Goal: Task Accomplishment & Management: Complete application form

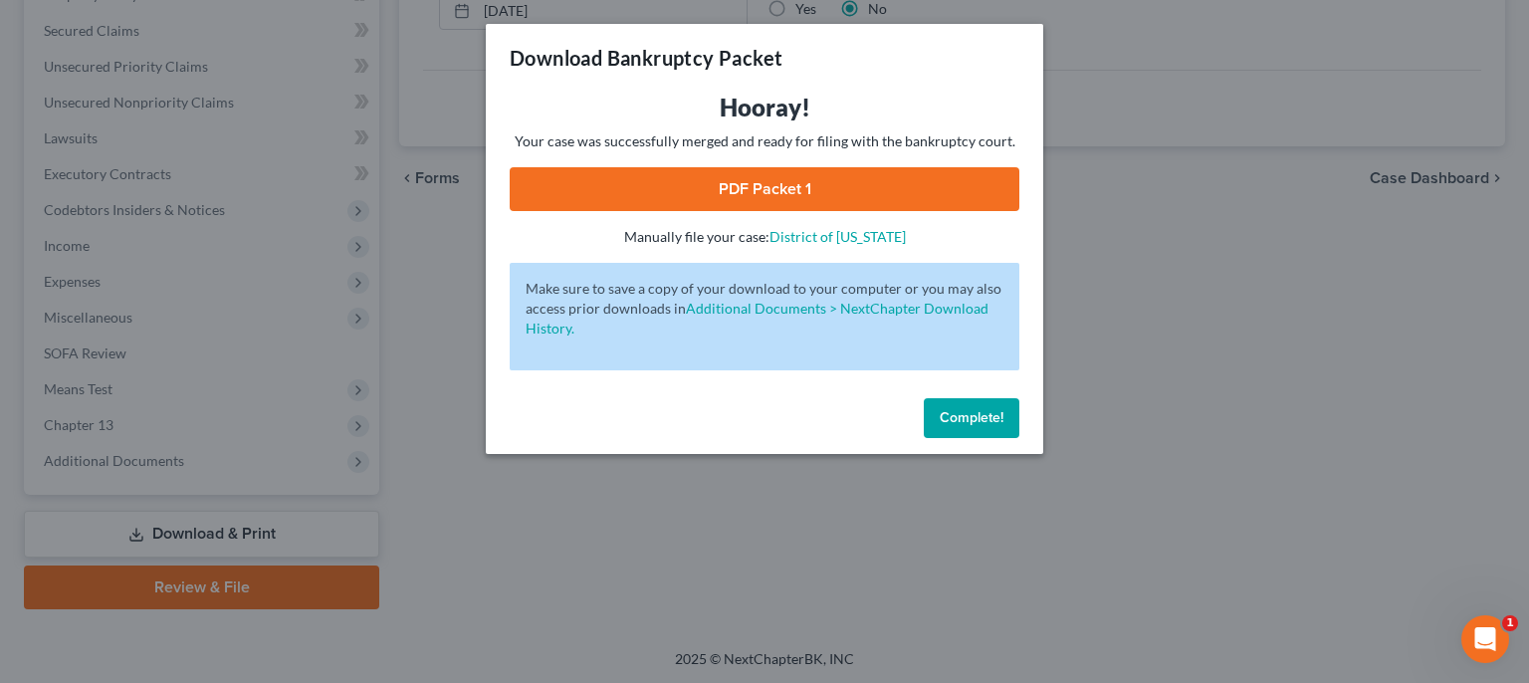
click at [987, 427] on button "Complete!" at bounding box center [972, 418] width 96 height 40
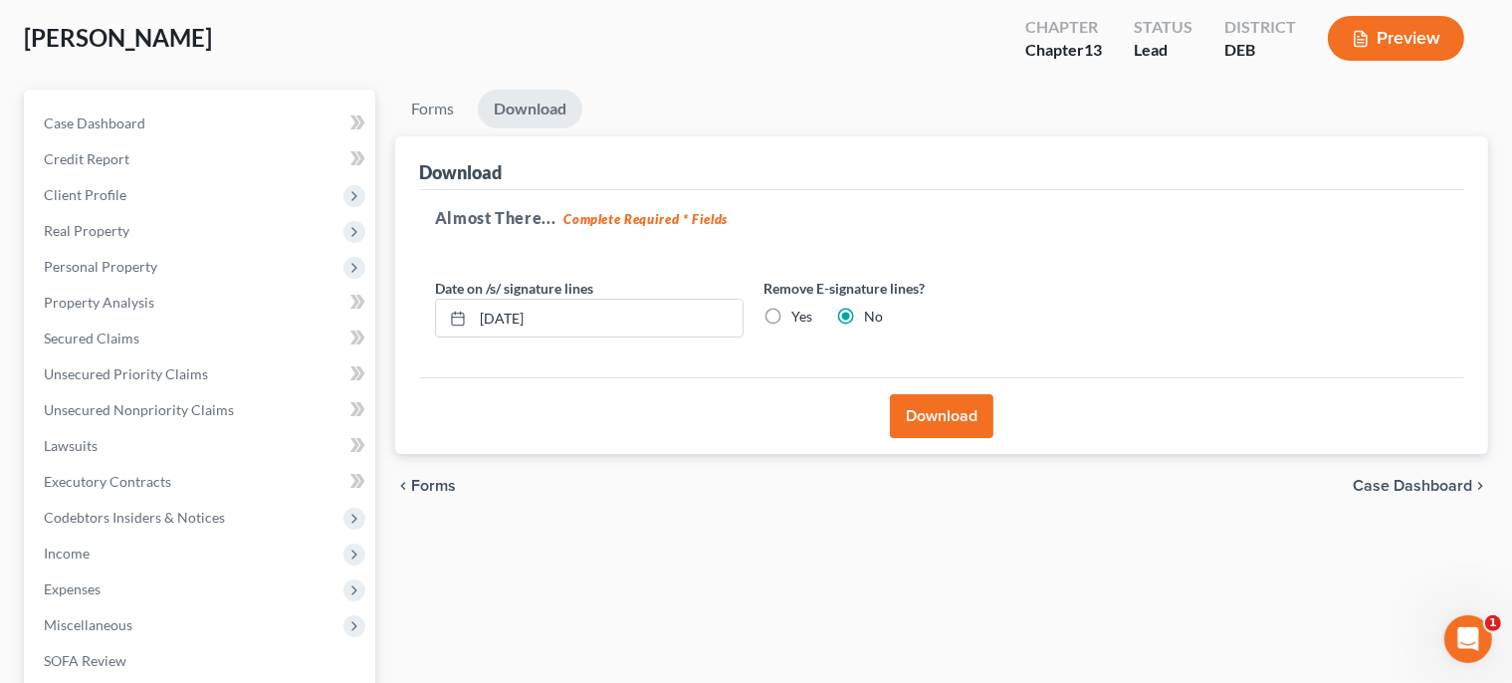
scroll to position [83, 0]
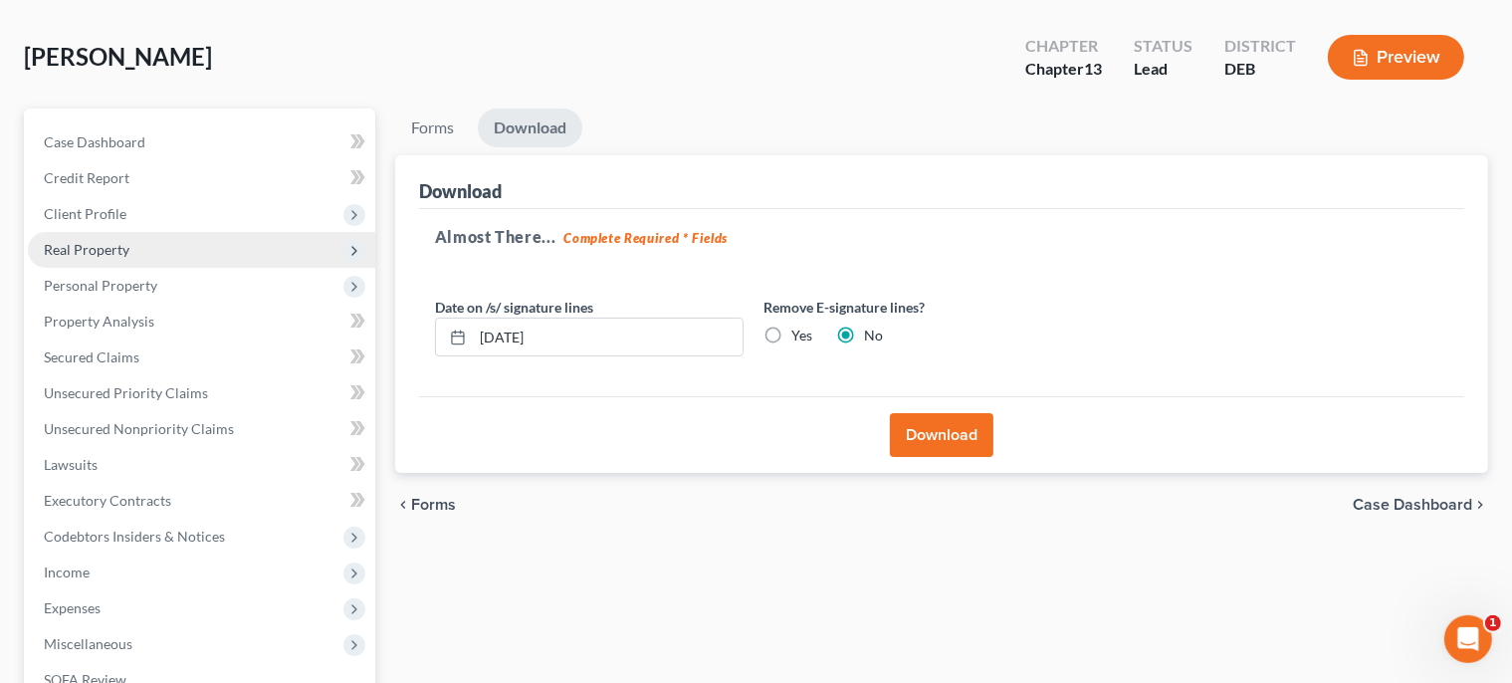
click at [136, 239] on span "Real Property" at bounding box center [201, 250] width 347 height 36
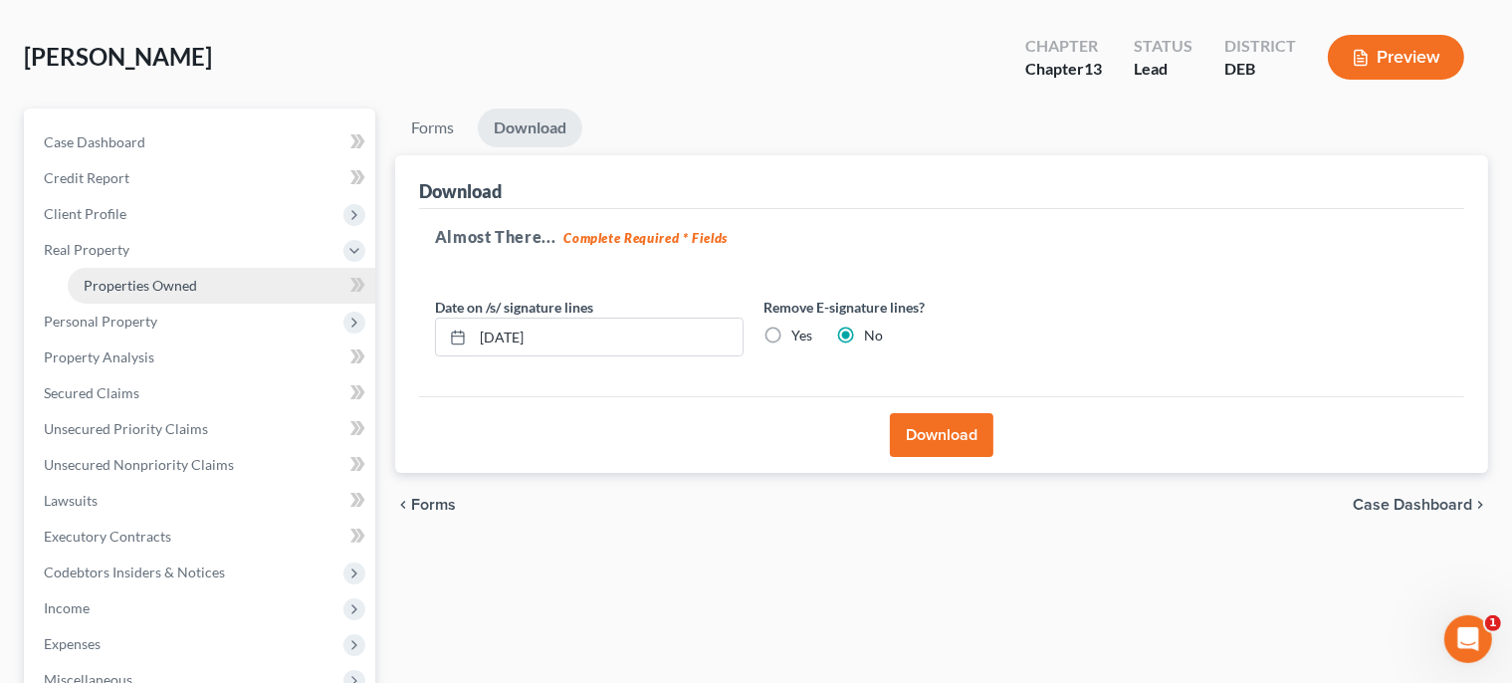
click at [162, 289] on span "Properties Owned" at bounding box center [140, 285] width 113 height 17
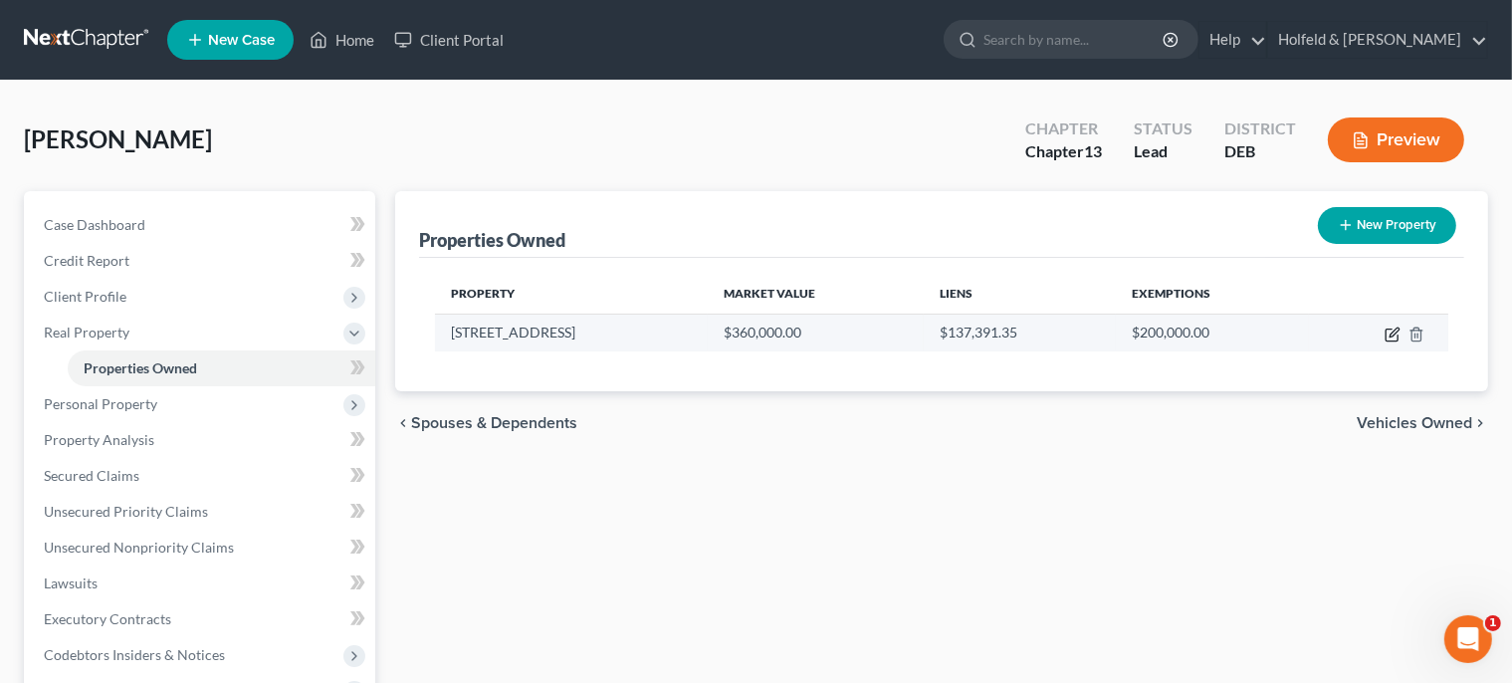
click at [1395, 334] on icon "button" at bounding box center [1394, 332] width 9 height 9
select select "7"
select select "0"
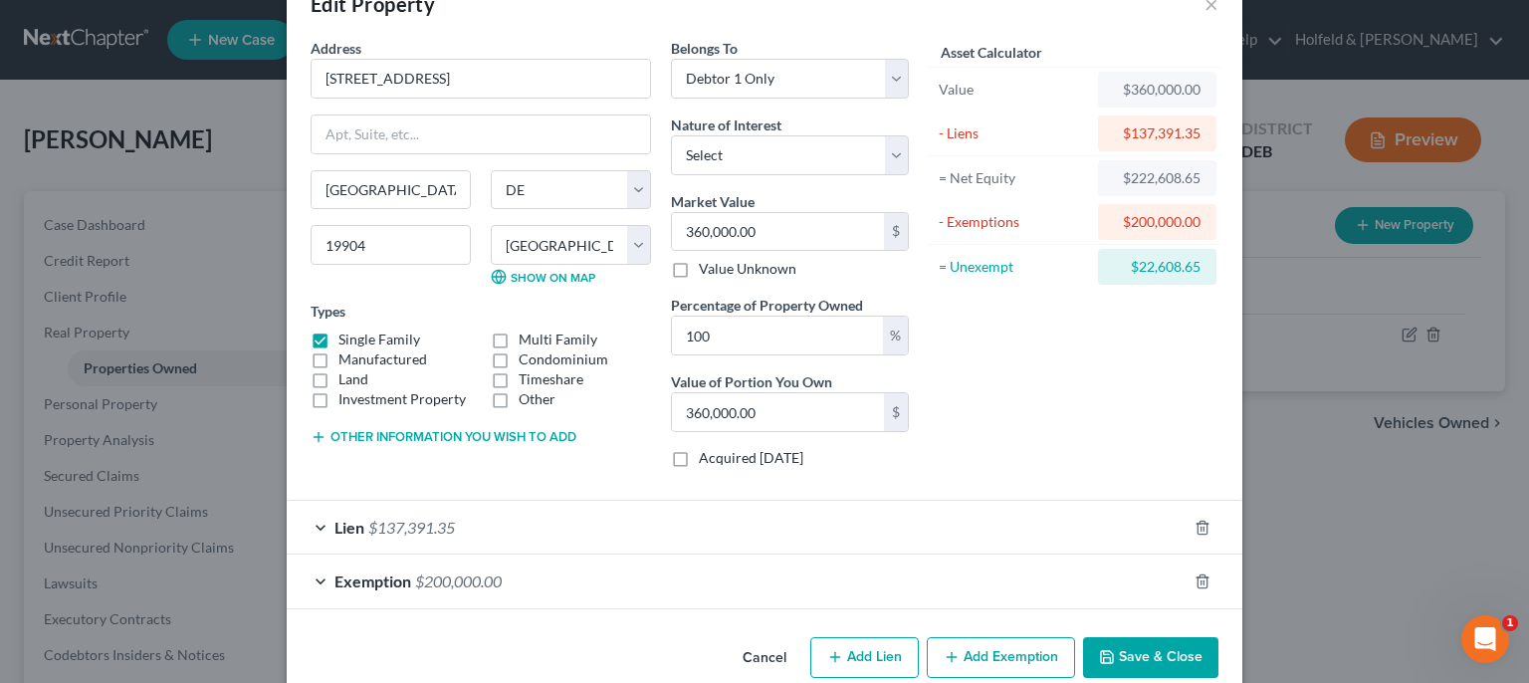
scroll to position [87, 0]
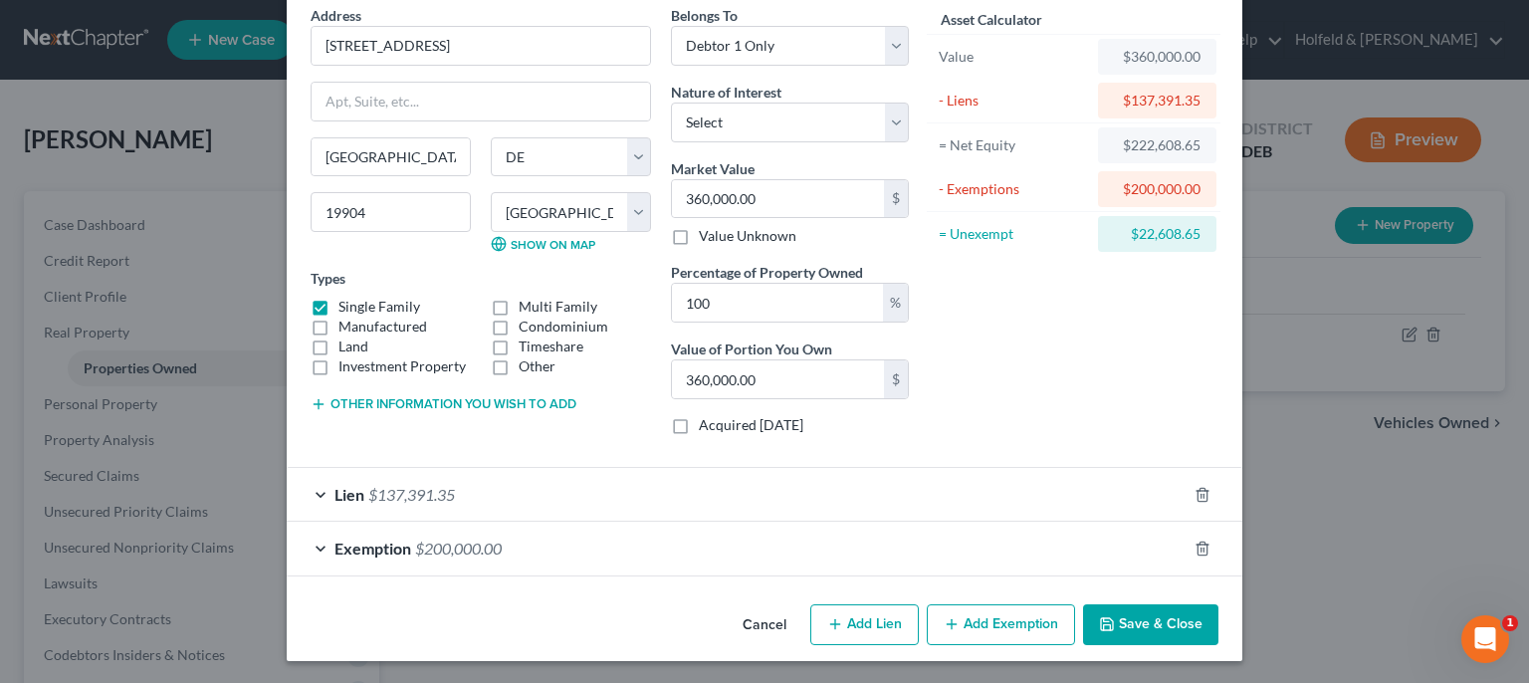
click at [1081, 503] on div "Lien $137,391.35" at bounding box center [737, 494] width 900 height 53
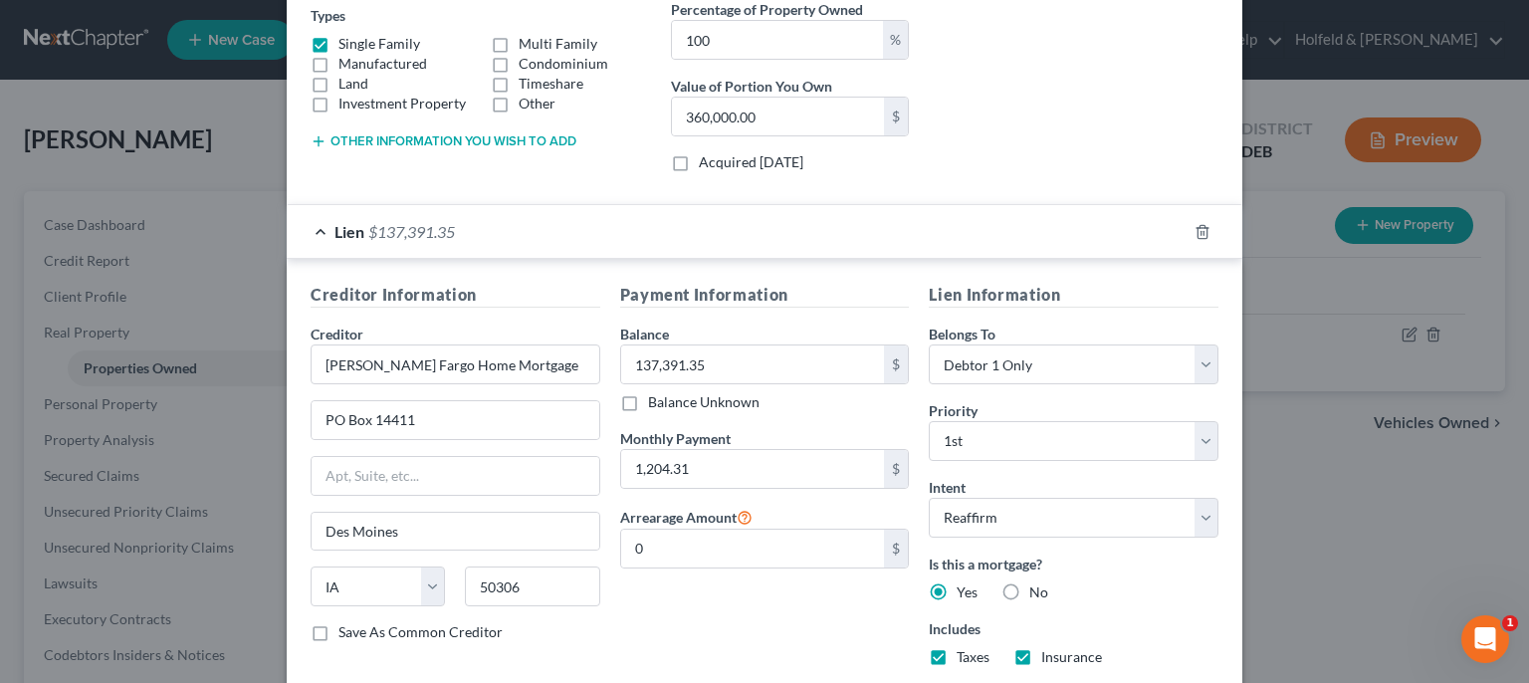
scroll to position [406, 0]
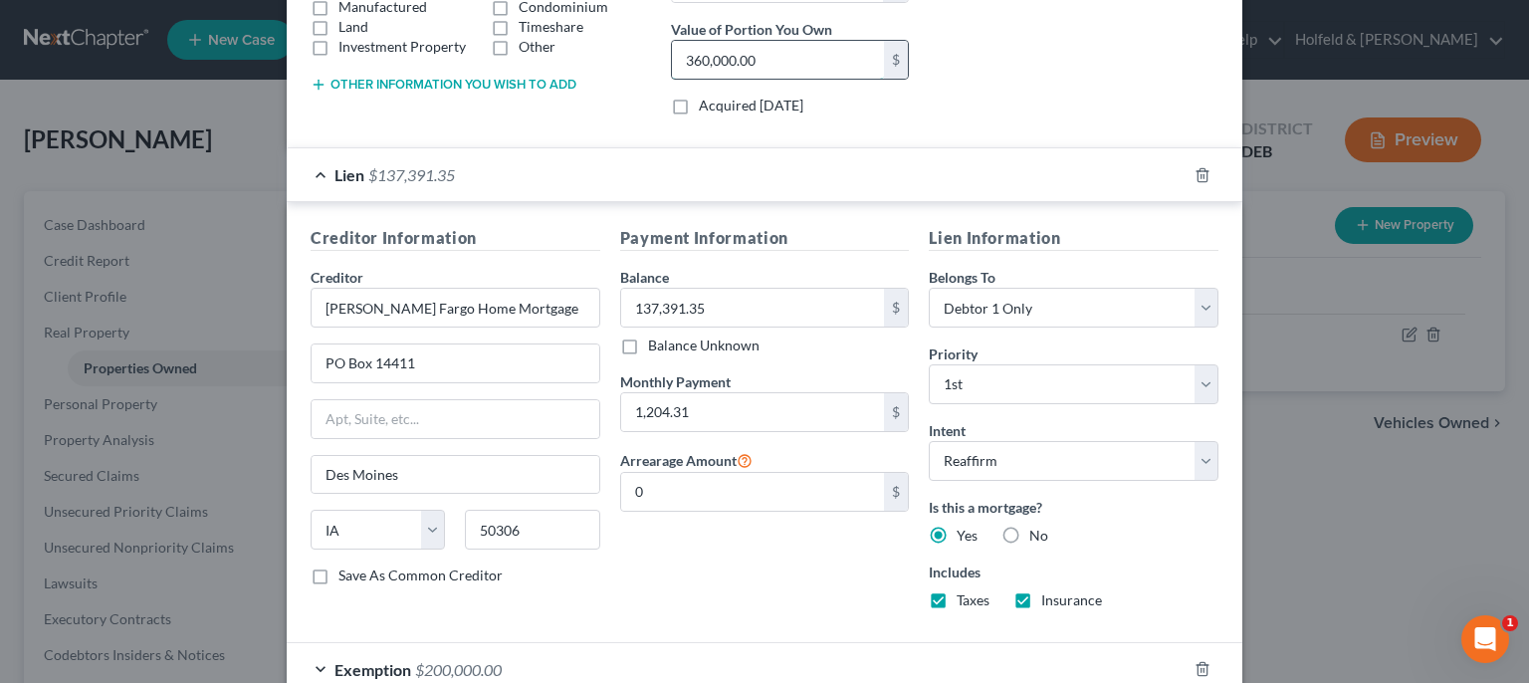
click at [766, 56] on input "360,000.00" at bounding box center [778, 60] width 212 height 38
type input "0.00"
type input "3"
type input "0.01"
type input "33"
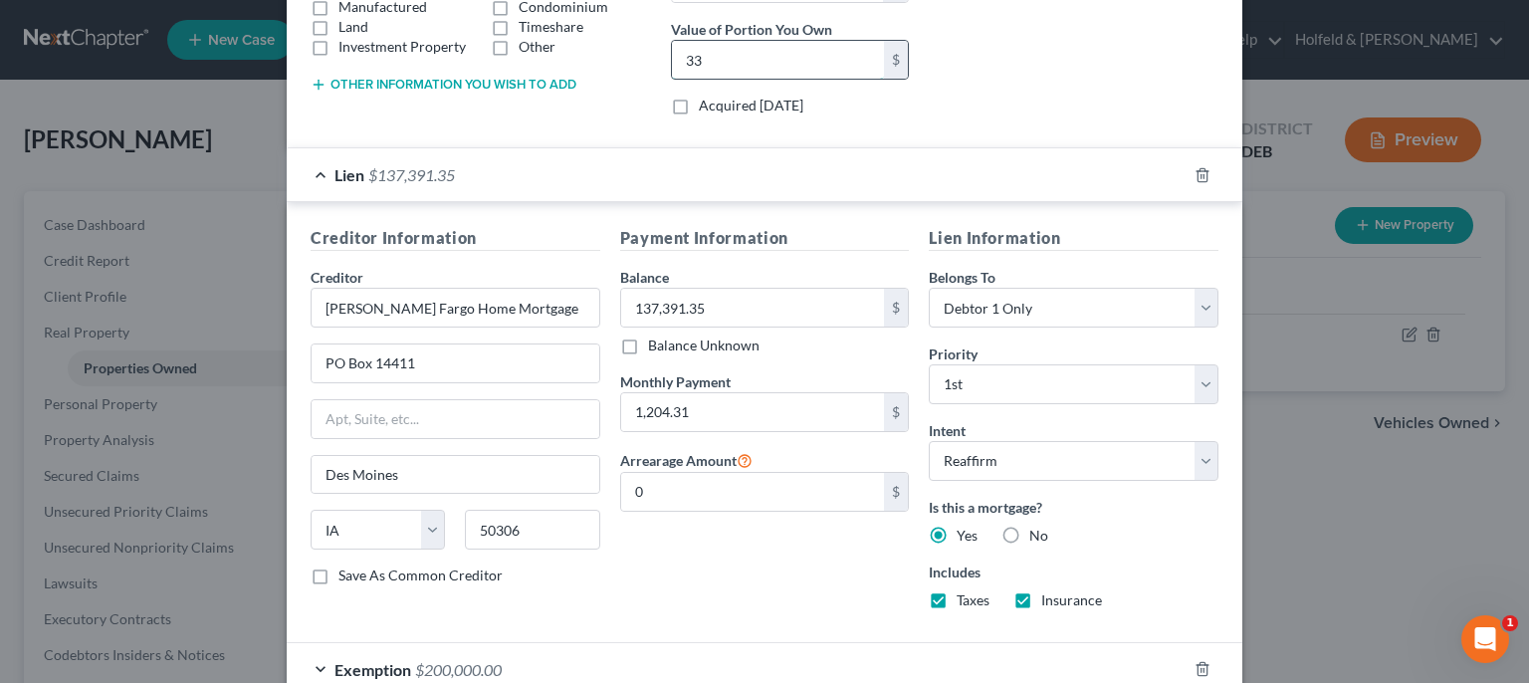
type input "0.09"
type input "334"
type input "0.93"
type input "3,340"
type input "9.28"
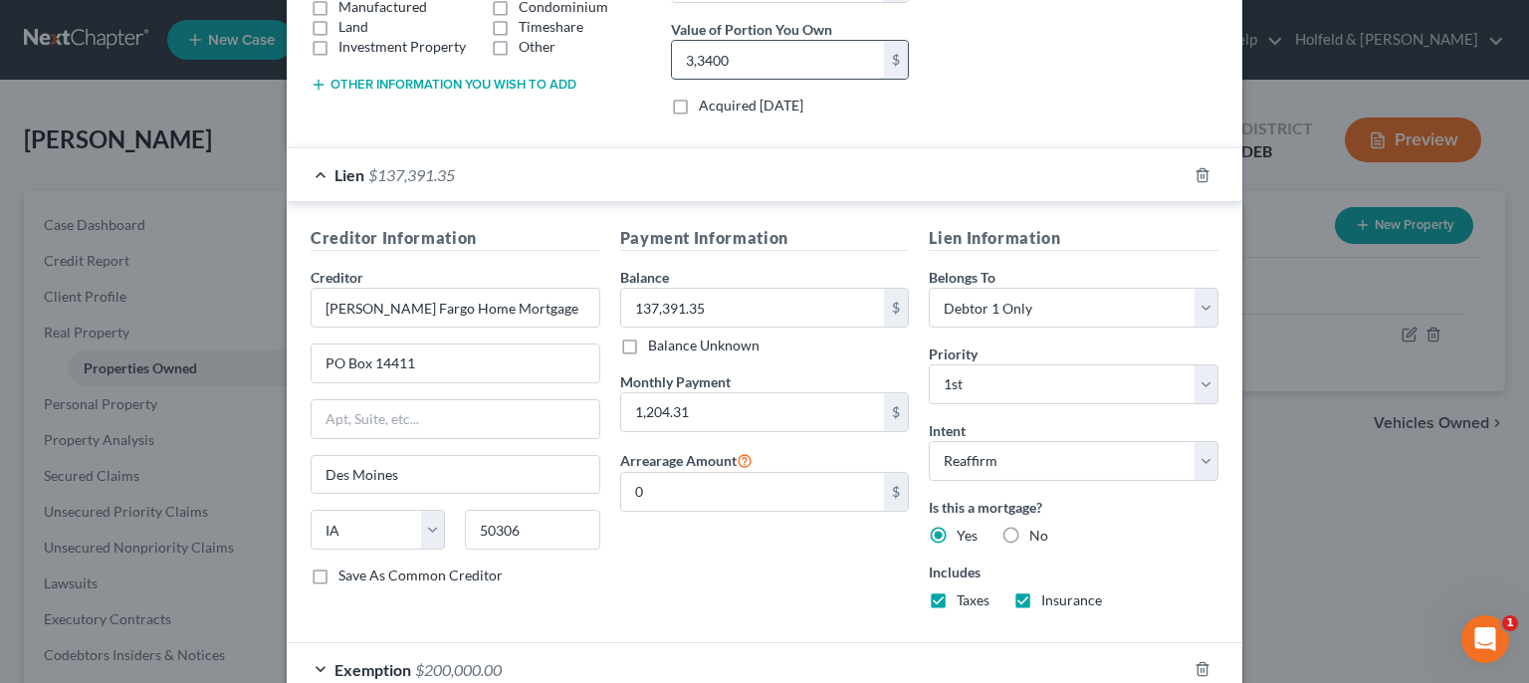
type input "33,400"
type input "92.78"
type input "334,000.00"
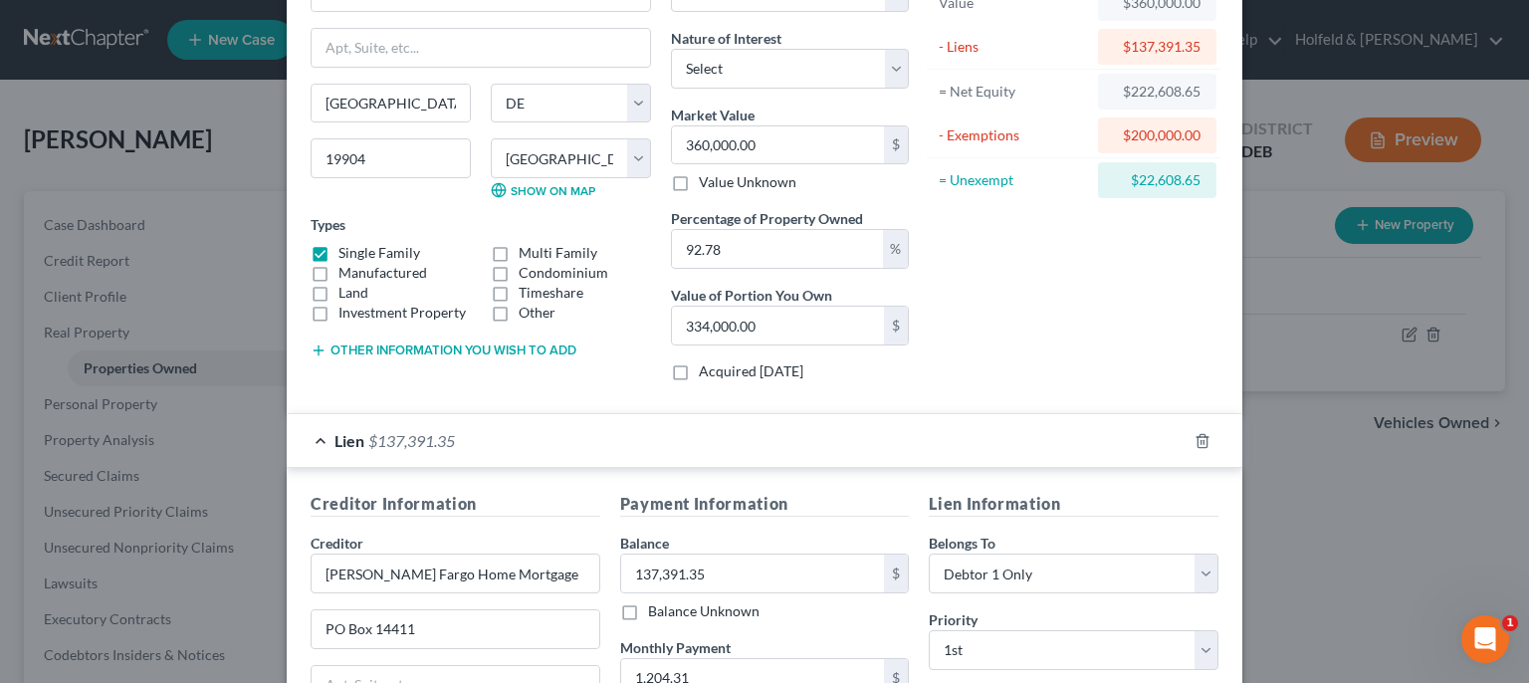
scroll to position [56, 0]
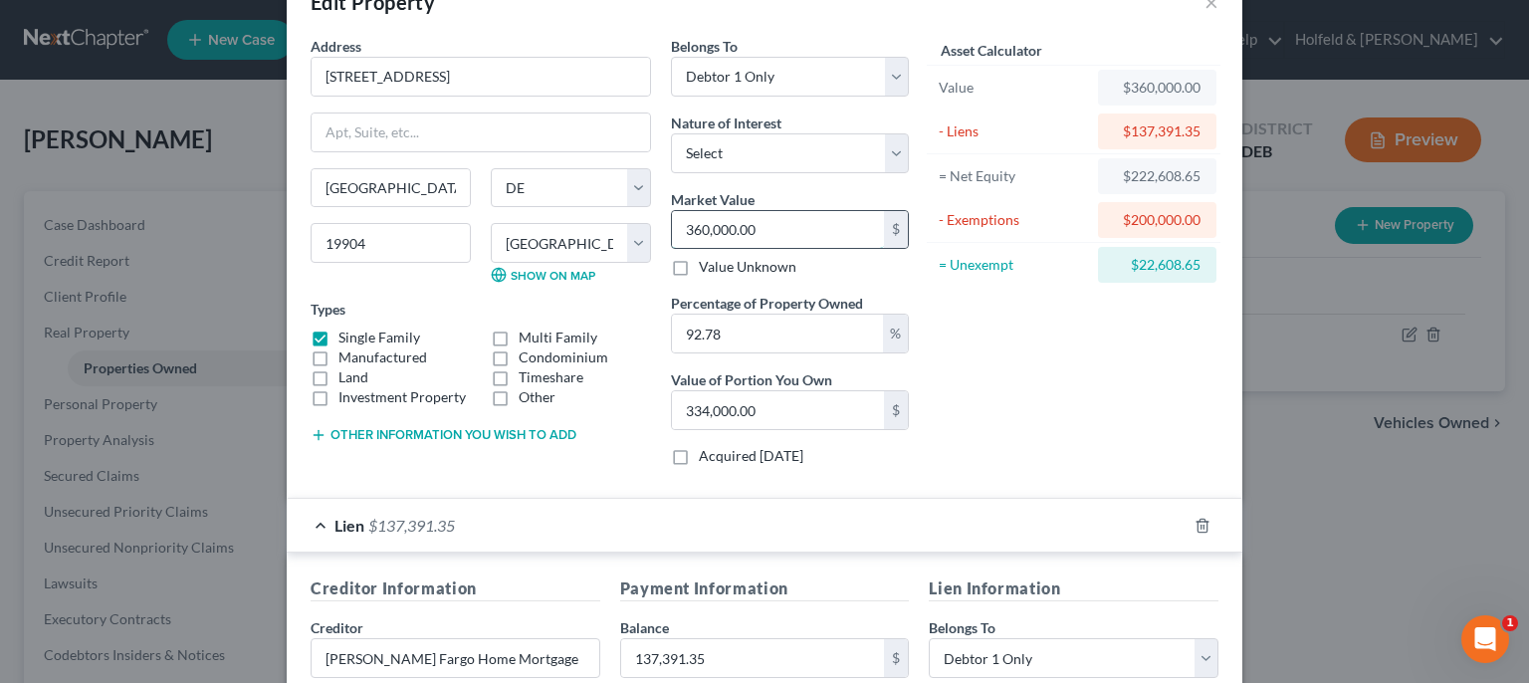
click at [814, 243] on input "360,000.00" at bounding box center [778, 230] width 212 height 38
type input "3"
type input "2.78"
type input "33"
type input "30.61"
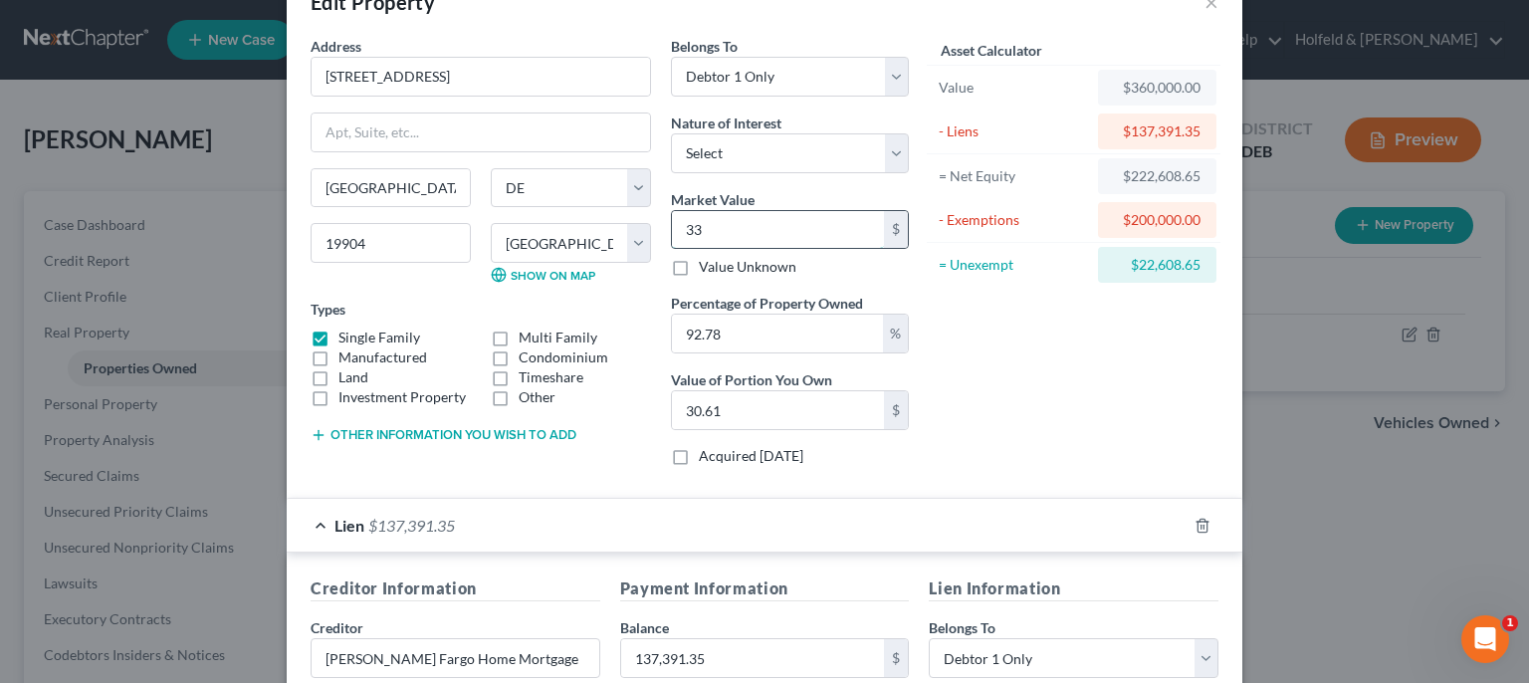
type input "334"
type input "309.88"
type input "3340"
type input "3,098.85"
type input "3,3400"
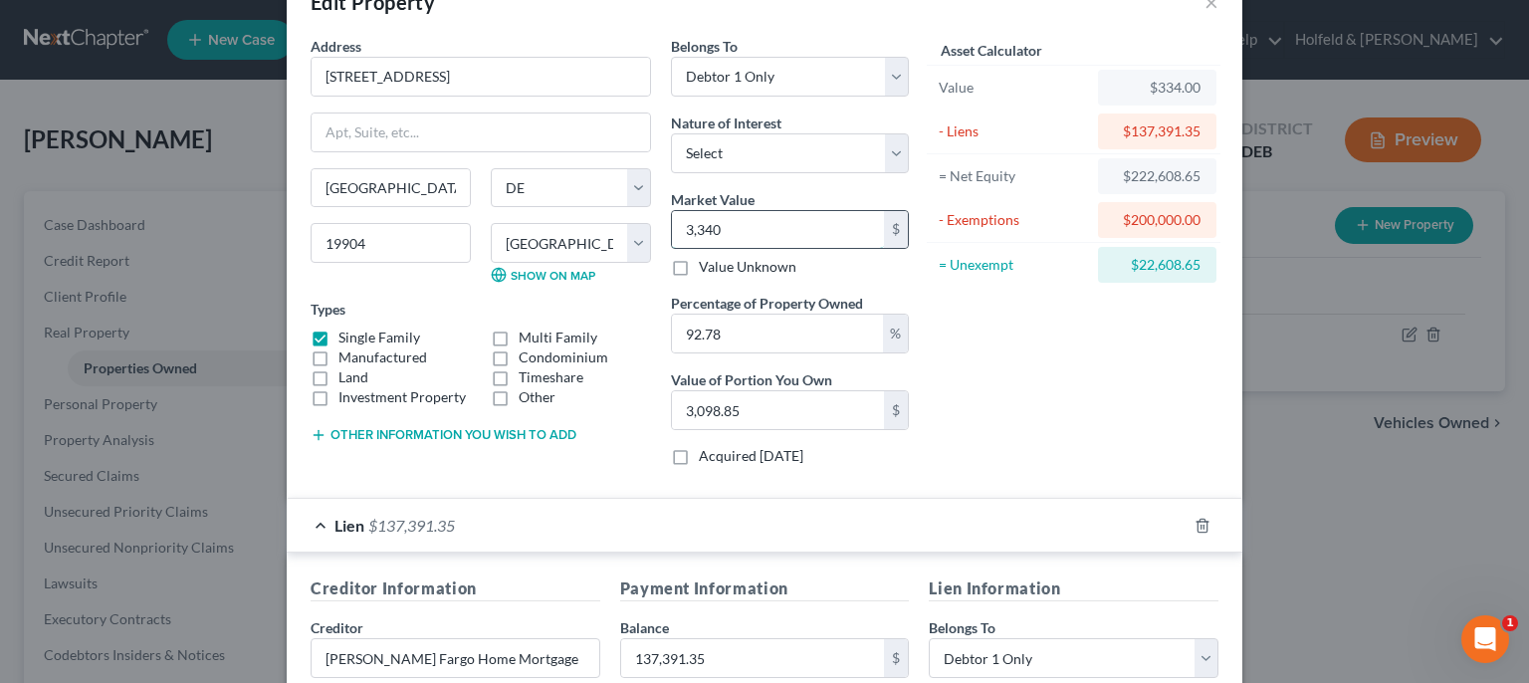
type input "30,988.52"
type input "33,4000"
type input "309,885.20"
type input "334,000.00"
click at [671, 133] on select "Select Fee Simple Joint Tenant Life Estate Equitable Interest Future Interest T…" at bounding box center [790, 153] width 238 height 40
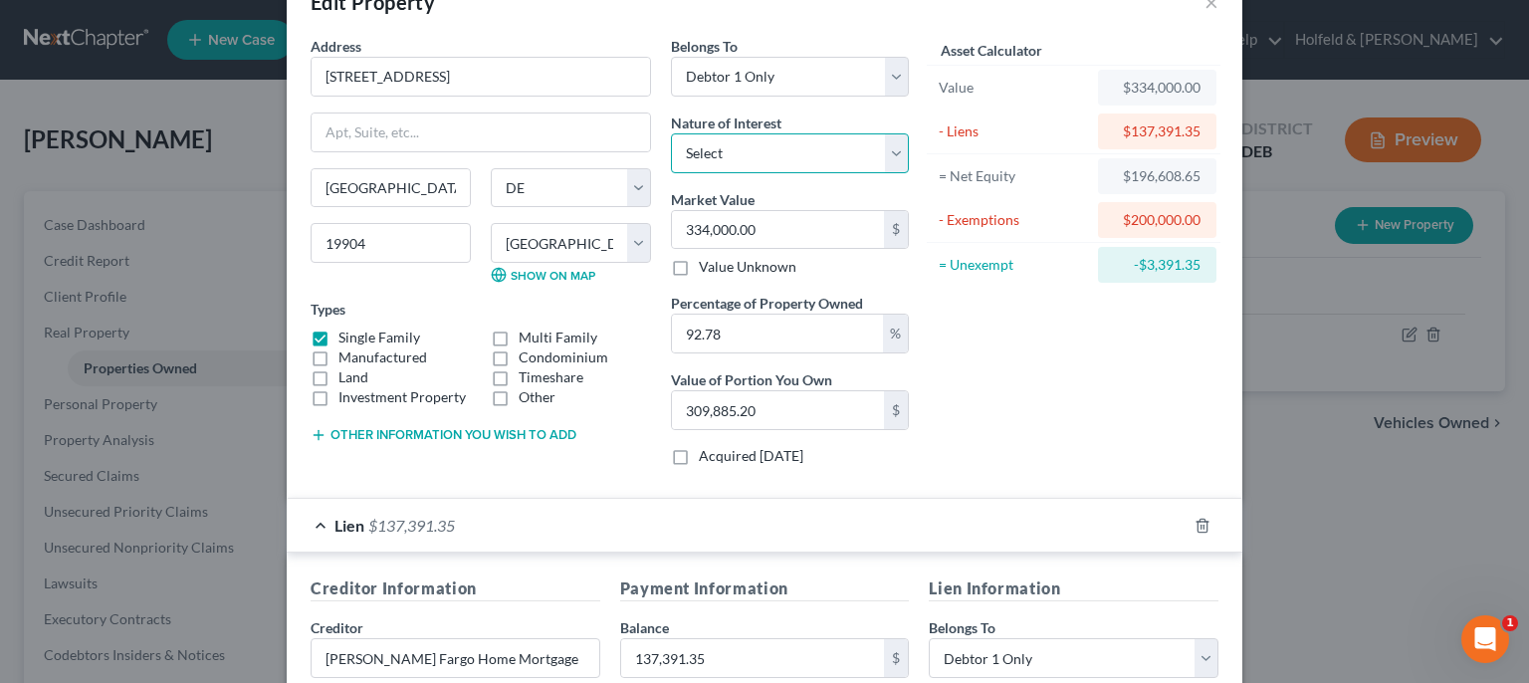
select select "0"
click option "Fee Simple" at bounding box center [0, 0] width 0 height 0
drag, startPoint x: 761, startPoint y: 339, endPoint x: 528, endPoint y: 340, distance: 233.0
click at [672, 341] on input "92.78" at bounding box center [777, 334] width 211 height 38
type input "1"
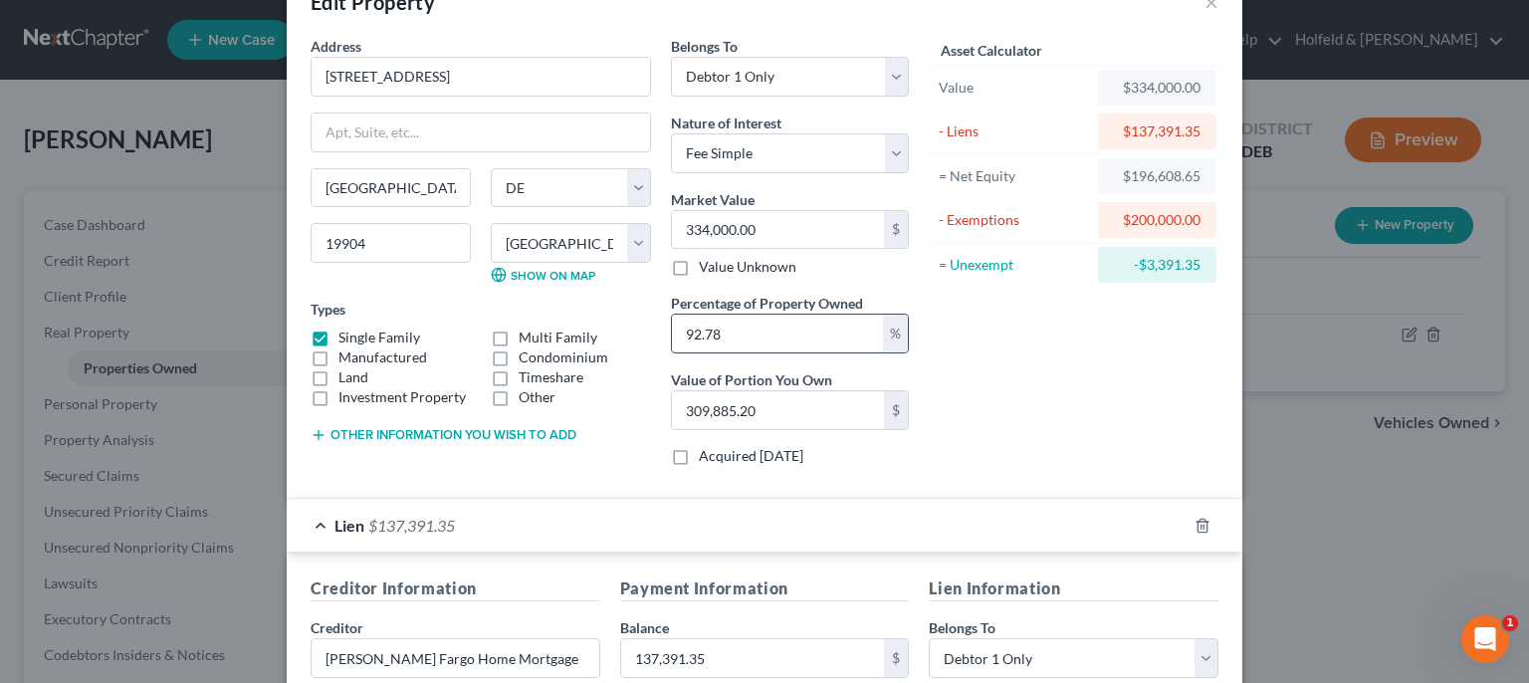
type input "3,340.00"
type input "10"
type input "33,400.00"
type input "100"
type input "334,000.00"
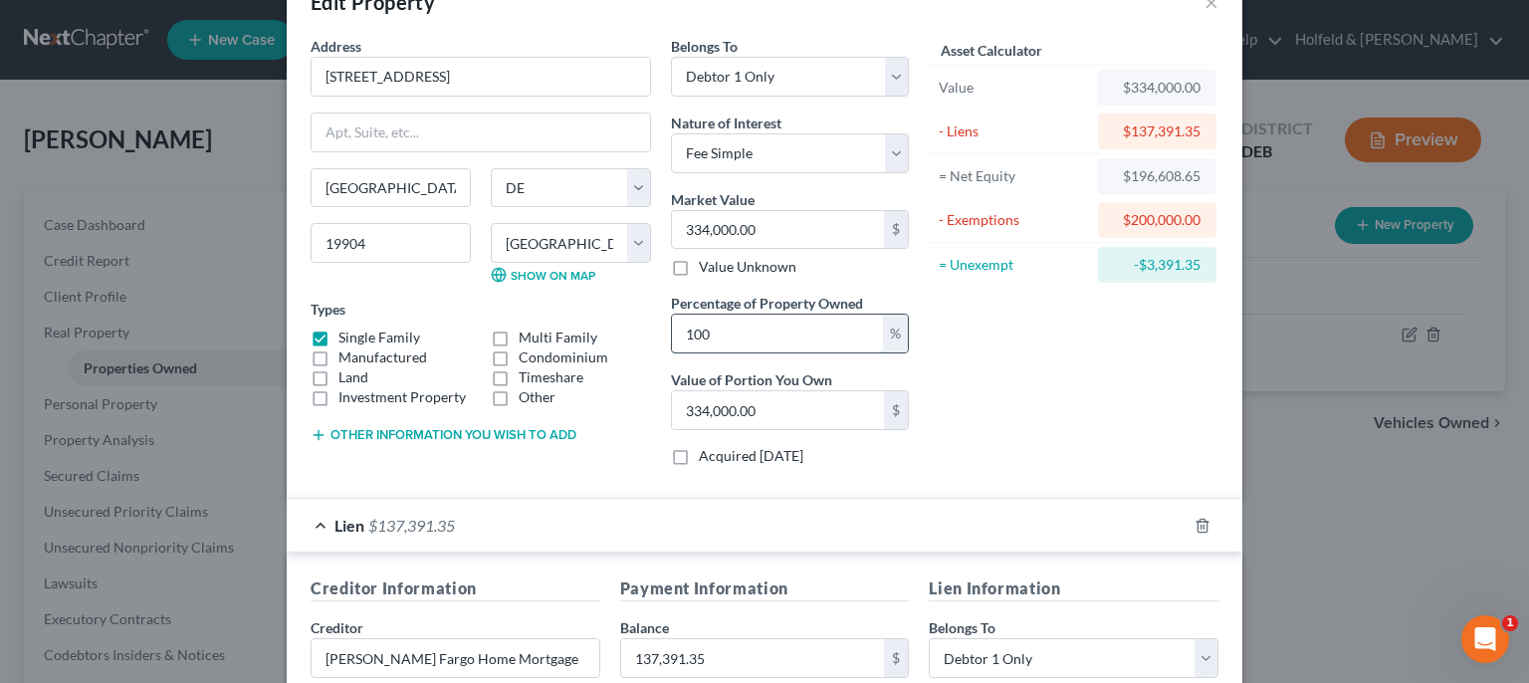
type input "100"
drag, startPoint x: 722, startPoint y: 335, endPoint x: 577, endPoint y: 360, distance: 146.7
click at [672, 352] on input "100" at bounding box center [777, 334] width 211 height 38
click at [747, 220] on input "334,000.00" at bounding box center [778, 230] width 212 height 38
type input "2"
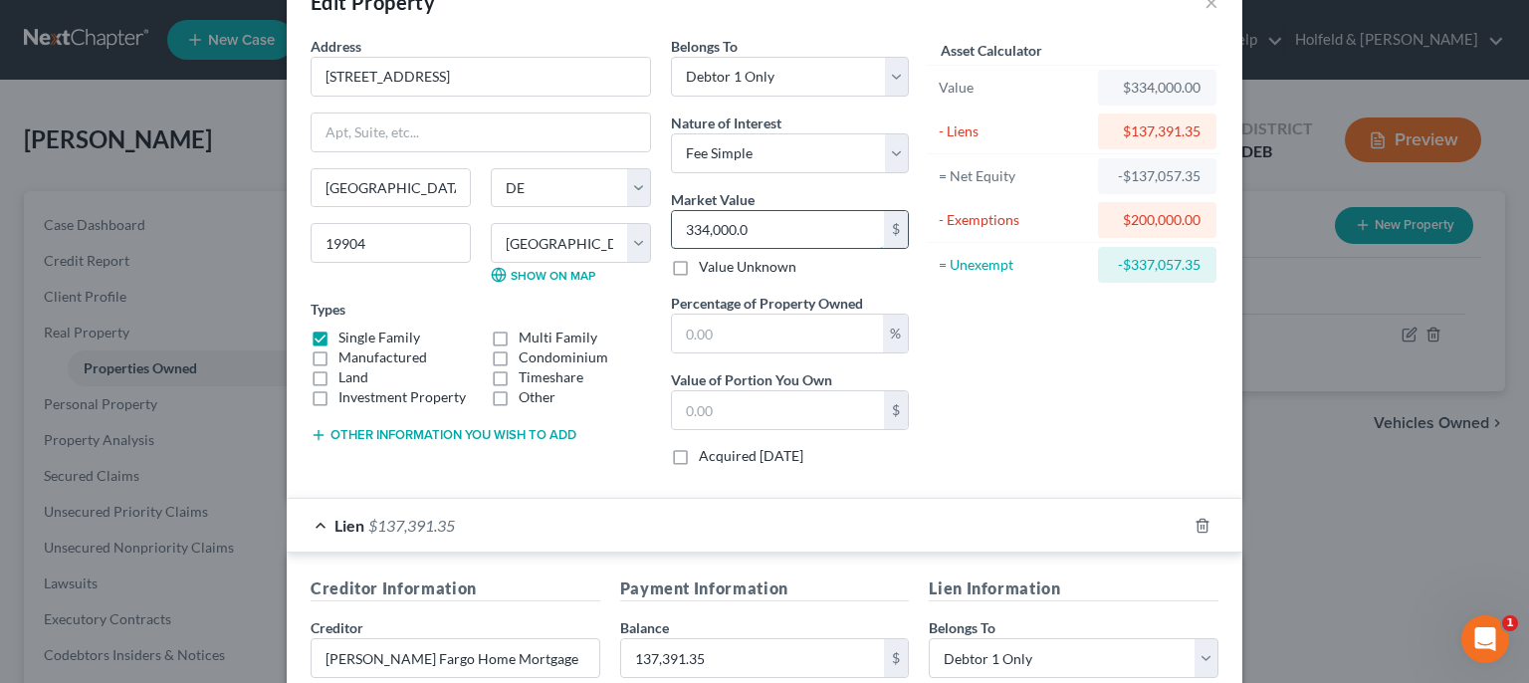
type input "334,000.00"
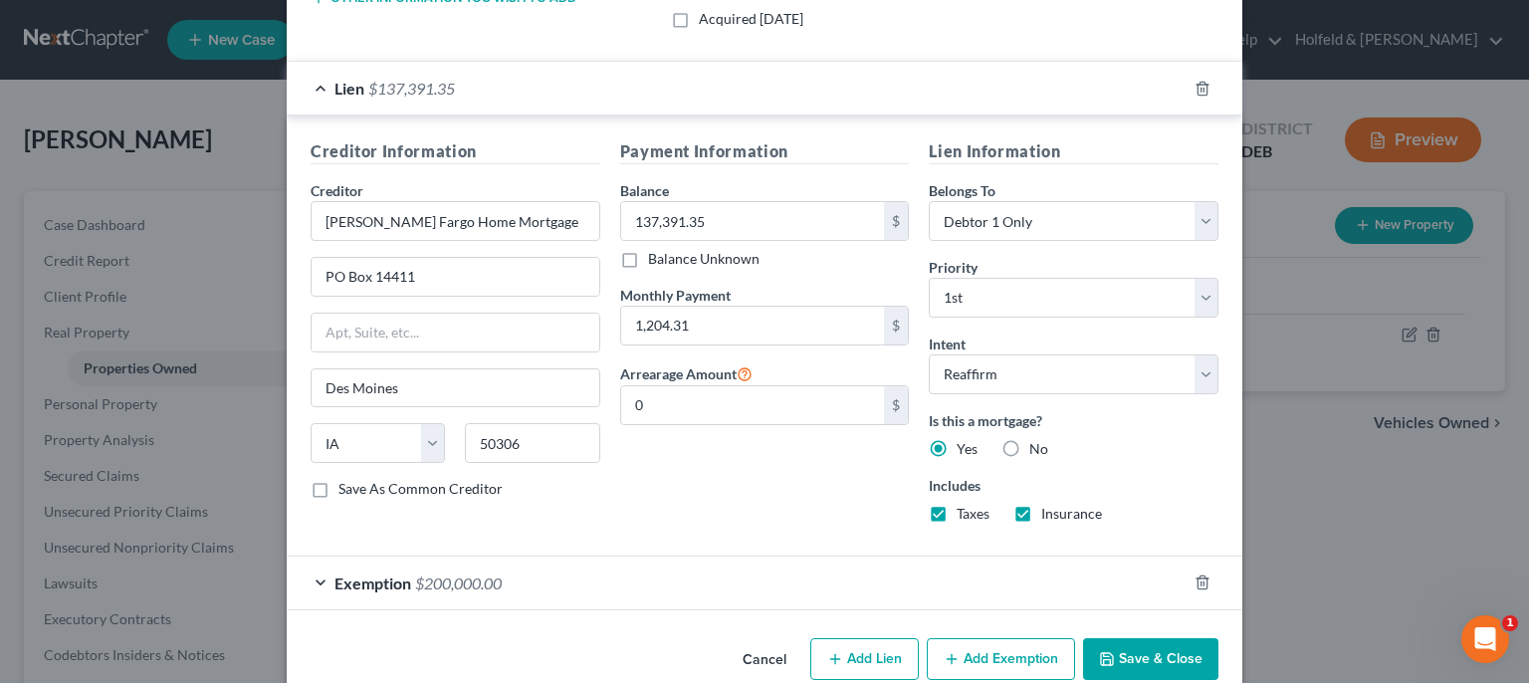
scroll to position [526, 0]
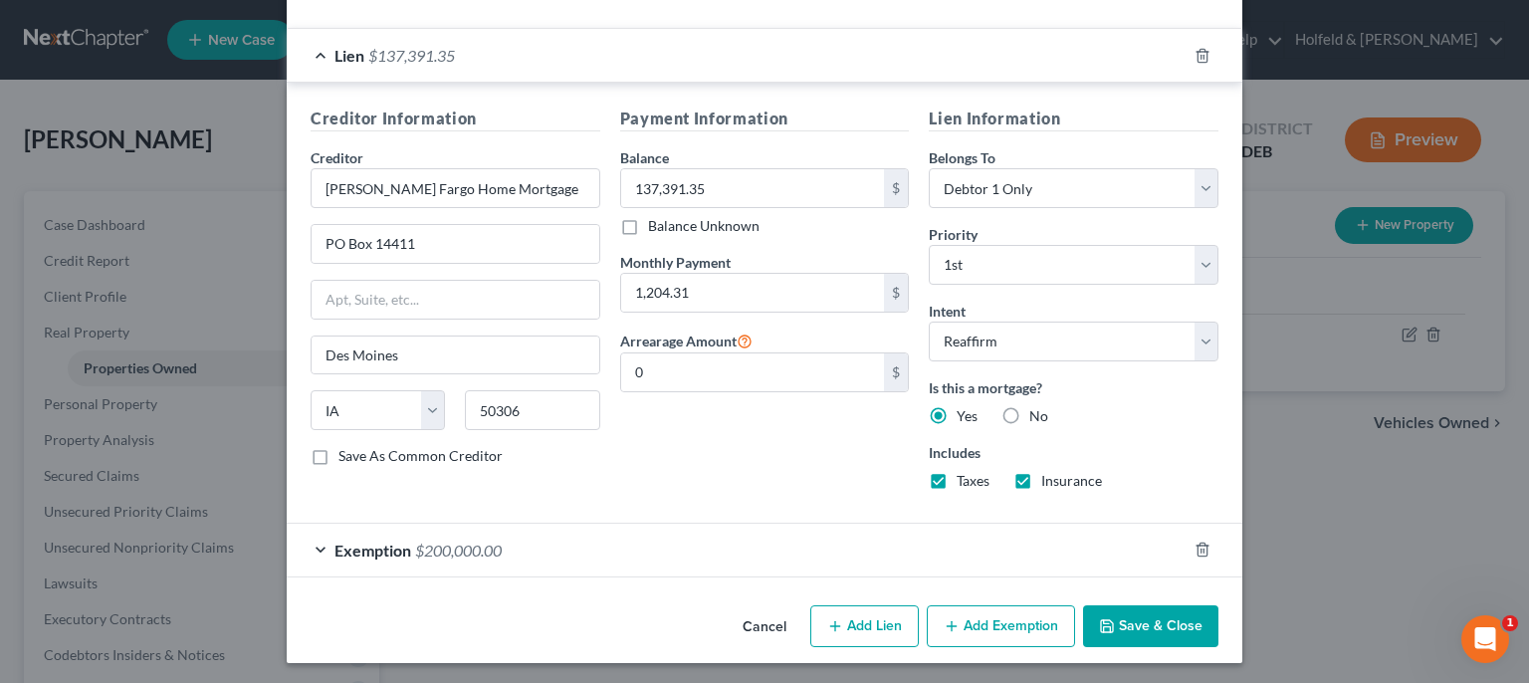
click at [1165, 622] on button "Save & Close" at bounding box center [1150, 626] width 135 height 42
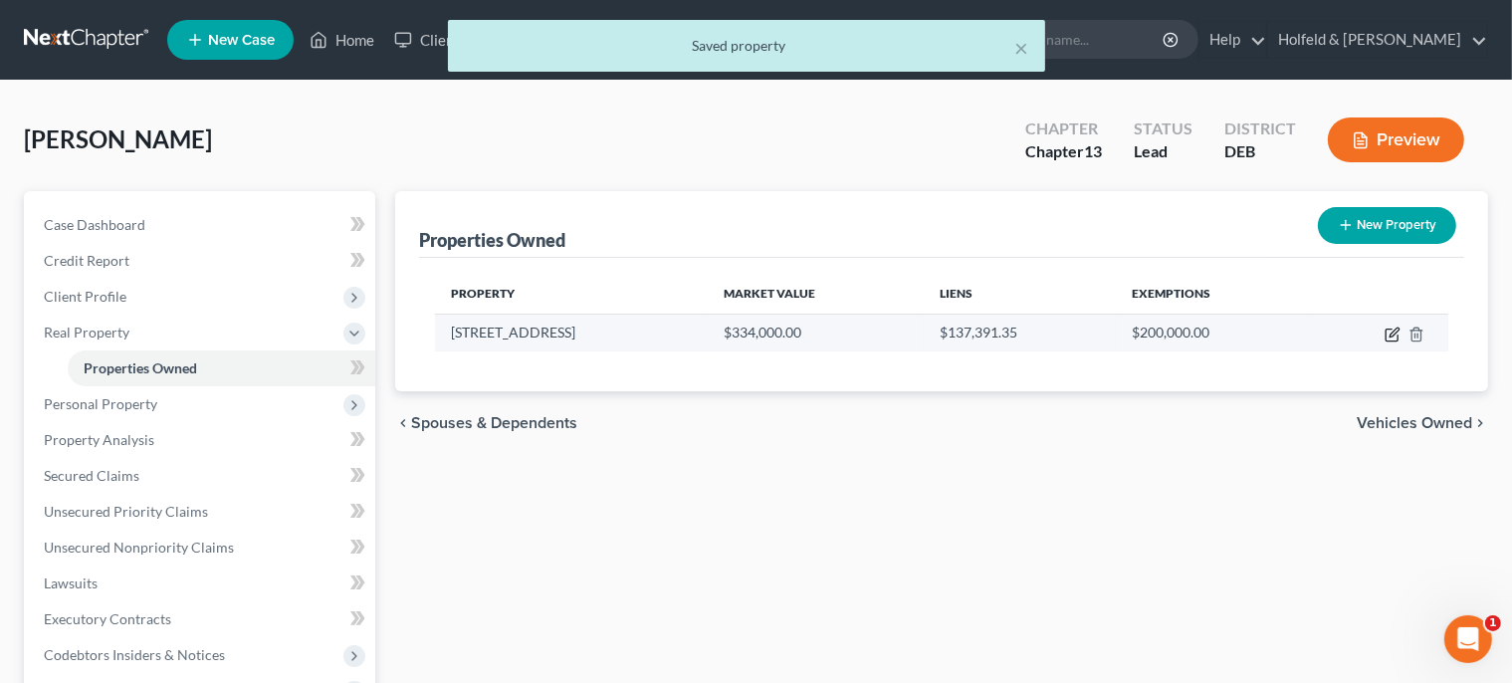
click at [1388, 330] on icon "button" at bounding box center [1392, 336] width 12 height 12
select select "7"
select select "0"
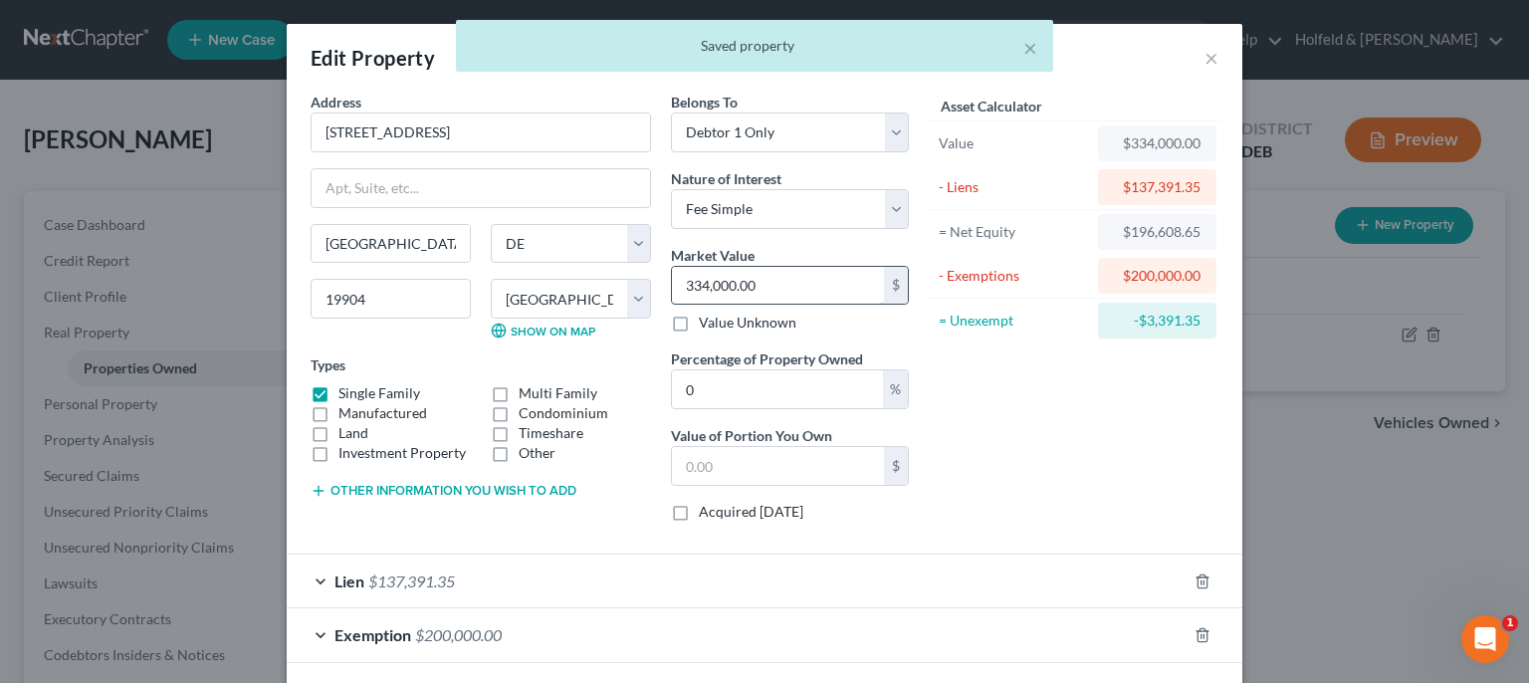
click at [786, 278] on input "334,000.00" at bounding box center [778, 286] width 212 height 38
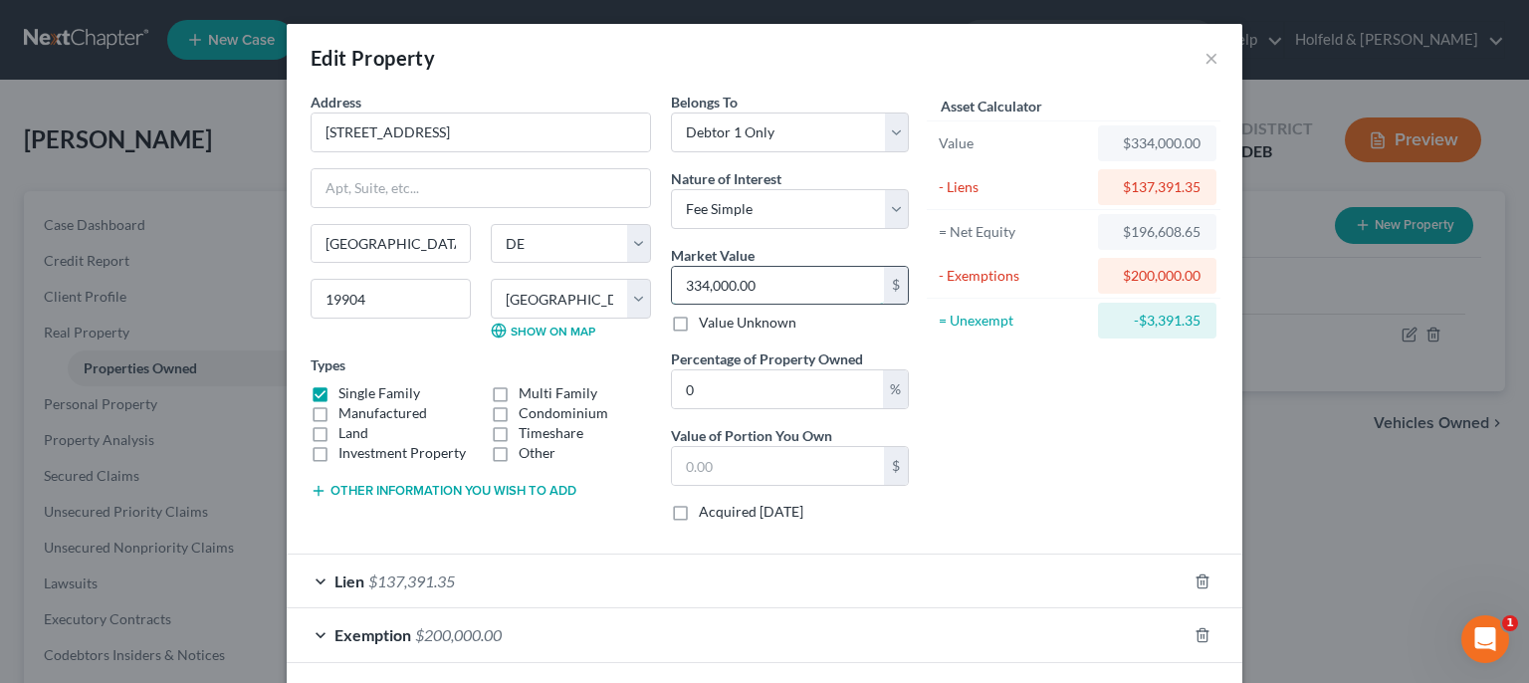
type input "3"
type input "0"
type input "334,000.00"
click at [568, 564] on div "Lien $137,391.35" at bounding box center [737, 581] width 900 height 53
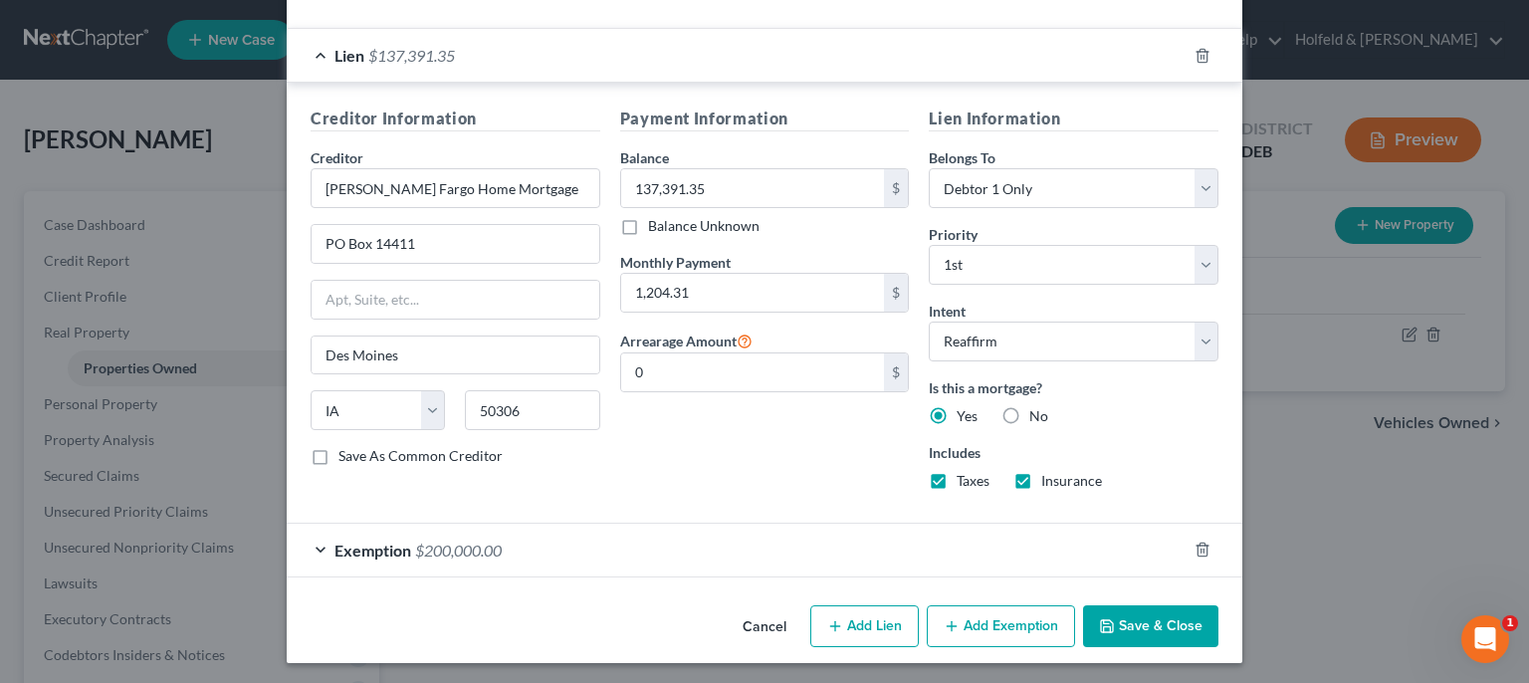
click at [838, 551] on div "Exemption $200,000.00" at bounding box center [737, 550] width 900 height 53
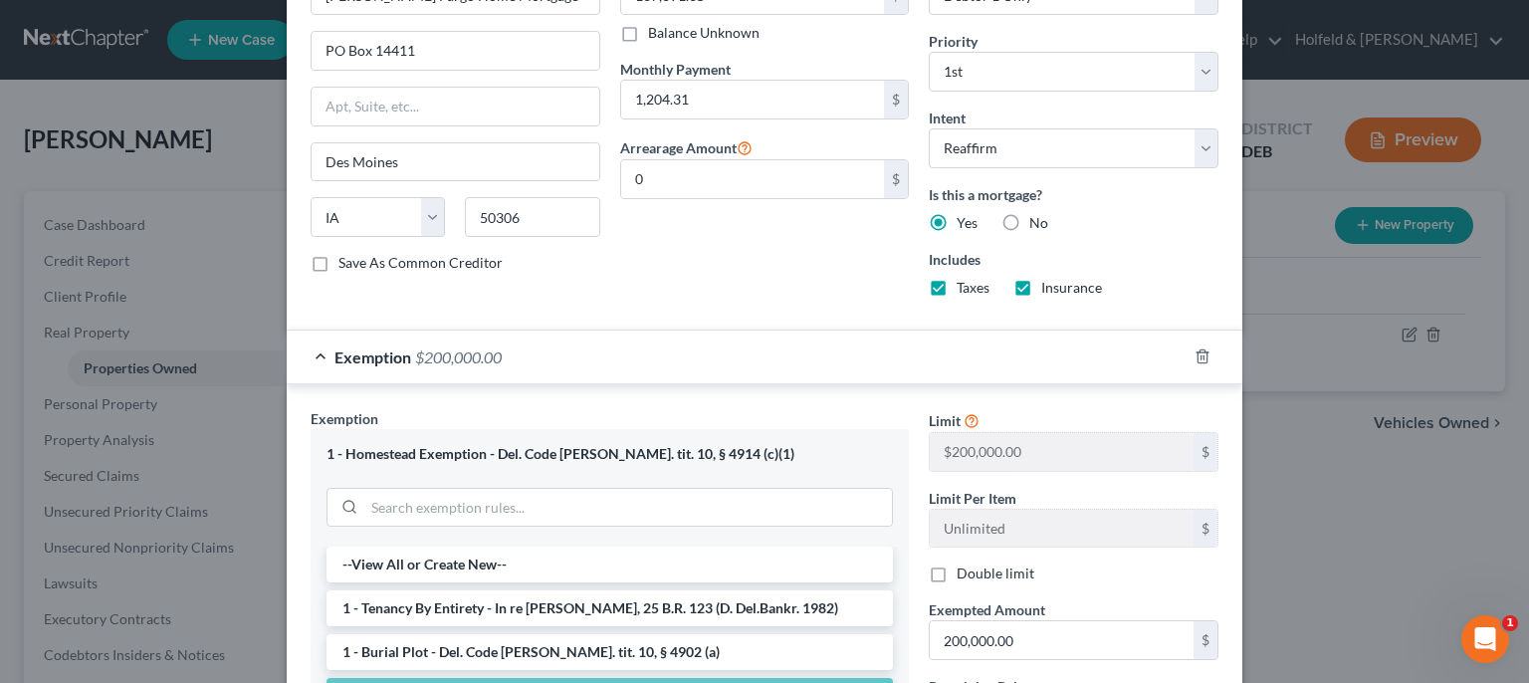
scroll to position [885, 0]
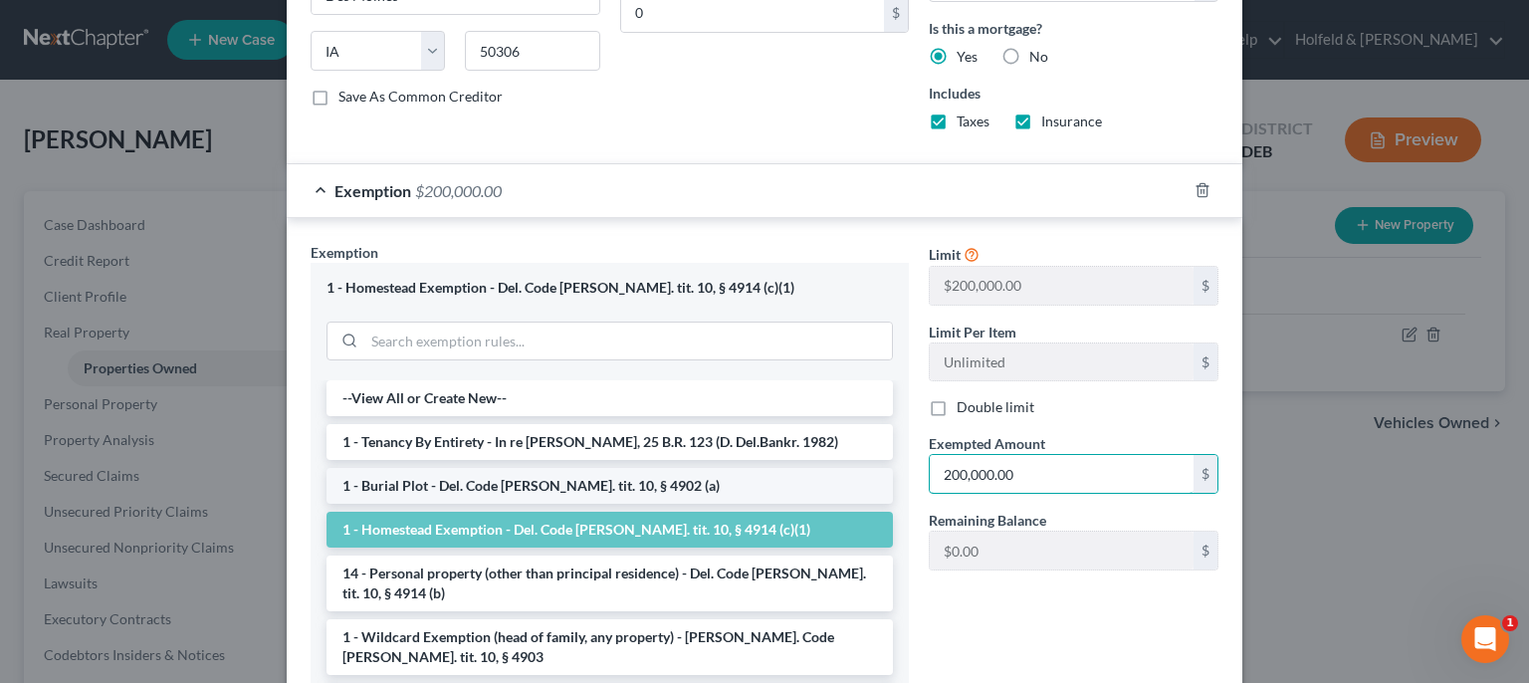
drag, startPoint x: 1046, startPoint y: 460, endPoint x: 552, endPoint y: 478, distance: 495.1
click at [930, 477] on input "200,000.00" at bounding box center [1062, 474] width 264 height 38
type input "196,608.65"
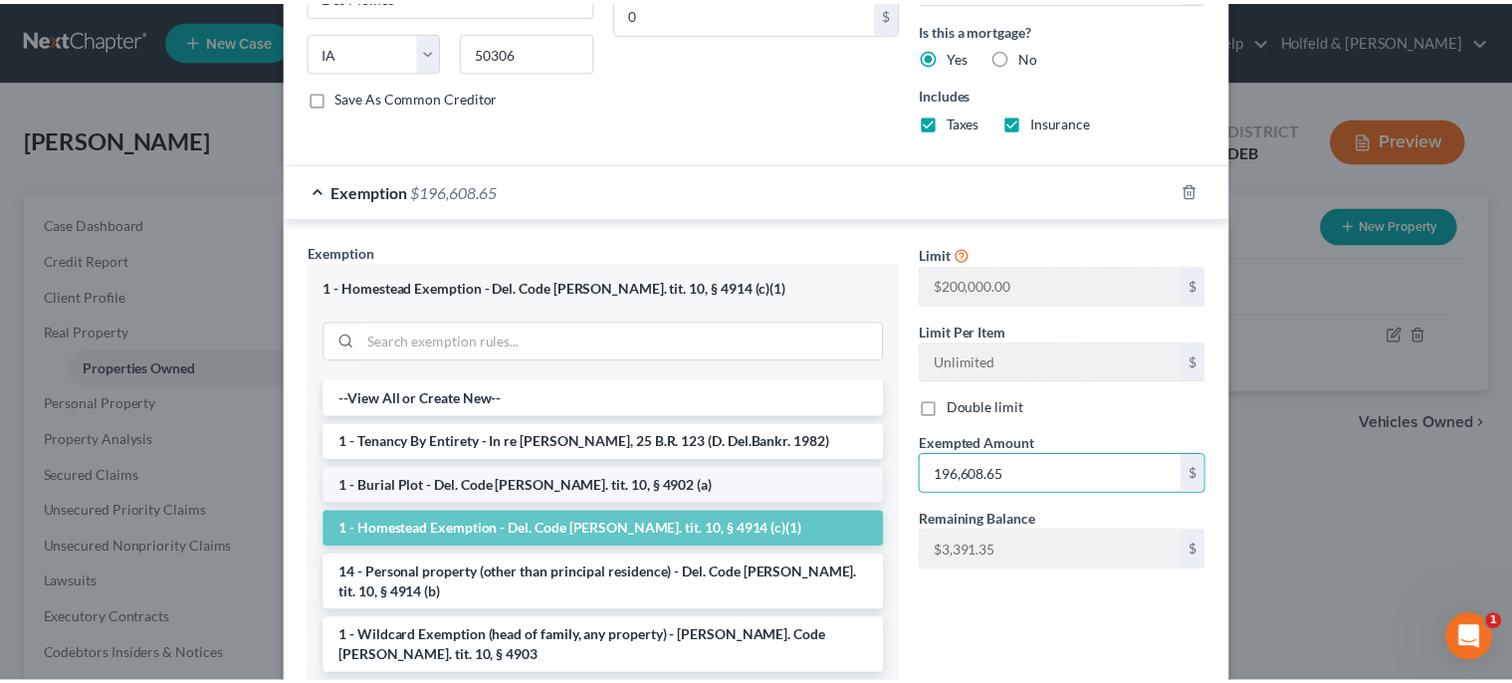
scroll to position [1039, 0]
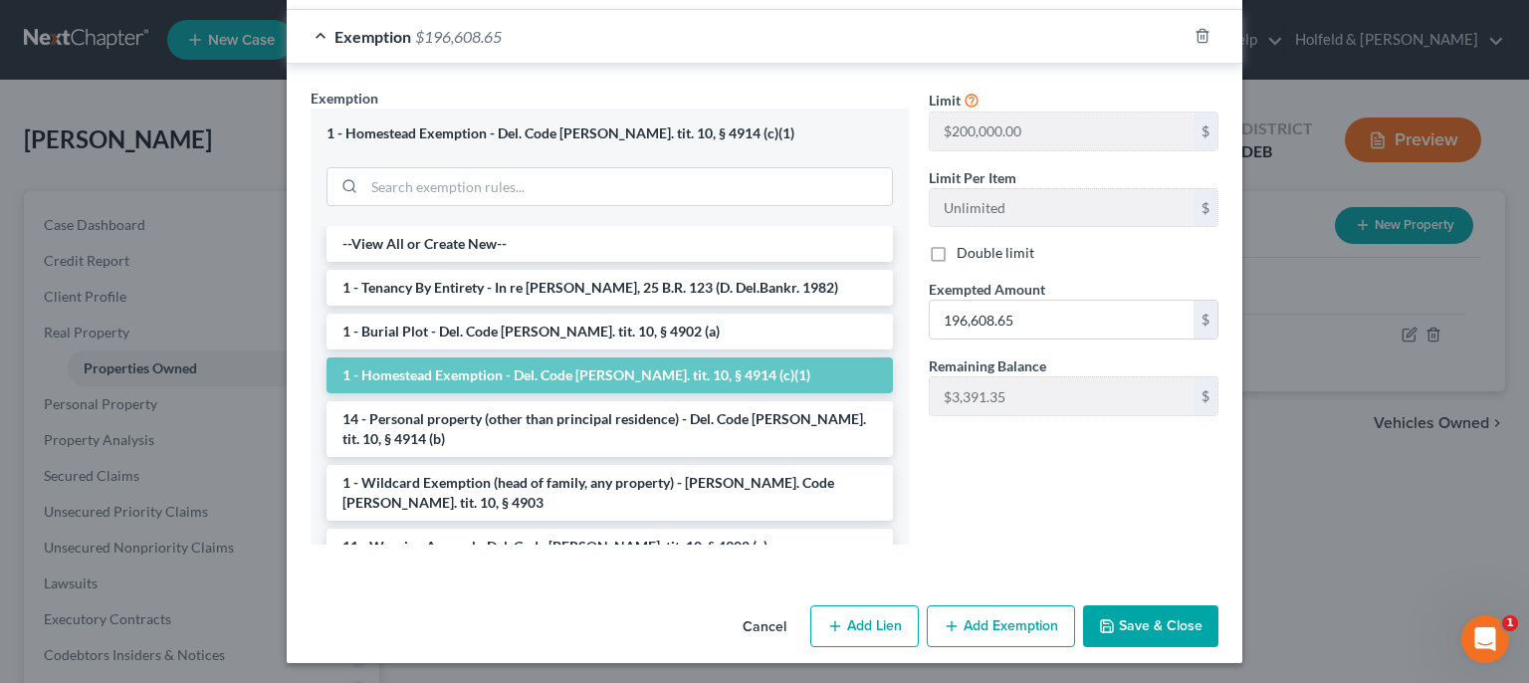
click at [1121, 617] on button "Save & Close" at bounding box center [1150, 626] width 135 height 42
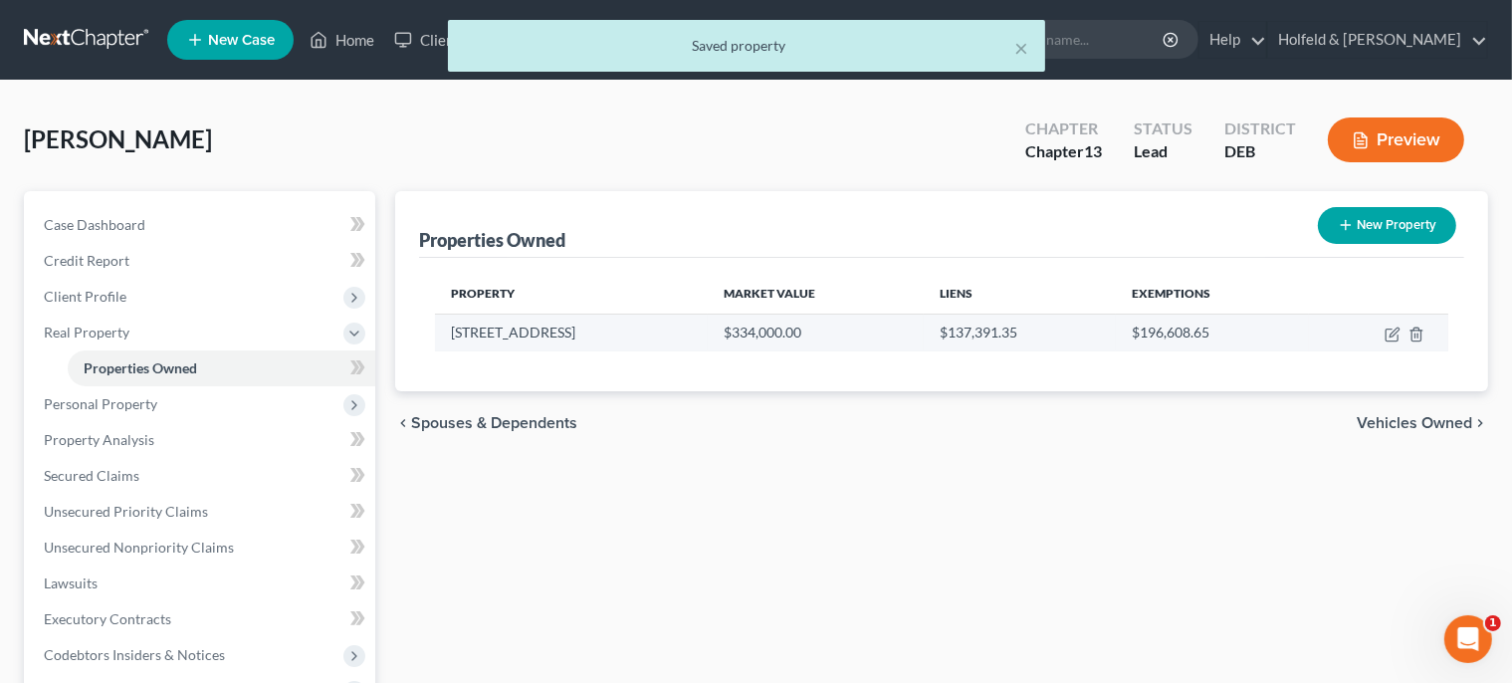
click at [1382, 332] on td at bounding box center [1378, 333] width 139 height 38
click at [1387, 332] on icon "button" at bounding box center [1392, 336] width 12 height 12
select select "7"
select select "0"
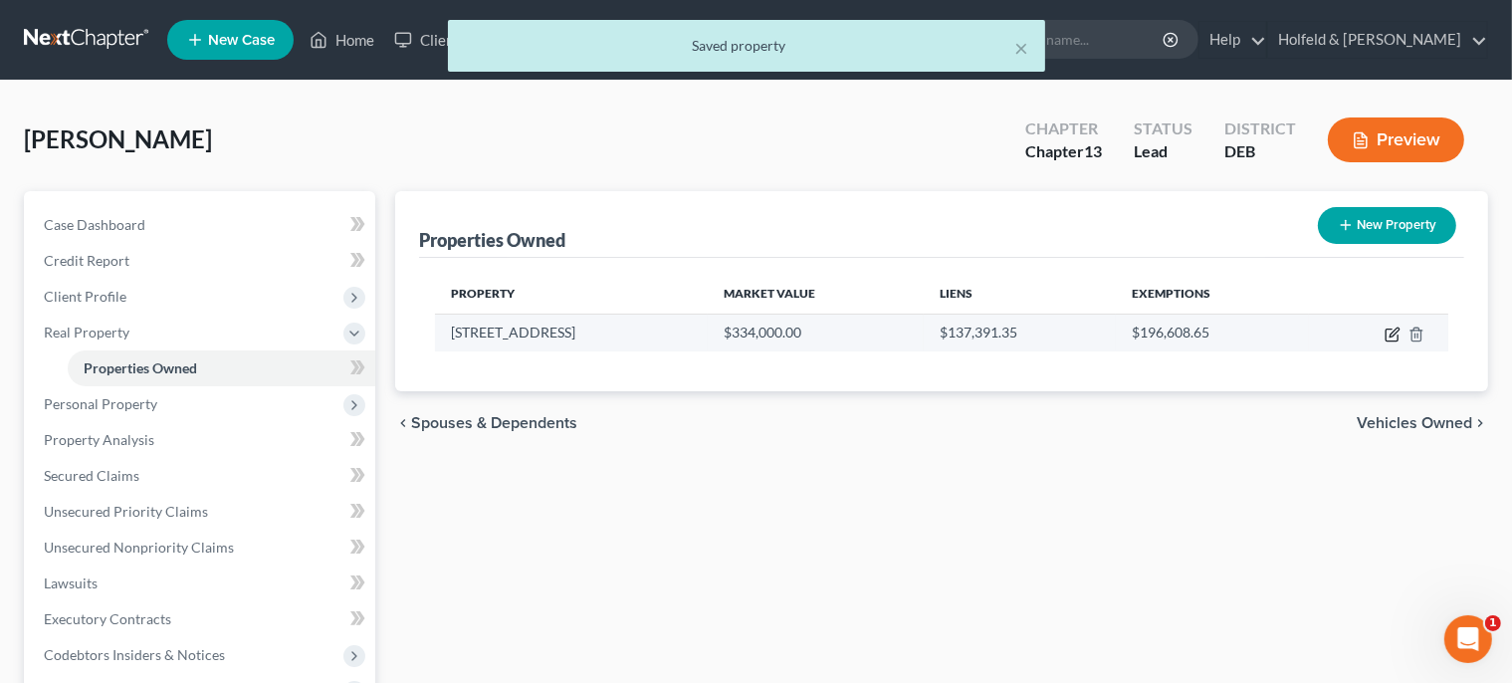
select select "0"
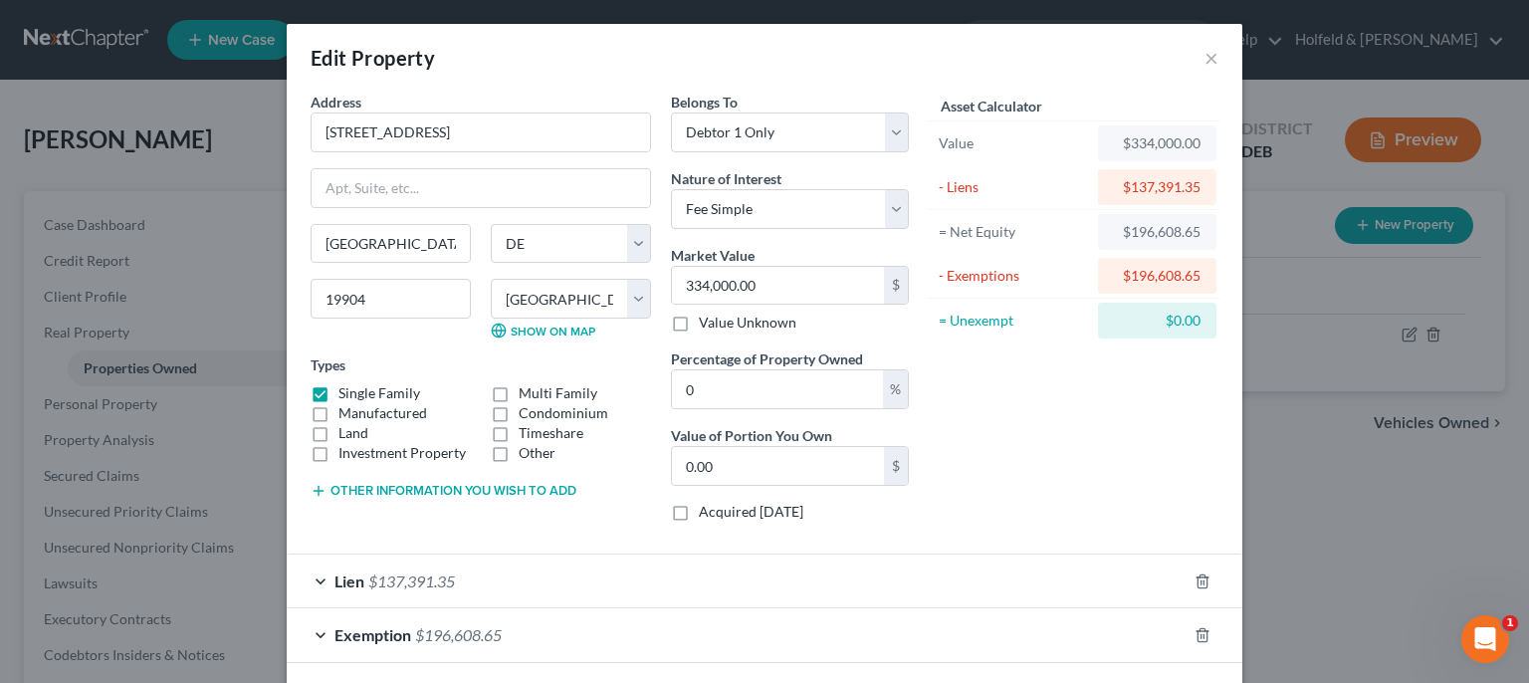
click at [1212, 60] on div "Edit Property ×" at bounding box center [765, 58] width 956 height 68
click at [1209, 56] on button "×" at bounding box center [1212, 58] width 14 height 24
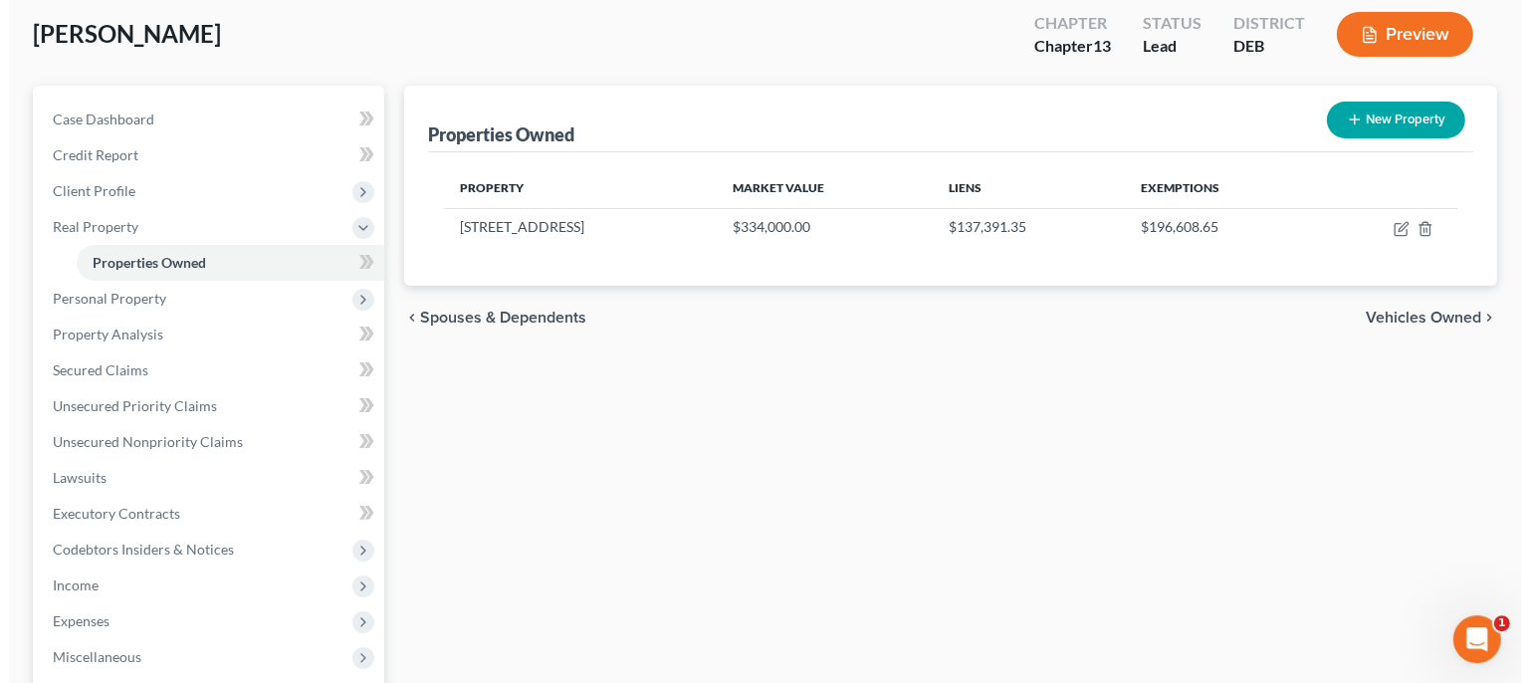
scroll to position [0, 0]
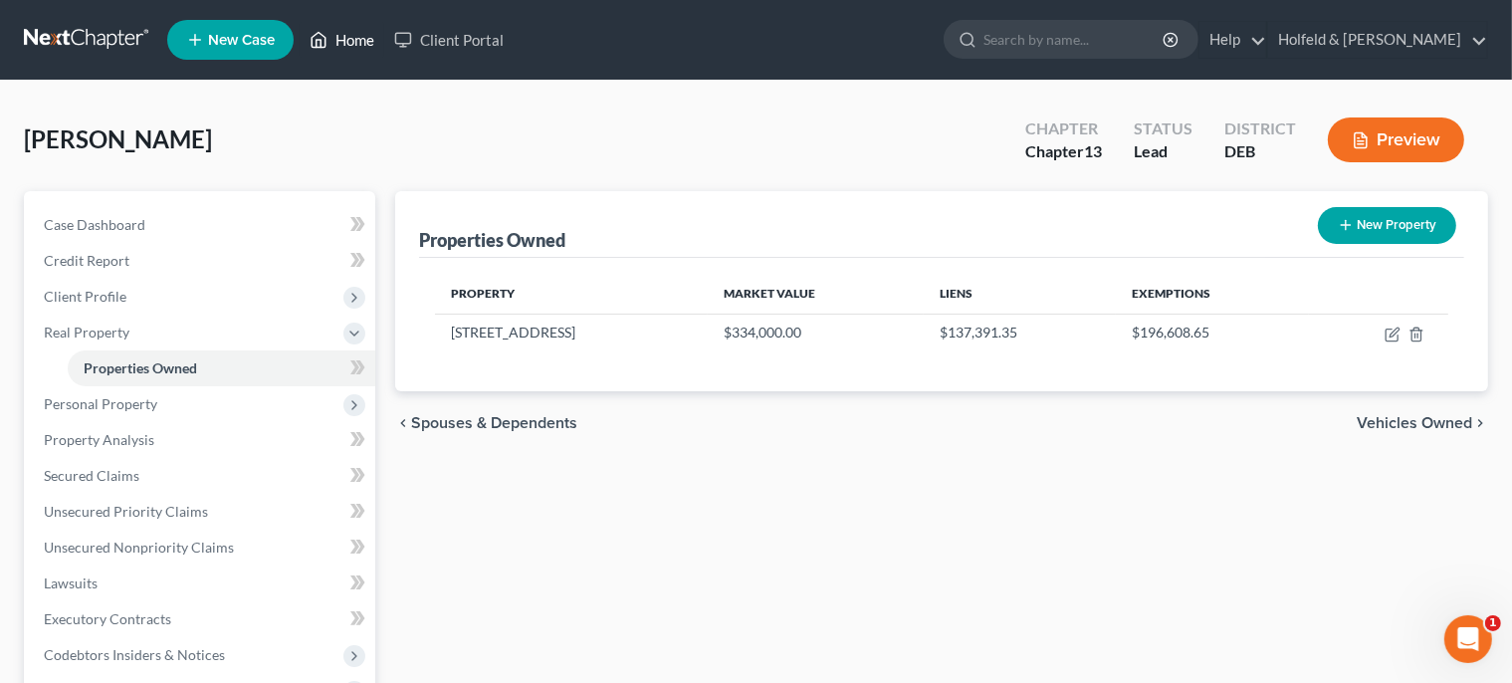
click at [358, 44] on link "Home" at bounding box center [342, 40] width 85 height 36
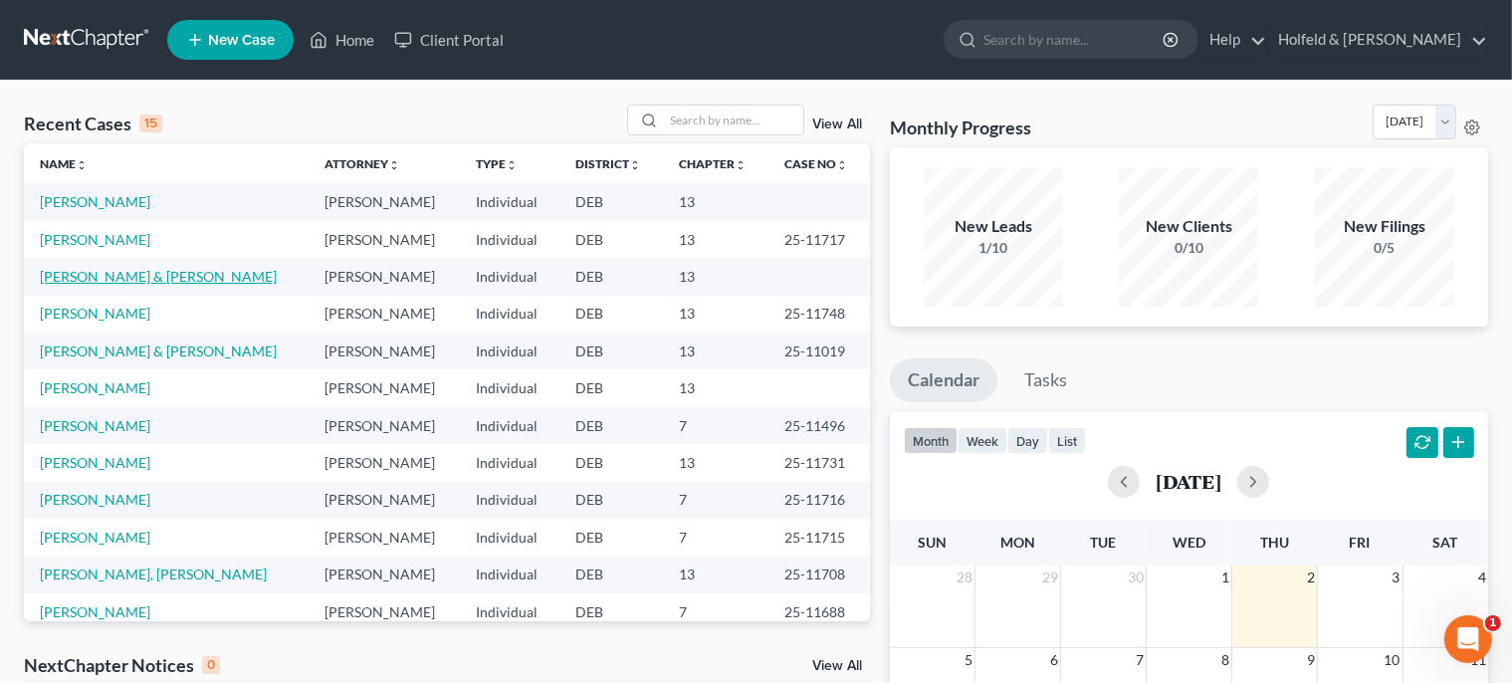
click at [98, 275] on link "[PERSON_NAME] & [PERSON_NAME]" at bounding box center [158, 276] width 237 height 17
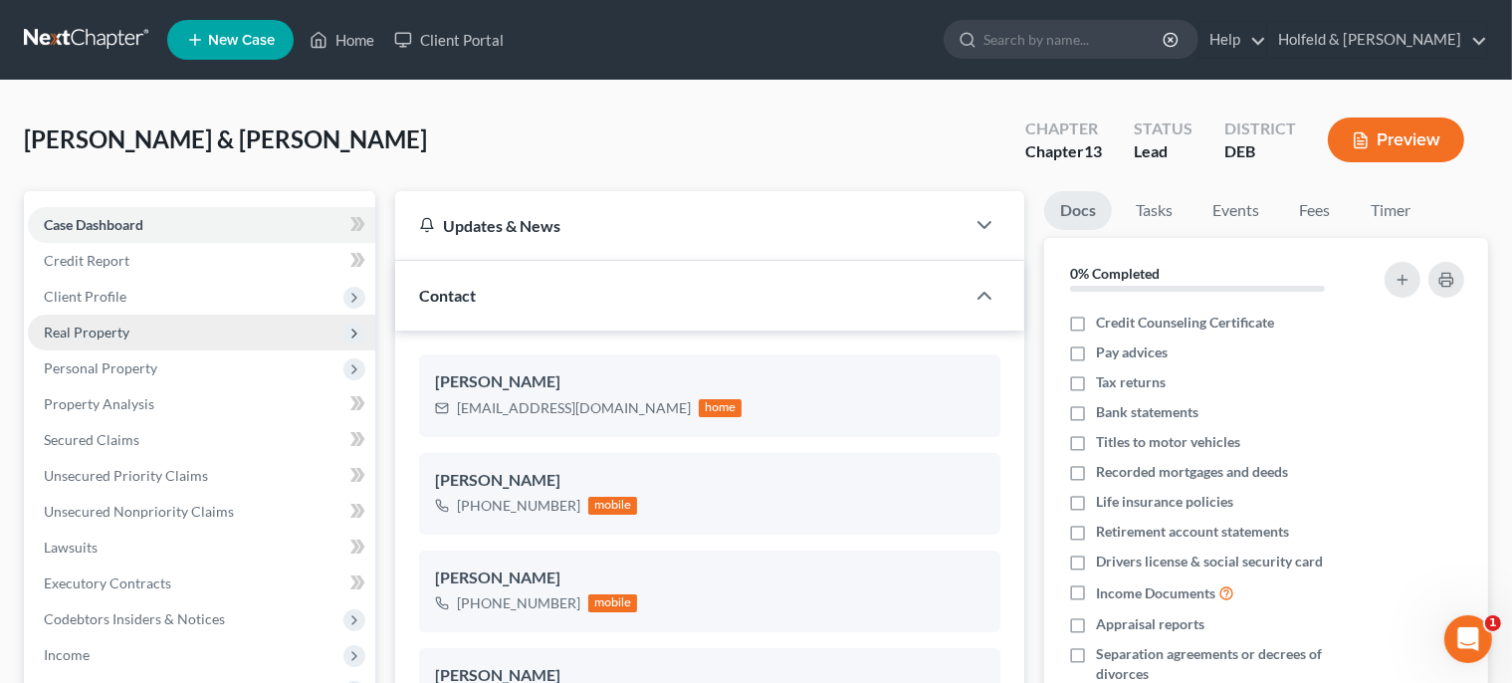
click at [76, 338] on span "Real Property" at bounding box center [87, 332] width 86 height 17
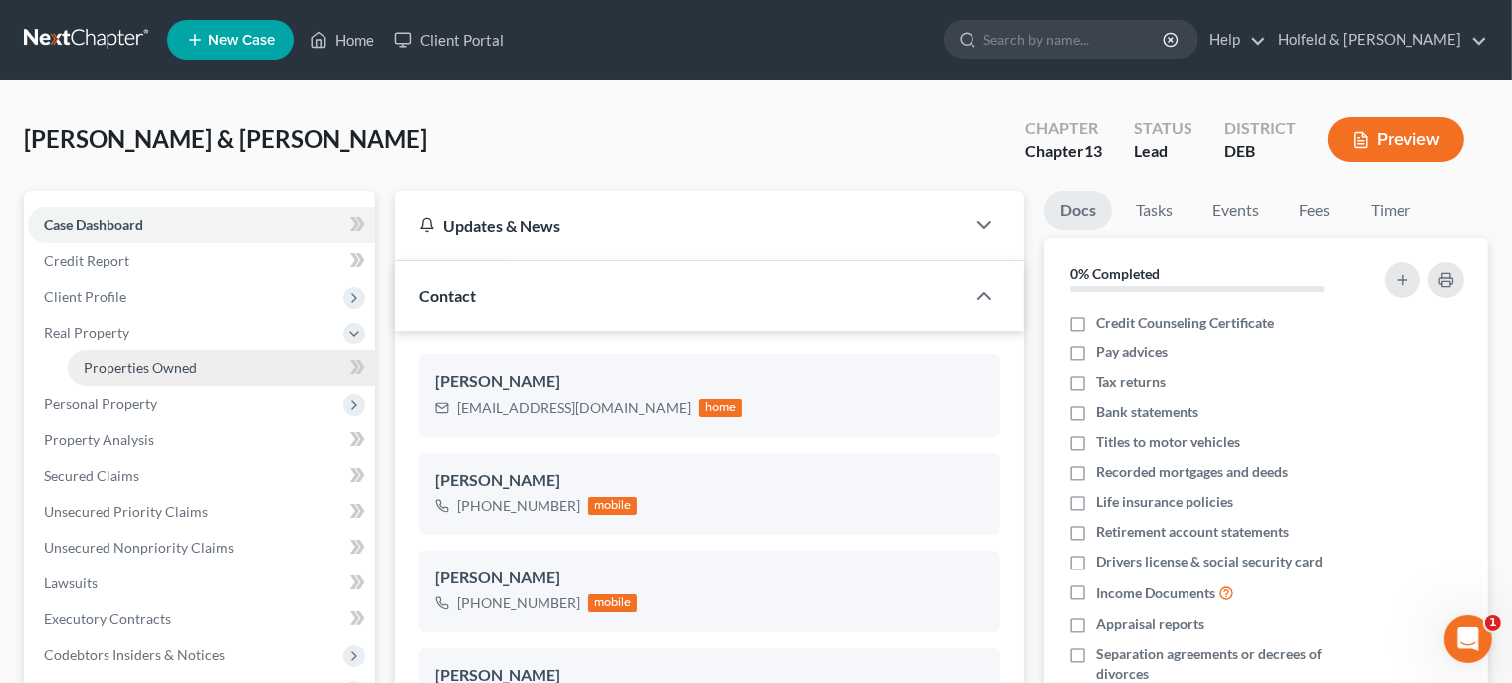
click at [127, 376] on link "Properties Owned" at bounding box center [222, 368] width 308 height 36
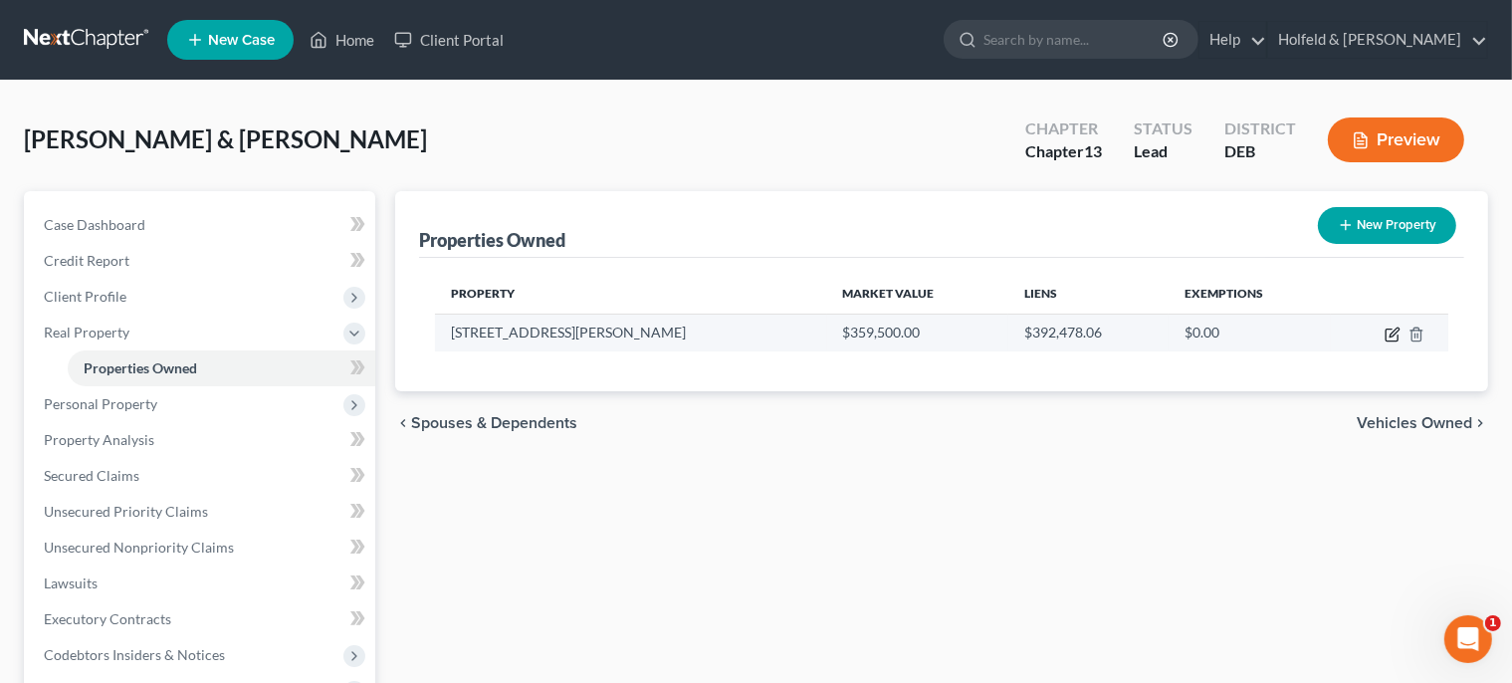
click at [1394, 336] on icon "button" at bounding box center [1393, 335] width 16 height 16
select select "7"
select select "0"
select select "2"
select select "1"
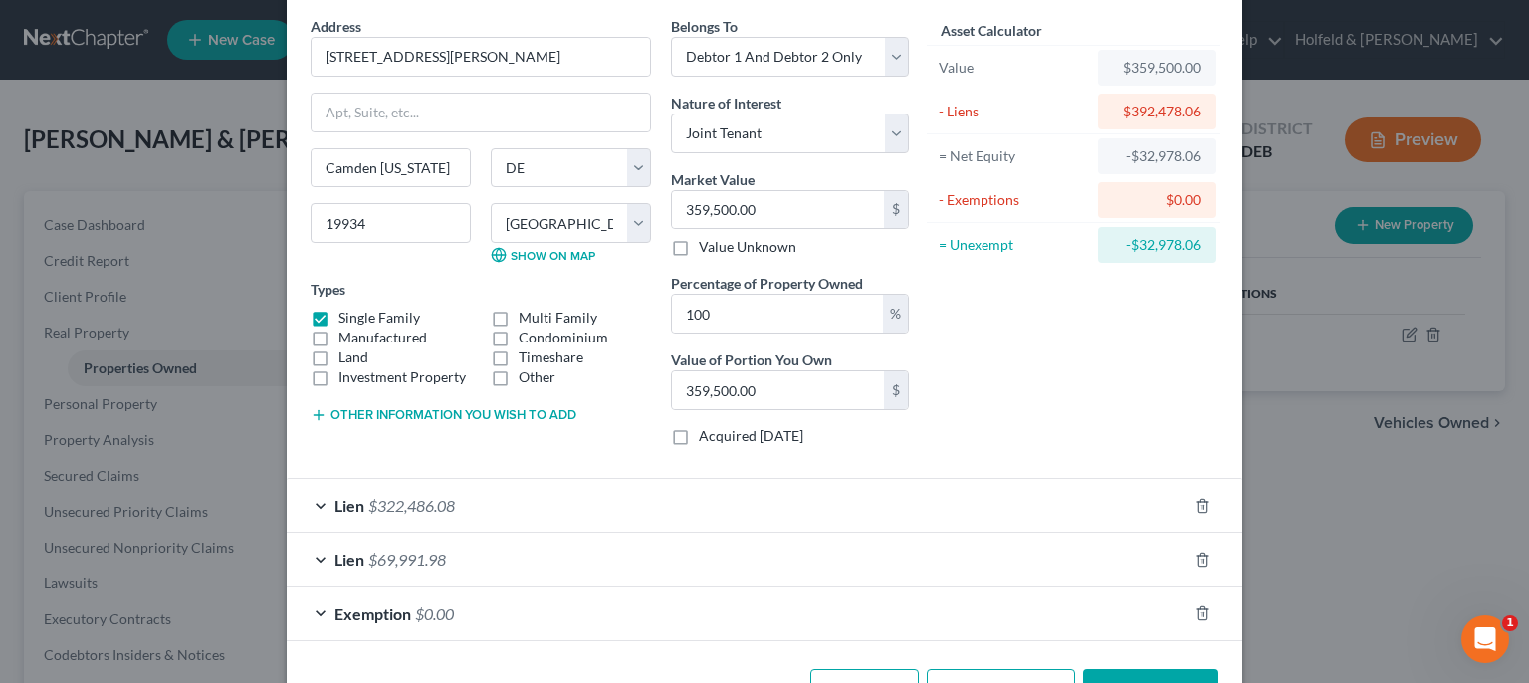
scroll to position [140, 0]
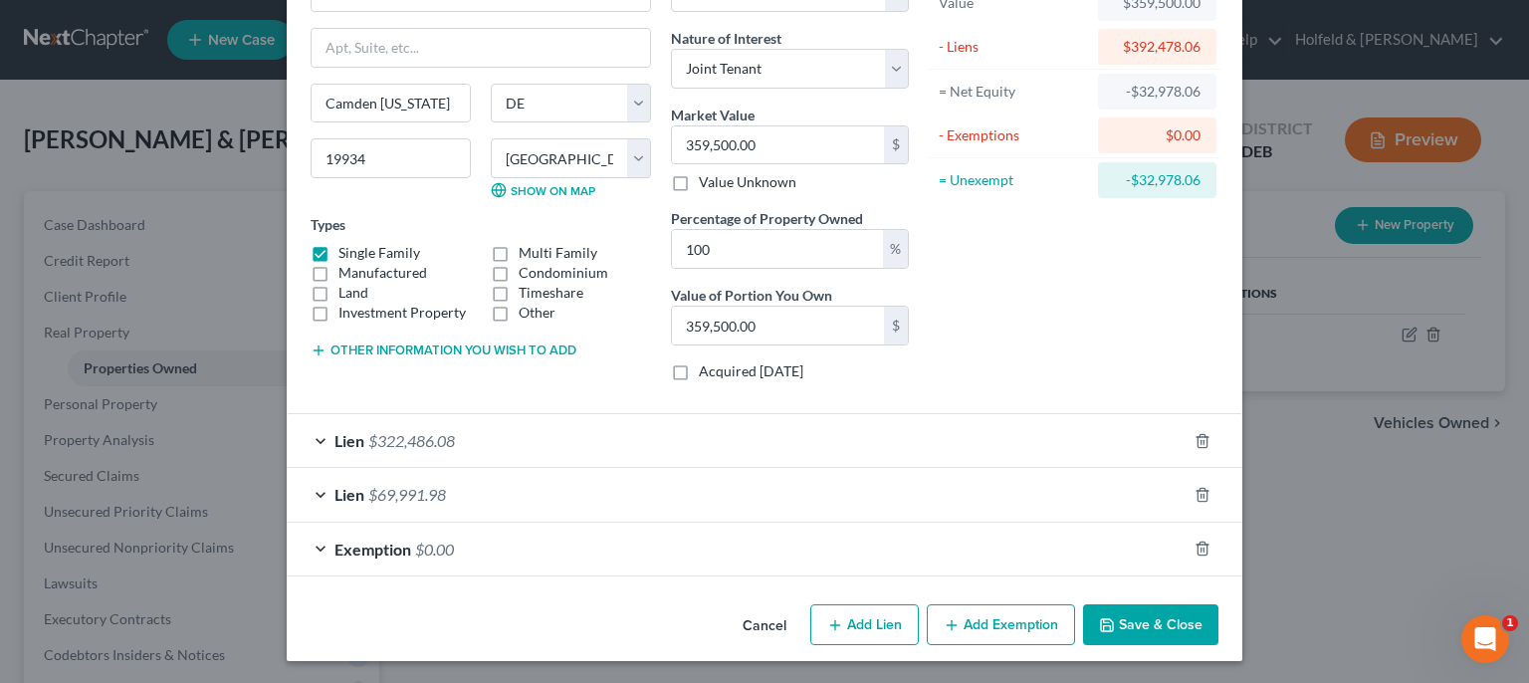
click at [763, 631] on button "Cancel" at bounding box center [765, 626] width 76 height 40
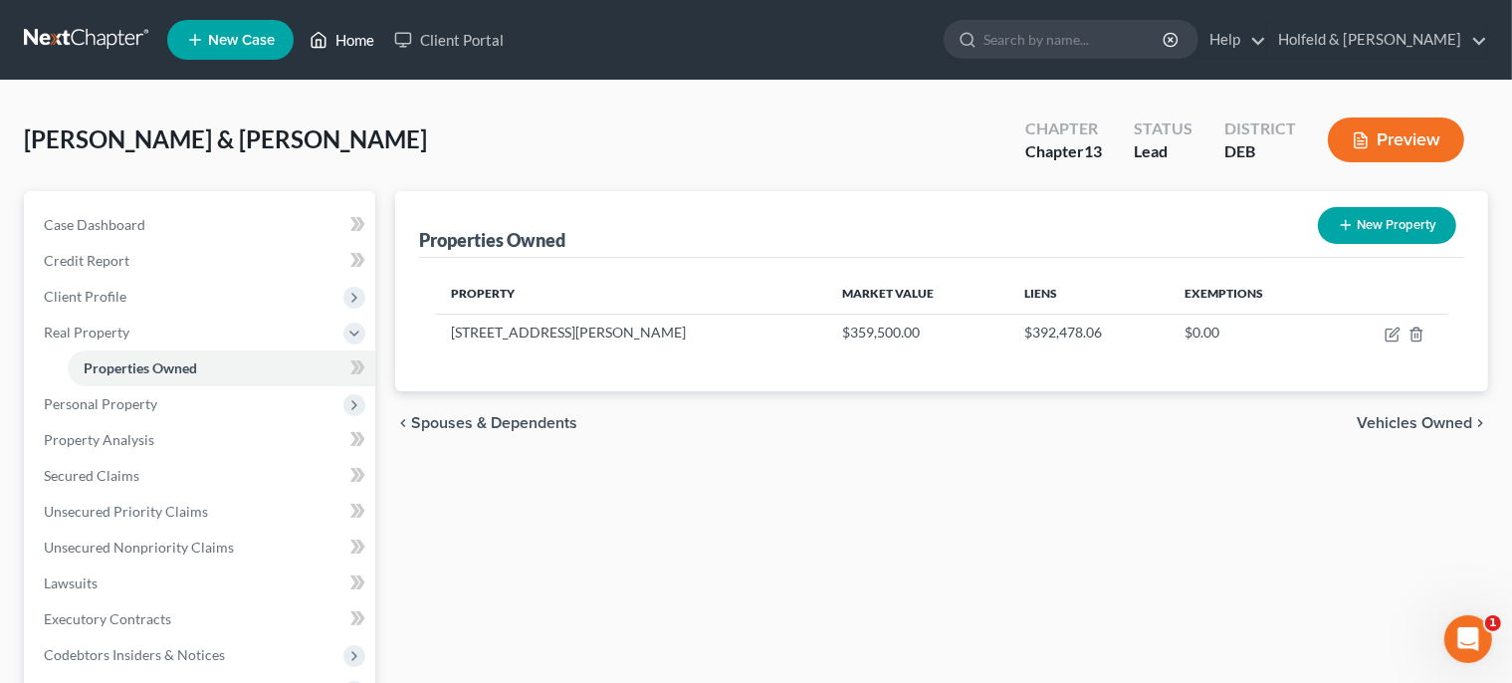
click at [350, 38] on link "Home" at bounding box center [342, 40] width 85 height 36
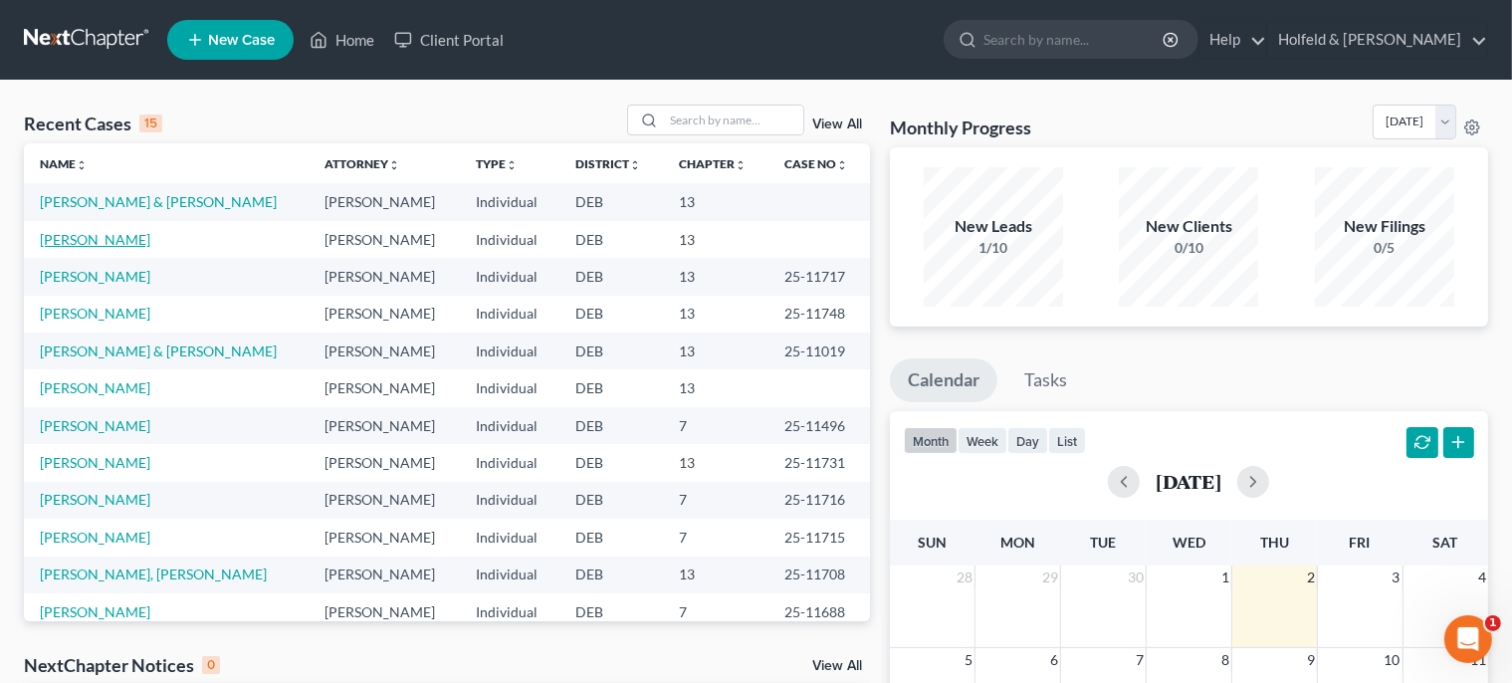
click at [85, 240] on link "[PERSON_NAME]" at bounding box center [95, 239] width 111 height 17
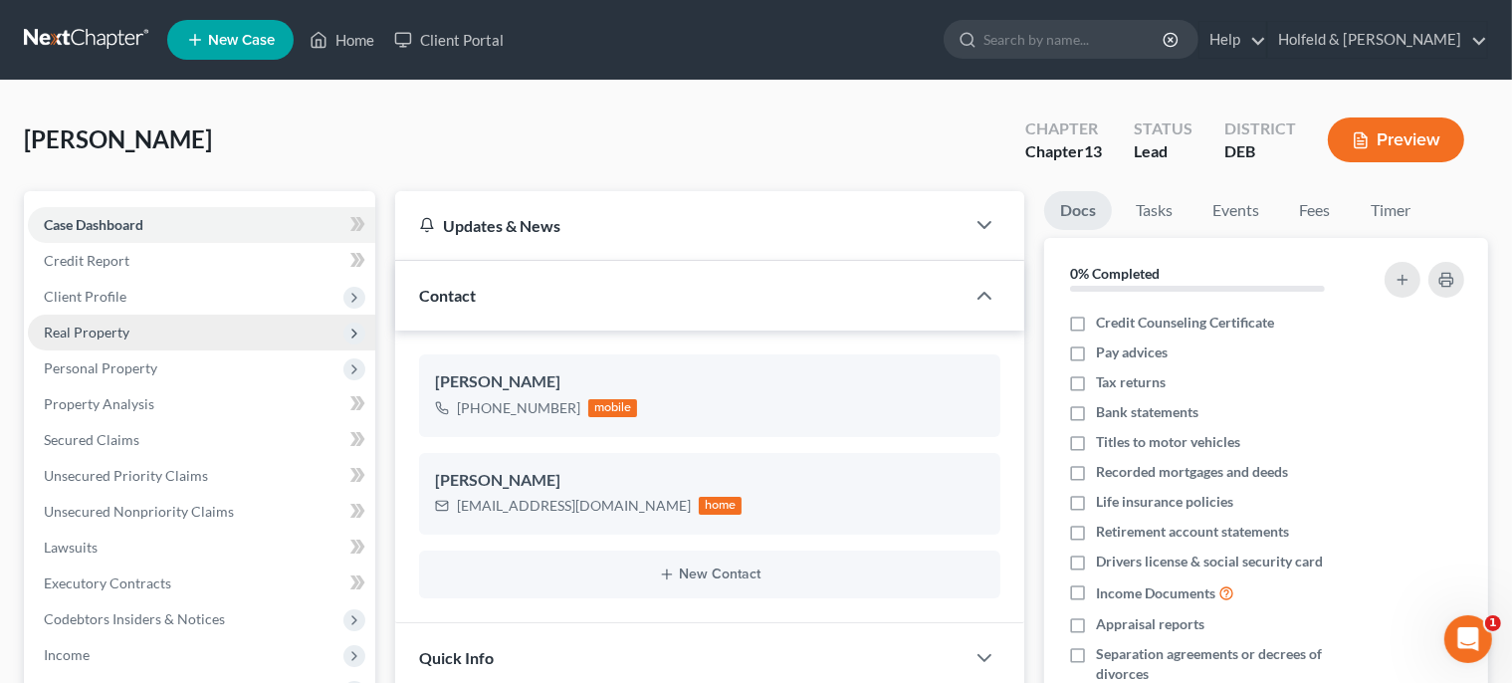
click at [103, 333] on span "Real Property" at bounding box center [87, 332] width 86 height 17
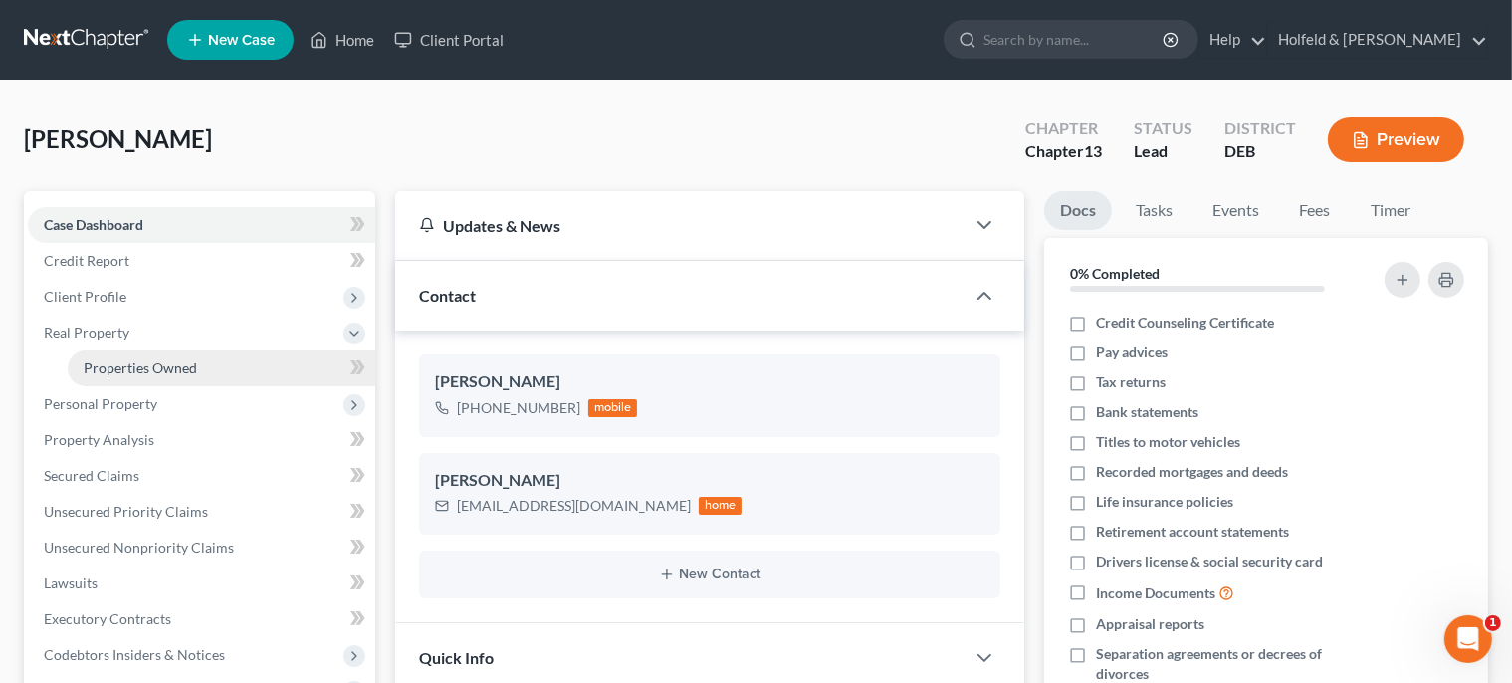
click at [109, 360] on span "Properties Owned" at bounding box center [140, 367] width 113 height 17
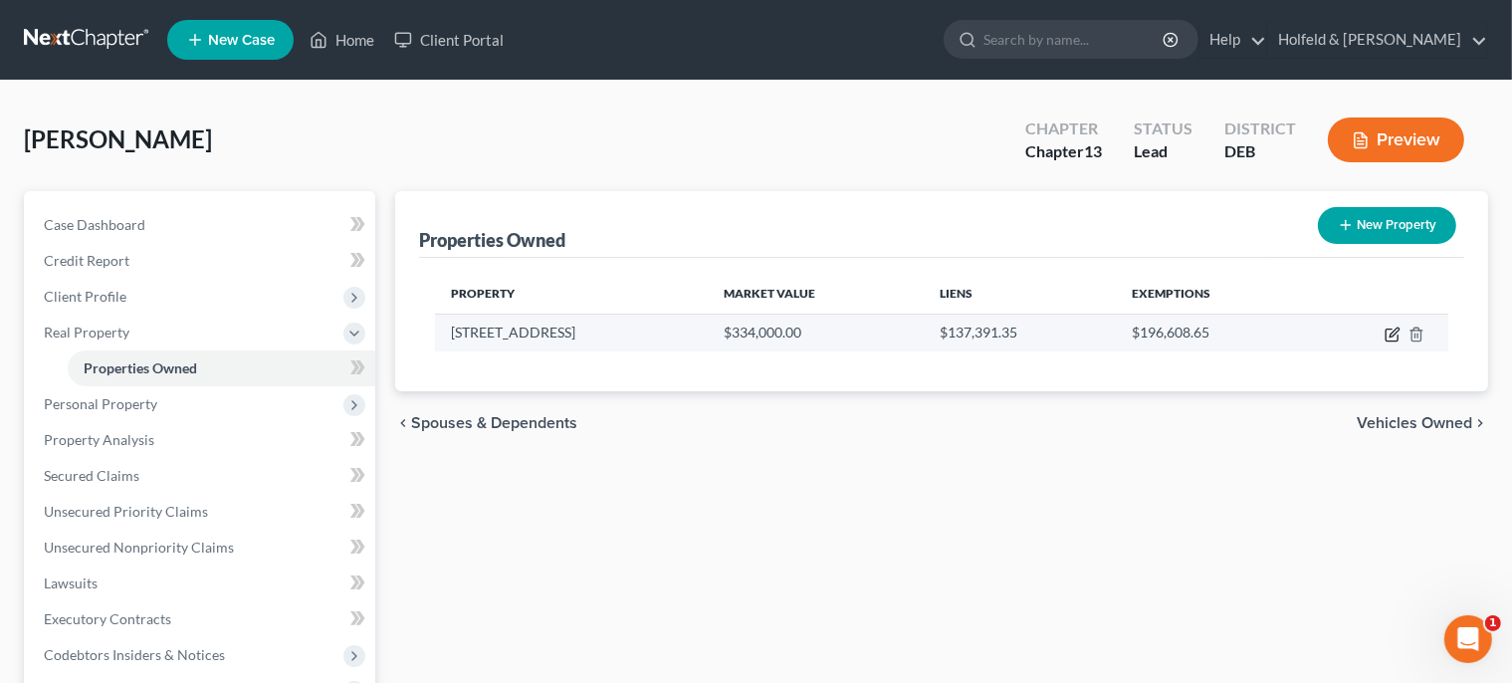
click at [1390, 336] on icon "button" at bounding box center [1393, 335] width 16 height 16
select select "7"
select select "0"
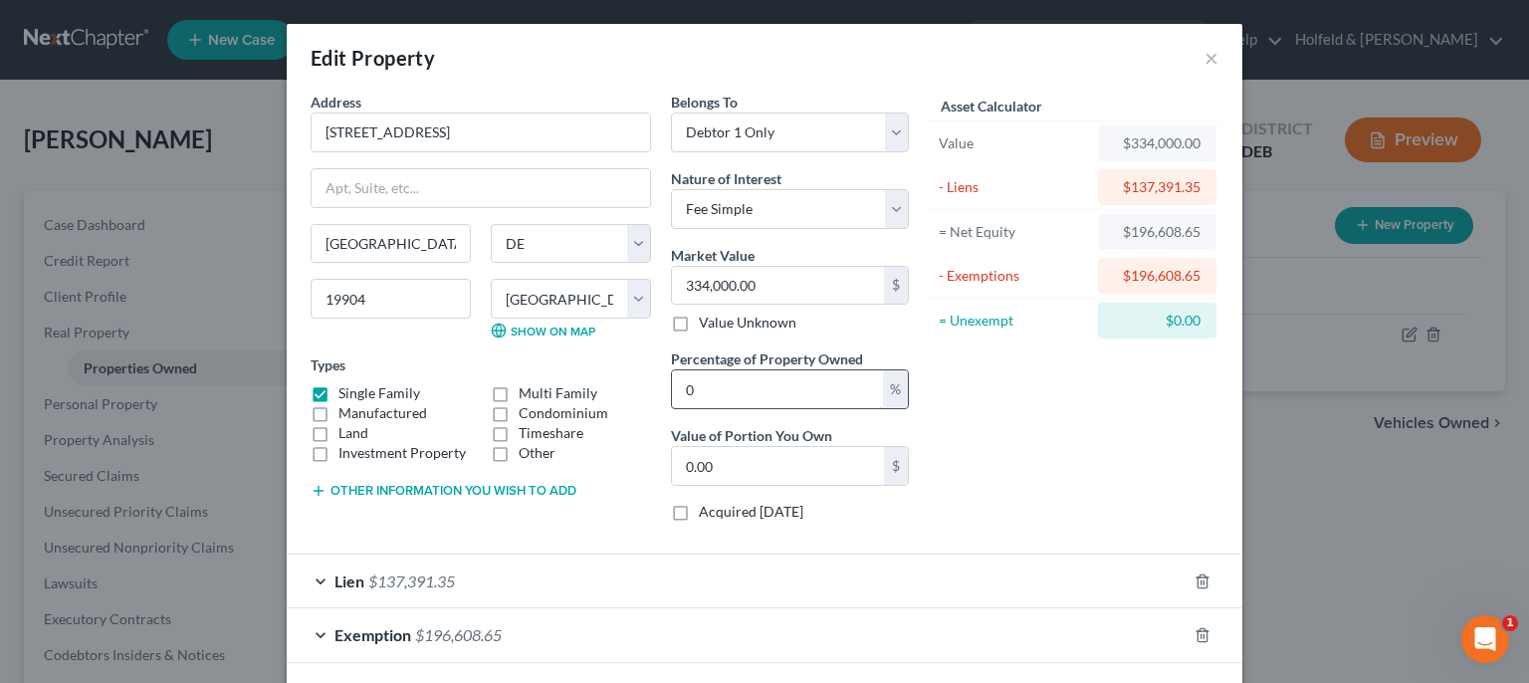
click at [697, 406] on input "0" at bounding box center [777, 389] width 211 height 38
type input "1"
type input "3,340.00"
type input "10"
type input "33,400.00"
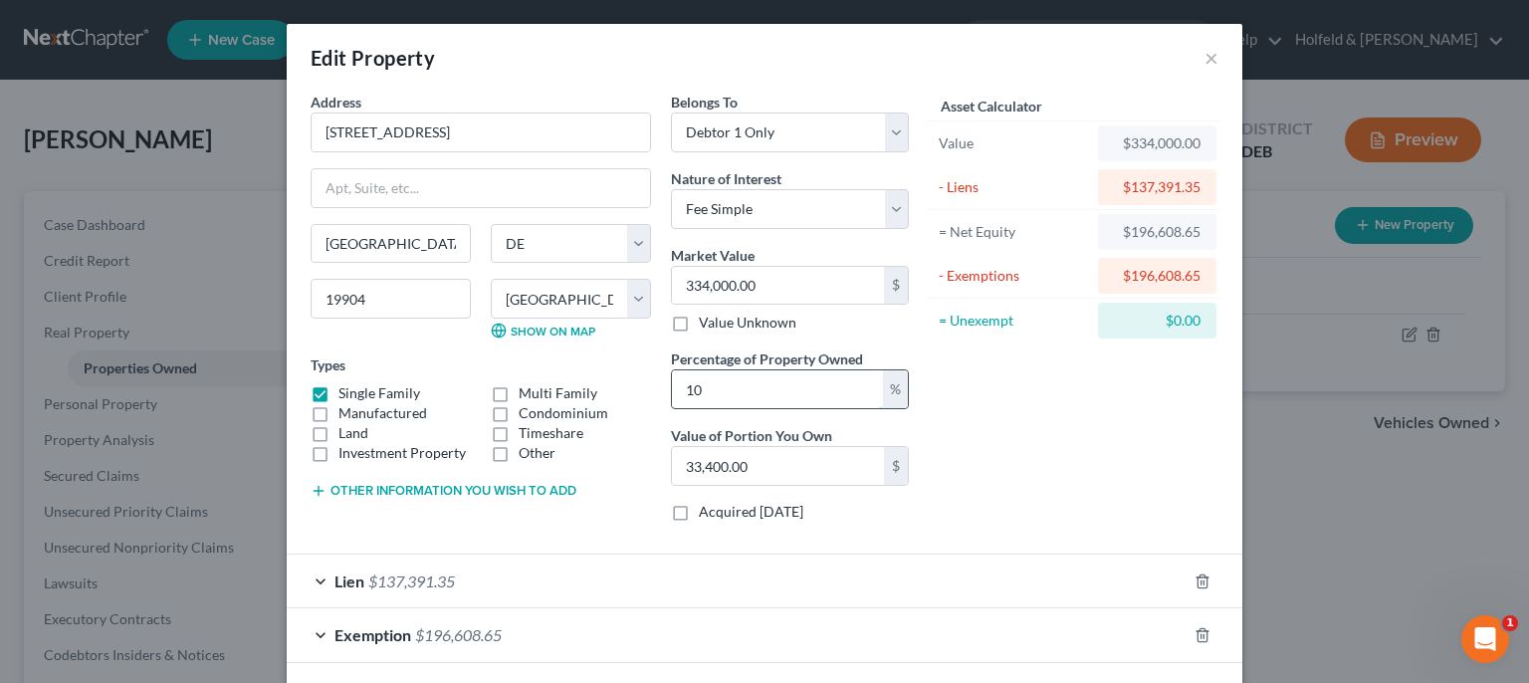
type input "100"
type input "334,000.00"
type input "100"
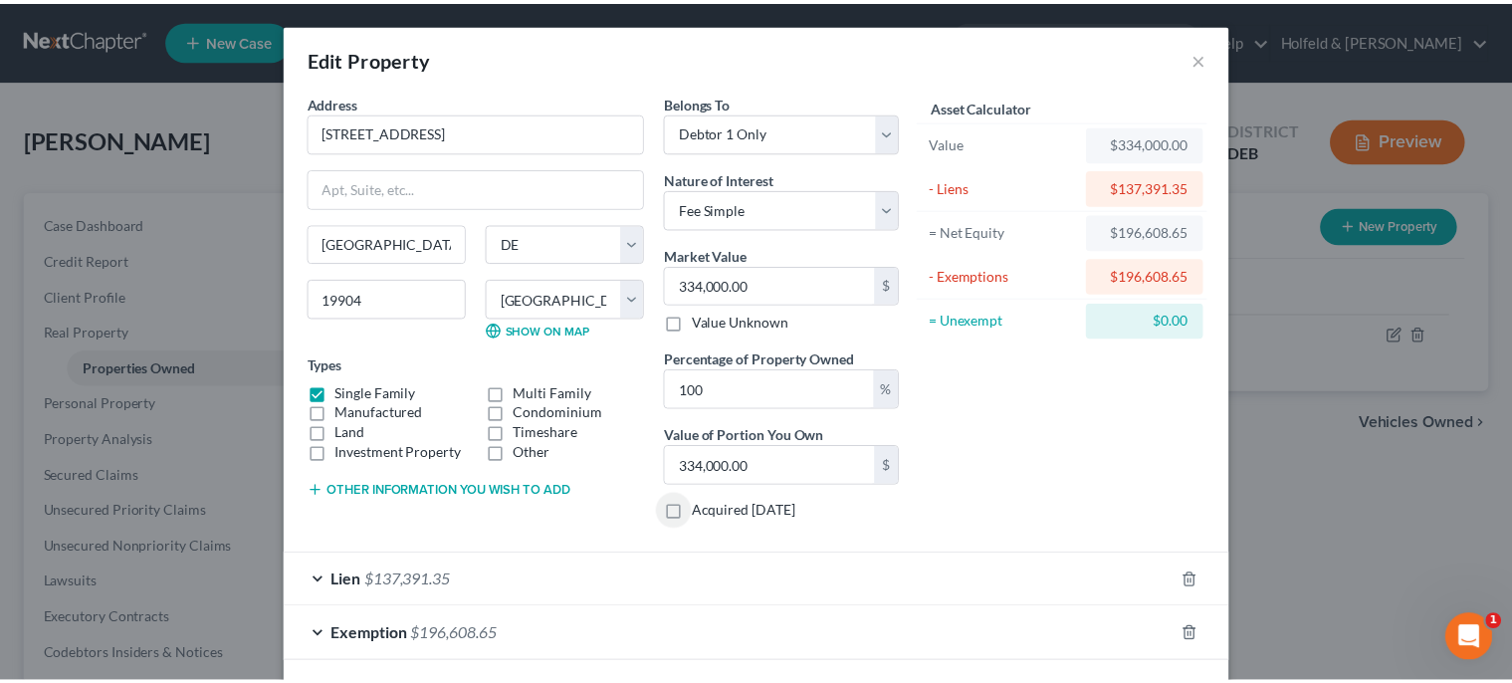
scroll to position [87, 0]
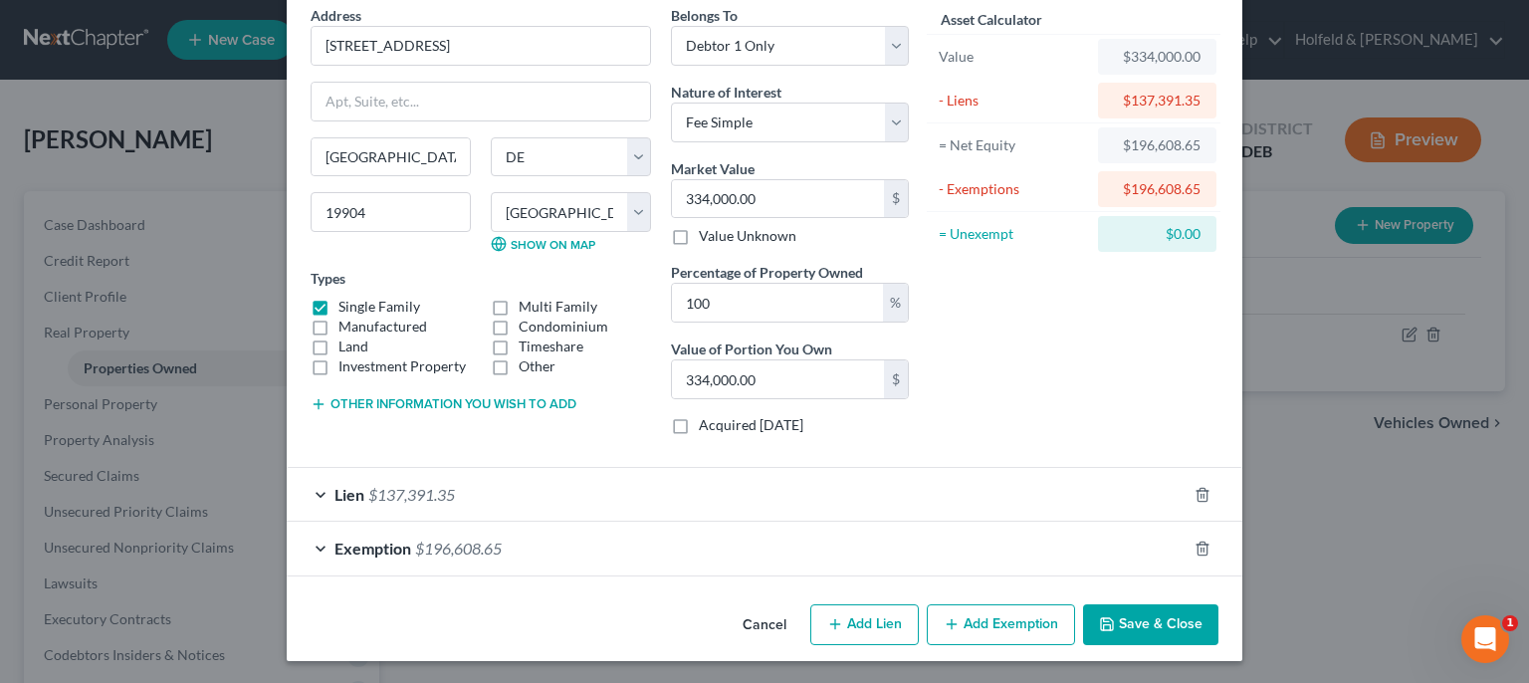
click at [1161, 623] on button "Save & Close" at bounding box center [1150, 625] width 135 height 42
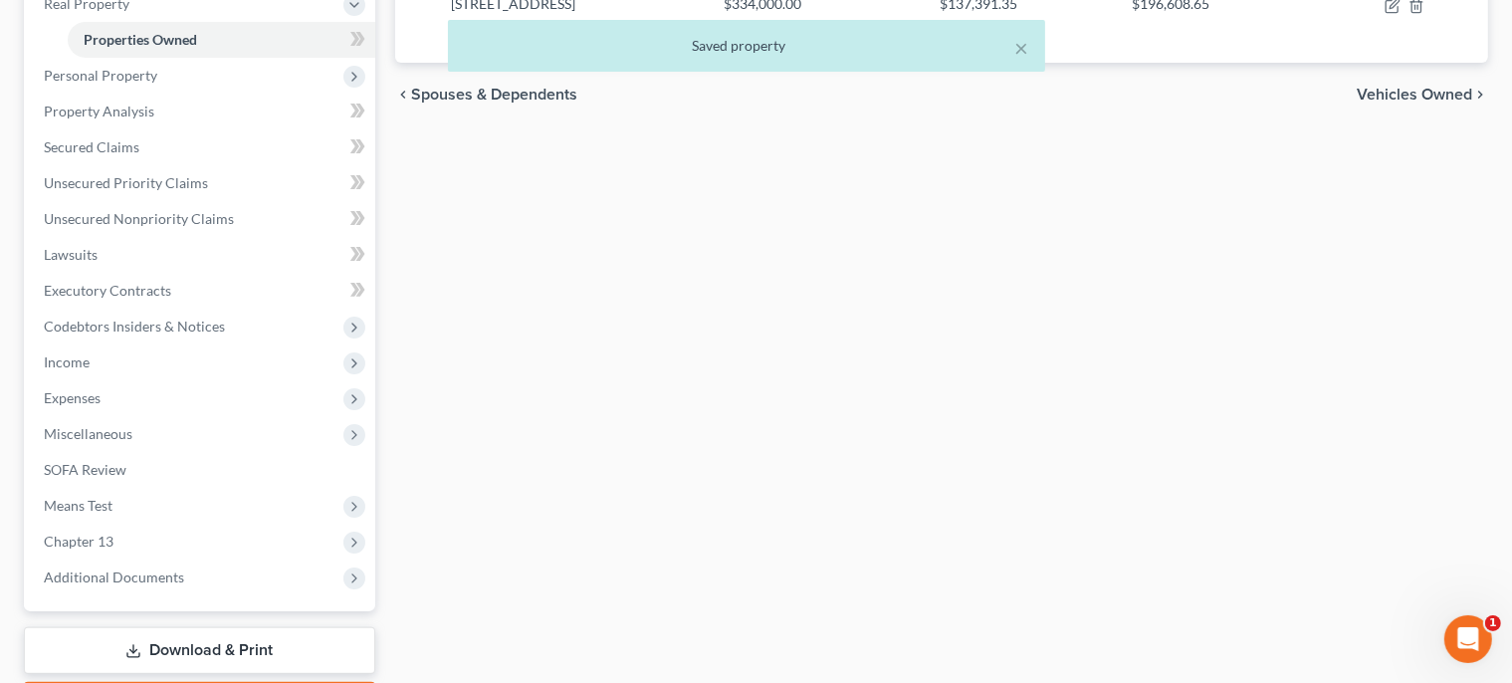
scroll to position [441, 0]
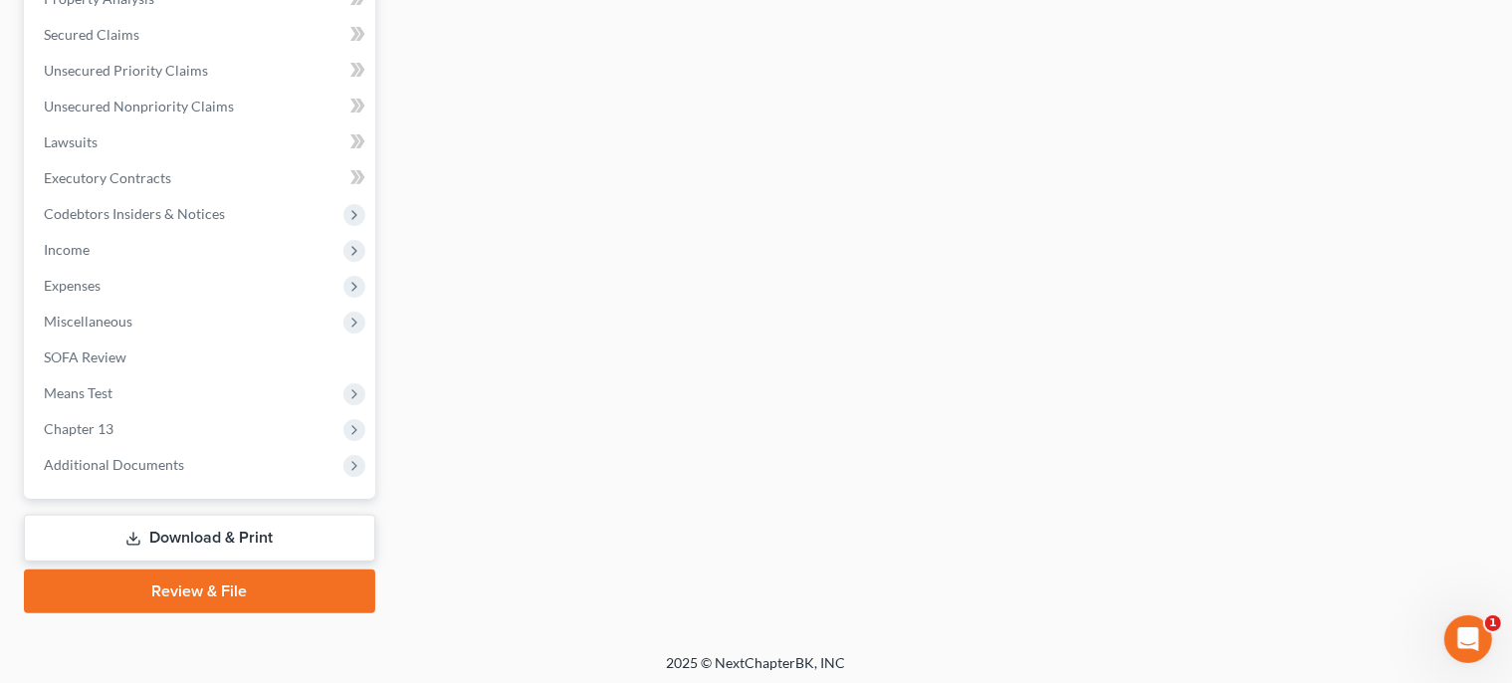
click at [281, 521] on link "Download & Print" at bounding box center [199, 538] width 351 height 47
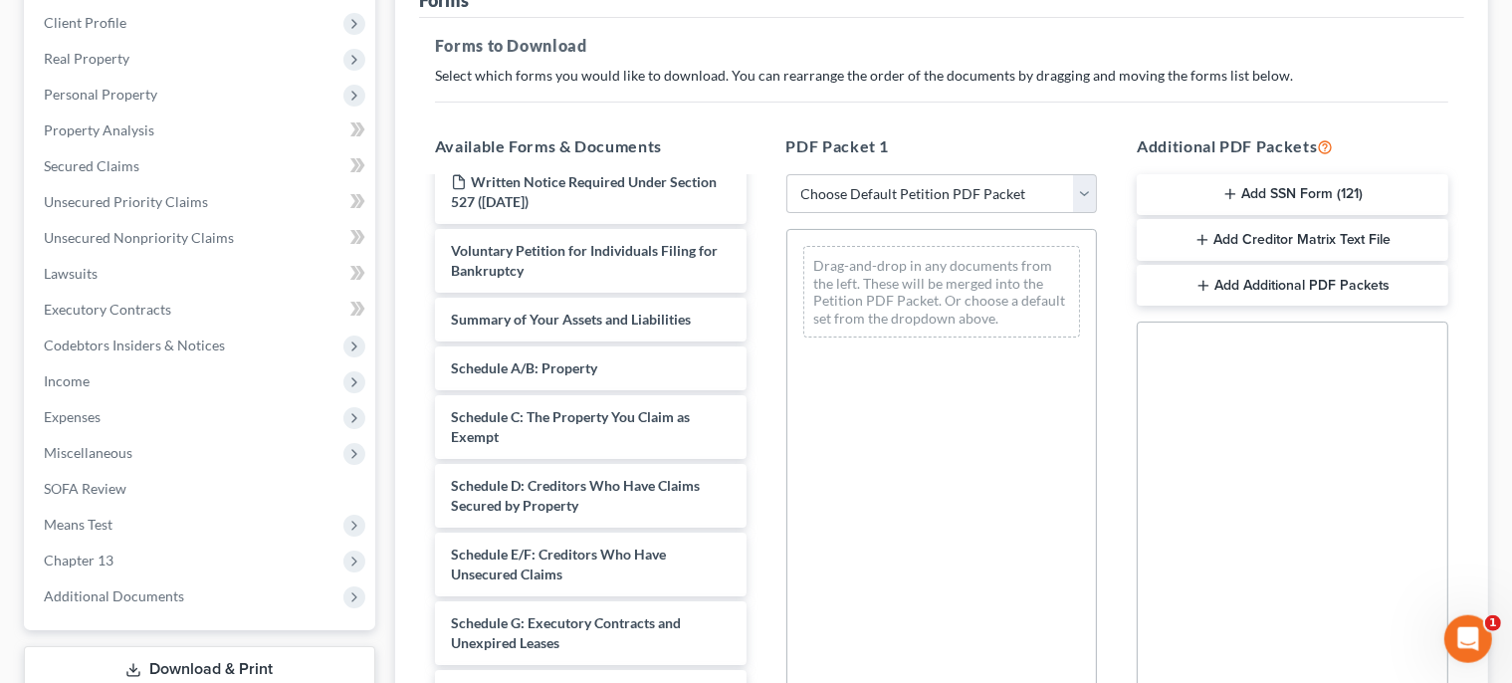
scroll to position [258, 0]
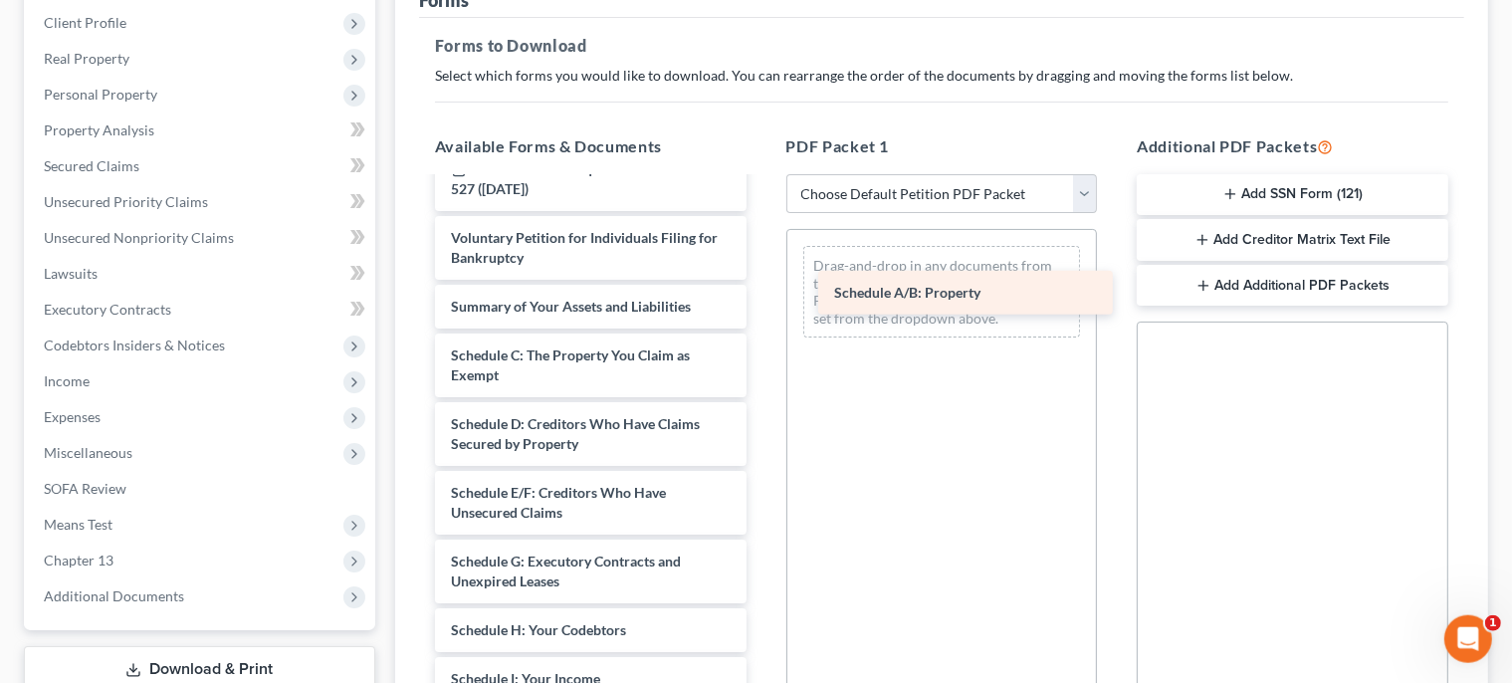
drag, startPoint x: 559, startPoint y: 402, endPoint x: 942, endPoint y: 301, distance: 395.5
click at [763, 301] on div "Schedule A/B: Property Declaration re: Electronic Filing ([DATE]) Chapter 13 De…" at bounding box center [590, 545] width 343 height 1249
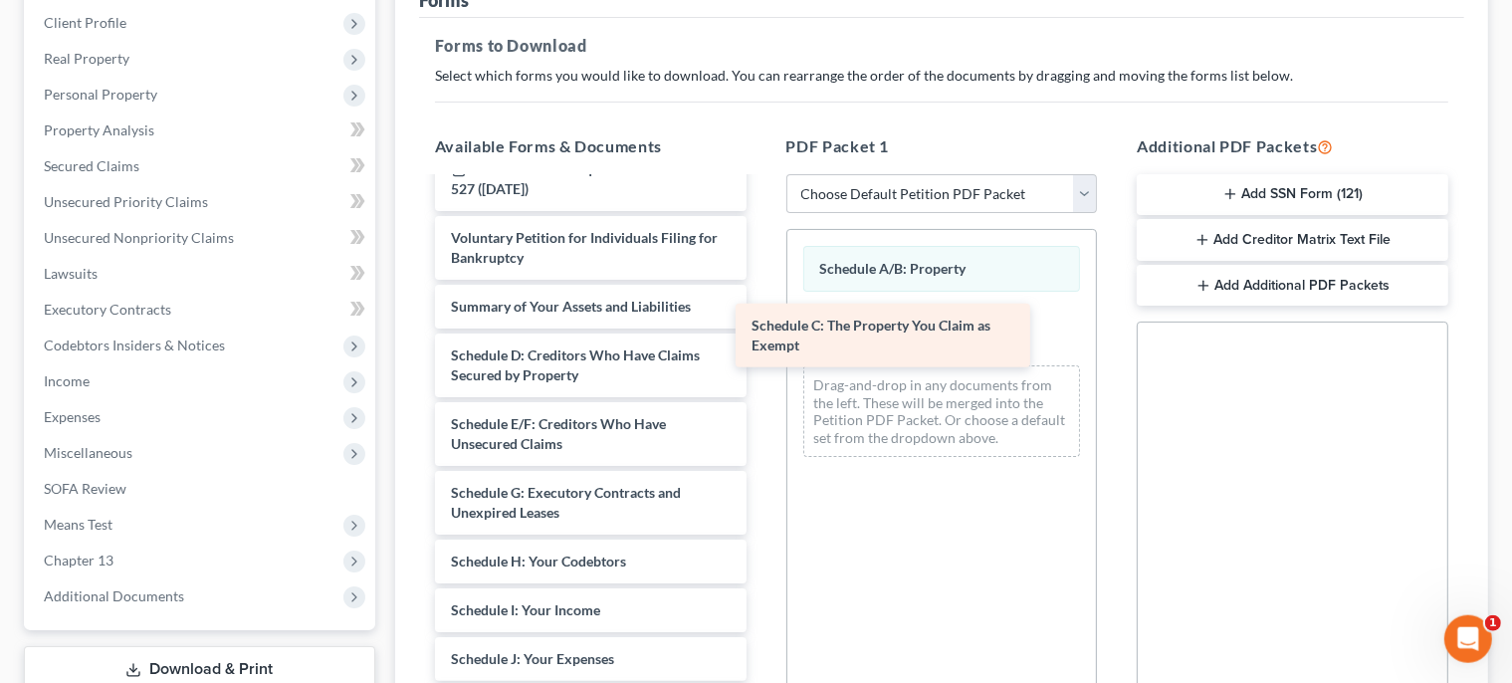
drag, startPoint x: 597, startPoint y: 402, endPoint x: 898, endPoint y: 335, distance: 308.2
click at [763, 335] on div "Schedule C: The Property You Claim as Exempt Declaration re: Electronic Filing …" at bounding box center [590, 511] width 343 height 1181
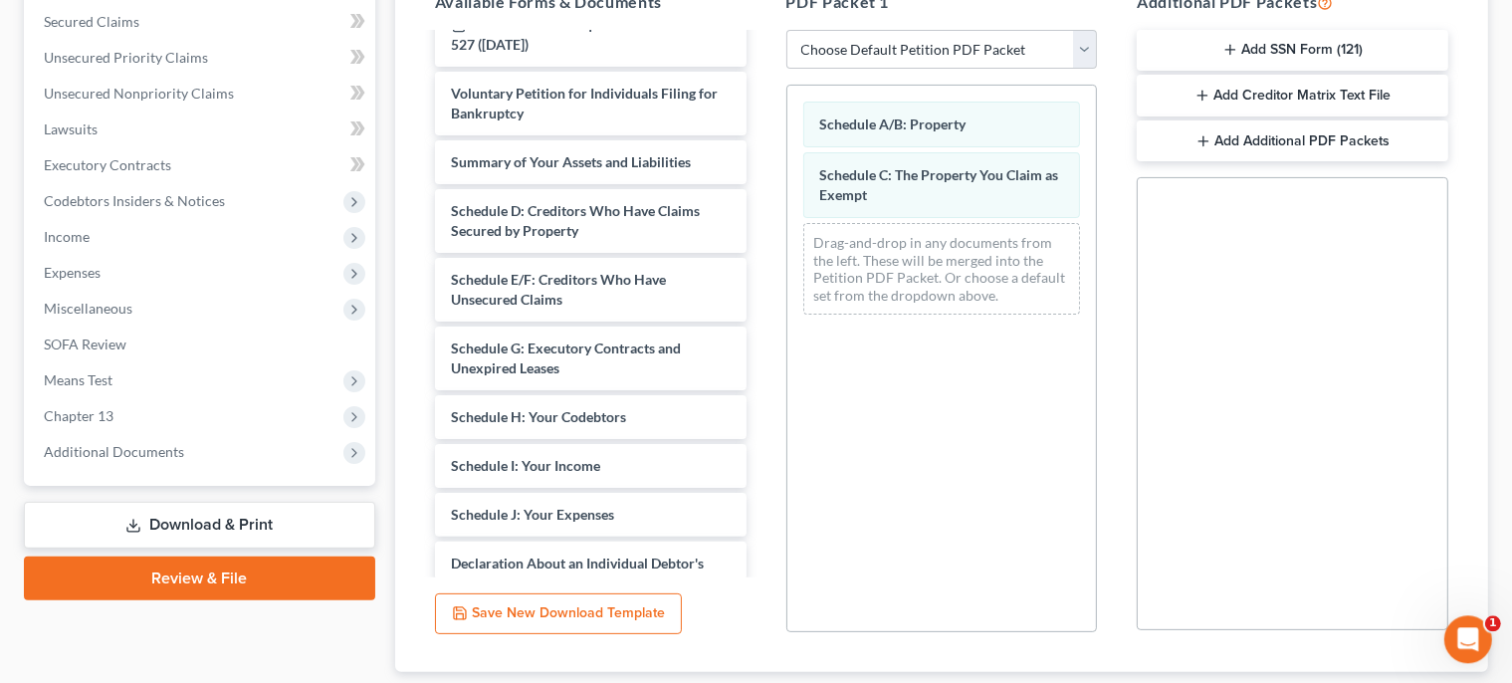
scroll to position [546, 0]
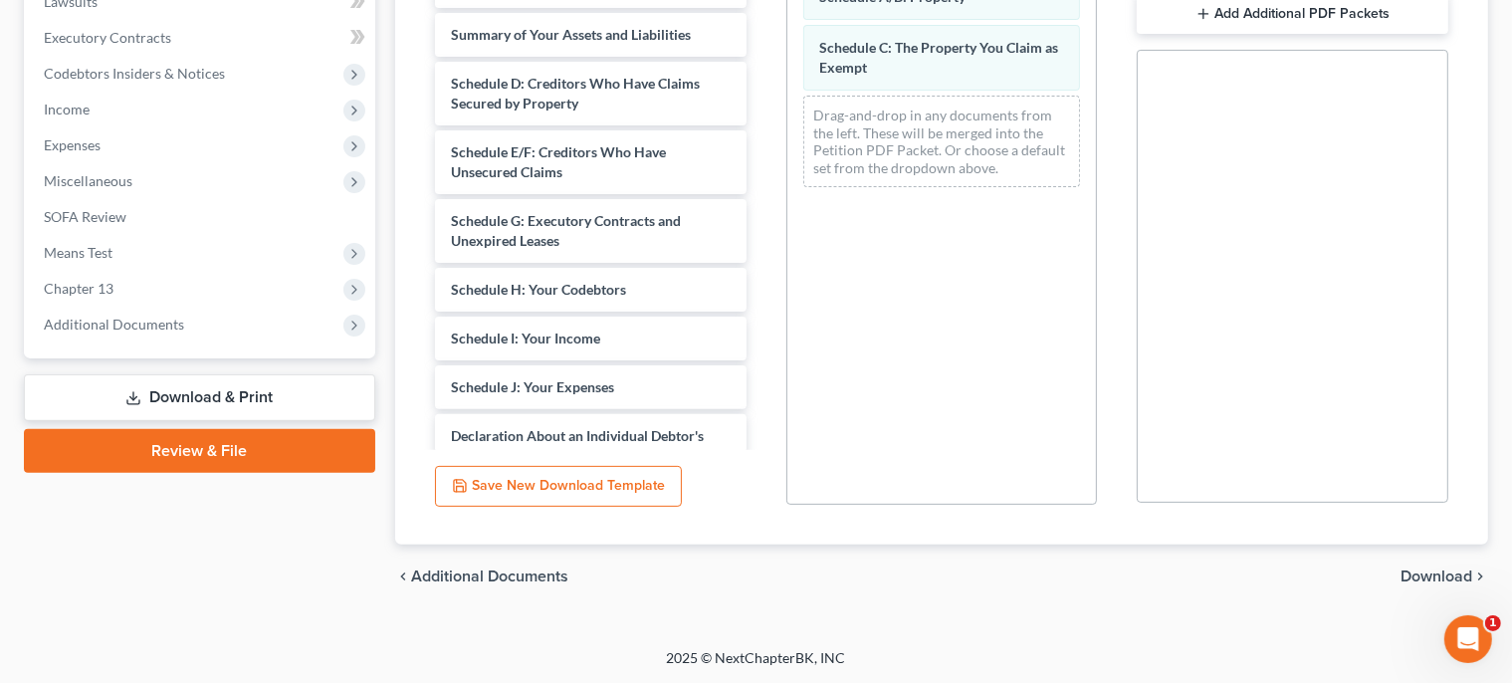
click at [1432, 573] on span "Download" at bounding box center [1437, 576] width 72 height 16
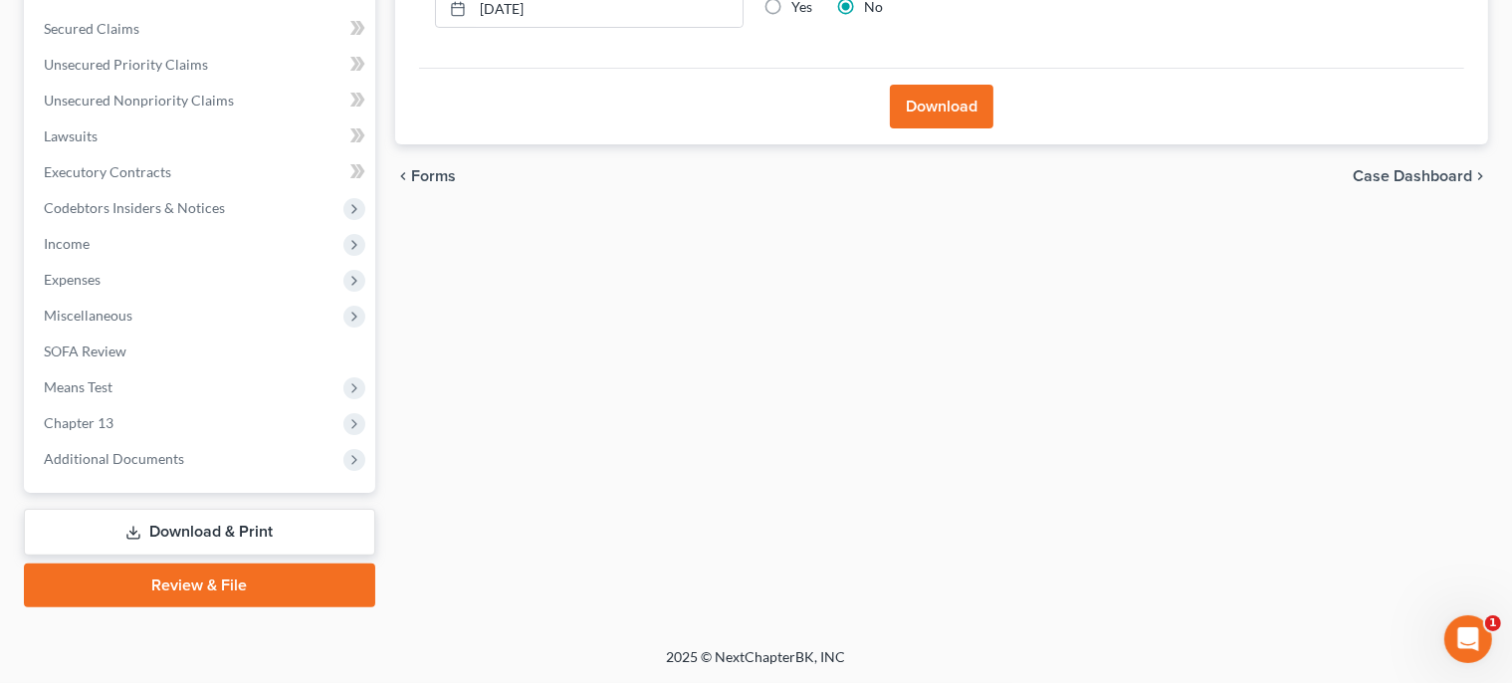
scroll to position [409, 0]
click at [941, 93] on button "Download" at bounding box center [942, 109] width 104 height 44
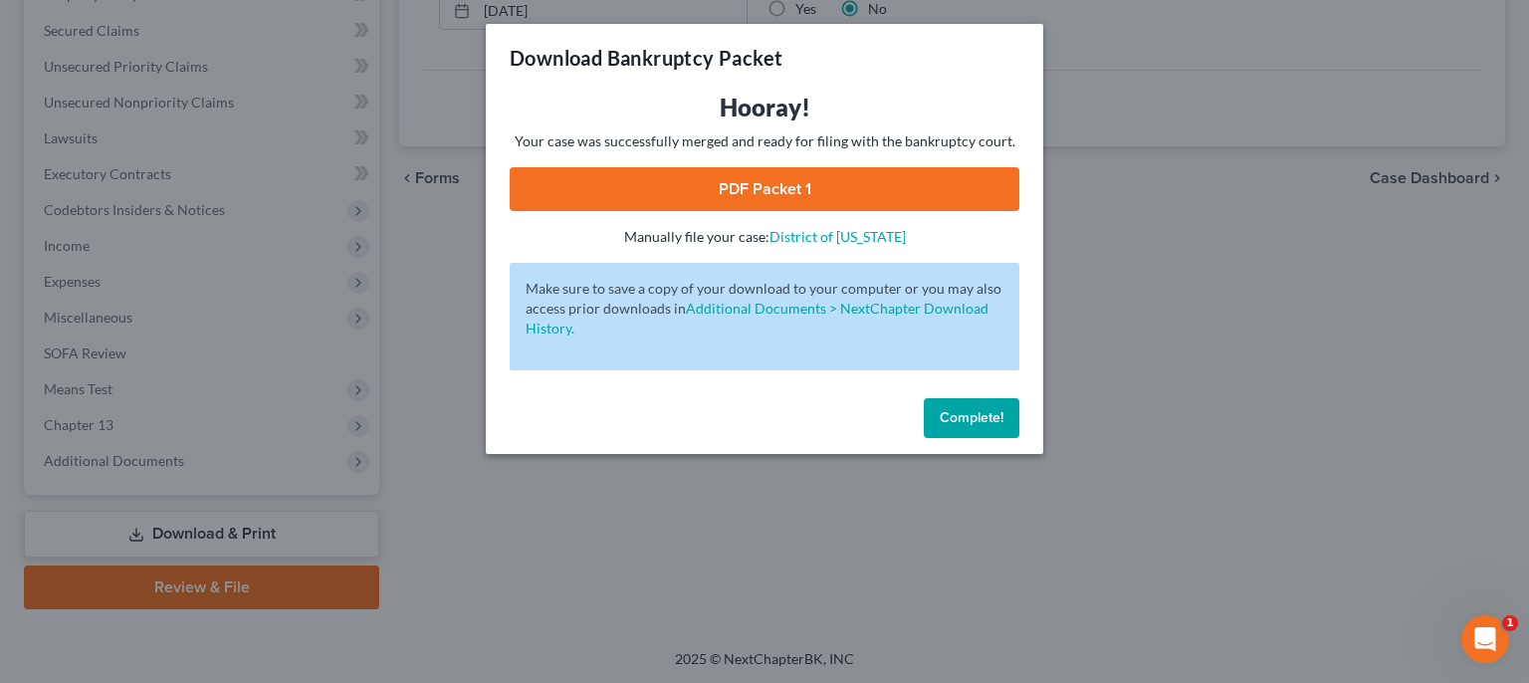
click at [774, 186] on link "PDF Packet 1" at bounding box center [765, 189] width 510 height 44
click at [987, 405] on button "Complete!" at bounding box center [972, 418] width 96 height 40
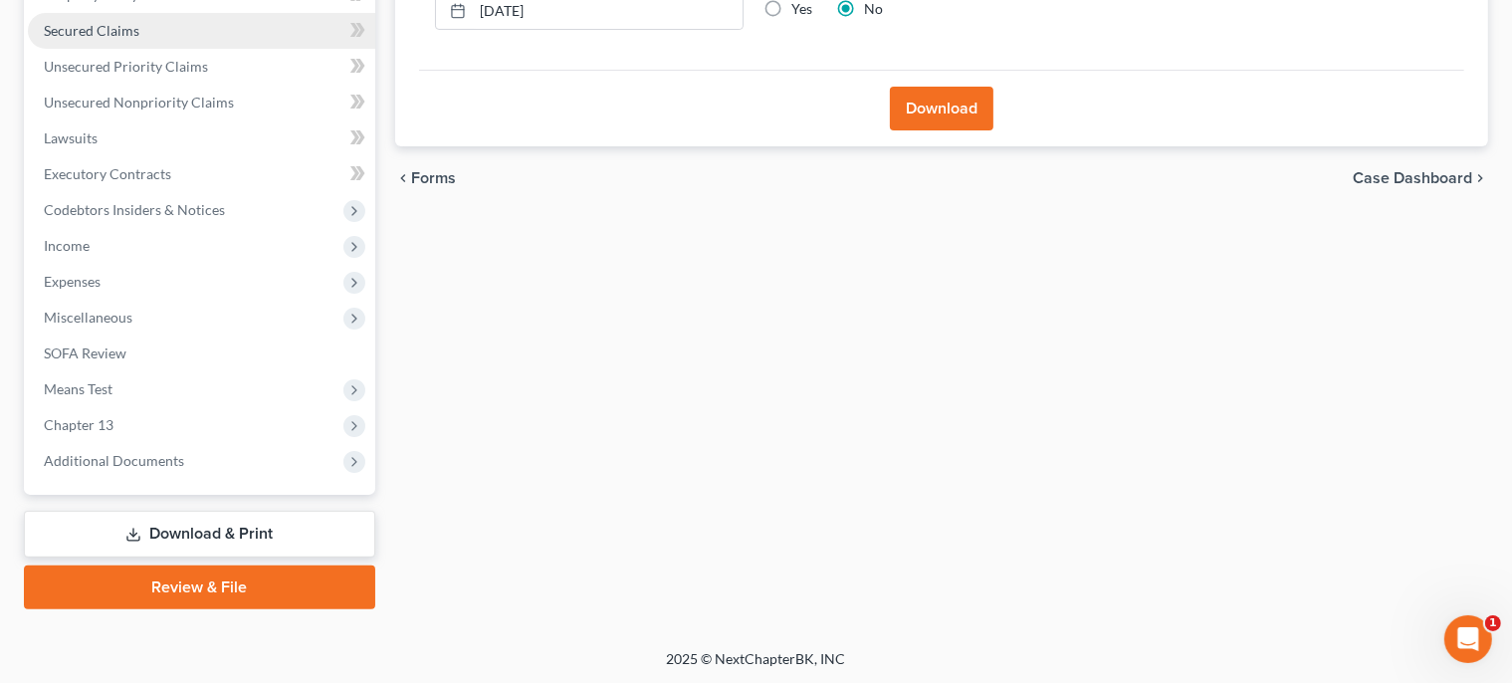
click at [125, 26] on span "Secured Claims" at bounding box center [92, 30] width 96 height 17
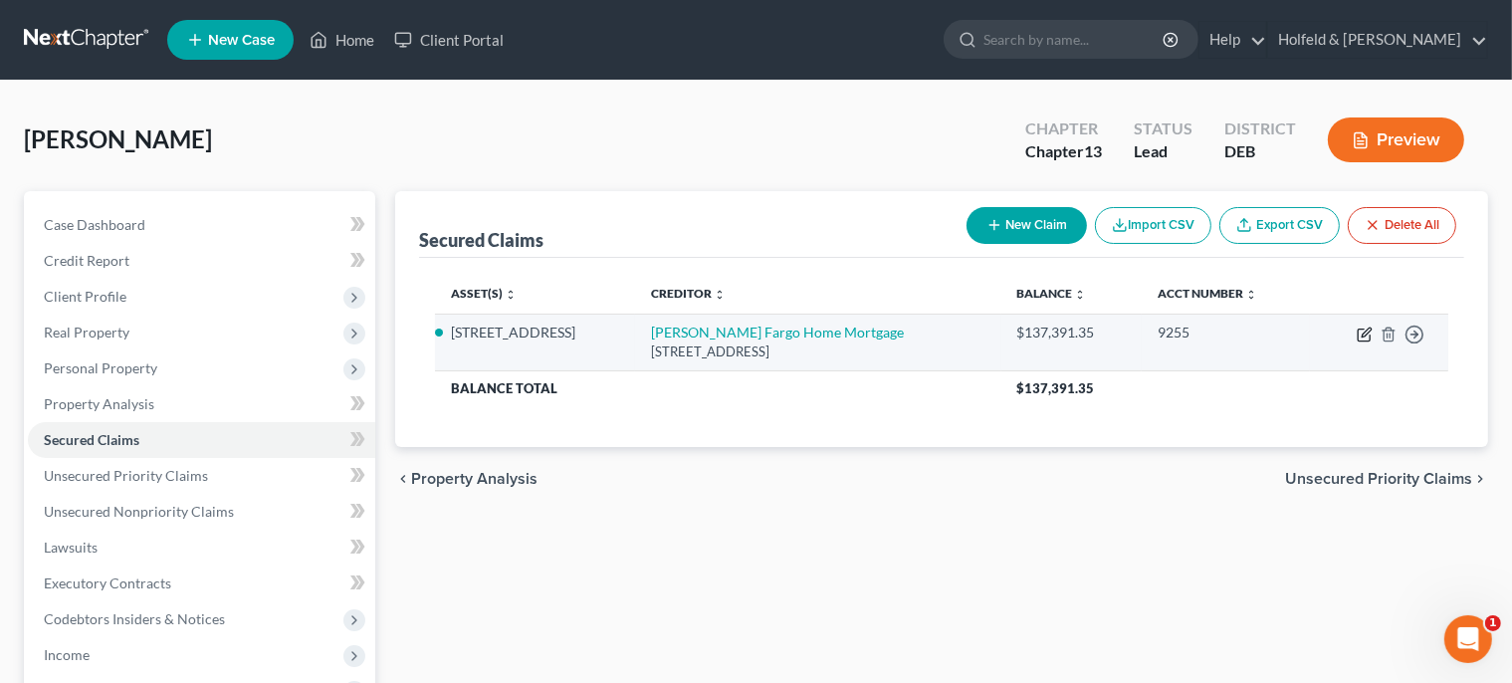
click at [1364, 334] on icon "button" at bounding box center [1365, 335] width 16 height 16
select select "16"
select select "8"
select select "2"
select select "0"
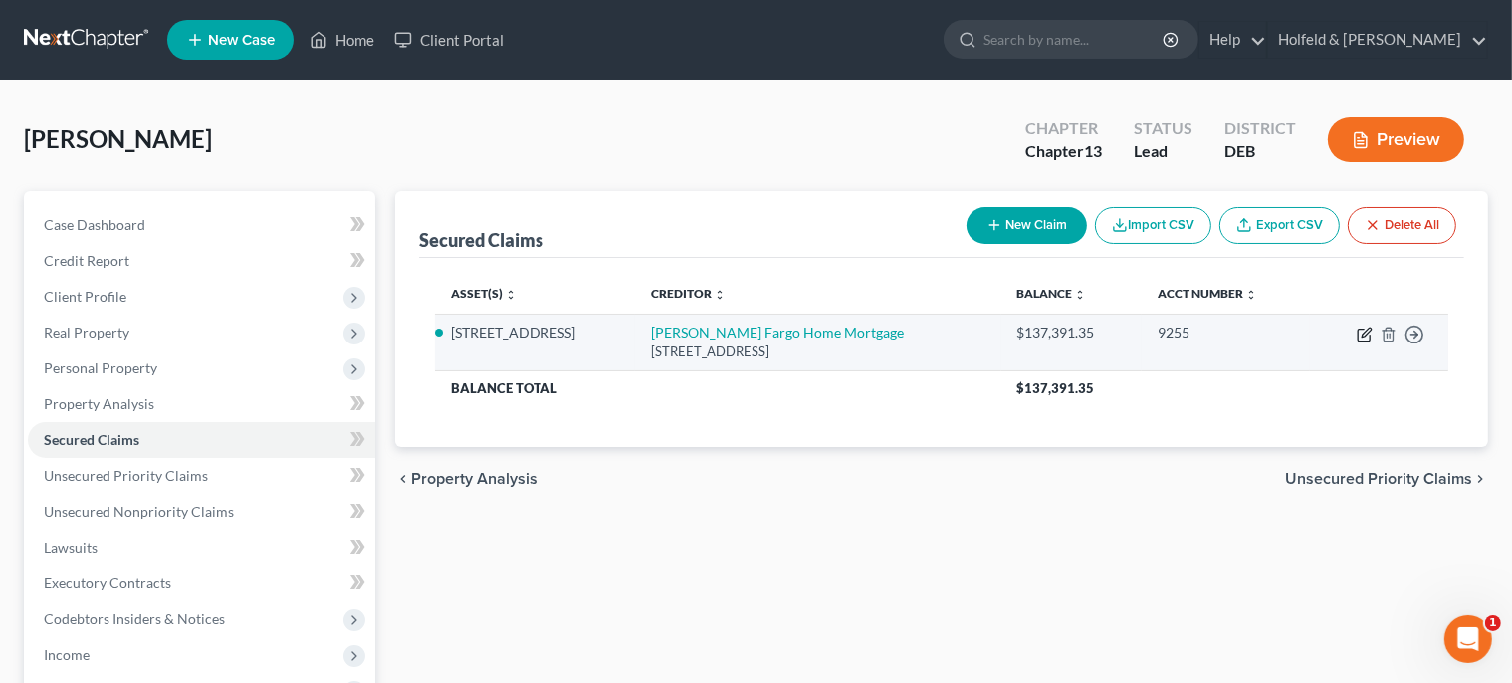
select select "0"
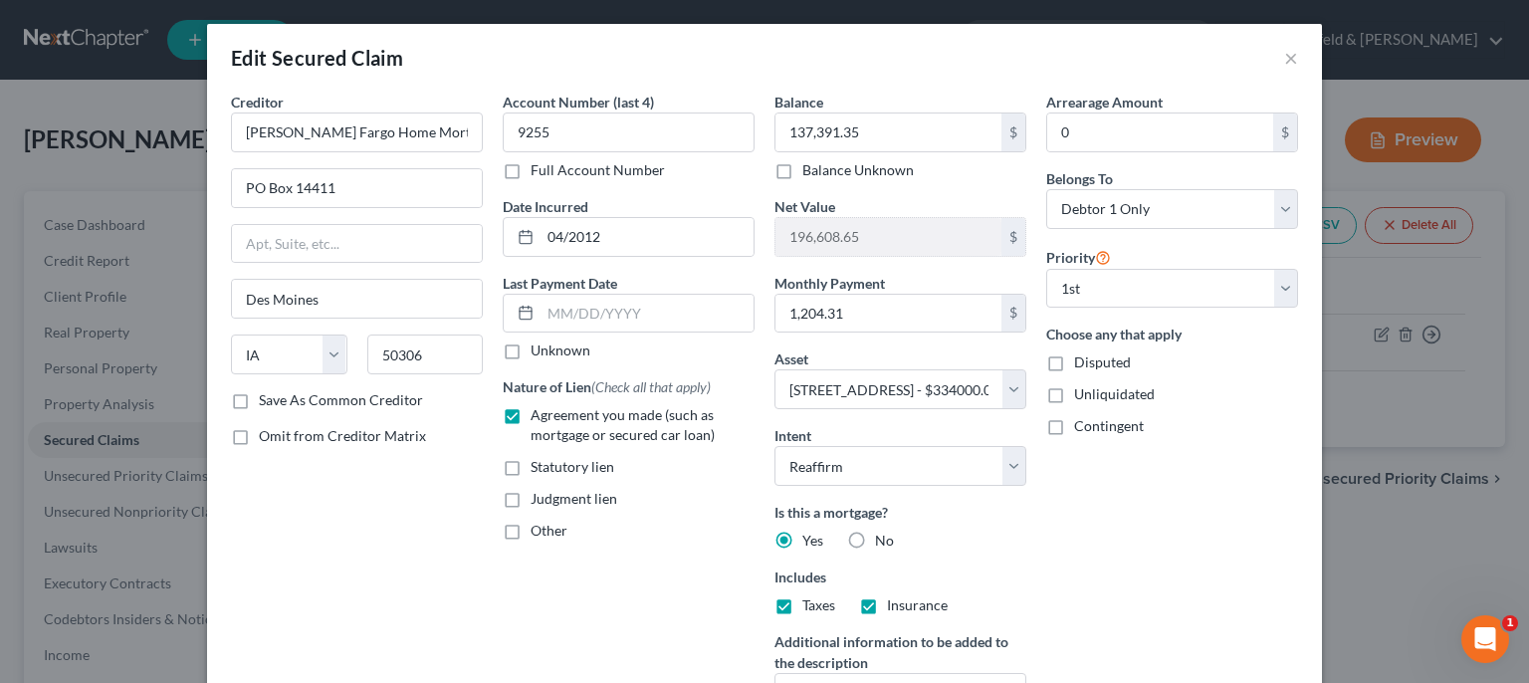
click at [1271, 56] on div "Edit Secured Claim ×" at bounding box center [764, 58] width 1115 height 68
click at [1284, 55] on button "×" at bounding box center [1291, 58] width 14 height 24
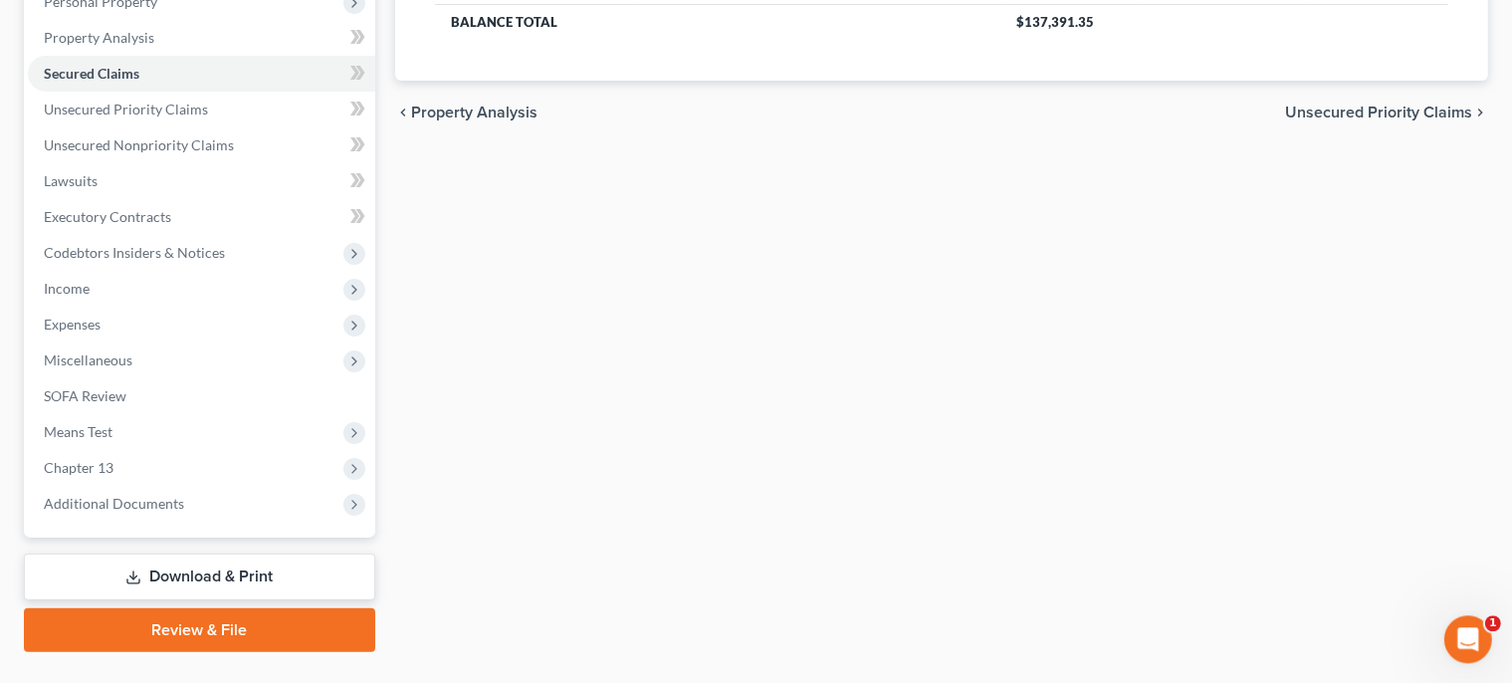
scroll to position [383, 0]
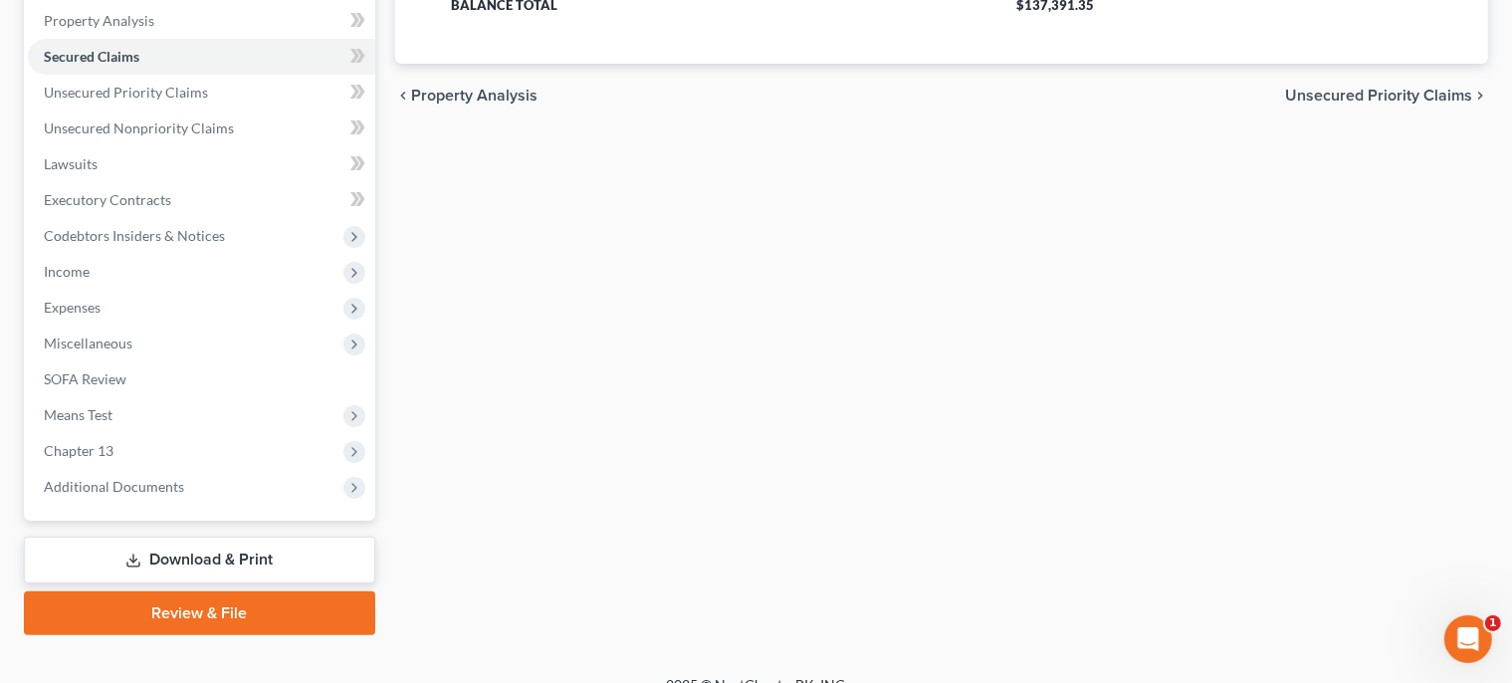
click at [213, 557] on link "Download & Print" at bounding box center [199, 560] width 351 height 47
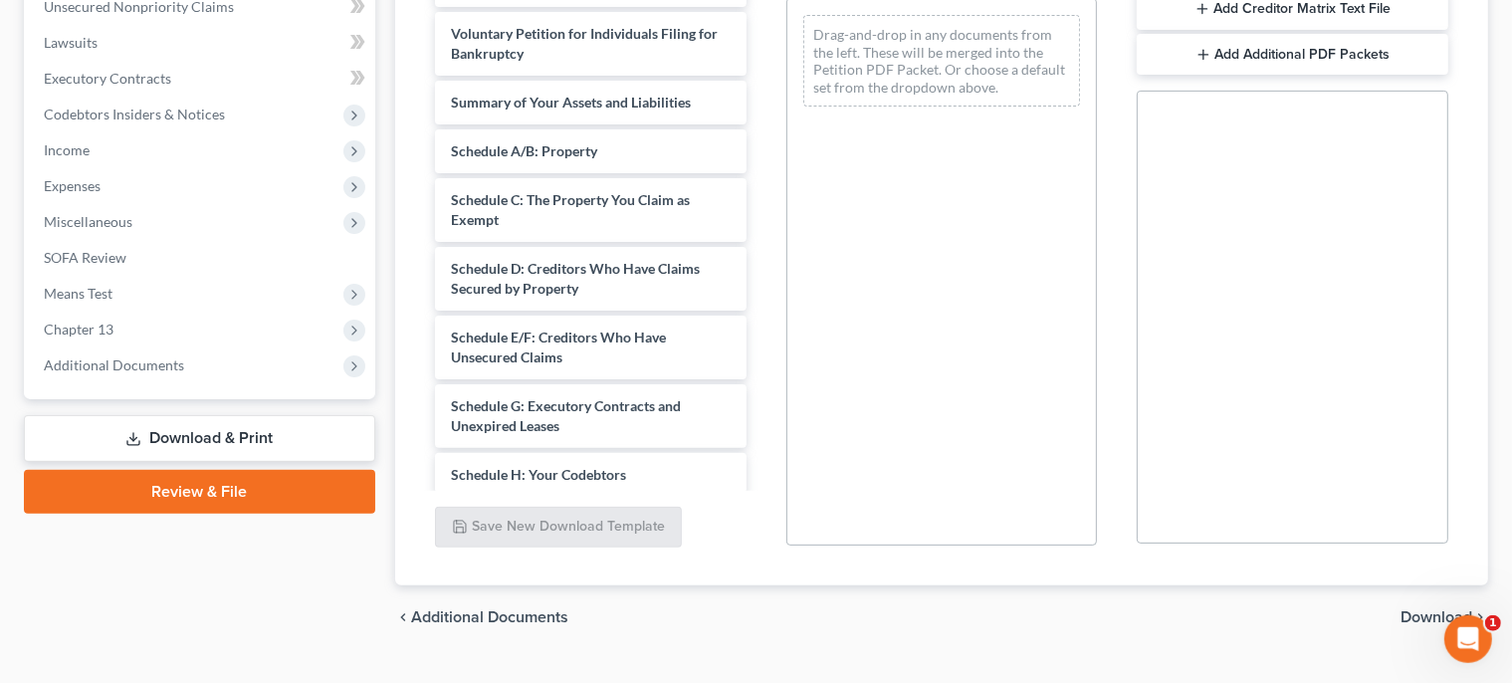
scroll to position [247, 0]
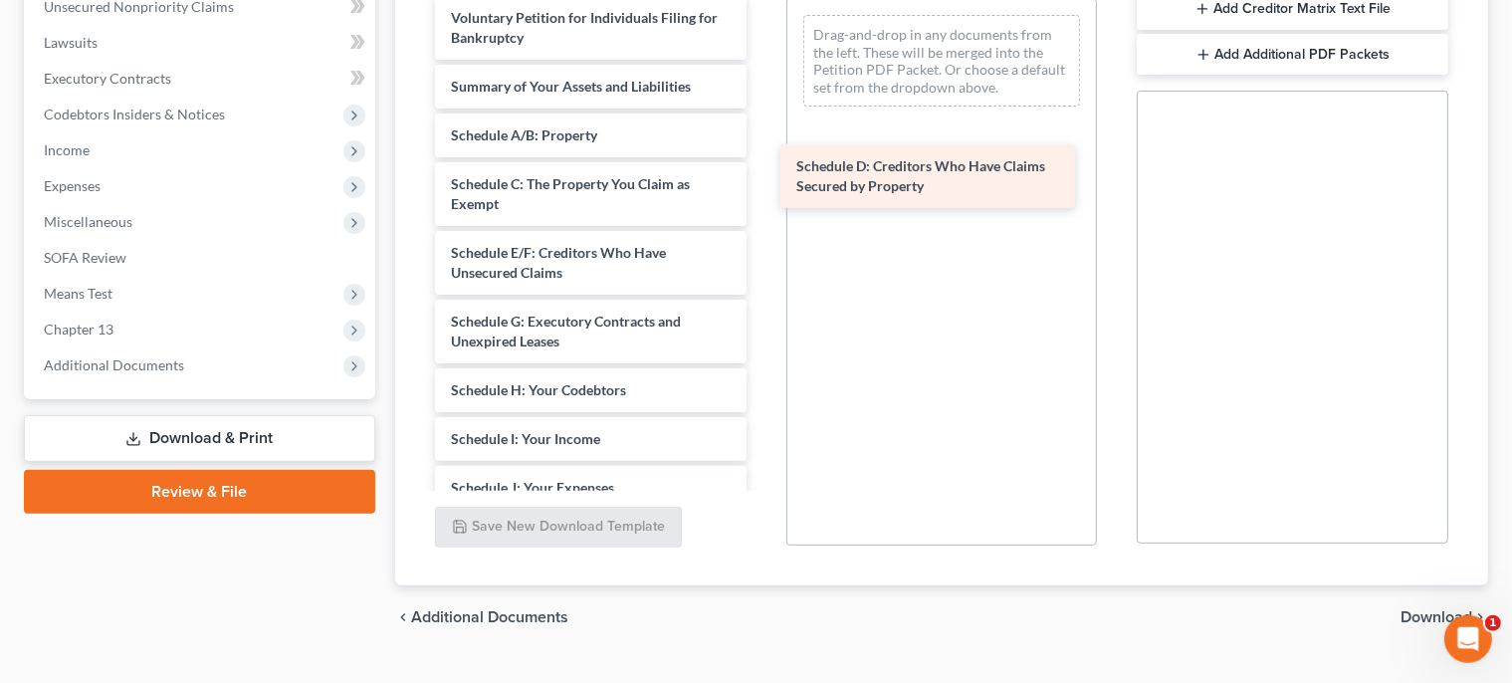
drag, startPoint x: 563, startPoint y: 297, endPoint x: 909, endPoint y: 173, distance: 366.9
click at [763, 173] on div "Schedule D: Creditors Who Have Claims Secured by Property Declaration re: Elect…" at bounding box center [590, 316] width 343 height 1230
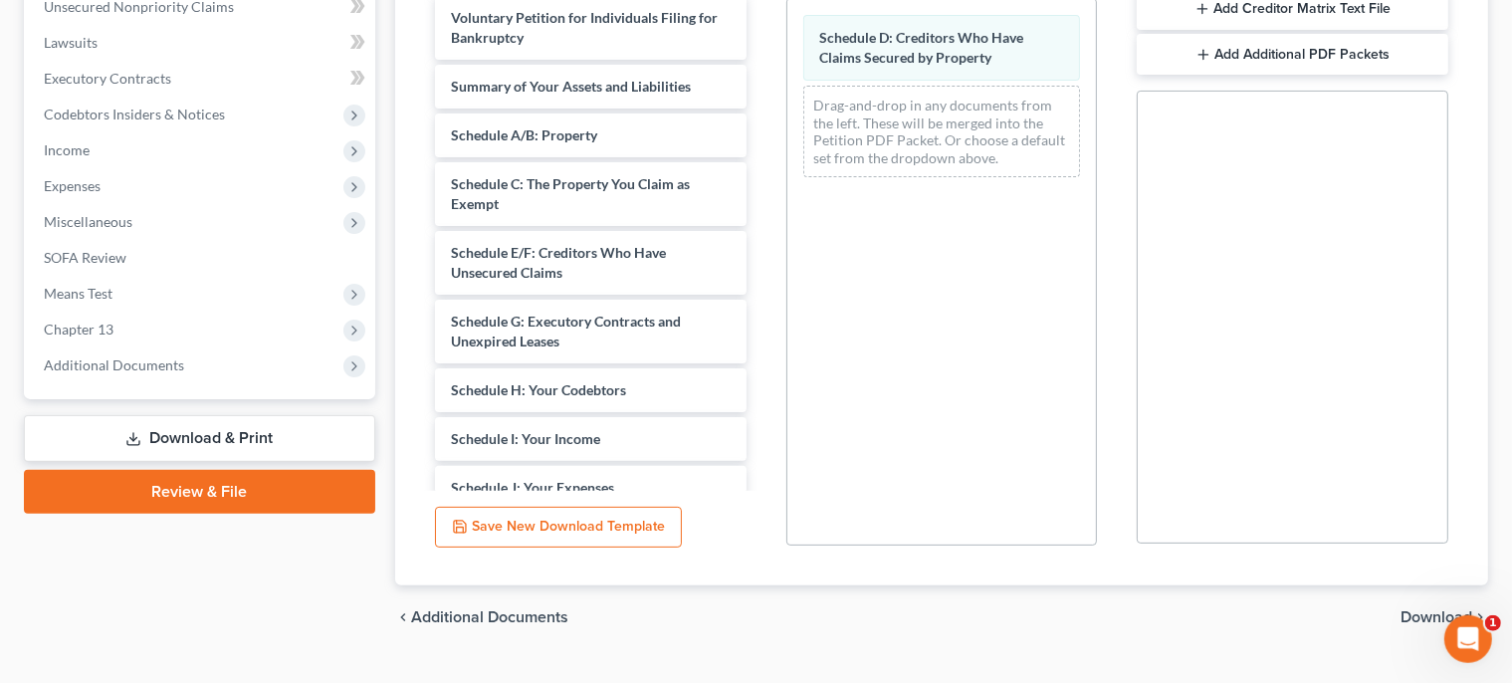
scroll to position [546, 0]
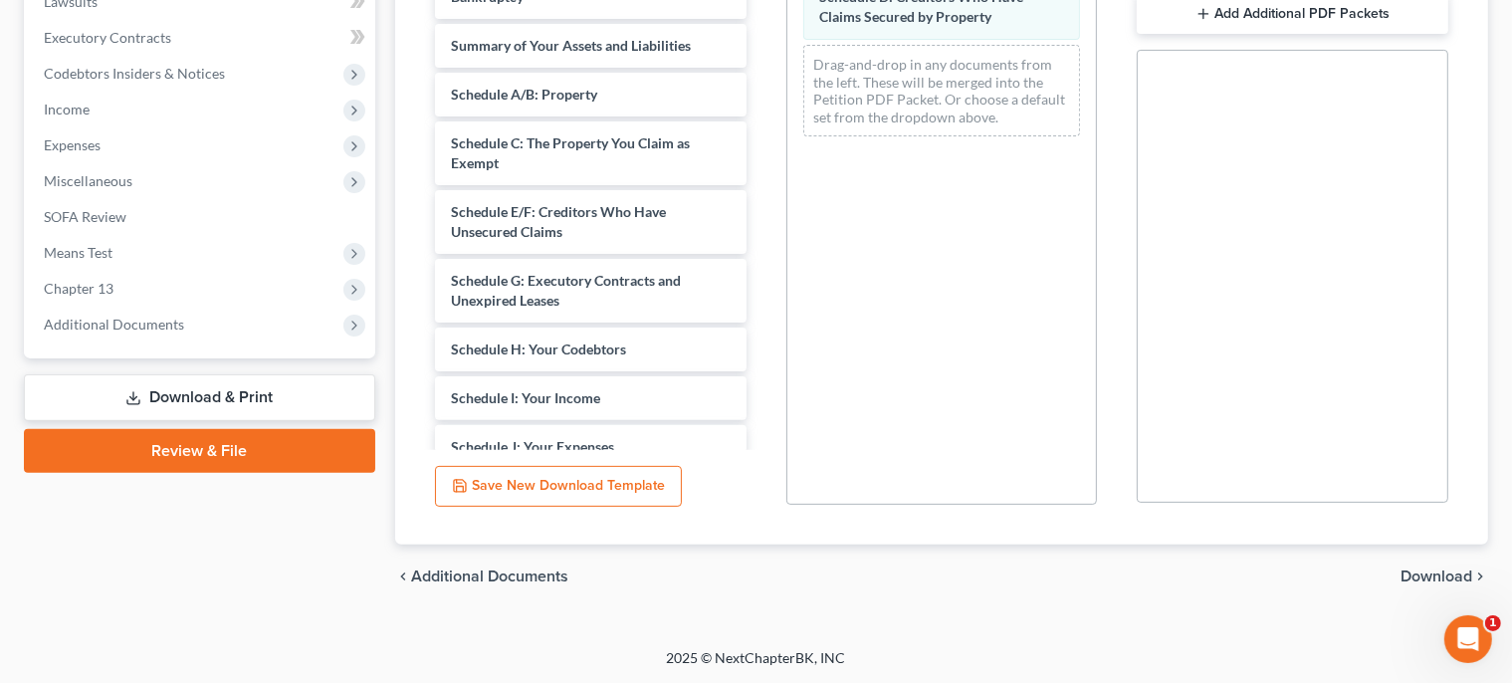
click at [1449, 568] on span "Download" at bounding box center [1437, 576] width 72 height 16
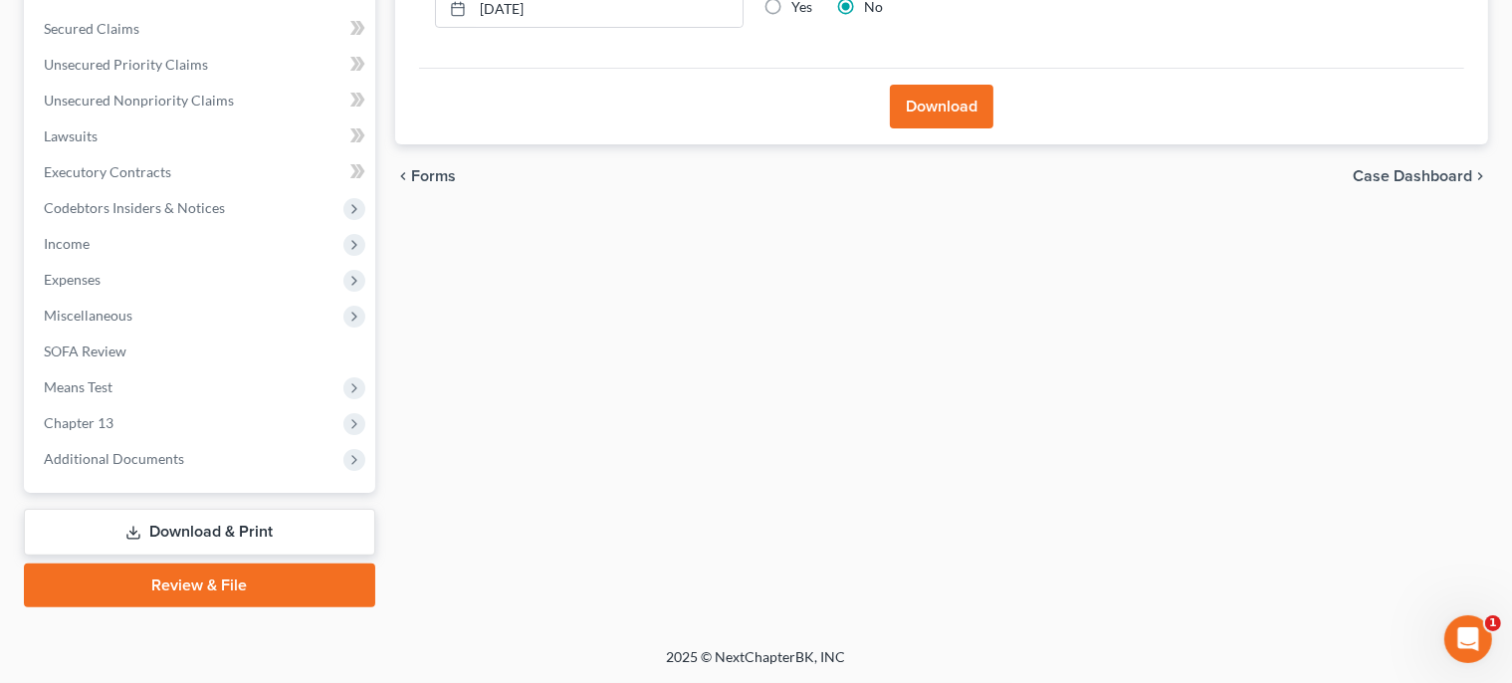
scroll to position [409, 0]
click at [926, 94] on button "Download" at bounding box center [942, 109] width 104 height 44
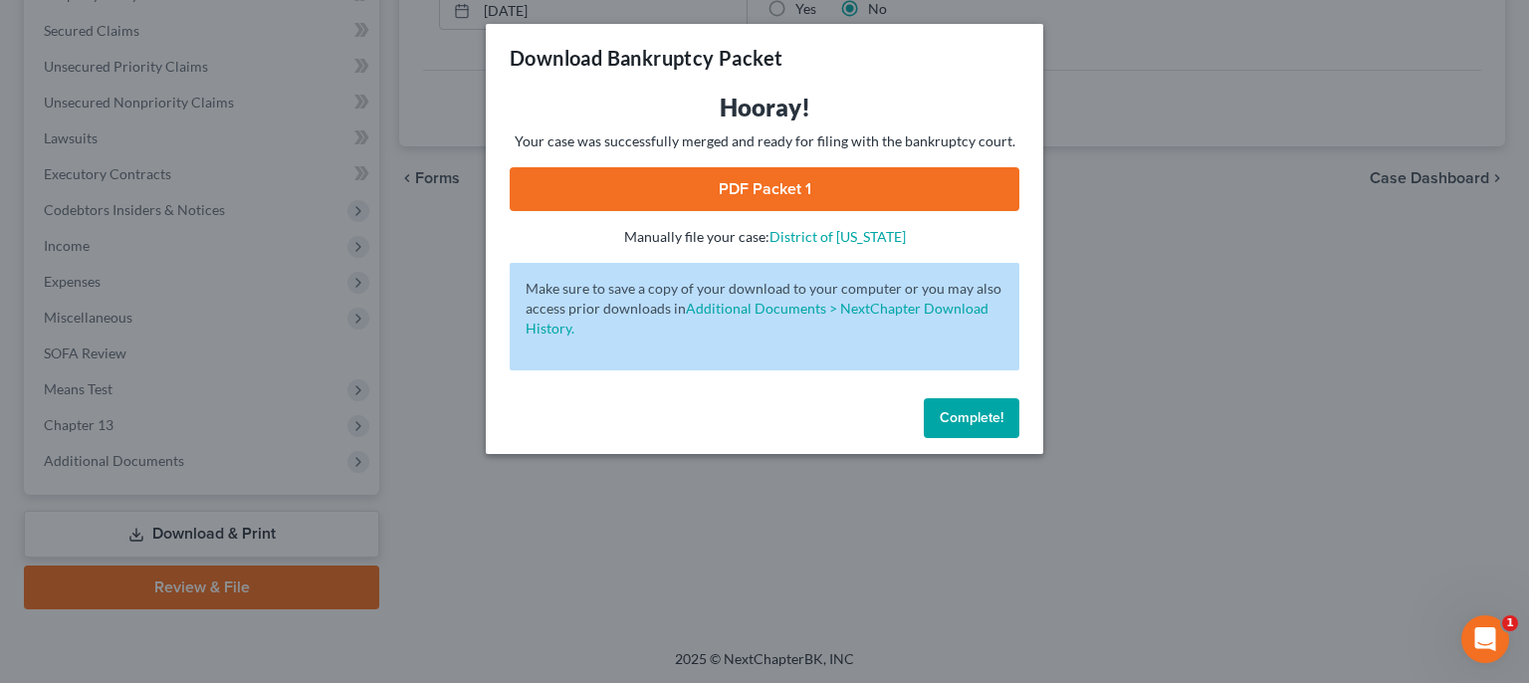
click at [829, 185] on link "PDF Packet 1" at bounding box center [765, 189] width 510 height 44
click at [962, 435] on button "Complete!" at bounding box center [972, 418] width 96 height 40
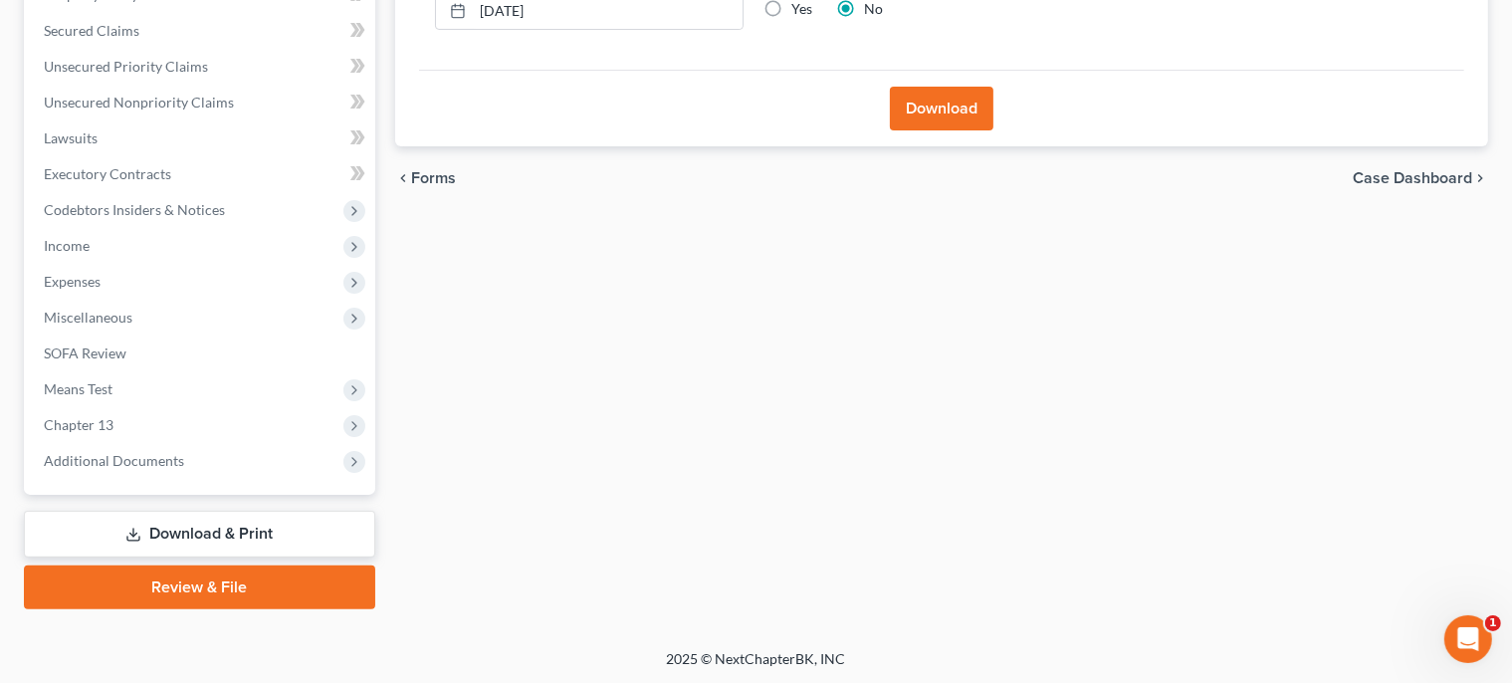
scroll to position [0, 0]
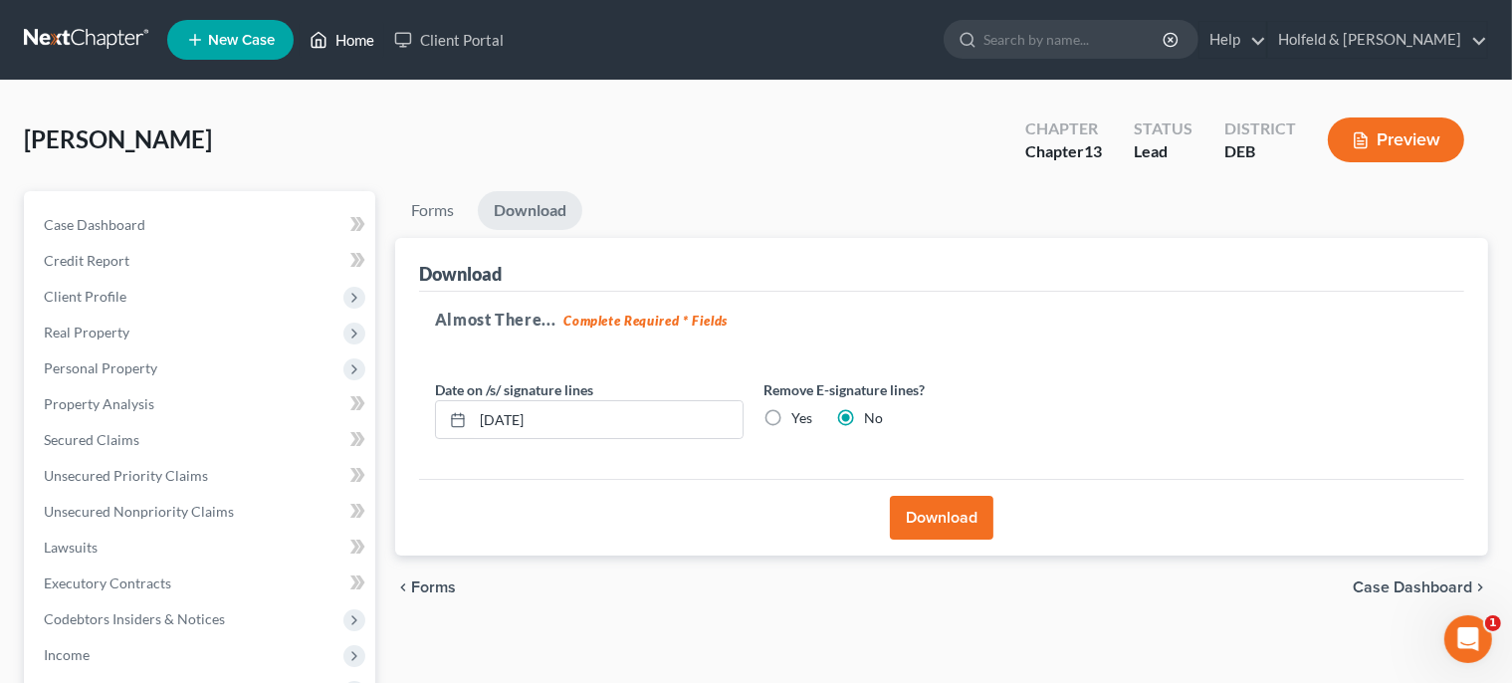
click at [358, 41] on link "Home" at bounding box center [342, 40] width 85 height 36
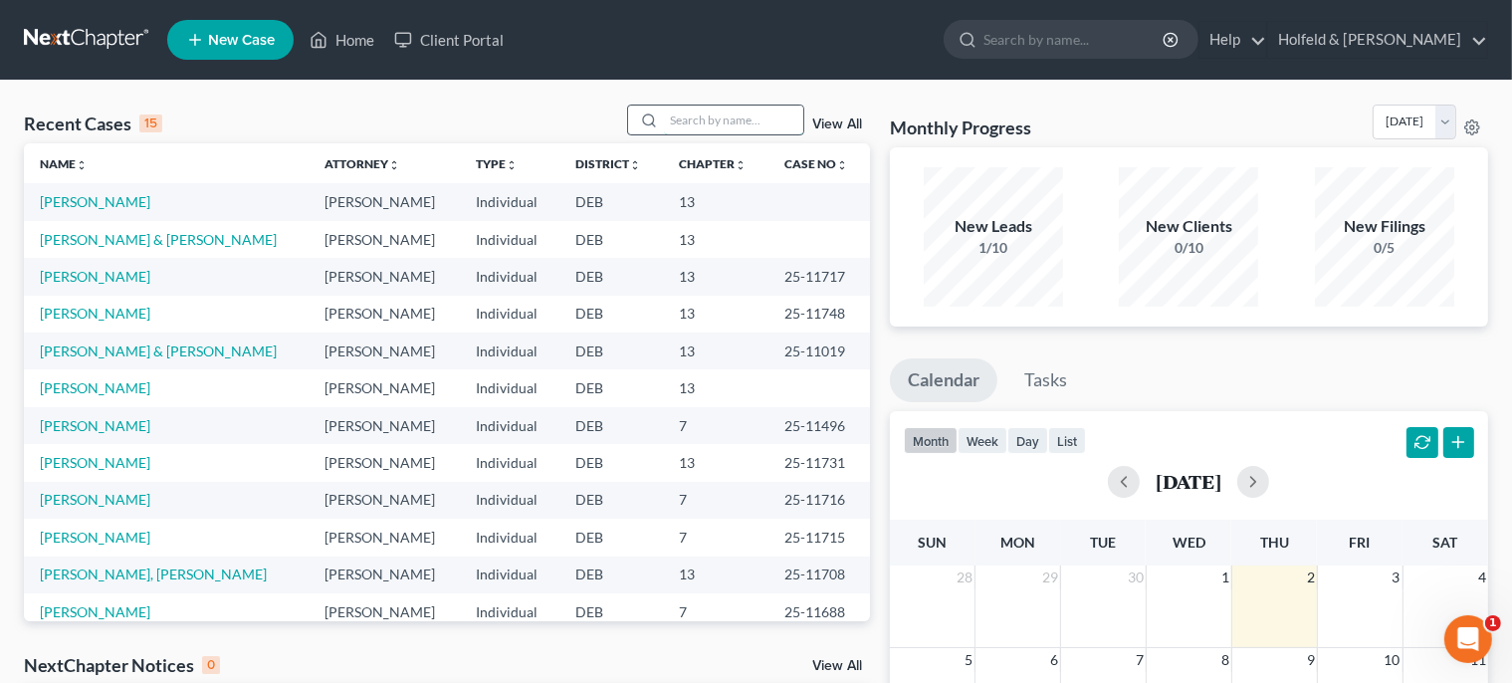
click at [739, 118] on input "search" at bounding box center [733, 120] width 139 height 29
type input "kins"
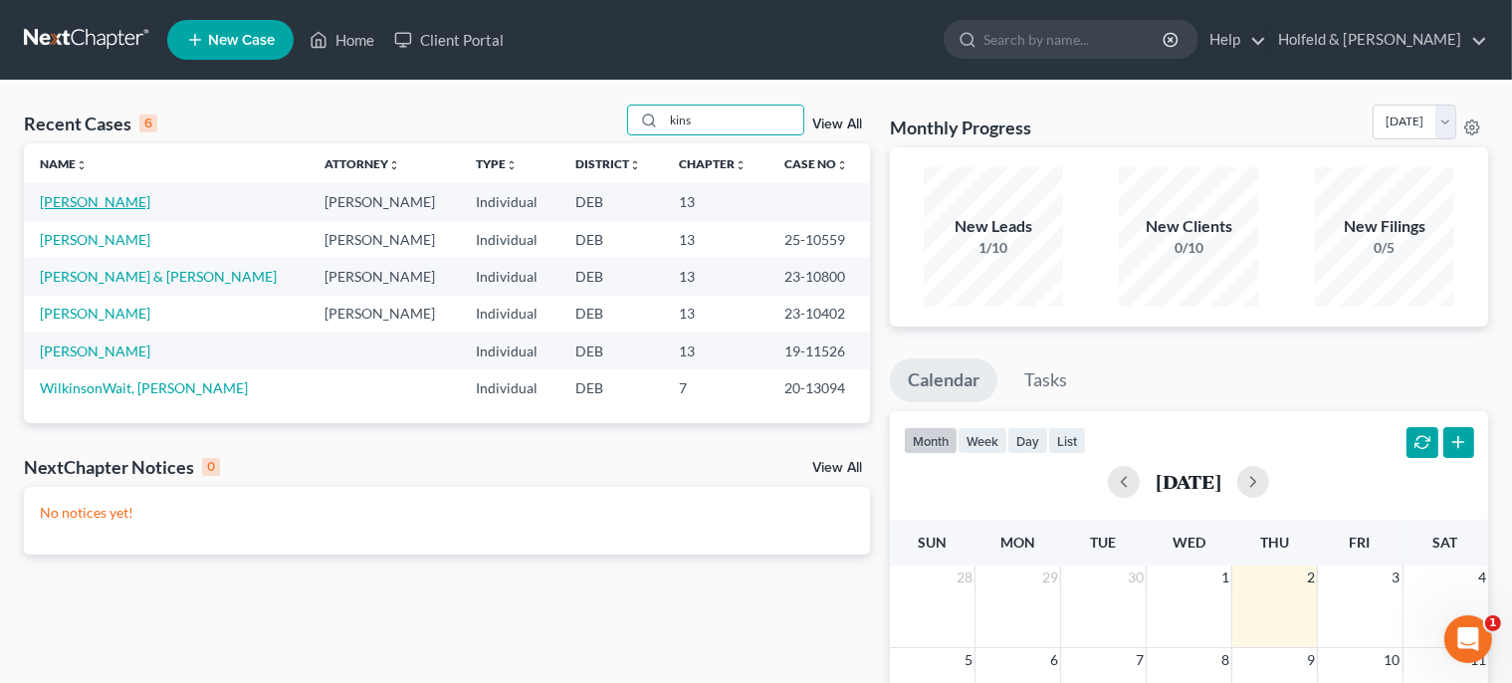
click at [150, 199] on link "[PERSON_NAME]" at bounding box center [95, 201] width 111 height 17
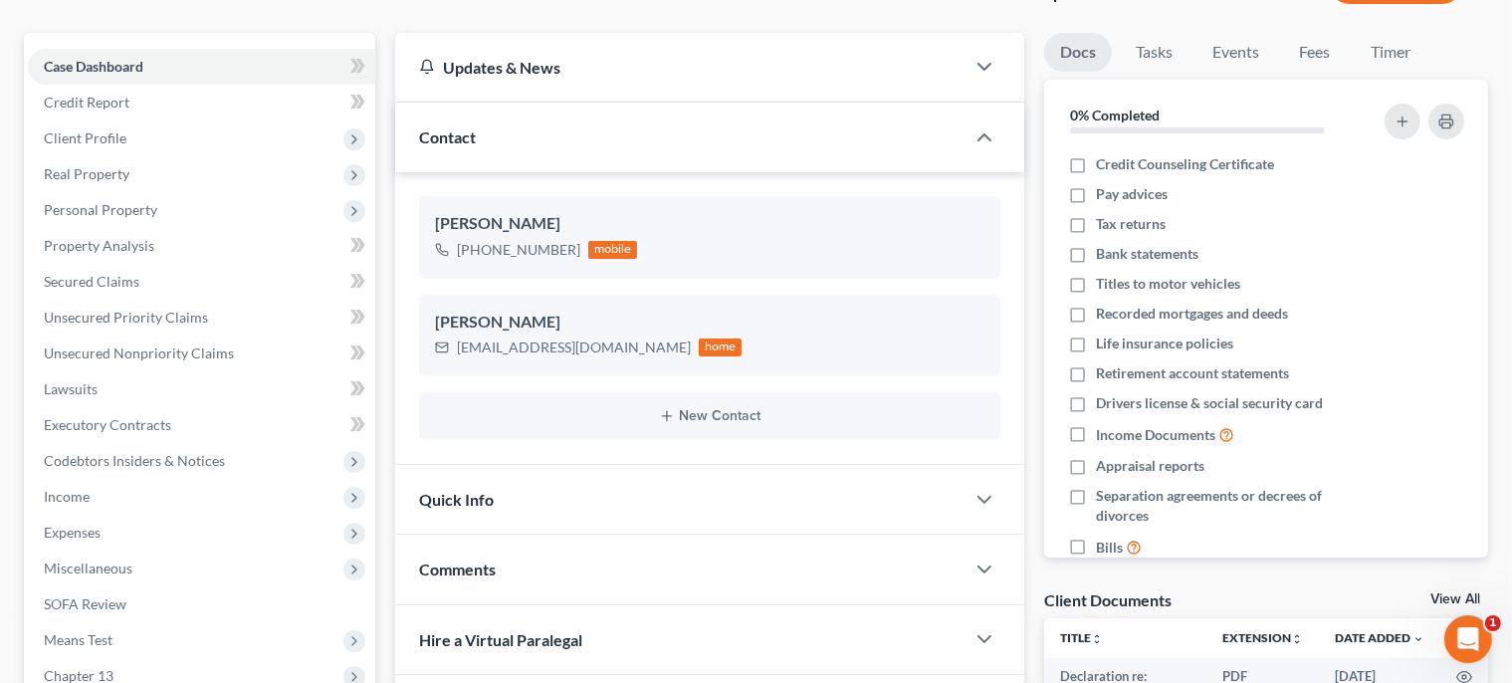
scroll to position [349, 0]
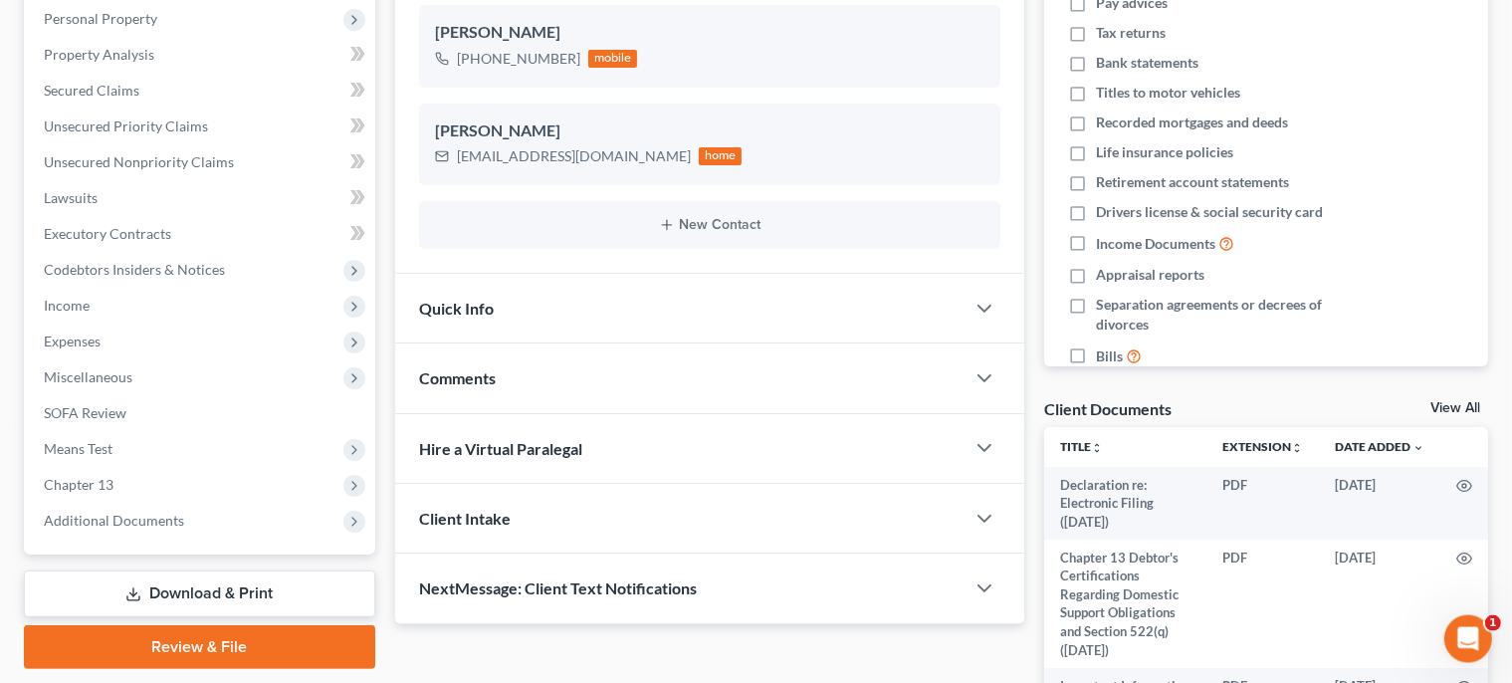
click at [273, 640] on link "Review & File" at bounding box center [199, 647] width 351 height 44
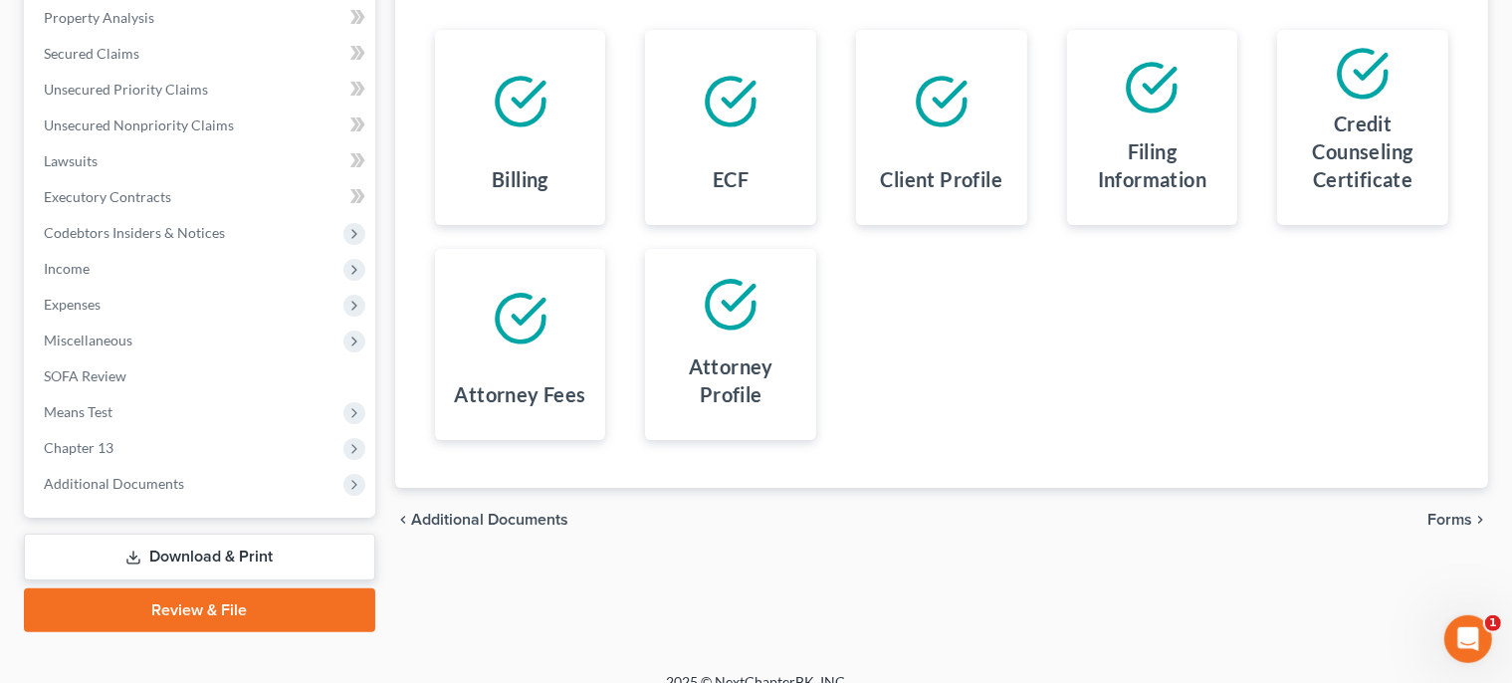
scroll to position [387, 0]
click at [1469, 518] on span "Forms" at bounding box center [1450, 519] width 45 height 16
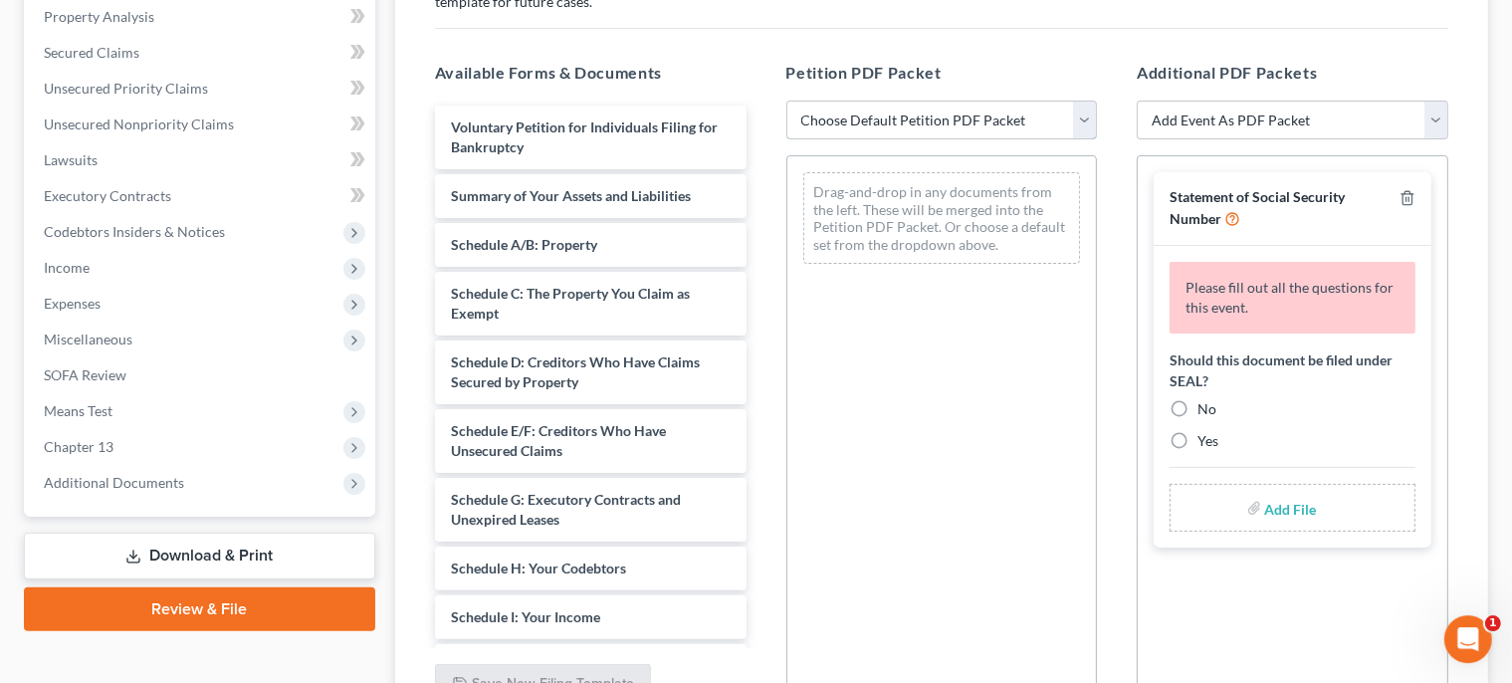
click at [786, 101] on select "Choose Default Petition PDF Packet Complete Bankruptcy Petition (all forms and …" at bounding box center [942, 121] width 312 height 40
select select "0"
click option "Complete Bankruptcy Petition (all forms and schedules)" at bounding box center [0, 0] width 0 height 0
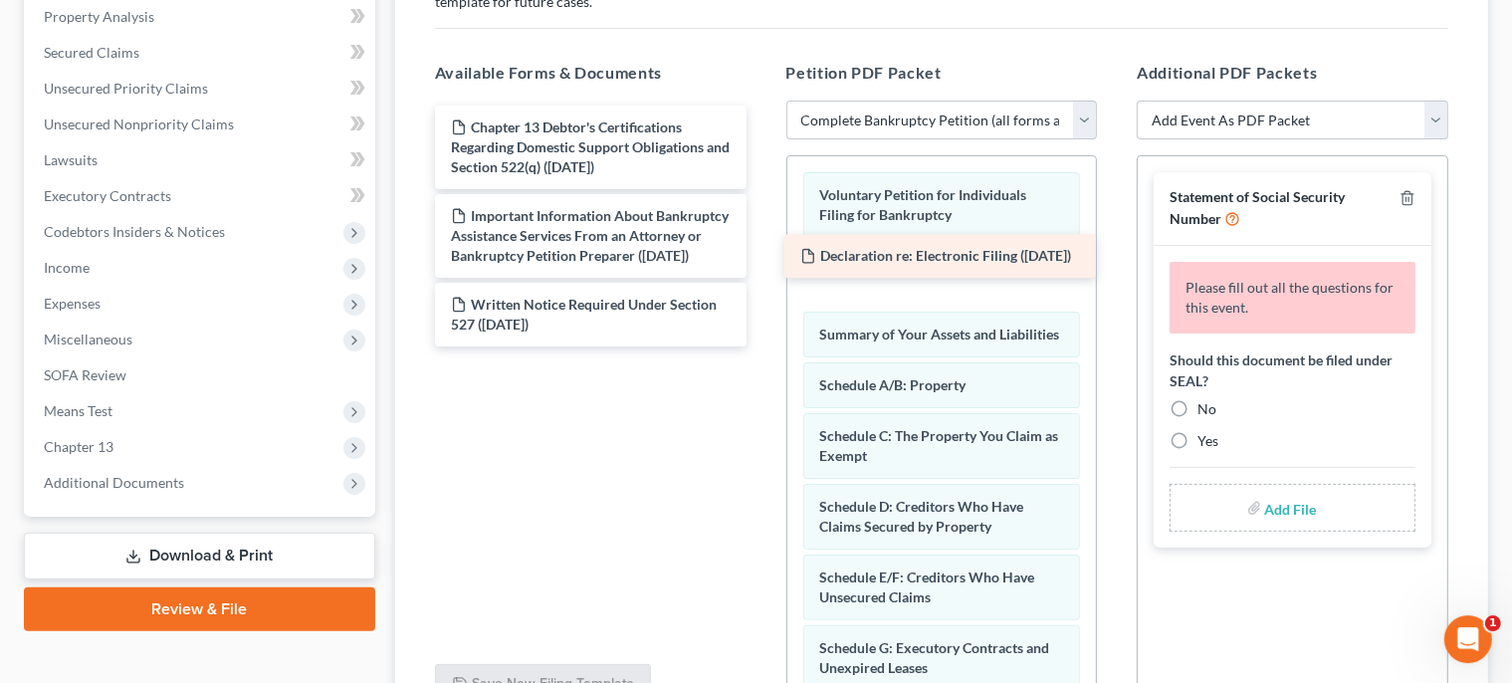
drag, startPoint x: 608, startPoint y: 144, endPoint x: 958, endPoint y: 275, distance: 373.0
click at [763, 275] on div "Declaration re: Electronic Filing (09/23/2025) Declaration re: Electronic Filin…" at bounding box center [590, 226] width 343 height 241
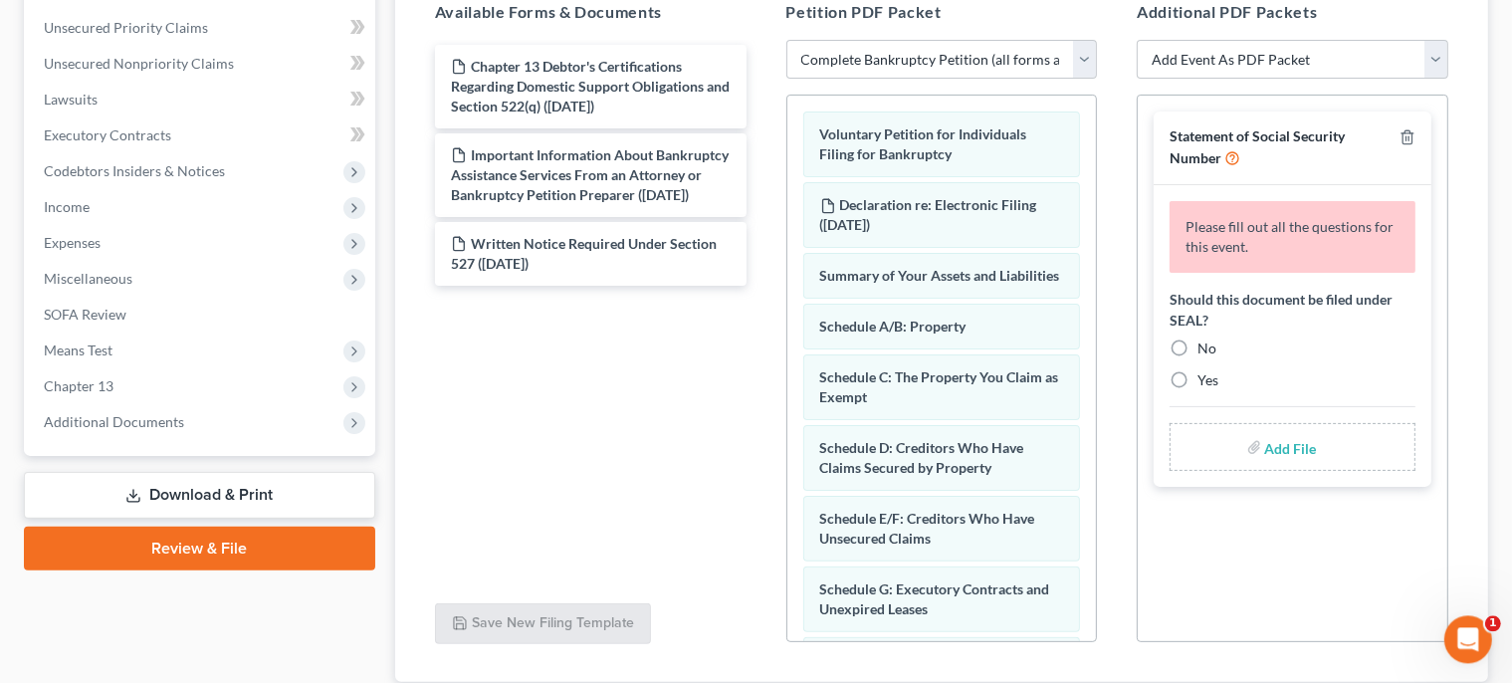
scroll to position [498, 0]
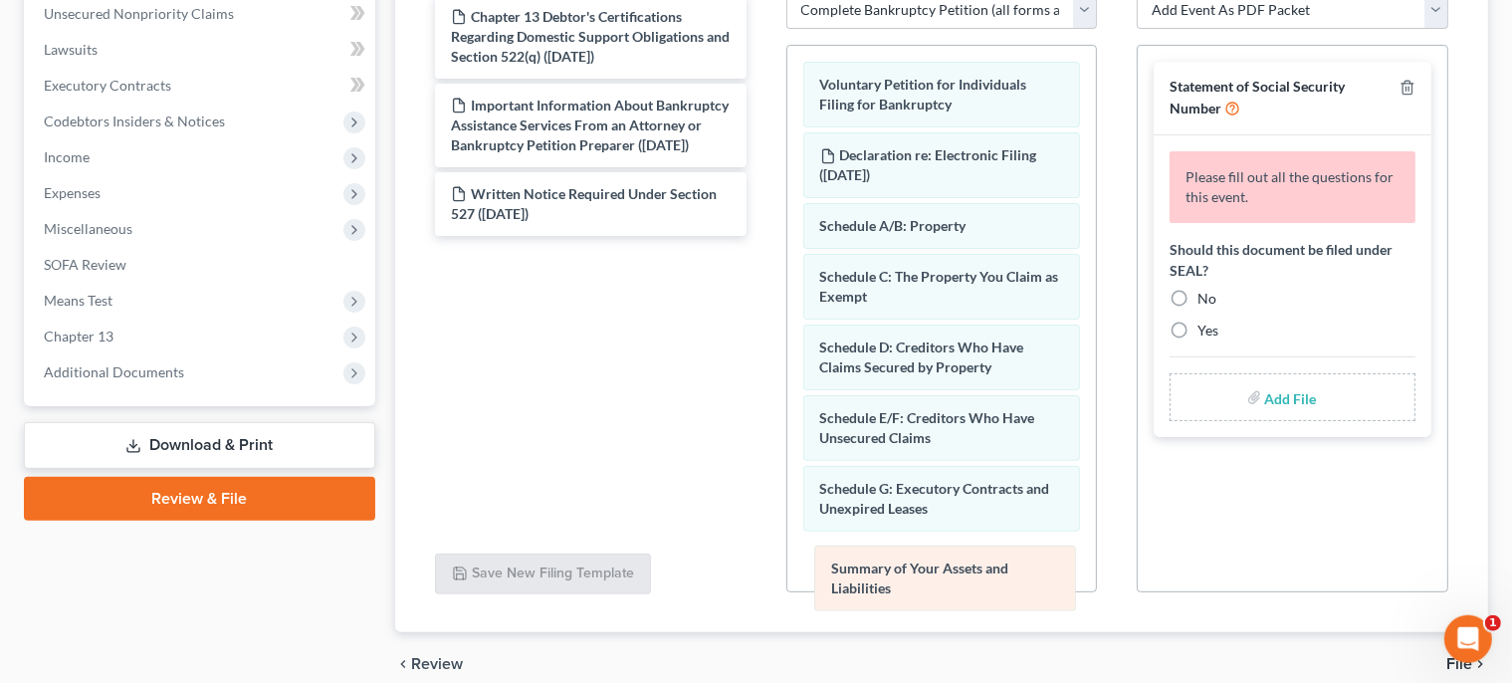
drag, startPoint x: 993, startPoint y: 252, endPoint x: 996, endPoint y: 572, distance: 320.6
click at [996, 572] on div "Summary of Your Assets and Liabilities Voluntary Petition for Individuals Filin…" at bounding box center [942, 674] width 310 height 1256
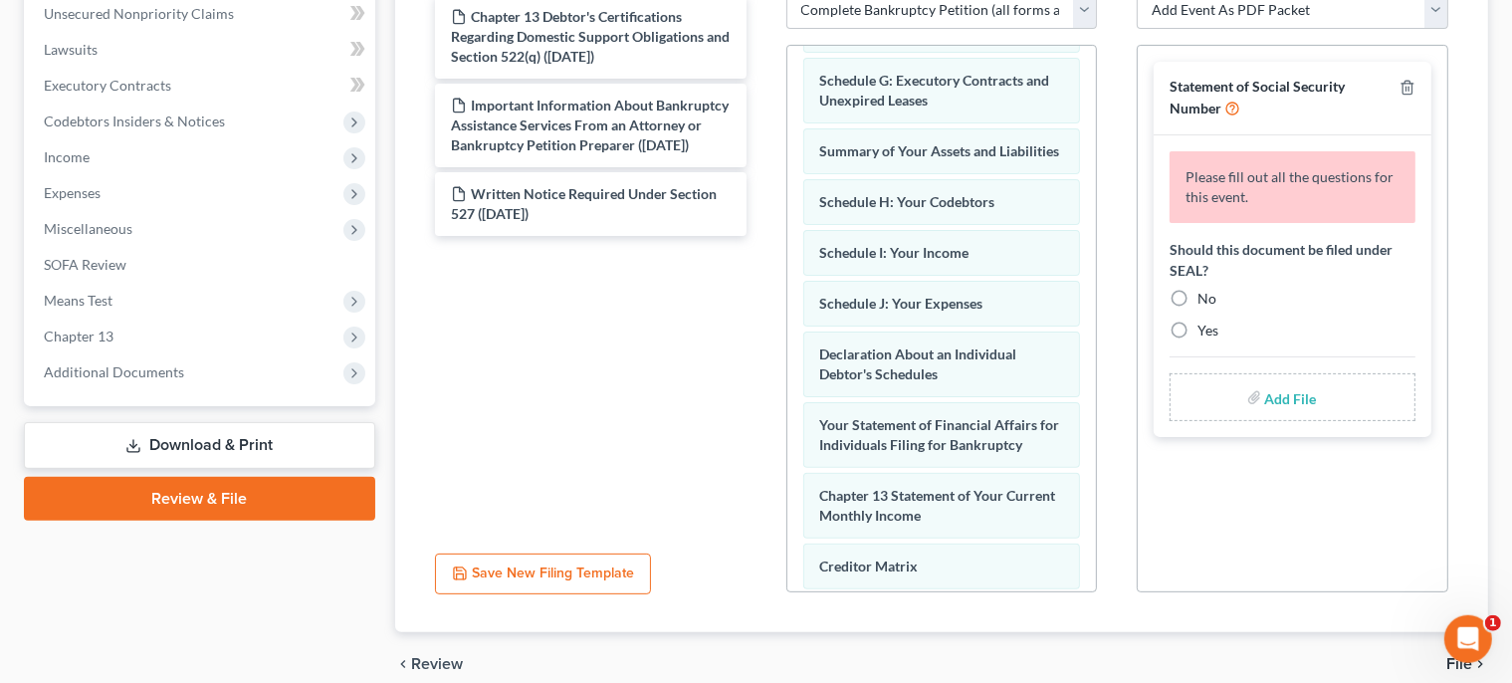
scroll to position [398, 0]
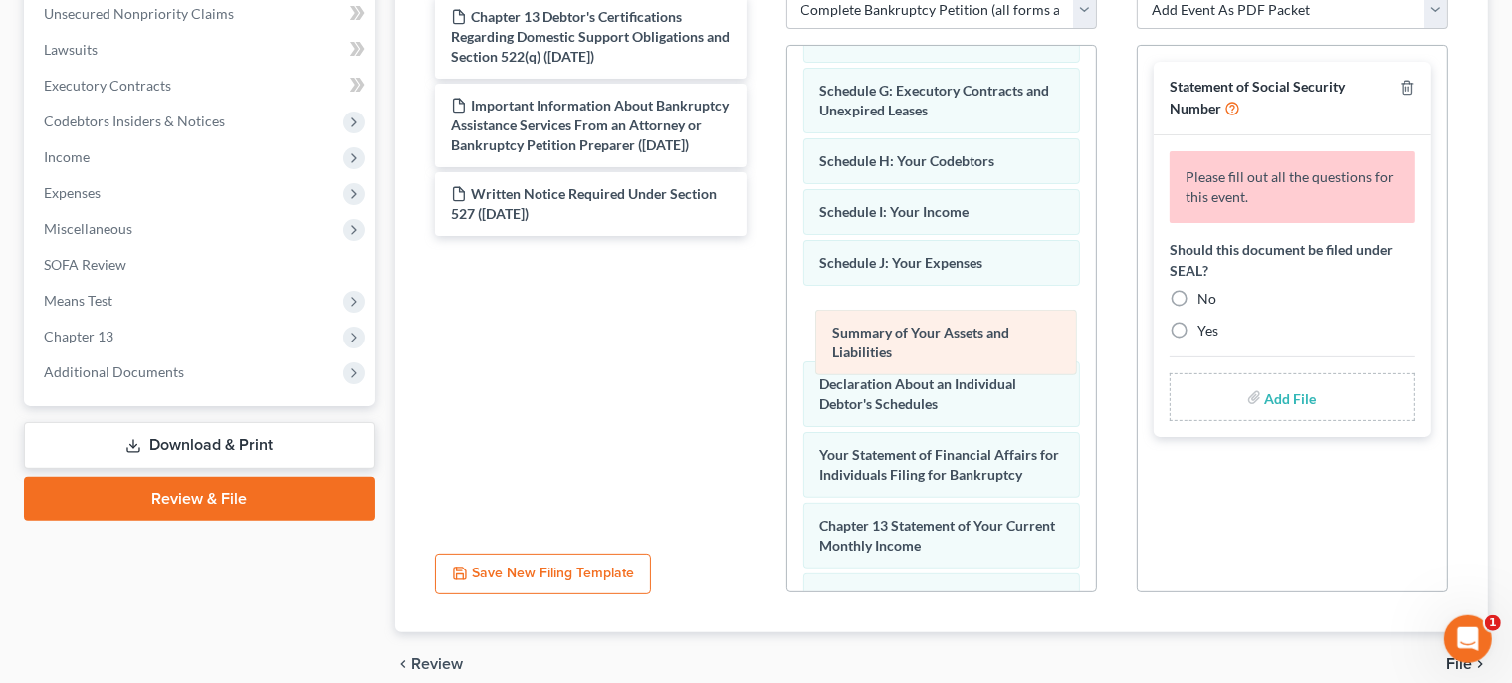
drag, startPoint x: 949, startPoint y: 153, endPoint x: 963, endPoint y: 326, distance: 172.8
click at [963, 326] on div "Summary of Your Assets and Liabilities Voluntary Petition for Individuals Filin…" at bounding box center [942, 276] width 310 height 1256
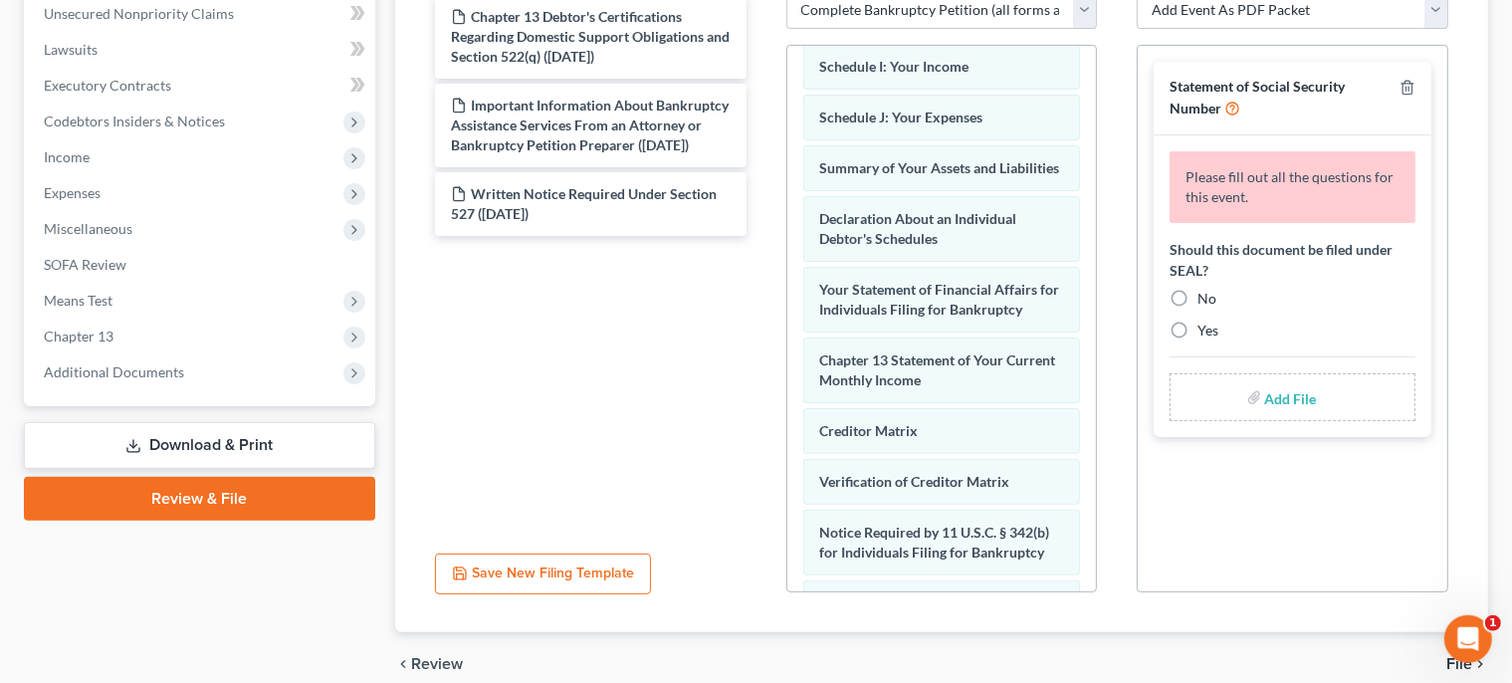
scroll to position [743, 0]
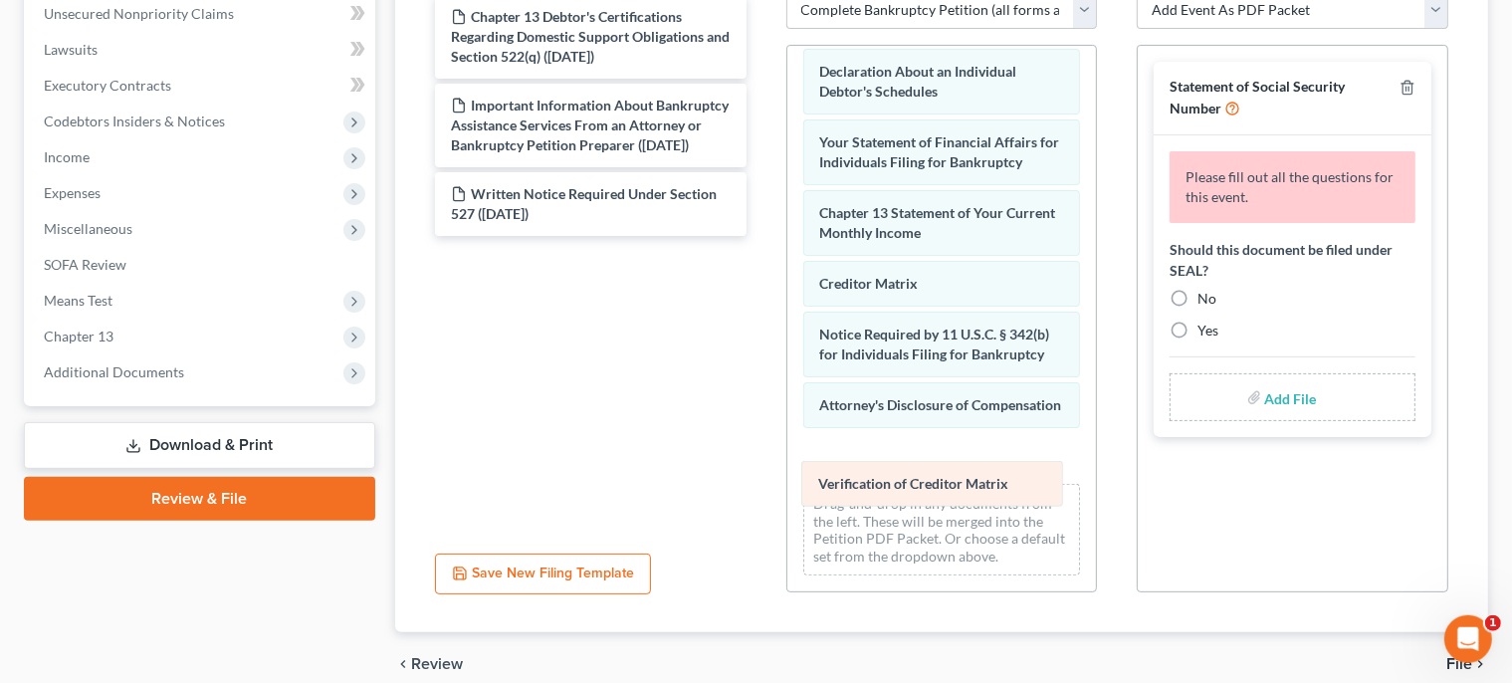
drag, startPoint x: 946, startPoint y: 292, endPoint x: 945, endPoint y: 489, distance: 197.1
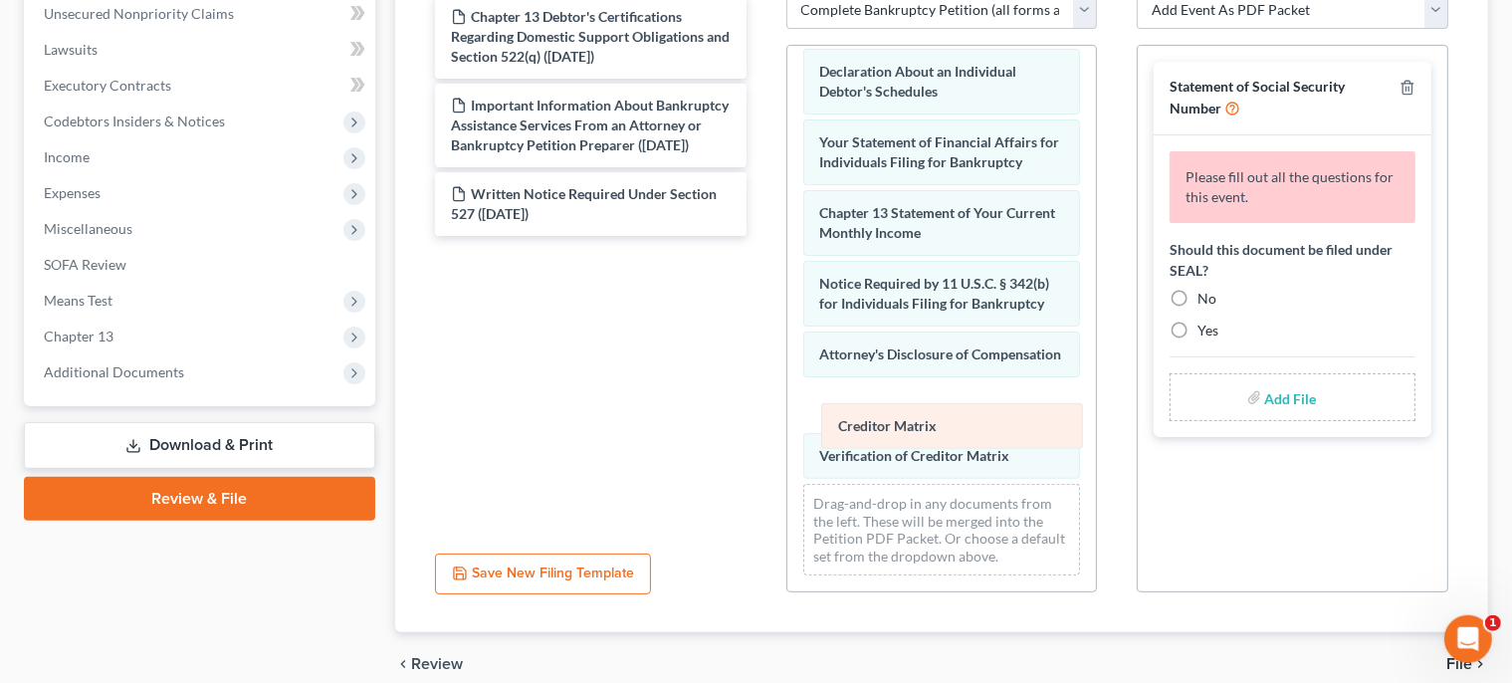
drag, startPoint x: 927, startPoint y: 234, endPoint x: 946, endPoint y: 413, distance: 180.2
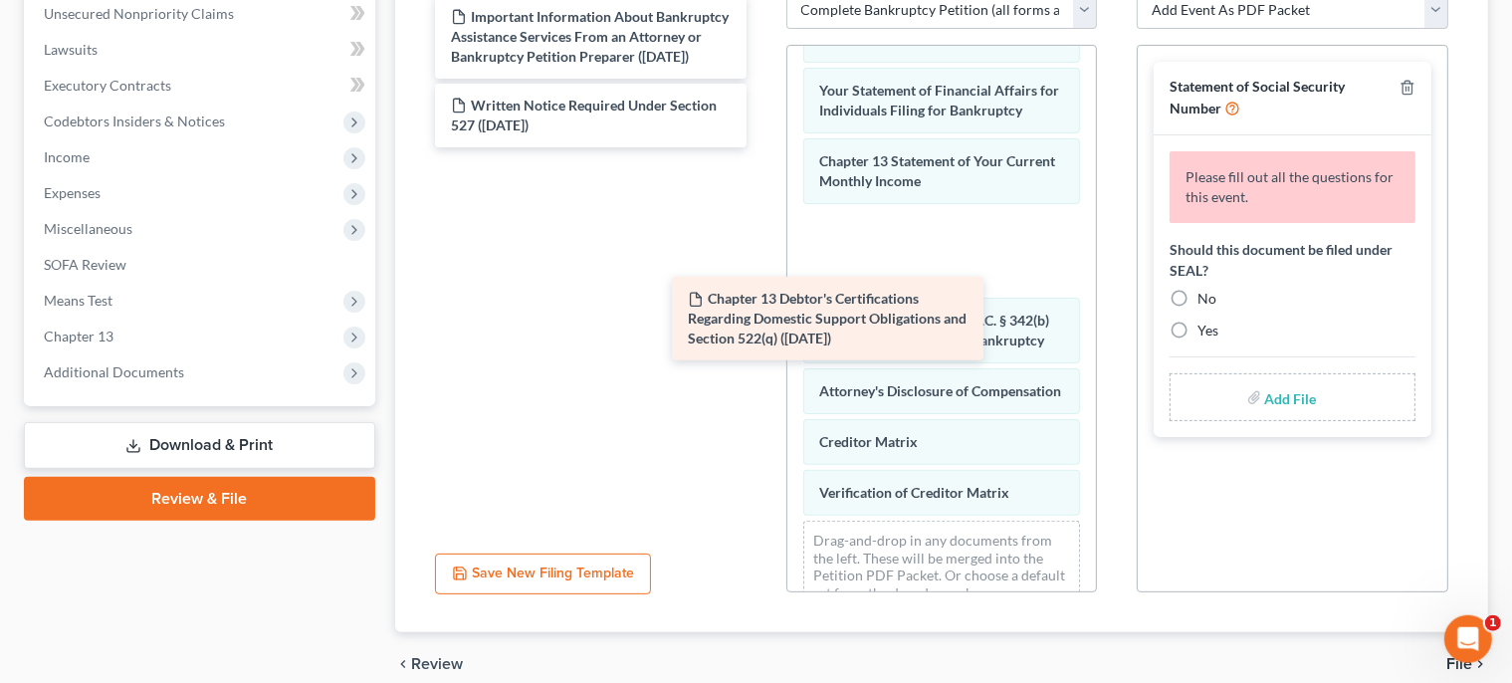
drag, startPoint x: 645, startPoint y: 36, endPoint x: 882, endPoint y: 321, distance: 370.4
click at [763, 147] on div "Chapter 13 Debtor's Certifications Regarding Domestic Support Obligations and S…" at bounding box center [590, 71] width 343 height 152
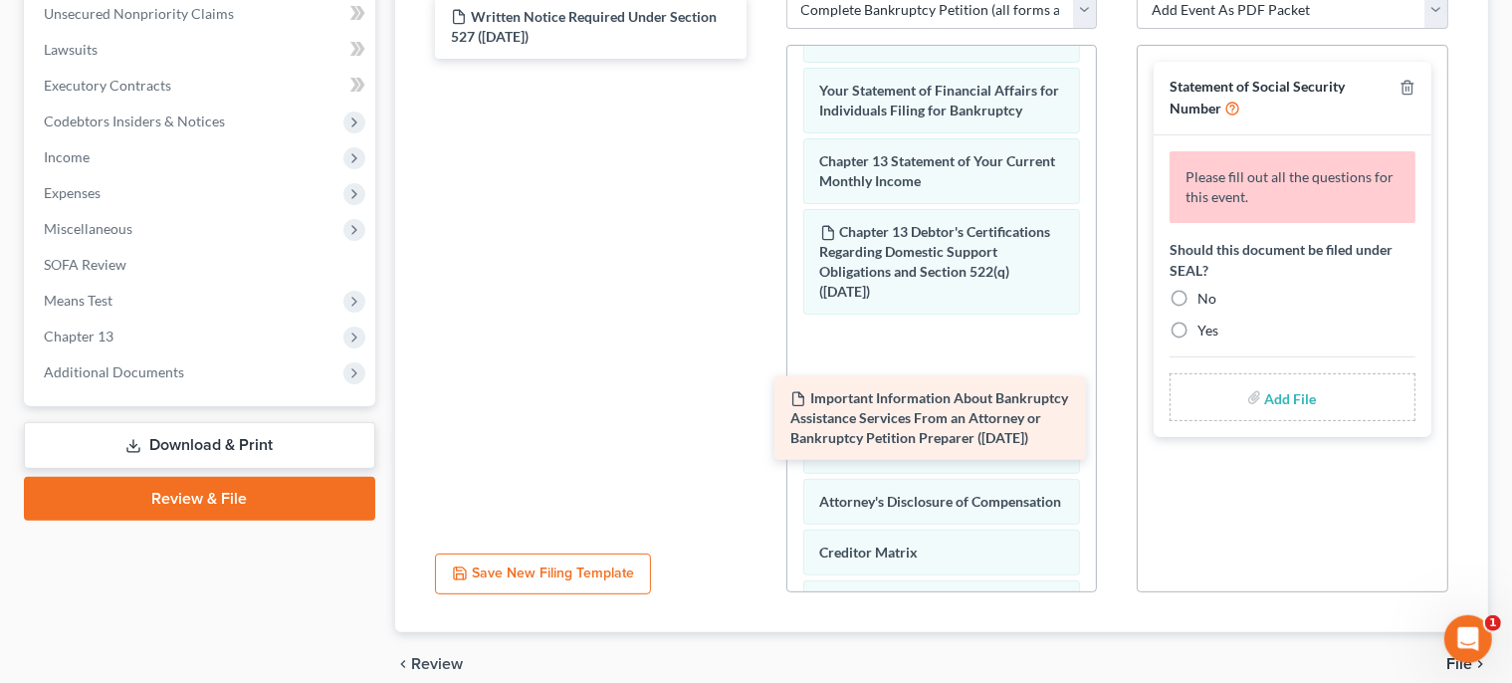
drag, startPoint x: 679, startPoint y: 52, endPoint x: 1047, endPoint y: 437, distance: 533.0
click at [763, 59] on div "Important Information About Bankruptcy Assistance Services From an Attorney or …" at bounding box center [590, 27] width 343 height 64
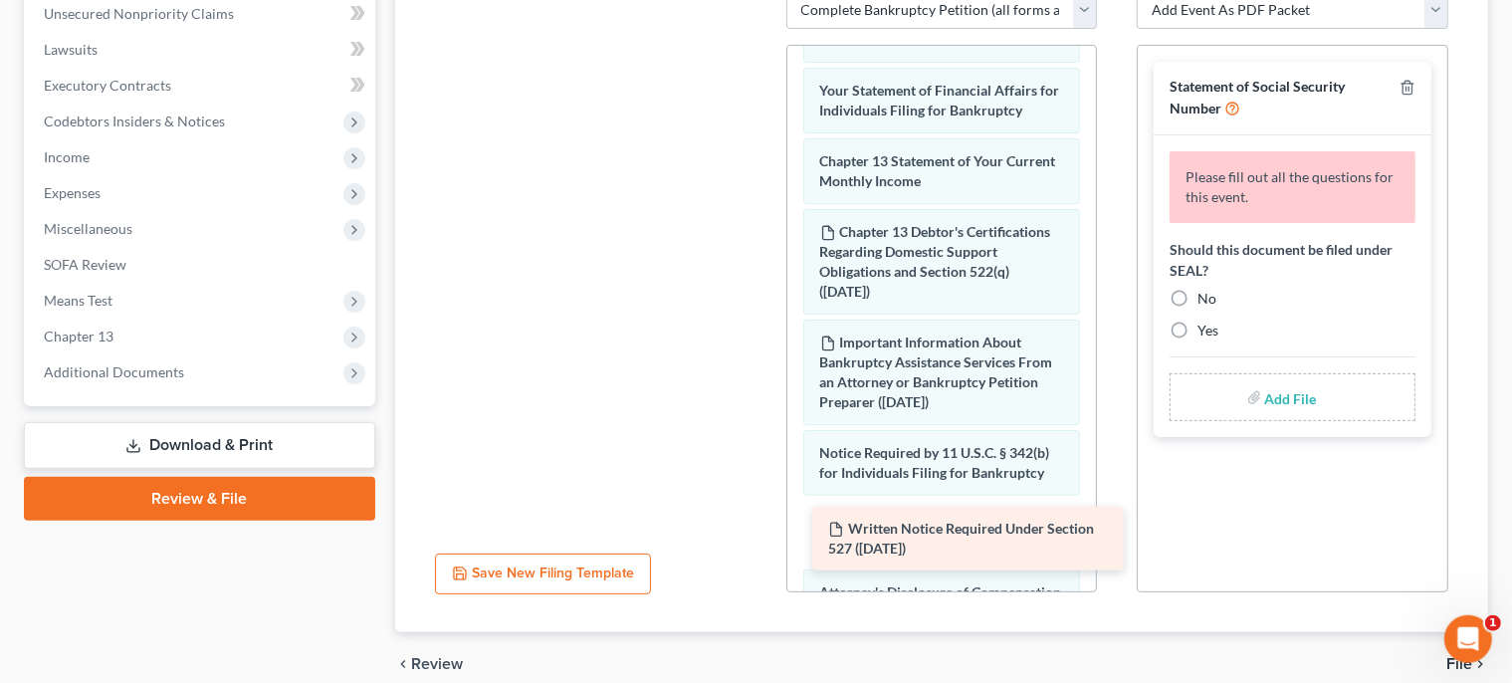
drag, startPoint x: 662, startPoint y: 25, endPoint x: 1039, endPoint y: 537, distance: 635.8
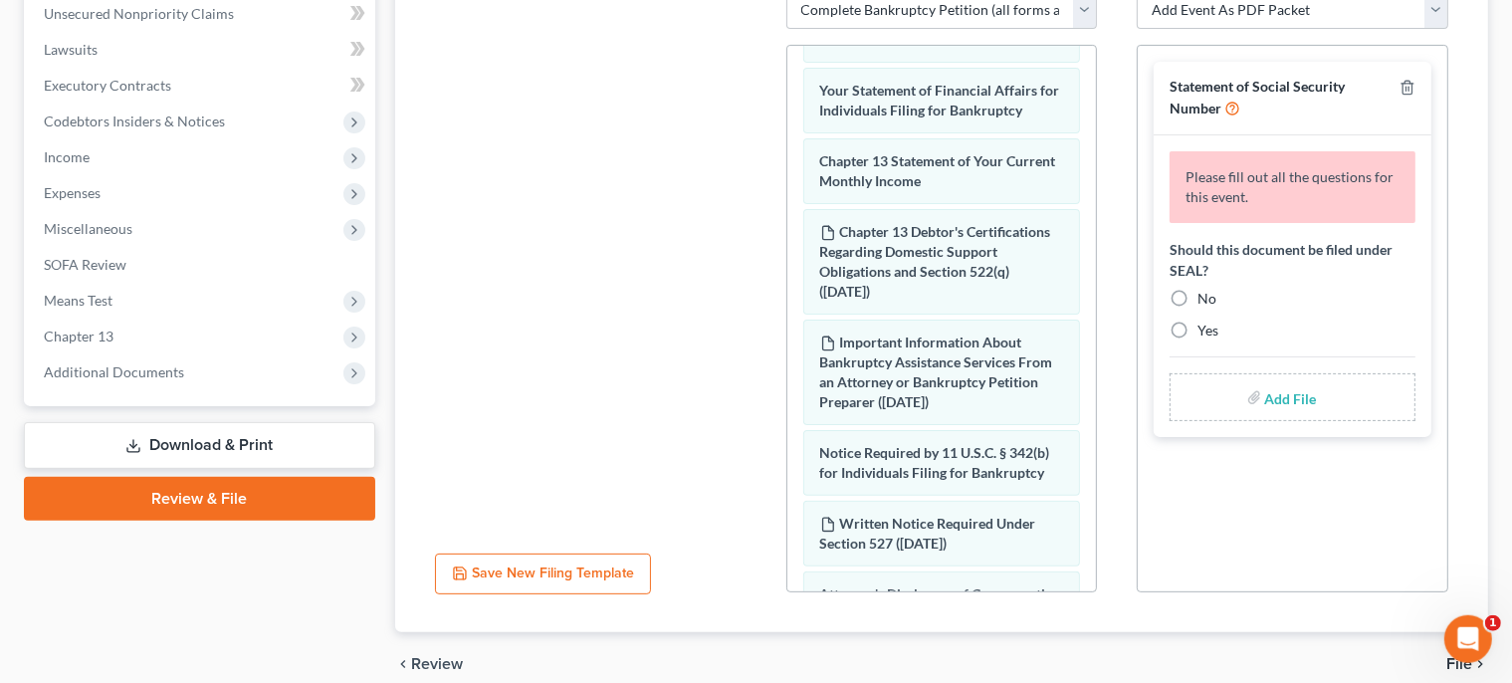
click at [1198, 299] on label "No" at bounding box center [1207, 299] width 19 height 20
click at [1206, 299] on input "No" at bounding box center [1212, 295] width 13 height 13
radio input "true"
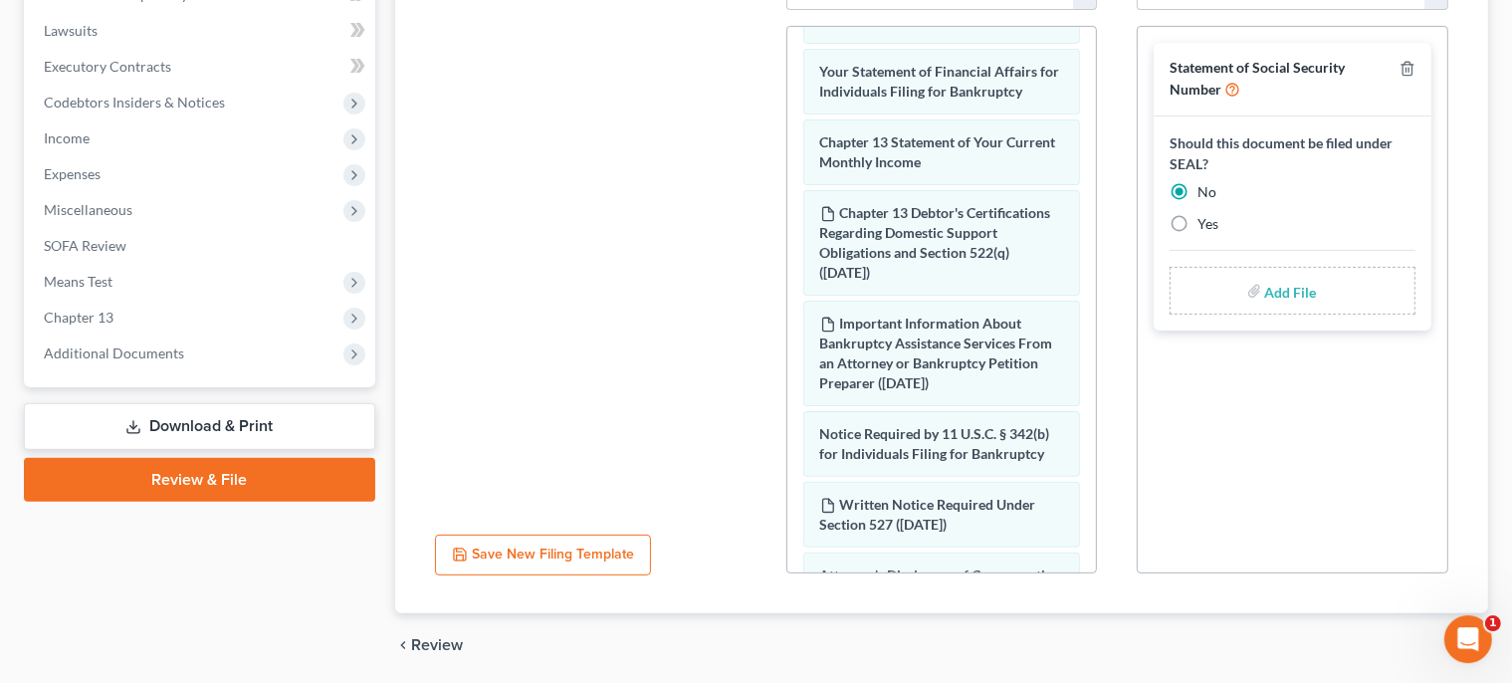
scroll to position [585, 0]
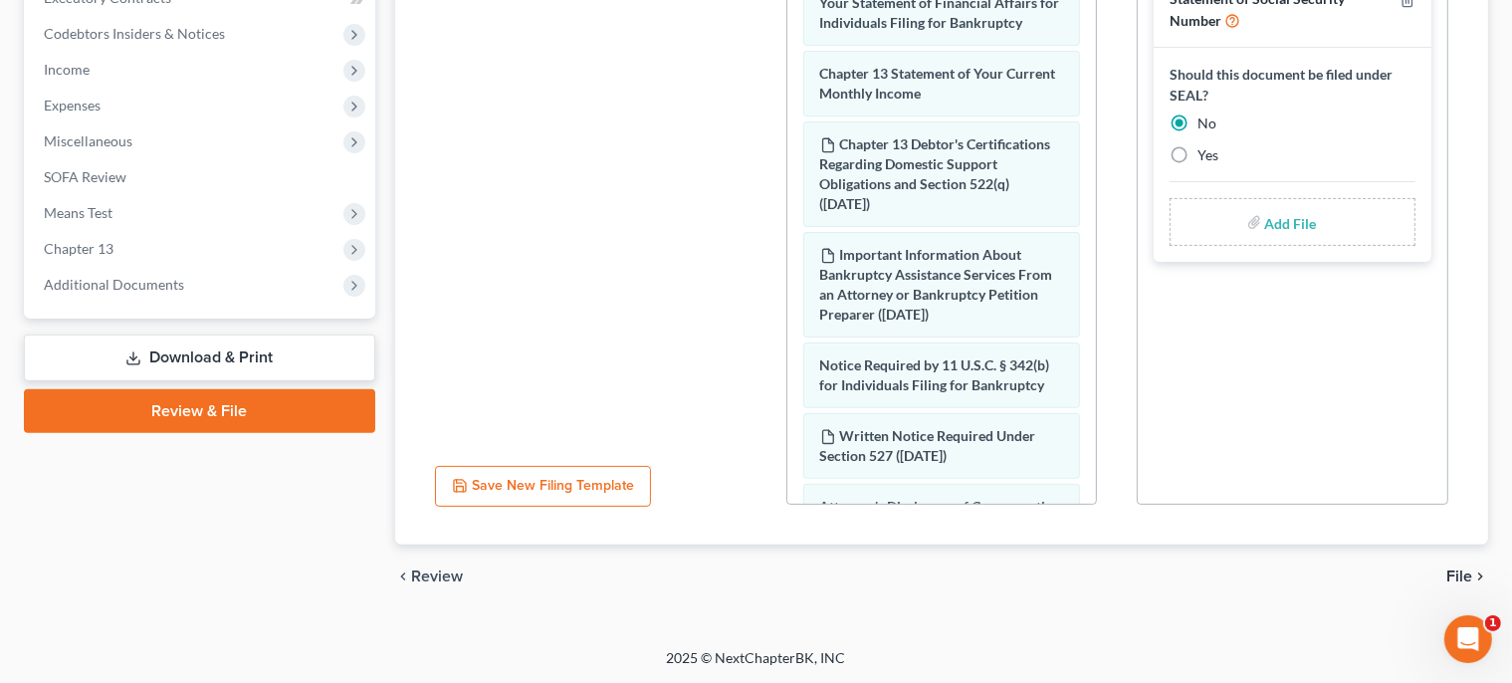
click at [1452, 579] on span "File" at bounding box center [1460, 576] width 26 height 16
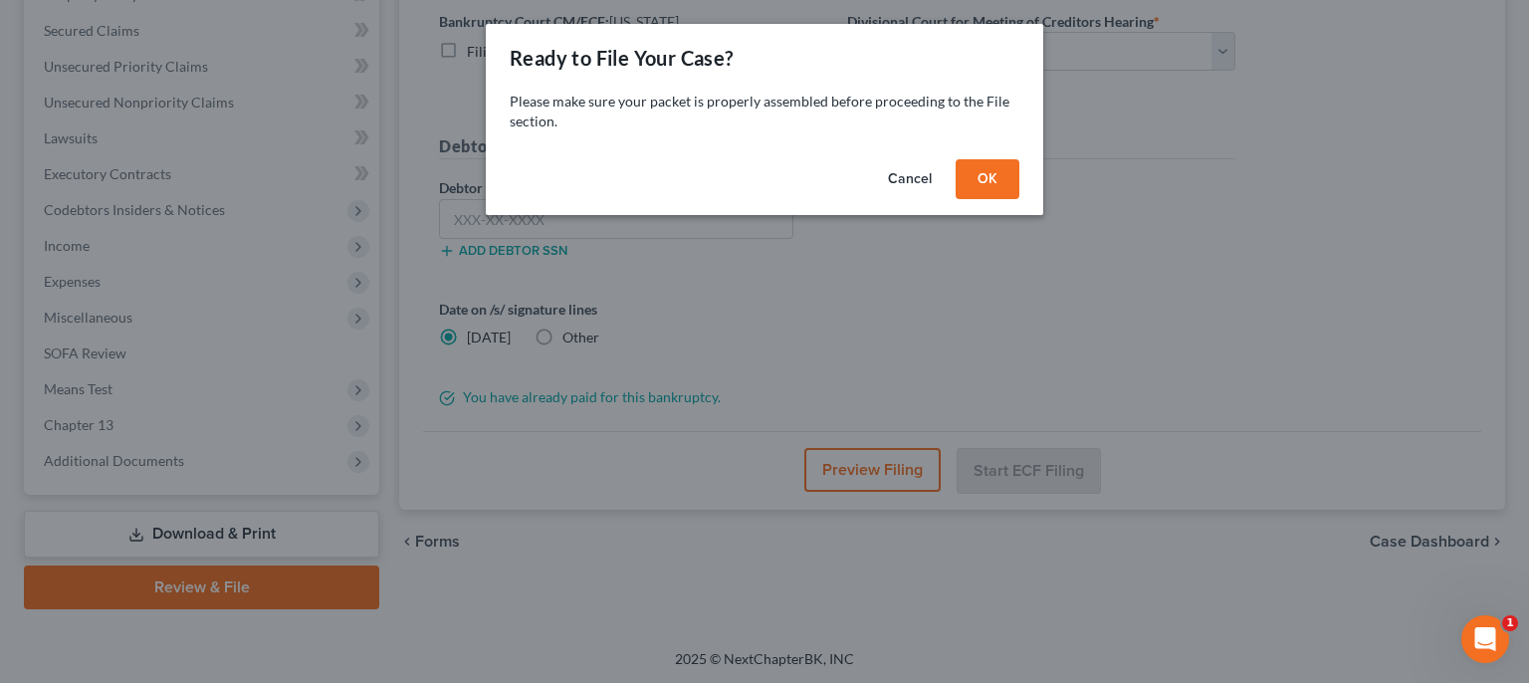
click at [980, 173] on button "OK" at bounding box center [988, 179] width 64 height 40
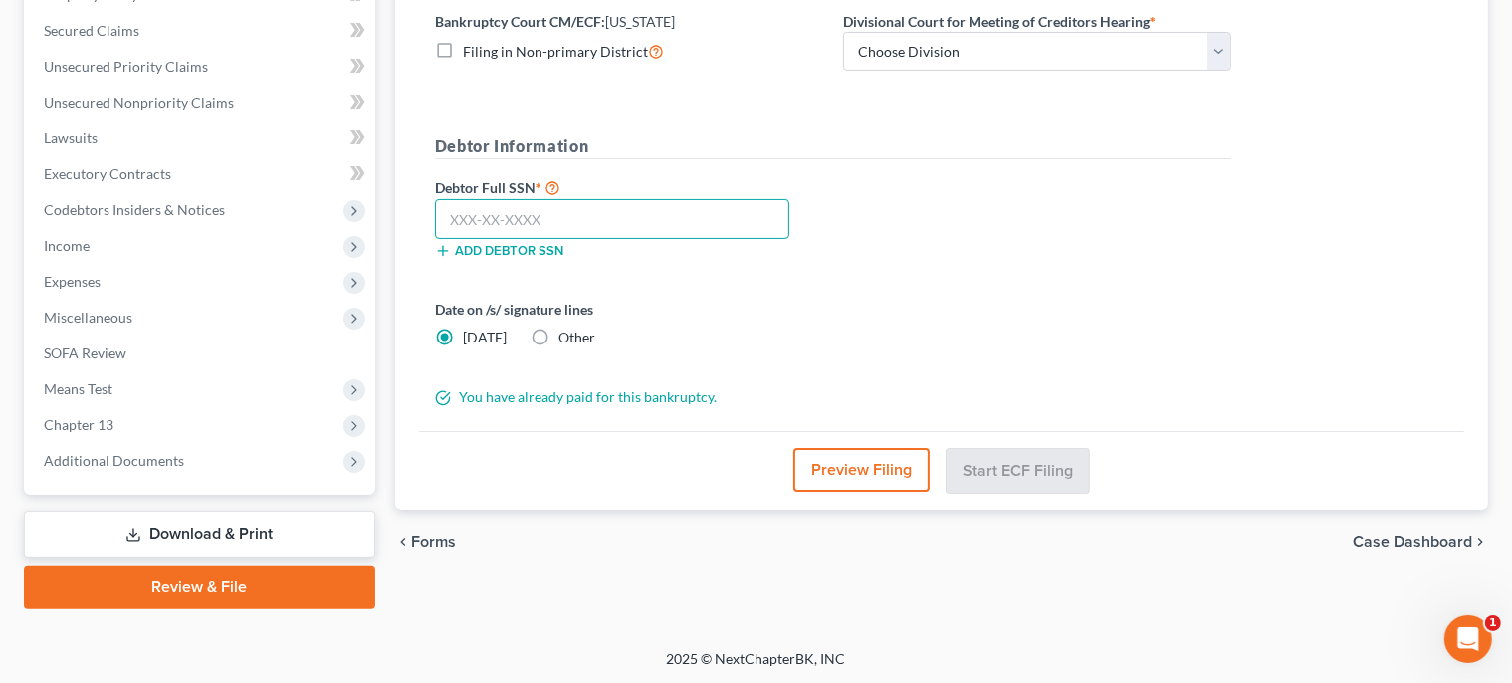
click at [729, 205] on input "text" at bounding box center [612, 219] width 354 height 40
type input "073-74-3370"
click at [843, 32] on select "Choose Division Wilmington" at bounding box center [1037, 52] width 388 height 40
select select "0"
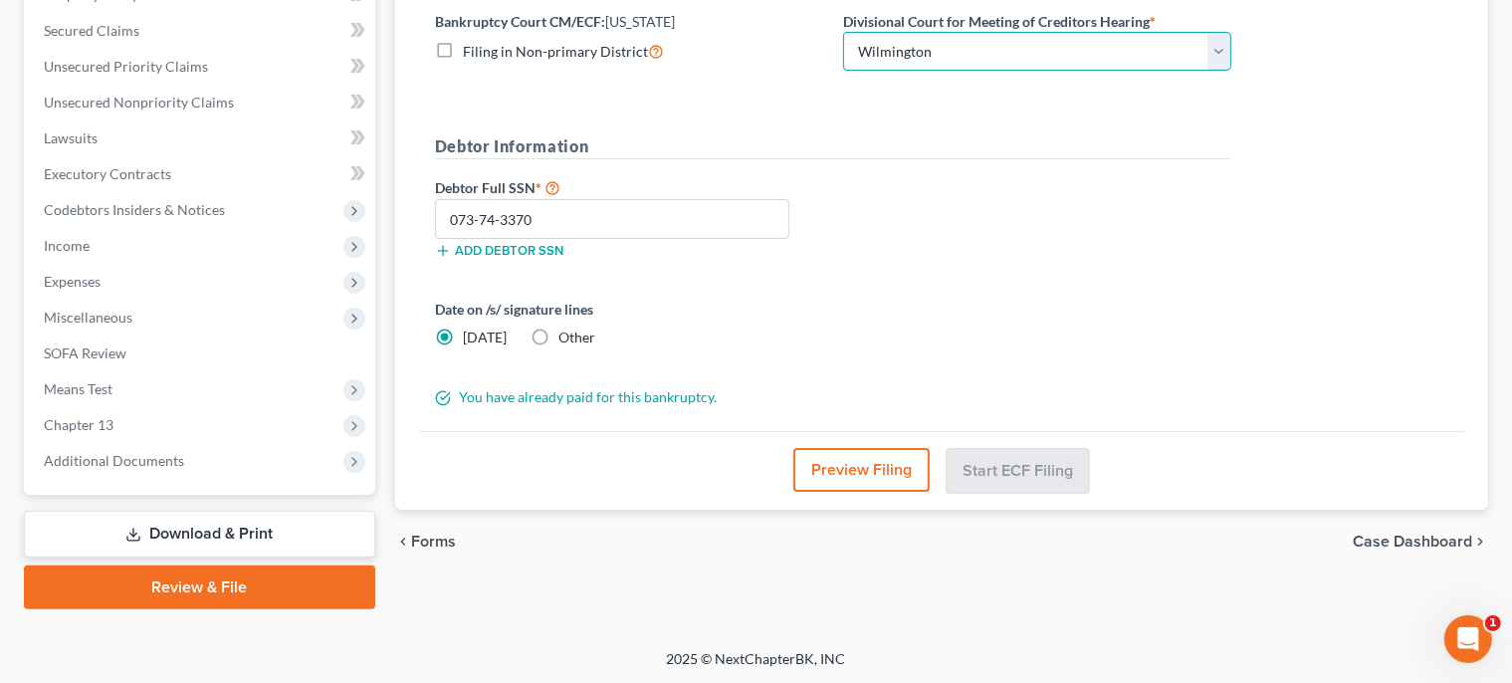
click option "Wilmington" at bounding box center [0, 0] width 0 height 0
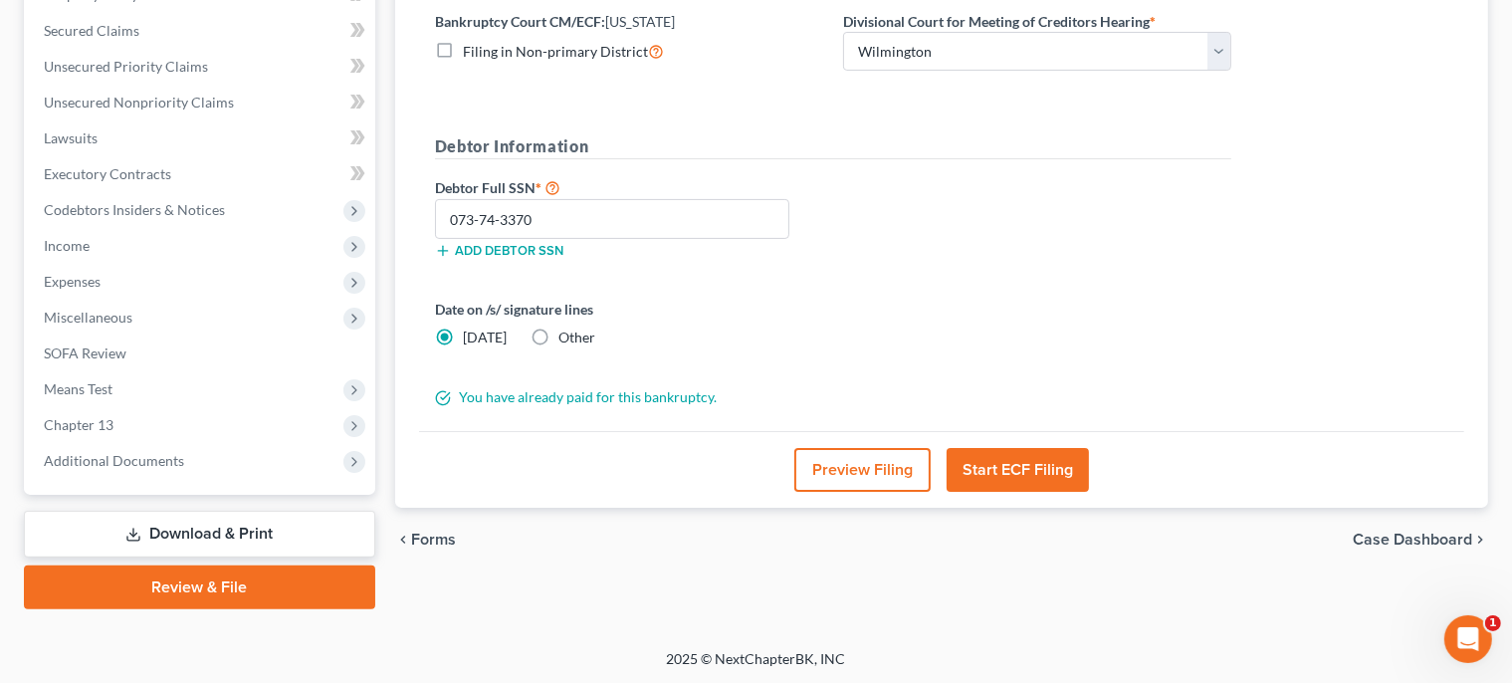
click at [1020, 465] on button "Start ECF Filing" at bounding box center [1018, 470] width 142 height 44
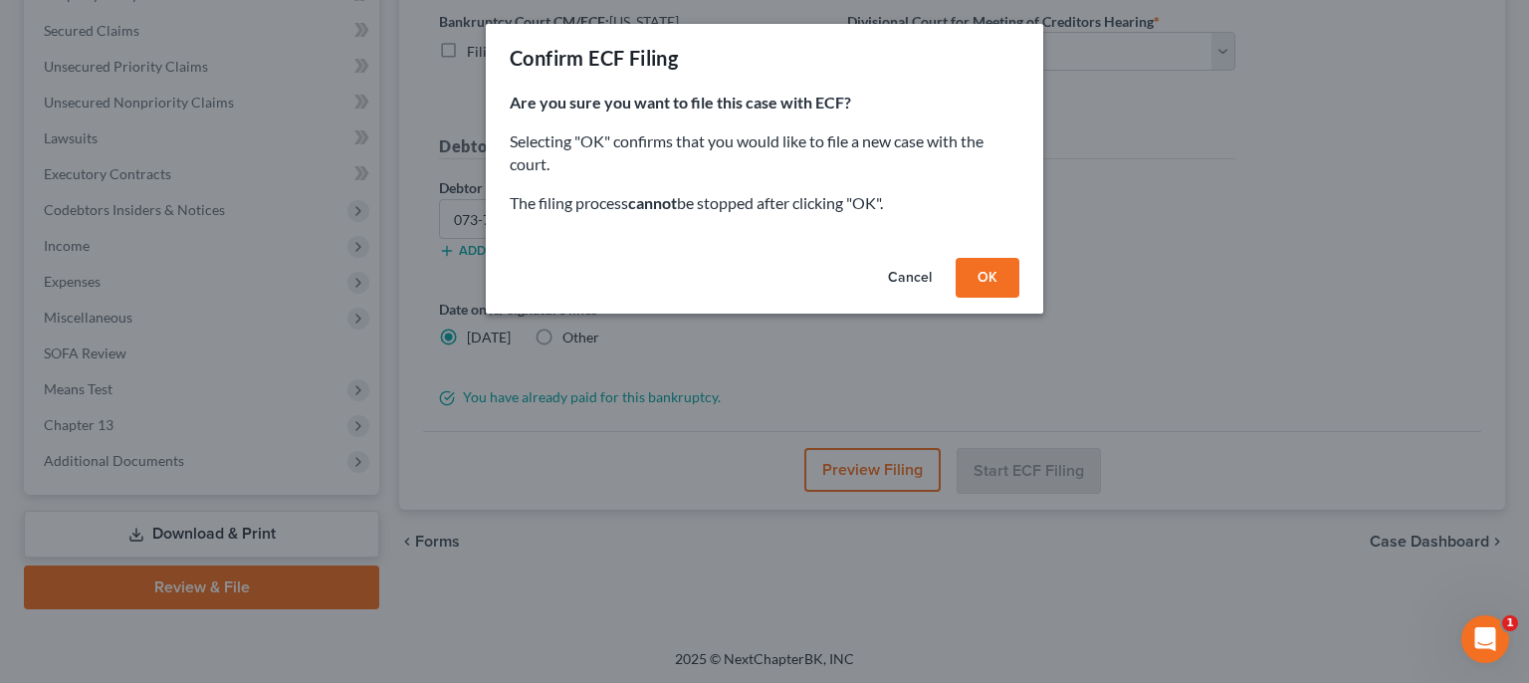
click at [998, 272] on button "OK" at bounding box center [988, 278] width 64 height 40
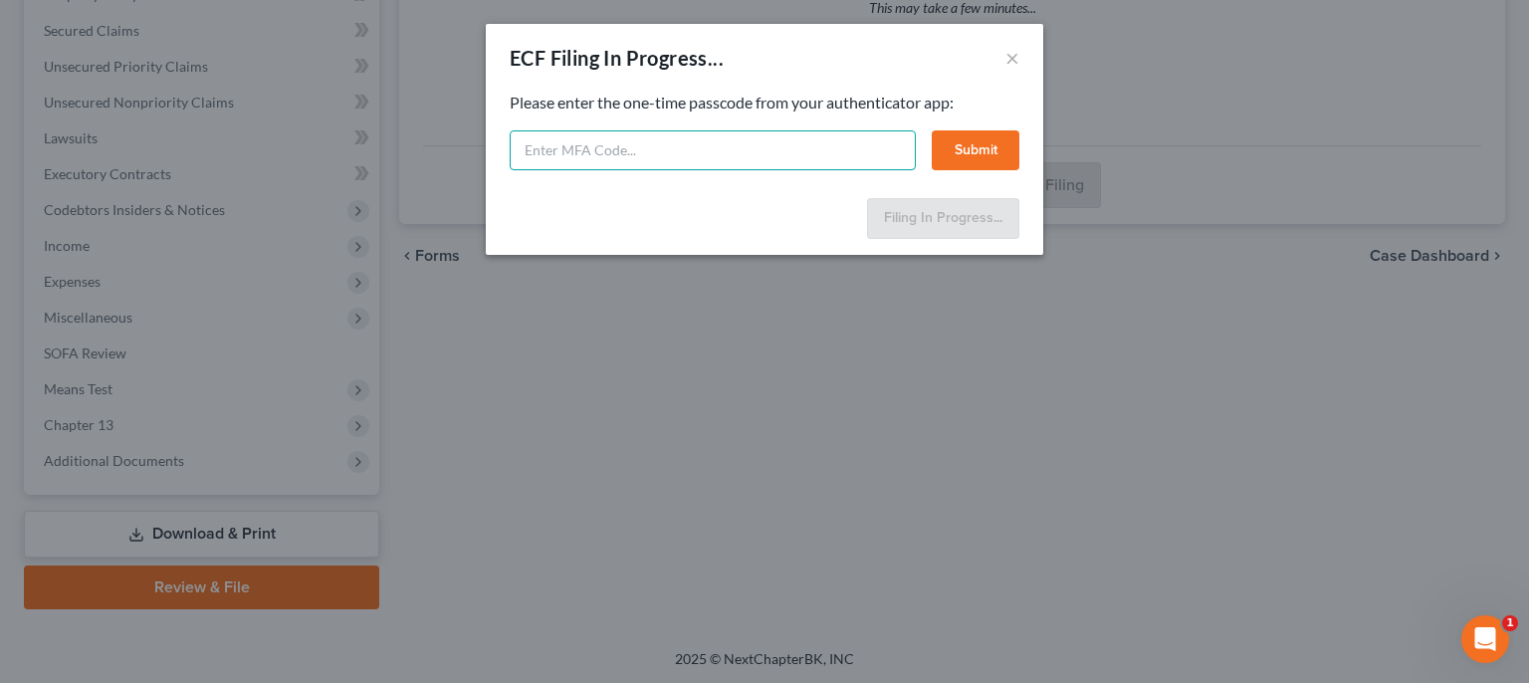
click at [828, 137] on input "text" at bounding box center [713, 150] width 406 height 40
type input "781640"
click at [990, 143] on button "Submit" at bounding box center [976, 150] width 88 height 40
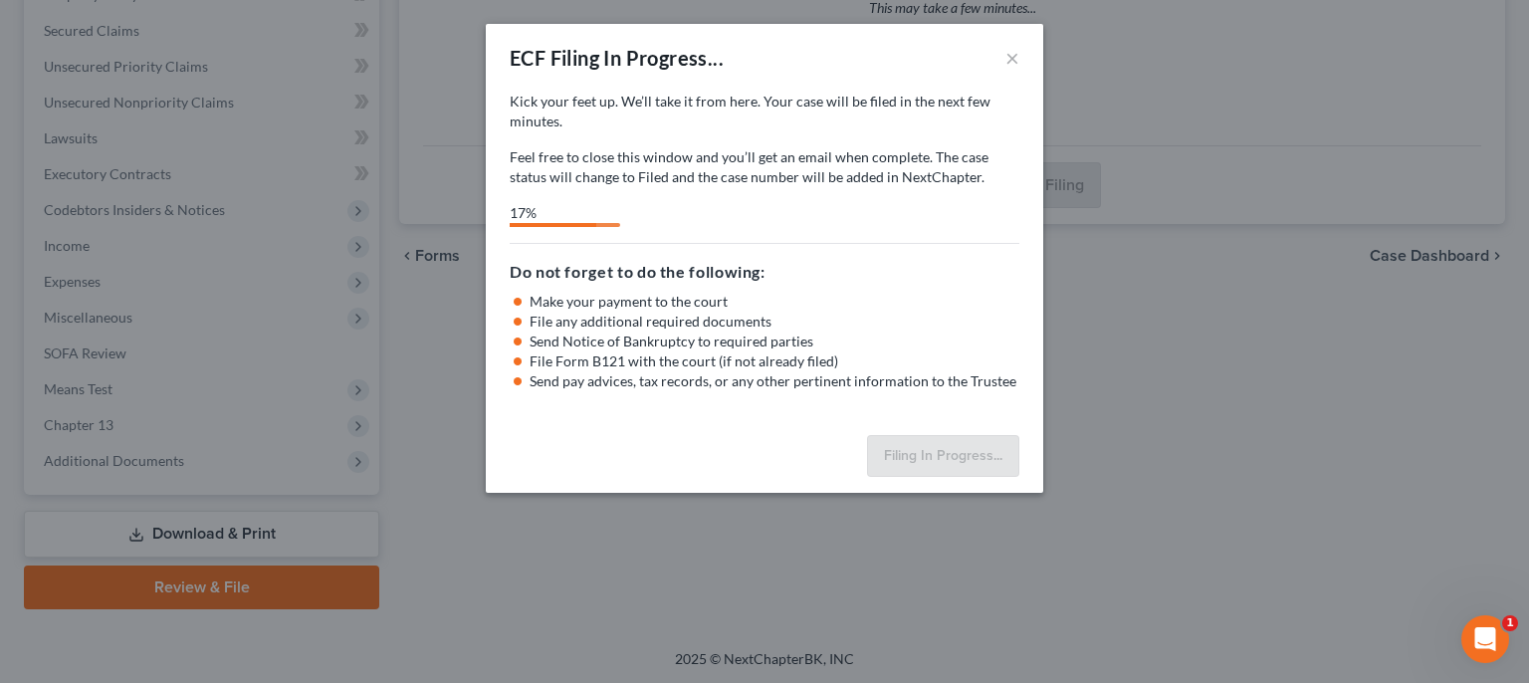
select select "0"
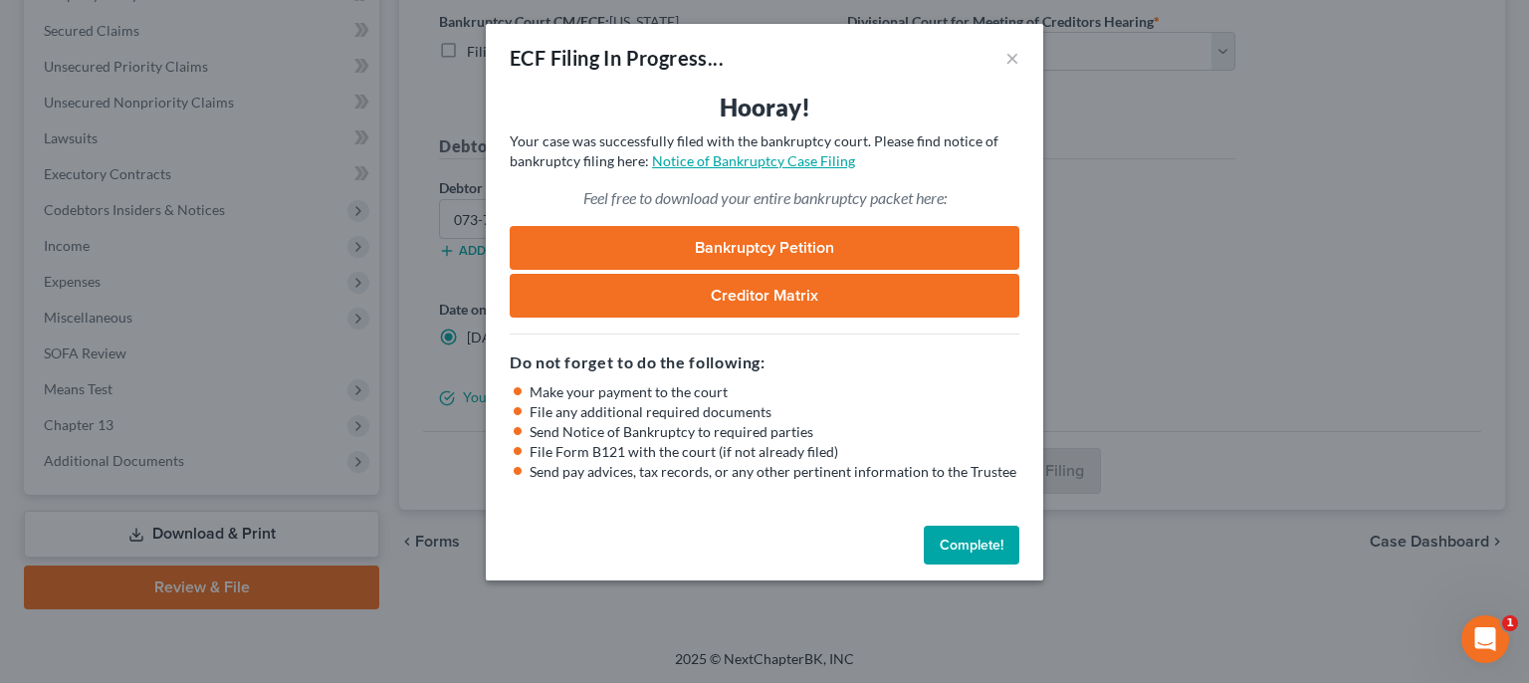
click at [758, 167] on link "Notice of Bankruptcy Case Filing" at bounding box center [753, 160] width 203 height 17
click at [970, 541] on button "Complete!" at bounding box center [972, 546] width 96 height 40
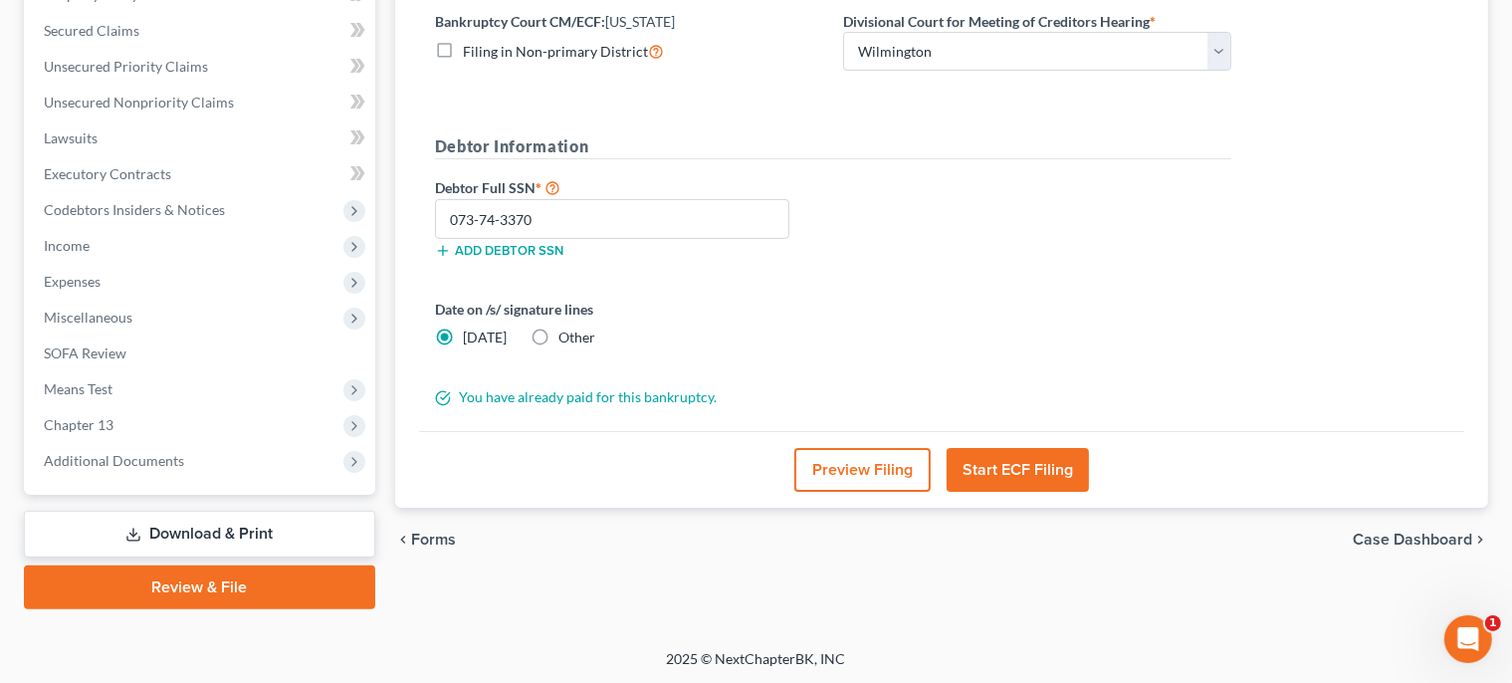
click at [222, 538] on link "Download & Print" at bounding box center [199, 534] width 351 height 47
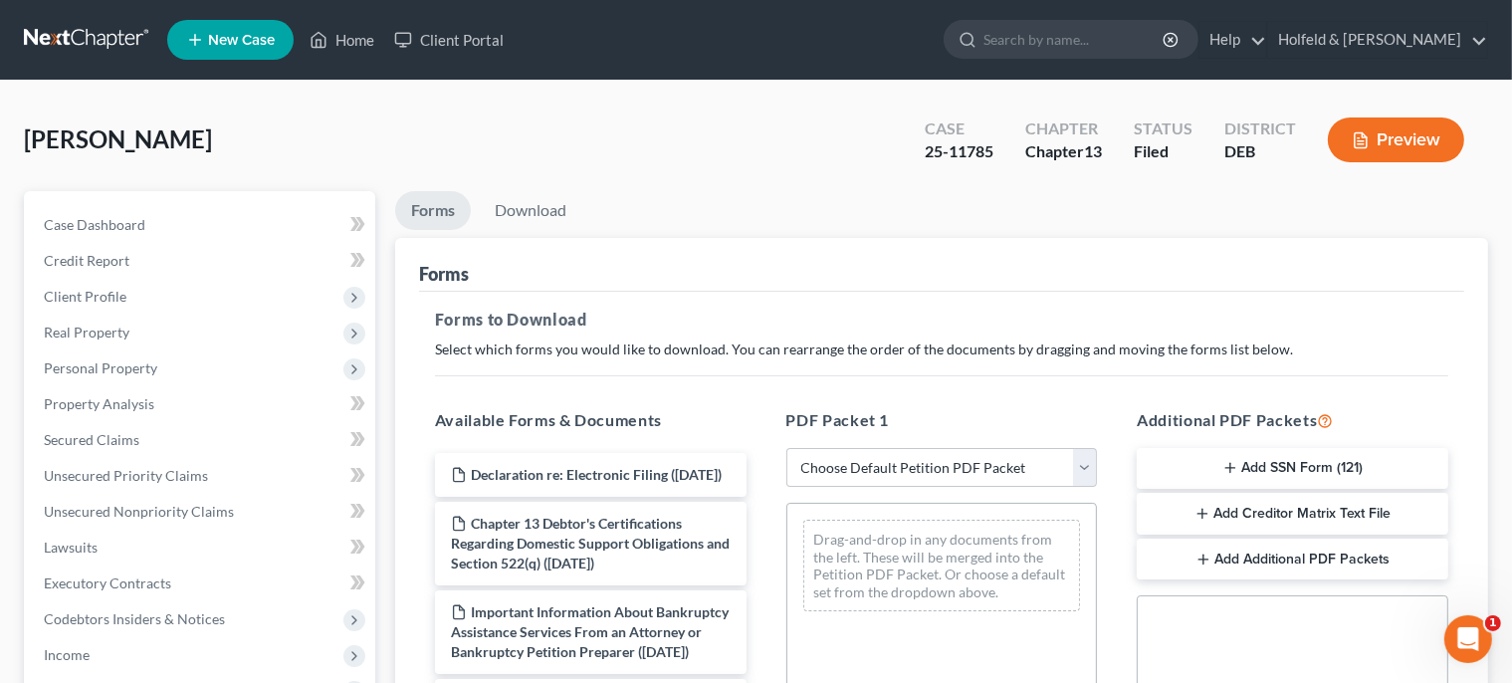
click at [1315, 464] on button "Add SSN Form (121)" at bounding box center [1293, 469] width 312 height 42
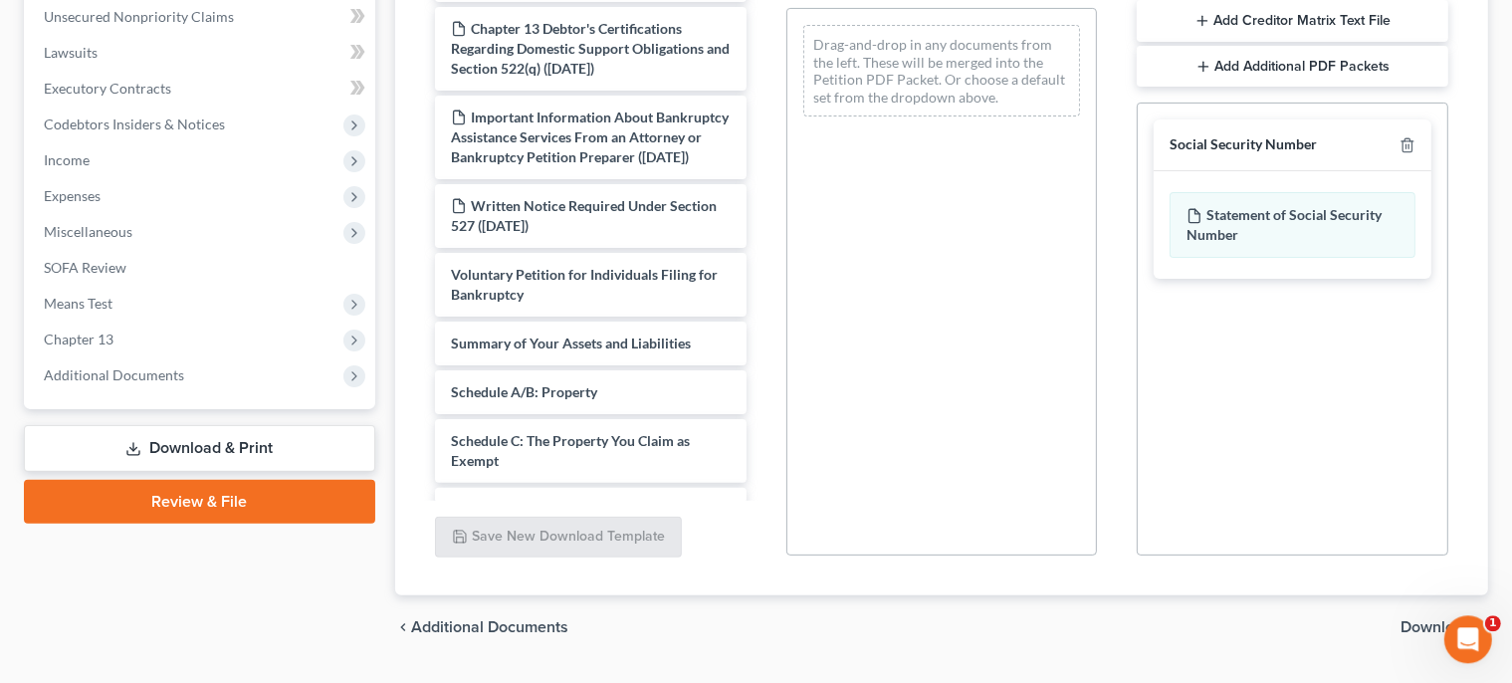
scroll to position [546, 0]
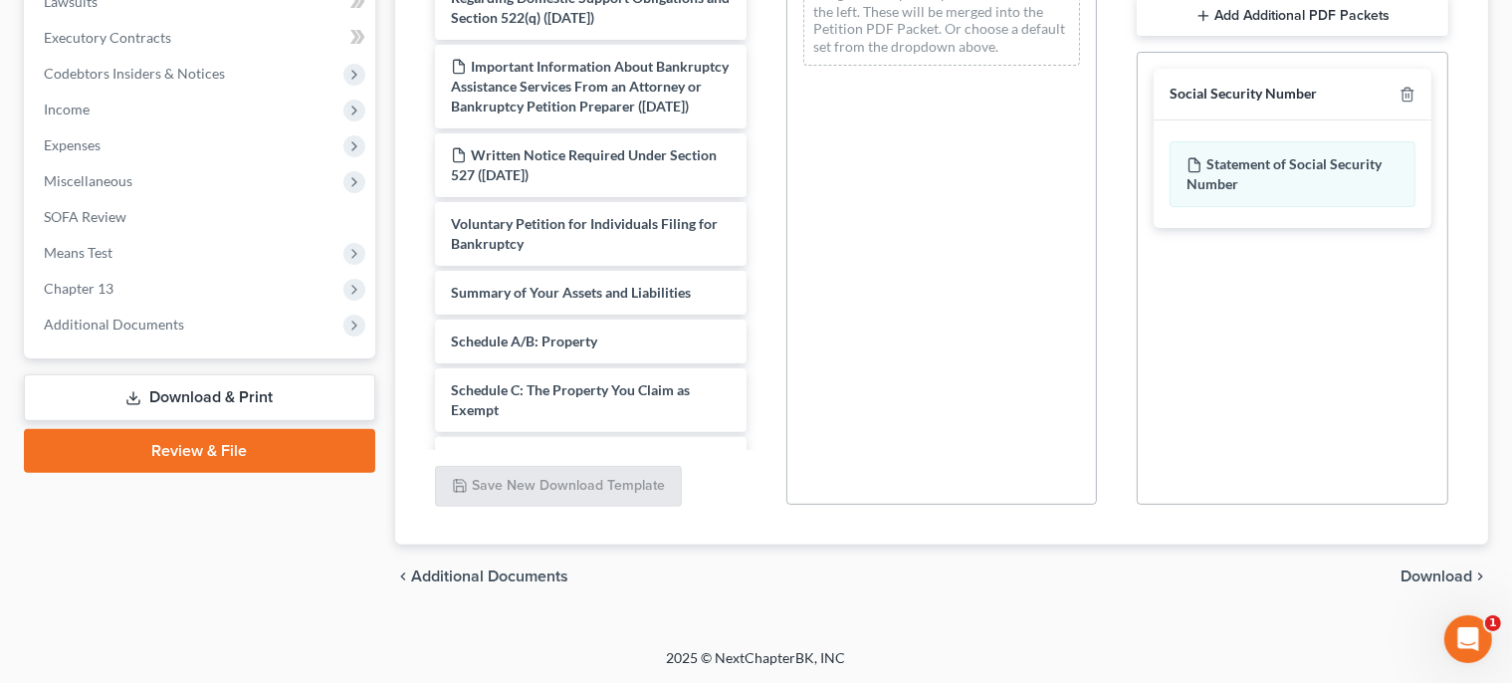
click at [1448, 574] on span "Download" at bounding box center [1437, 576] width 72 height 16
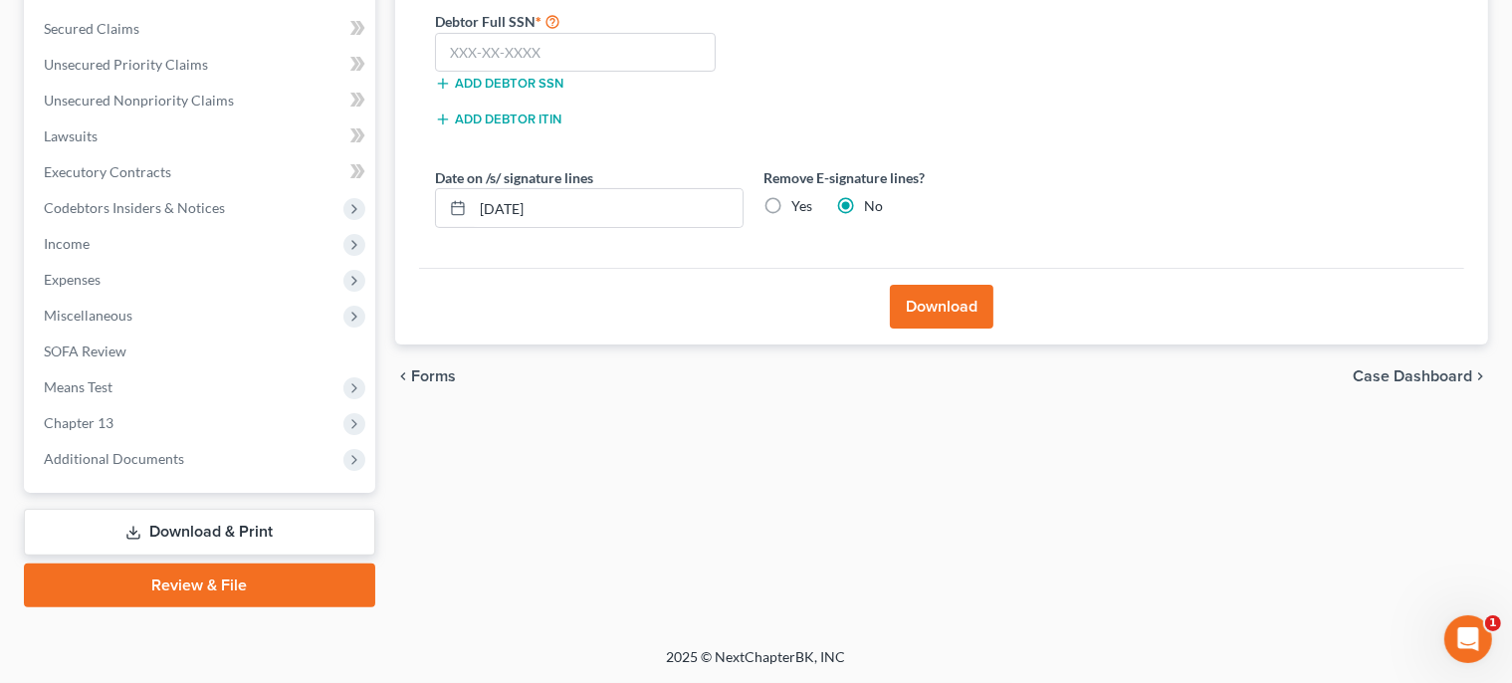
scroll to position [409, 0]
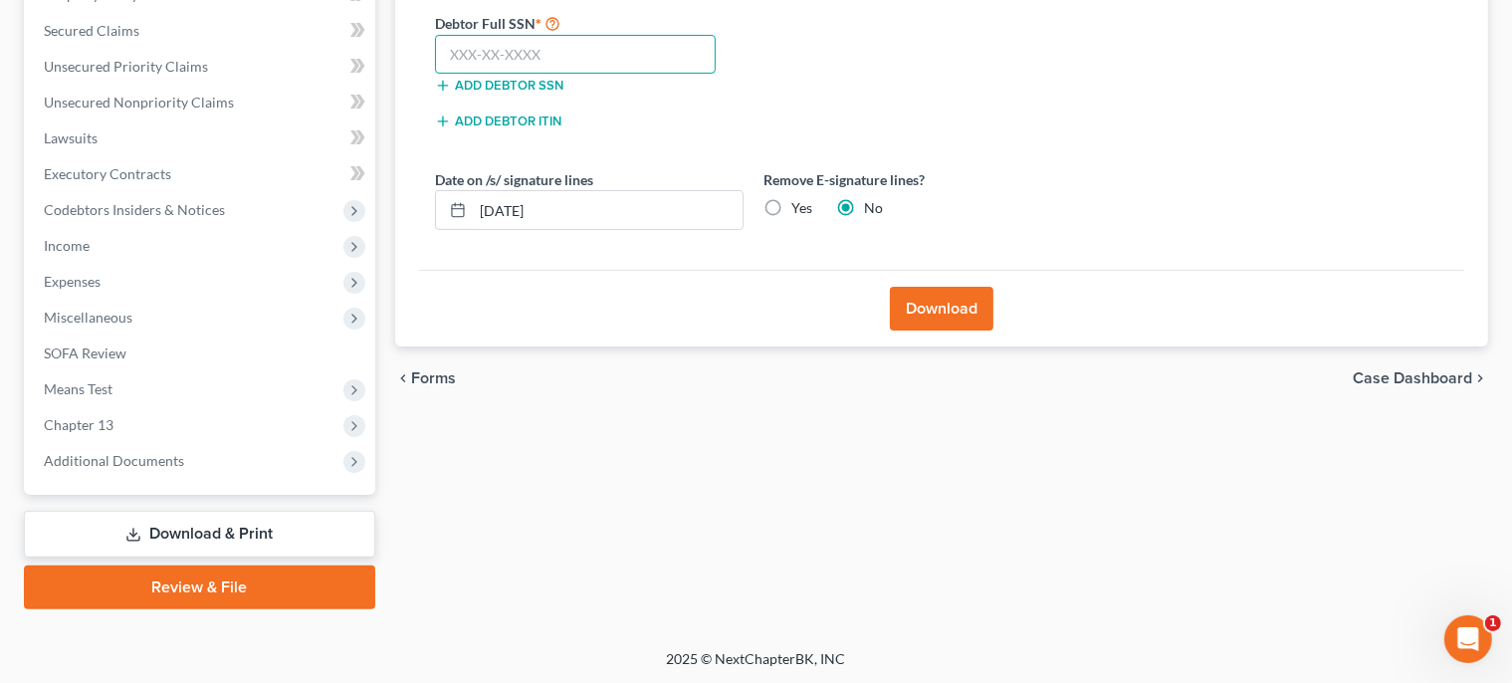
click at [656, 54] on input "text" at bounding box center [576, 55] width 282 height 40
type input "073-74-3370"
click at [954, 308] on button "Download" at bounding box center [942, 309] width 104 height 44
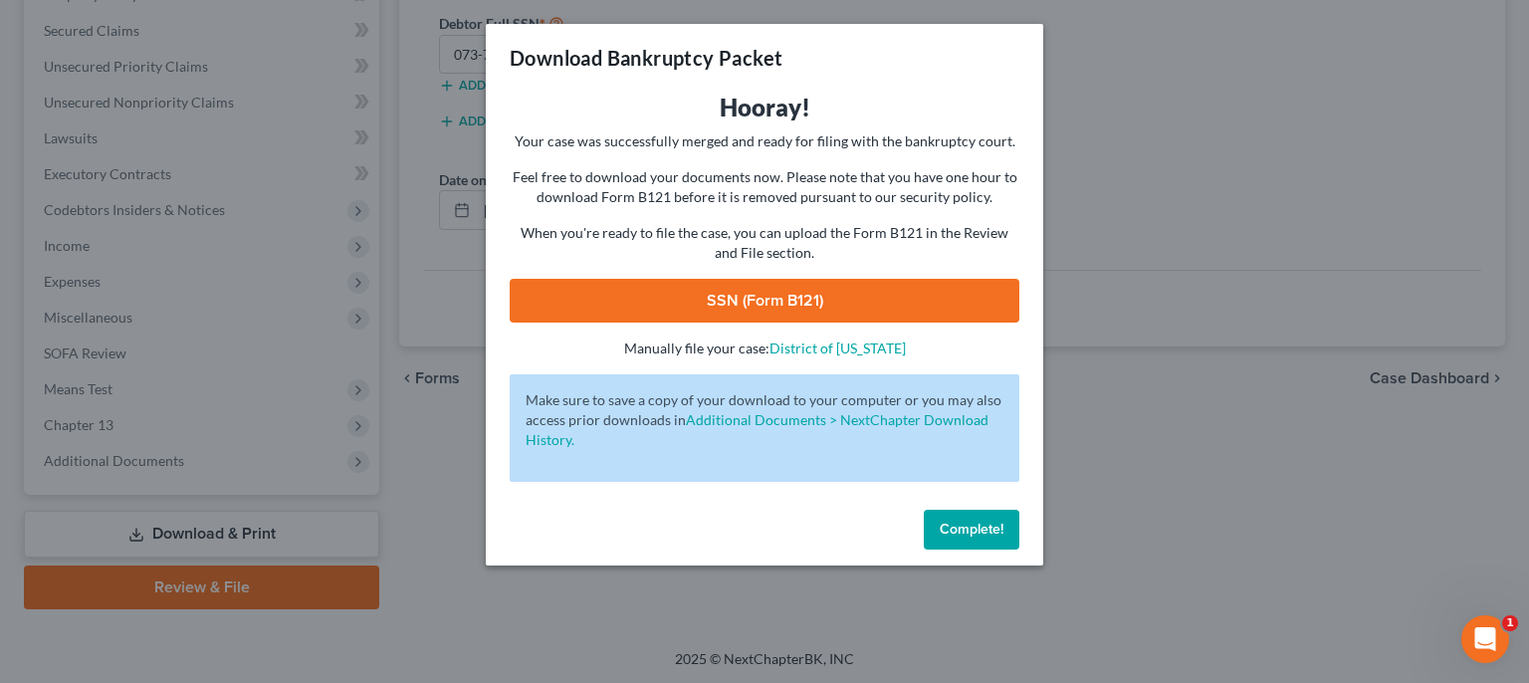
click at [798, 281] on link "SSN (Form B121)" at bounding box center [765, 301] width 510 height 44
click at [970, 538] on span "Complete!" at bounding box center [972, 529] width 64 height 17
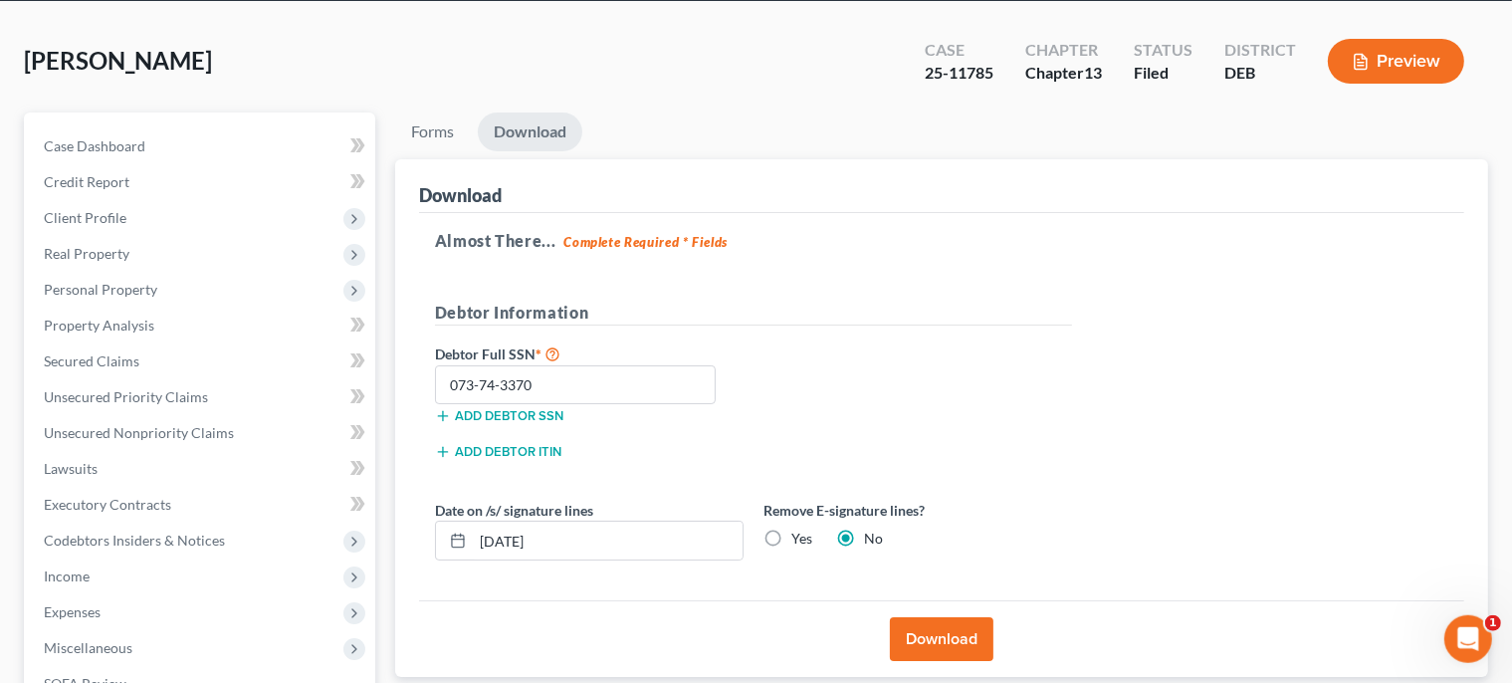
scroll to position [0, 0]
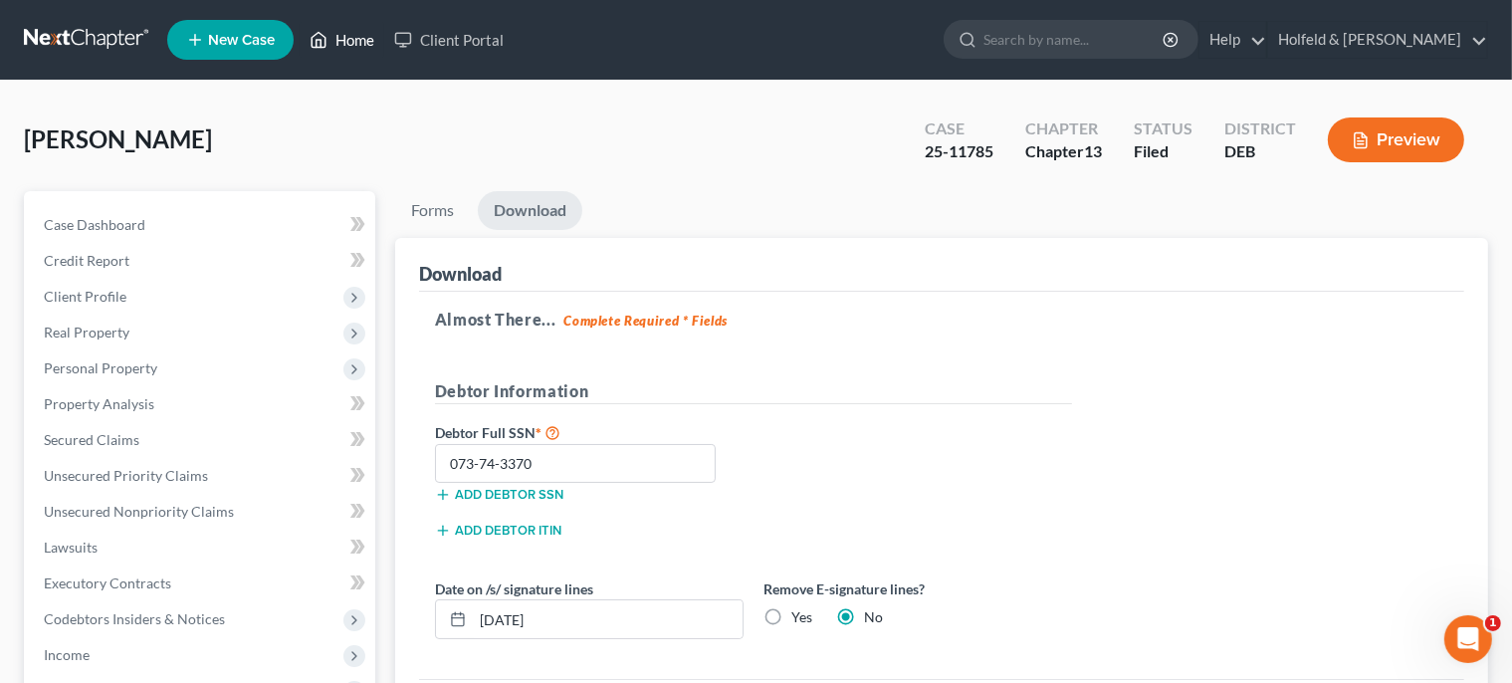
click at [352, 46] on link "Home" at bounding box center [342, 40] width 85 height 36
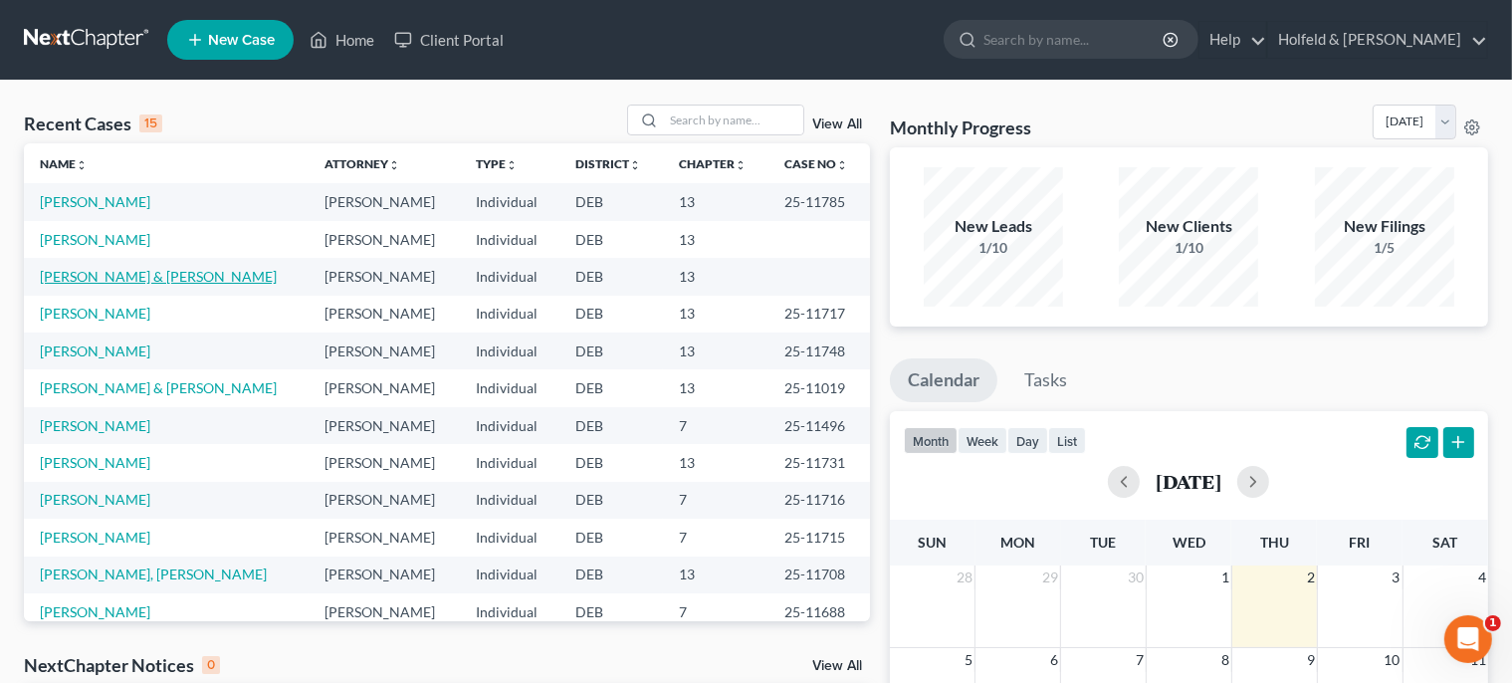
click at [74, 279] on link "[PERSON_NAME] & [PERSON_NAME]" at bounding box center [158, 276] width 237 height 17
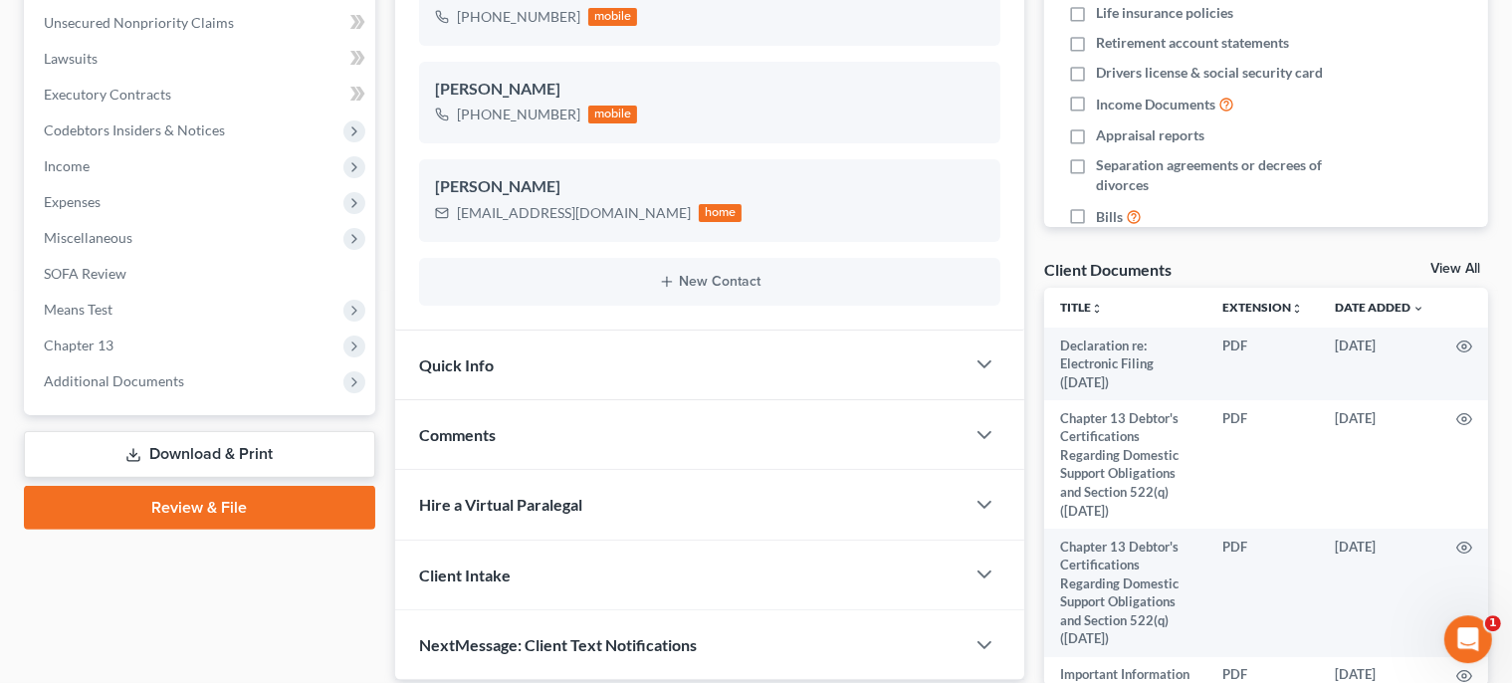
scroll to position [585, 0]
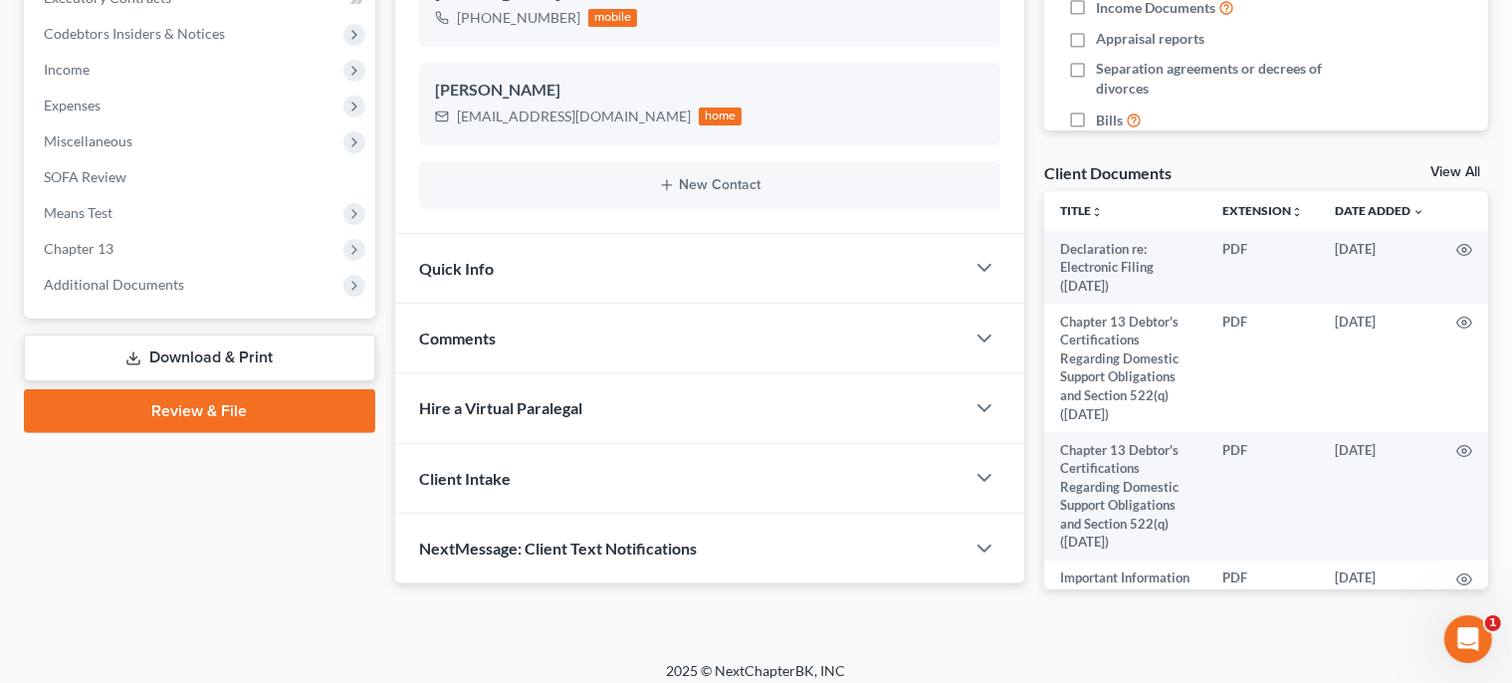
click at [261, 414] on link "Review & File" at bounding box center [199, 411] width 351 height 44
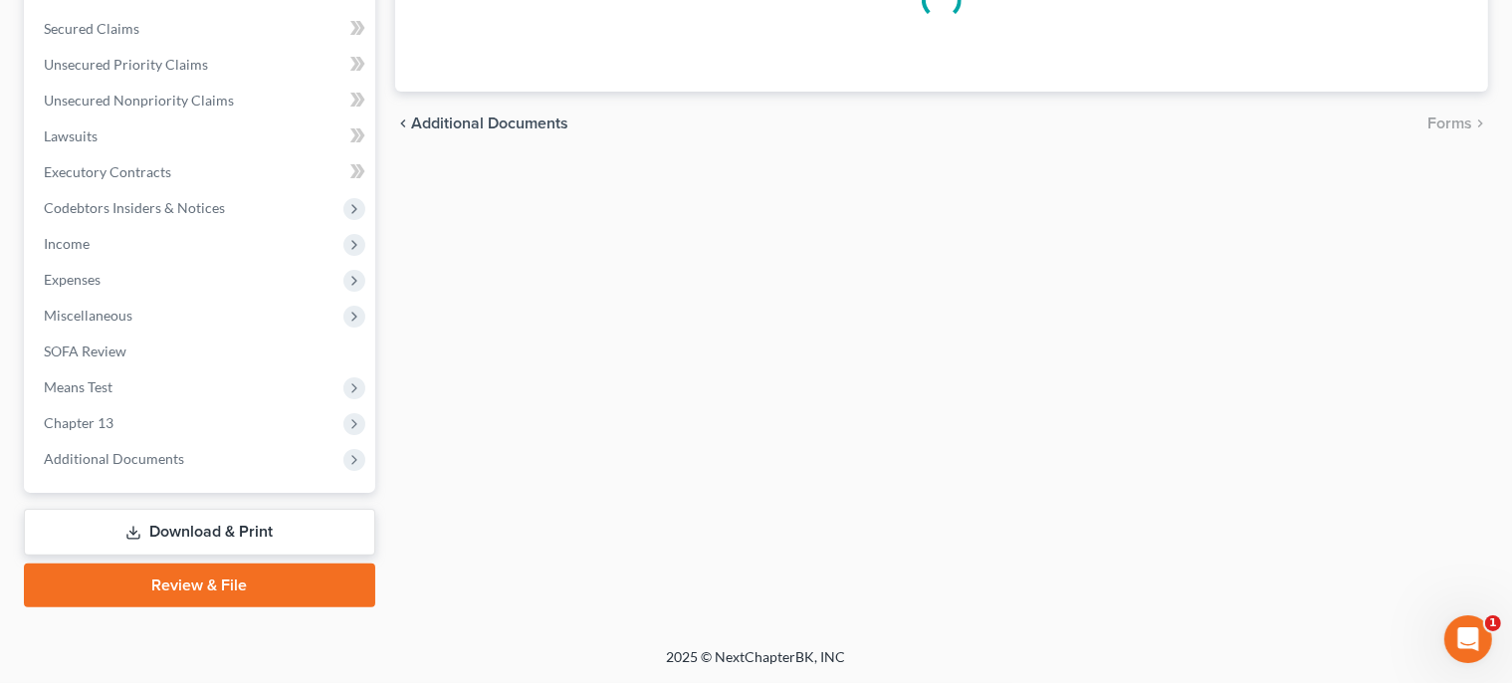
scroll to position [409, 0]
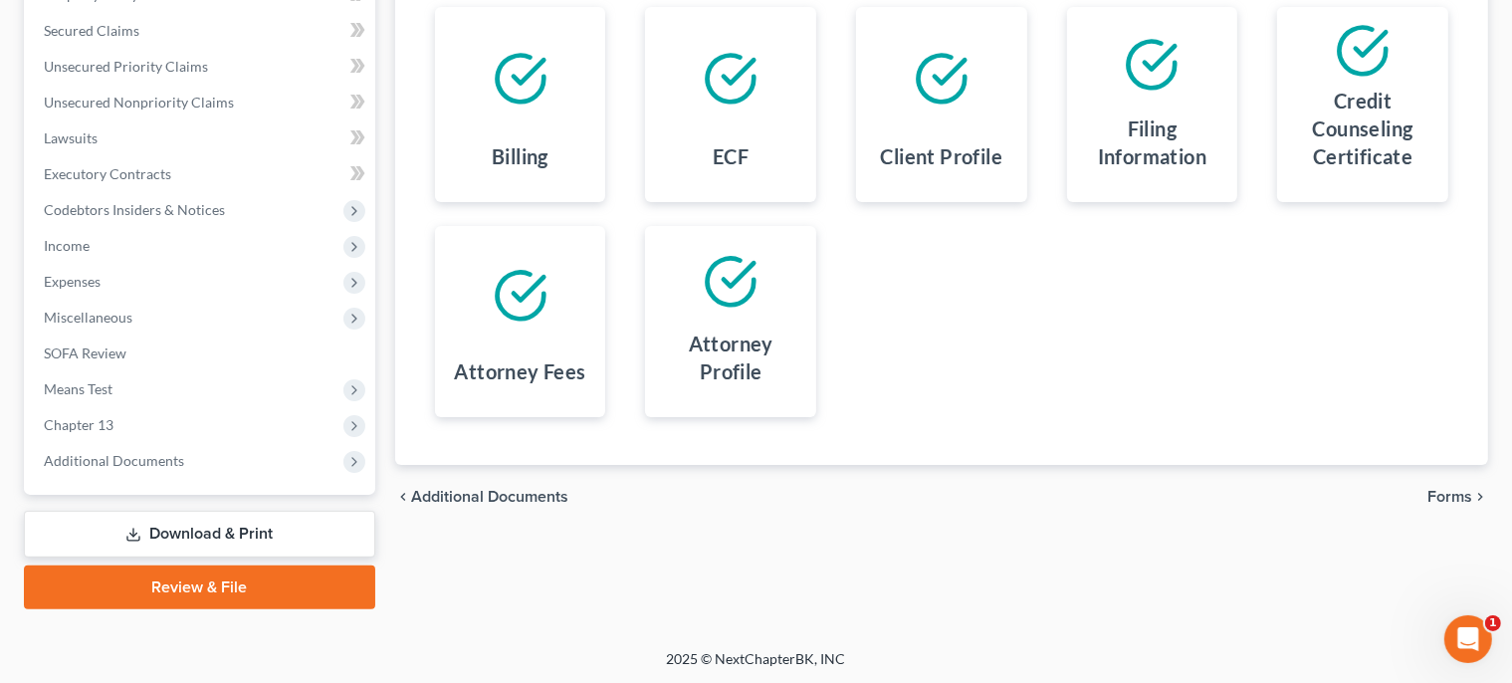
click at [1450, 494] on span "Forms" at bounding box center [1450, 497] width 45 height 16
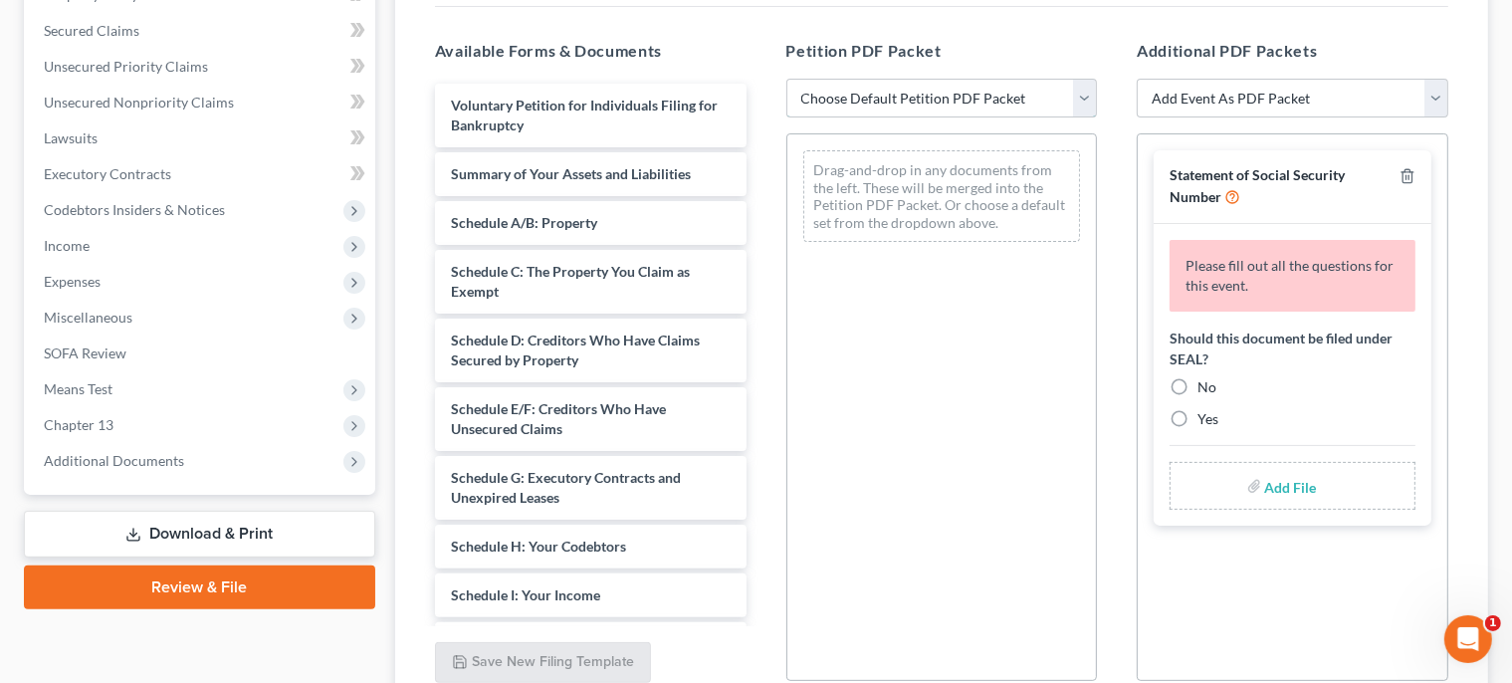
click at [786, 79] on select "Choose Default Petition PDF Packet Complete Bankruptcy Petition (all forms and …" at bounding box center [942, 99] width 312 height 40
select select "0"
click option "Complete Bankruptcy Petition (all forms and schedules)" at bounding box center [0, 0] width 0 height 0
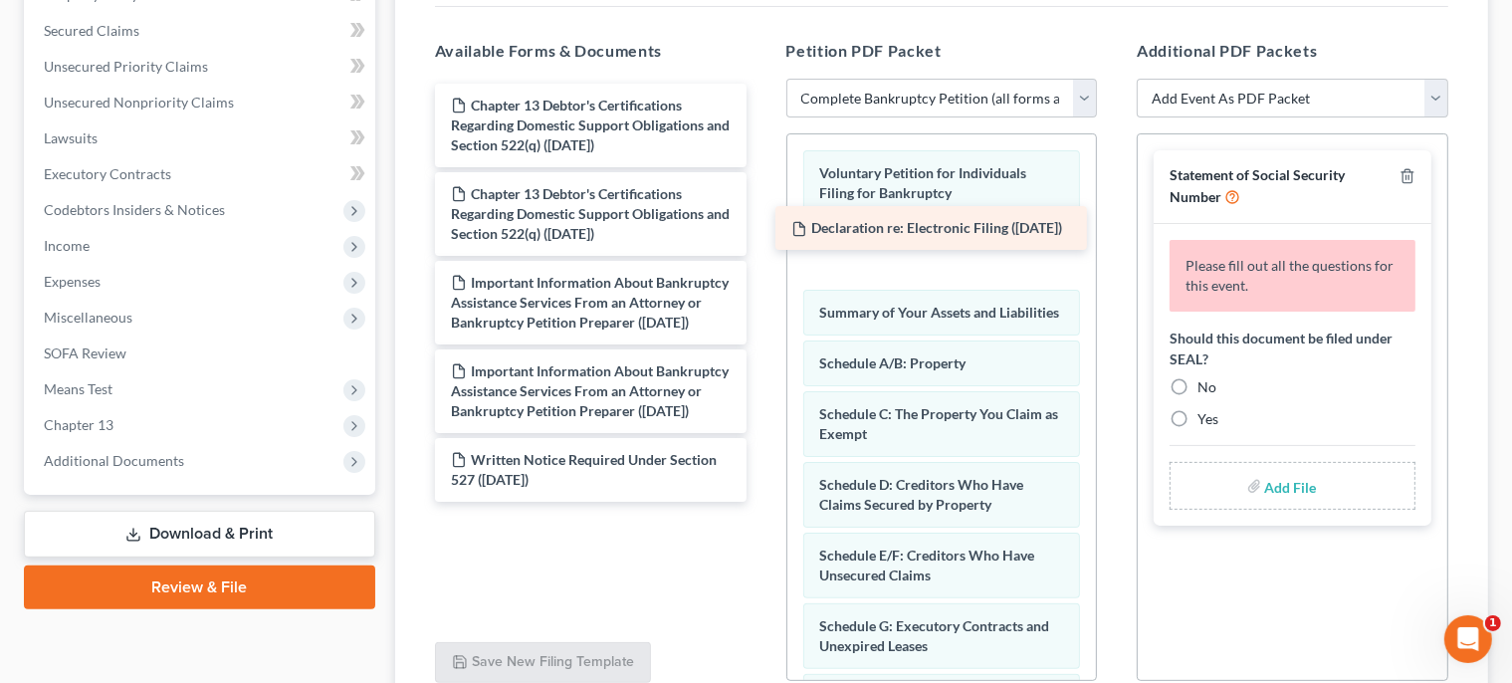
drag, startPoint x: 673, startPoint y: 106, endPoint x: 1016, endPoint y: 237, distance: 367.7
click at [763, 237] on div "Declaration re: Electronic Filing (09/24/2025) Declaration re: Electronic Filin…" at bounding box center [590, 293] width 343 height 418
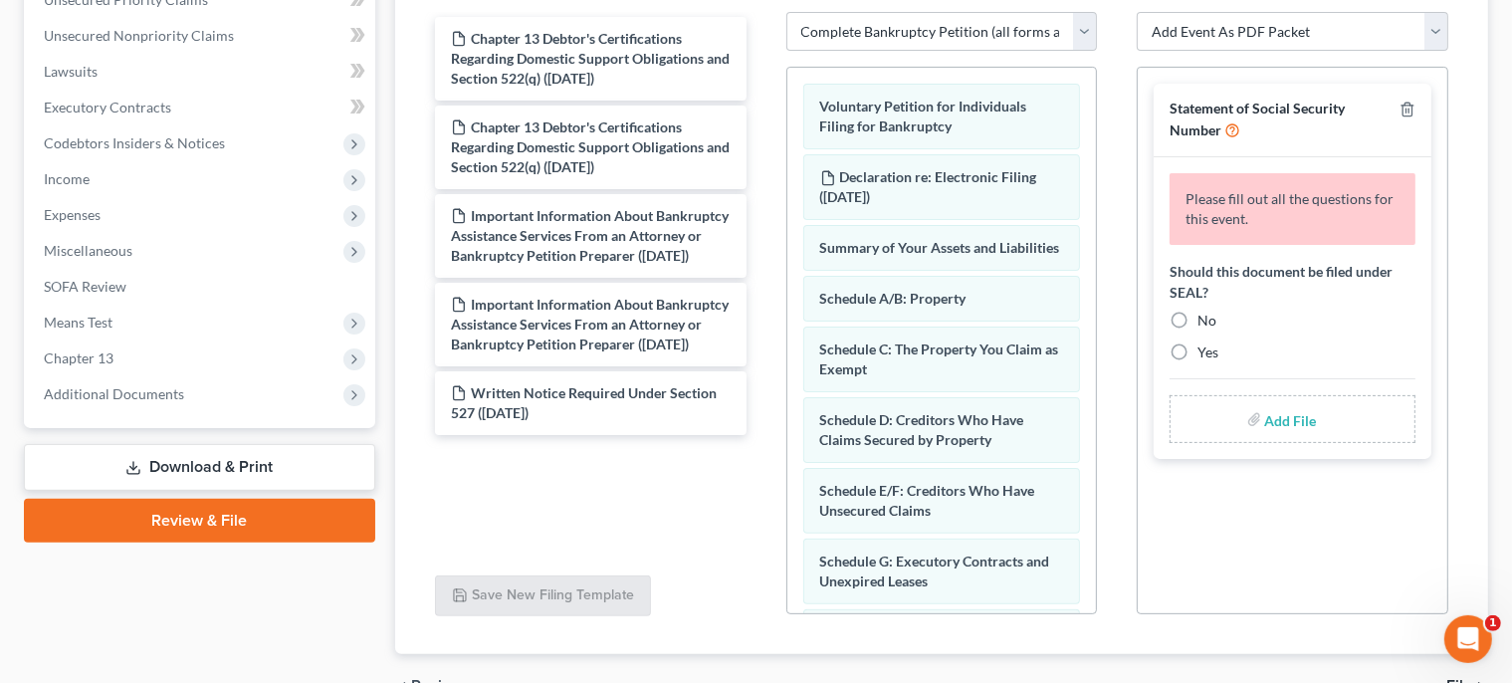
scroll to position [486, 0]
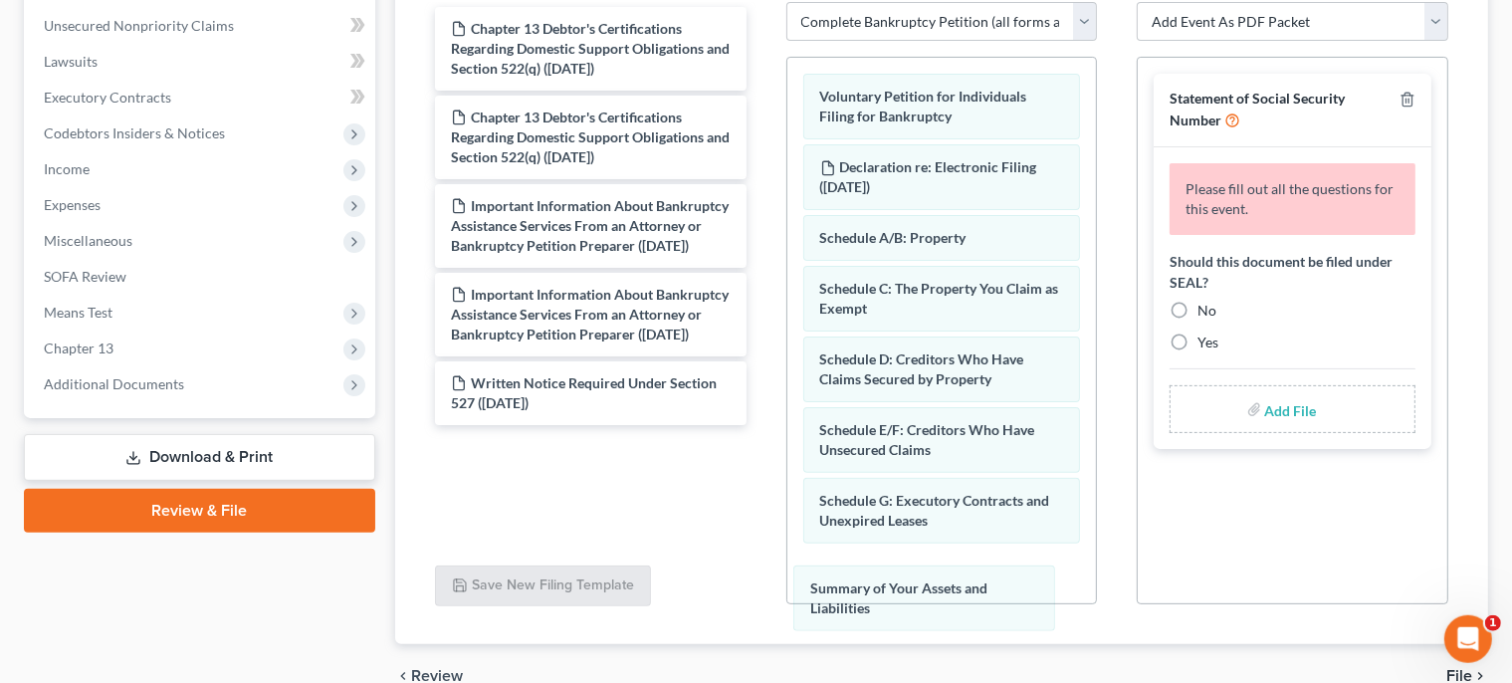
drag, startPoint x: 979, startPoint y: 245, endPoint x: 976, endPoint y: 577, distance: 332.5
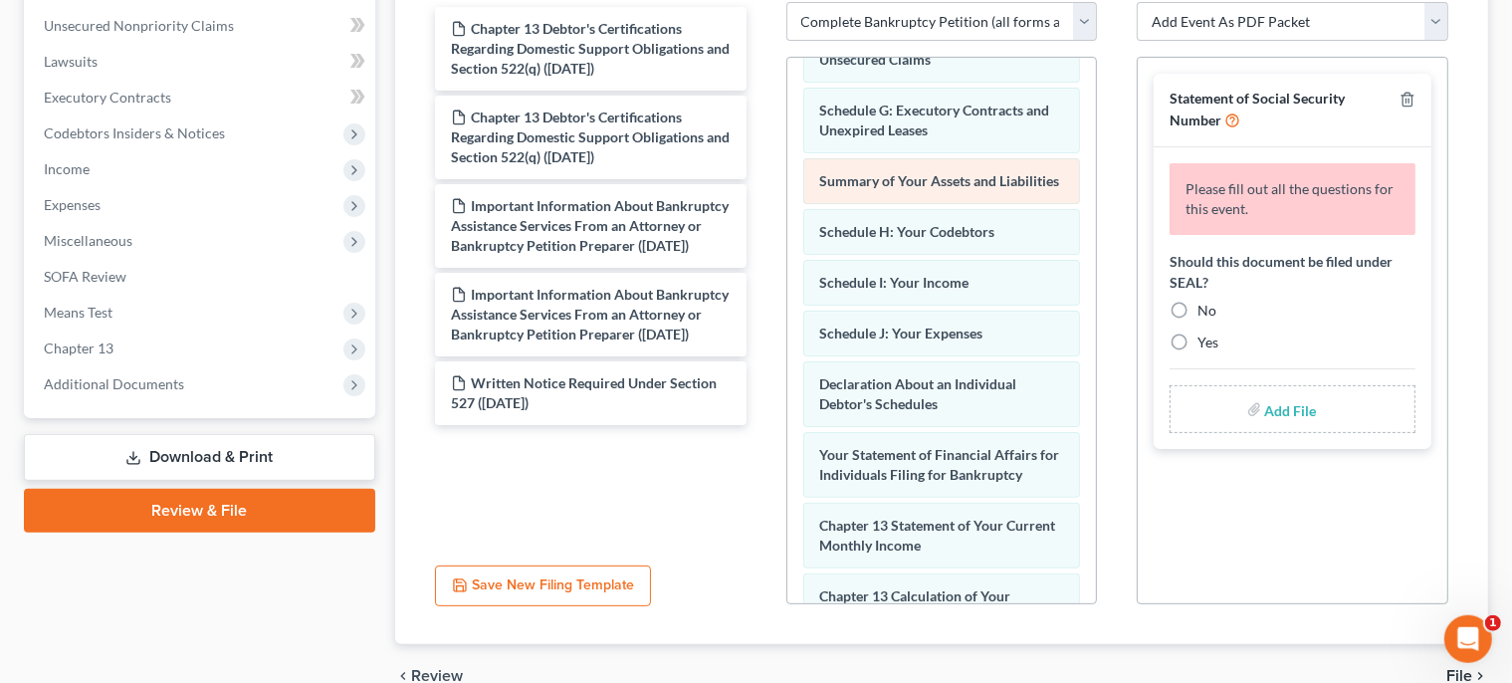
scroll to position [388, 0]
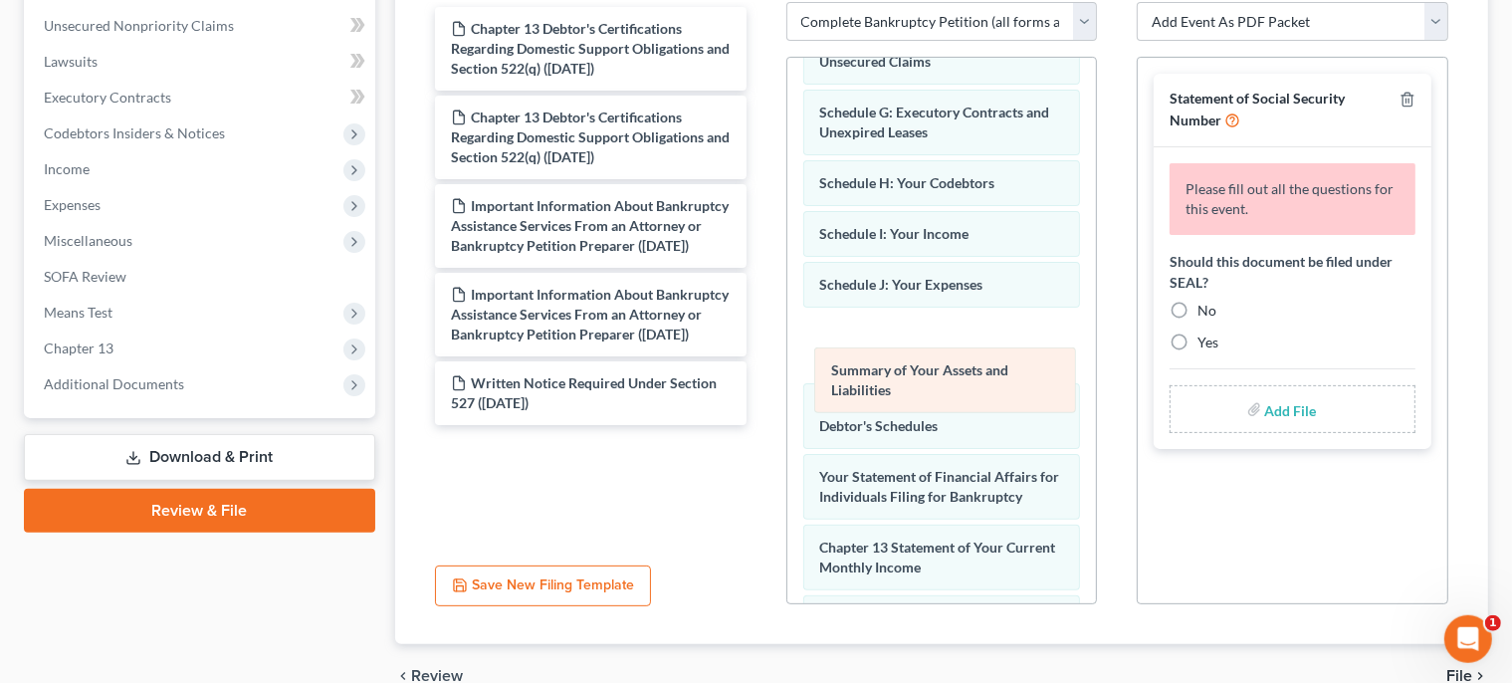
drag, startPoint x: 995, startPoint y: 175, endPoint x: 1006, endPoint y: 352, distance: 177.5
click at [1006, 352] on div "Summary of Your Assets and Liabilities Voluntary Petition for Individuals Filin…" at bounding box center [942, 332] width 310 height 1327
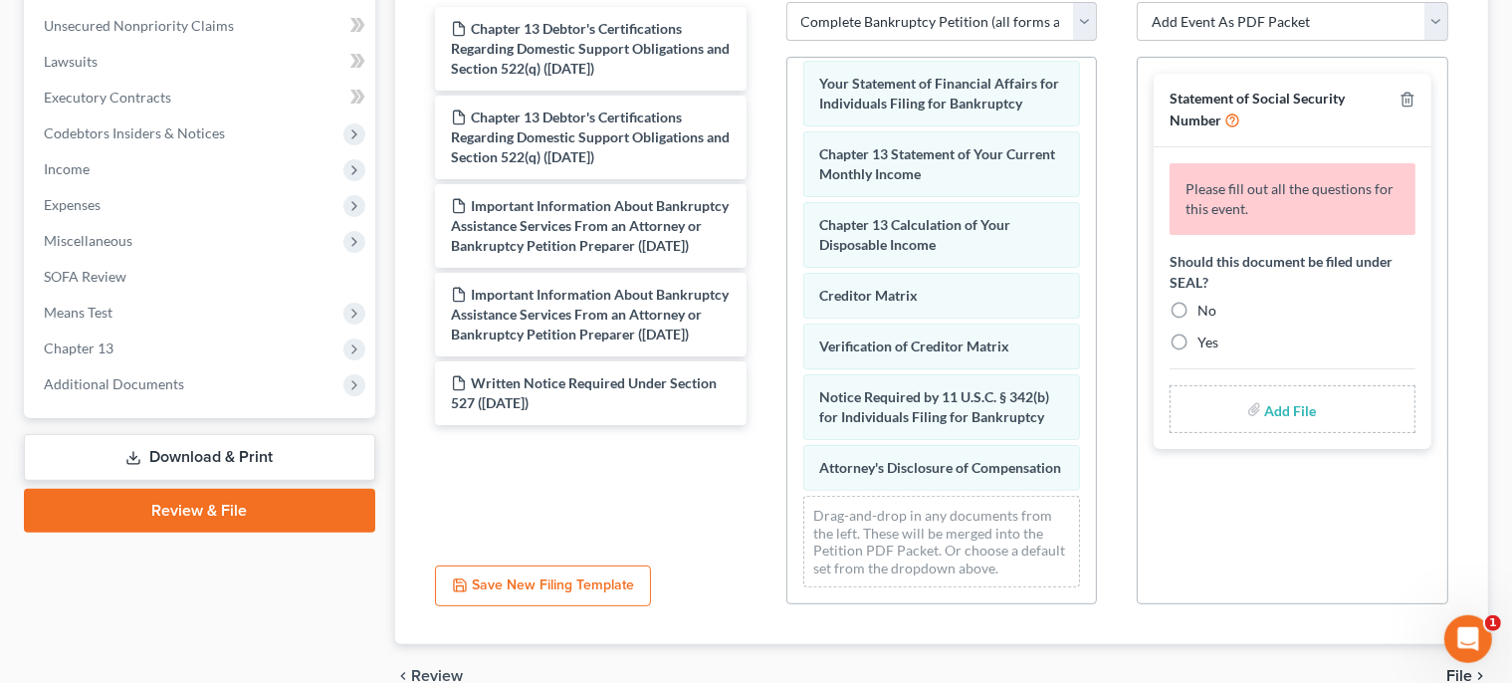
scroll to position [812, 0]
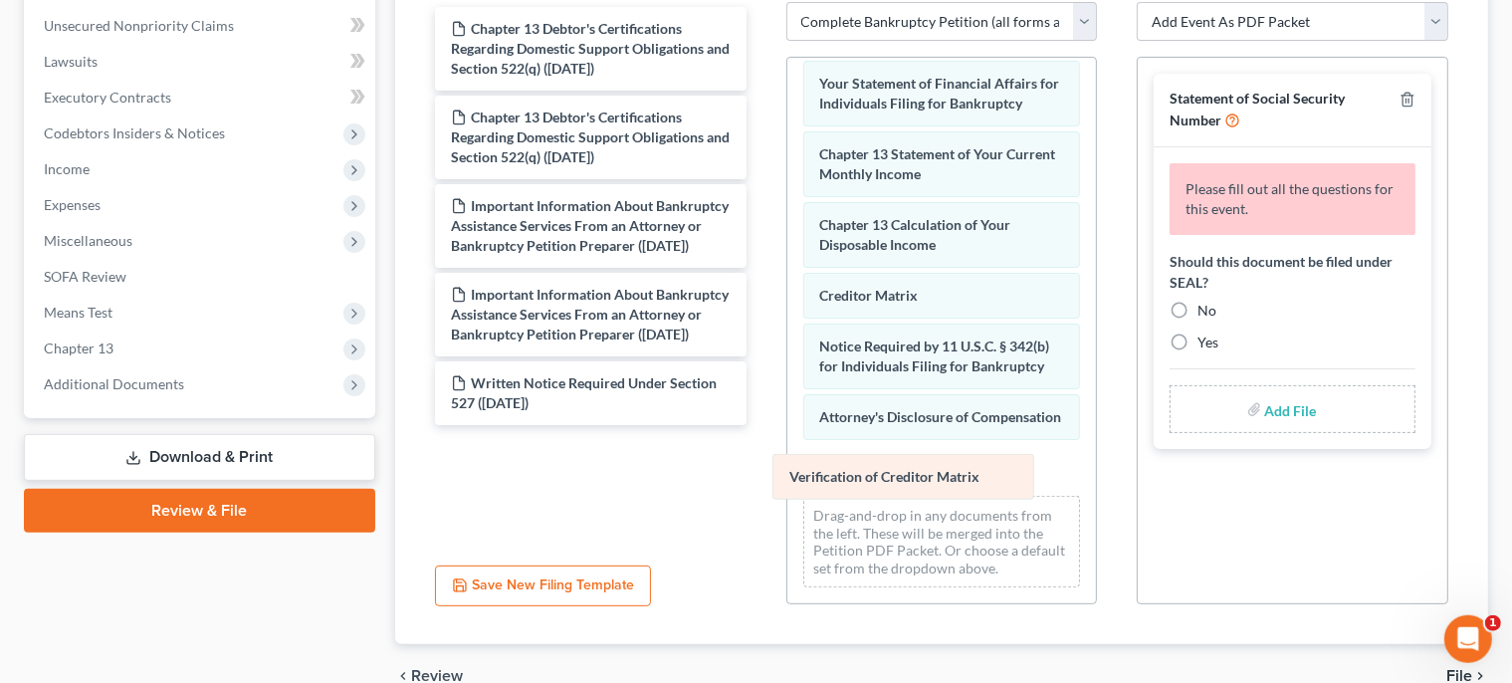
drag, startPoint x: 1032, startPoint y: 305, endPoint x: 1020, endPoint y: 482, distance: 177.6
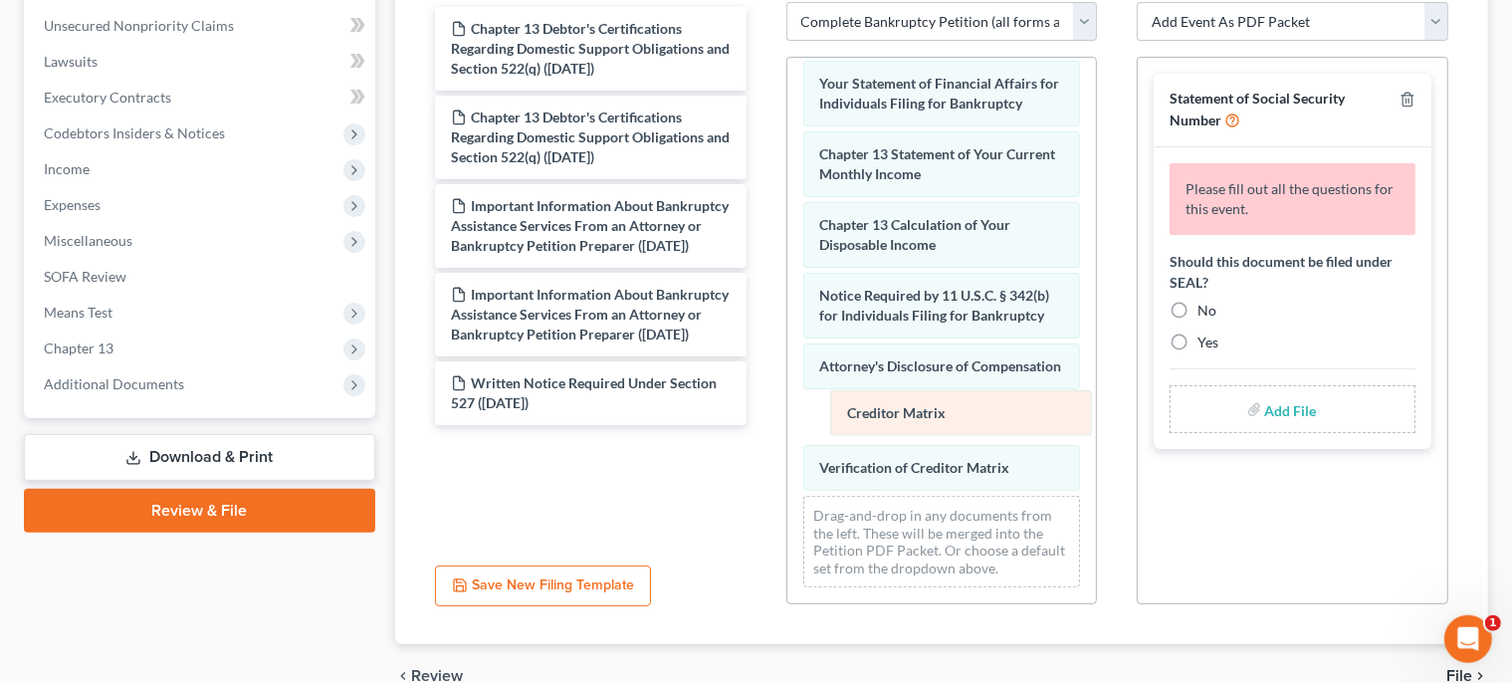
drag, startPoint x: 972, startPoint y: 262, endPoint x: 998, endPoint y: 424, distance: 164.3
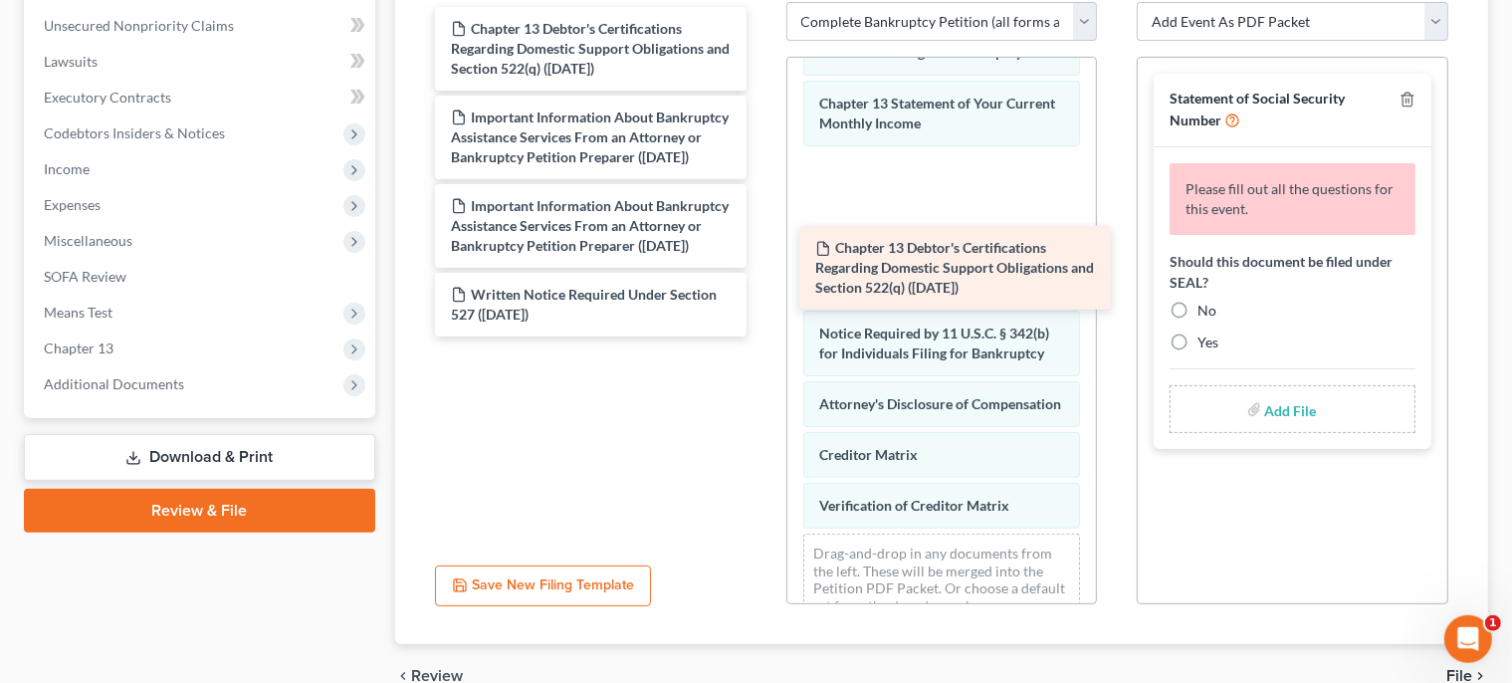
drag, startPoint x: 658, startPoint y: 45, endPoint x: 1019, endPoint y: 282, distance: 432.1
click at [763, 282] on div "Chapter 13 Debtor's Certifications Regarding Domestic Support Obligations and S…" at bounding box center [590, 172] width 343 height 330
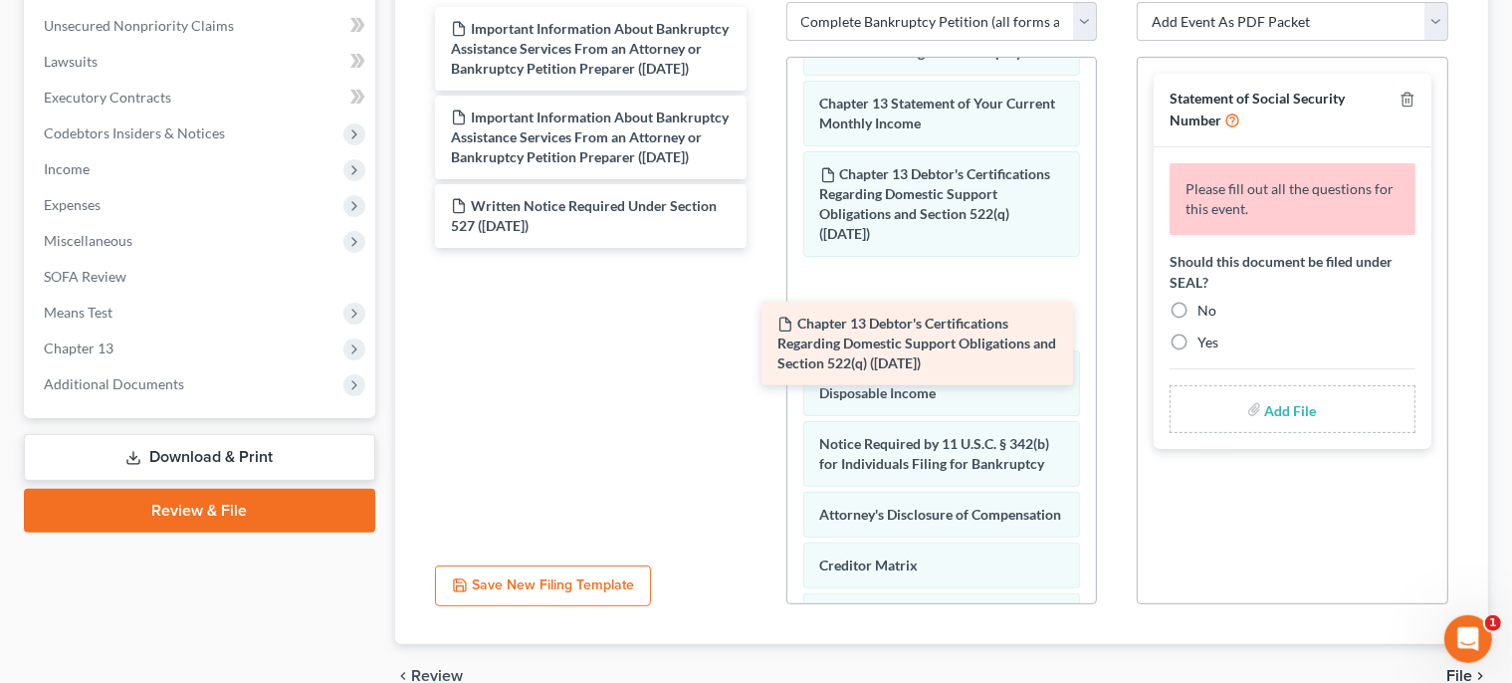
drag, startPoint x: 678, startPoint y: 52, endPoint x: 998, endPoint y: 346, distance: 434.7
click at [763, 248] on div "Chapter 13 Debtor's Certifications Regarding Domestic Support Obligations and S…" at bounding box center [590, 127] width 343 height 241
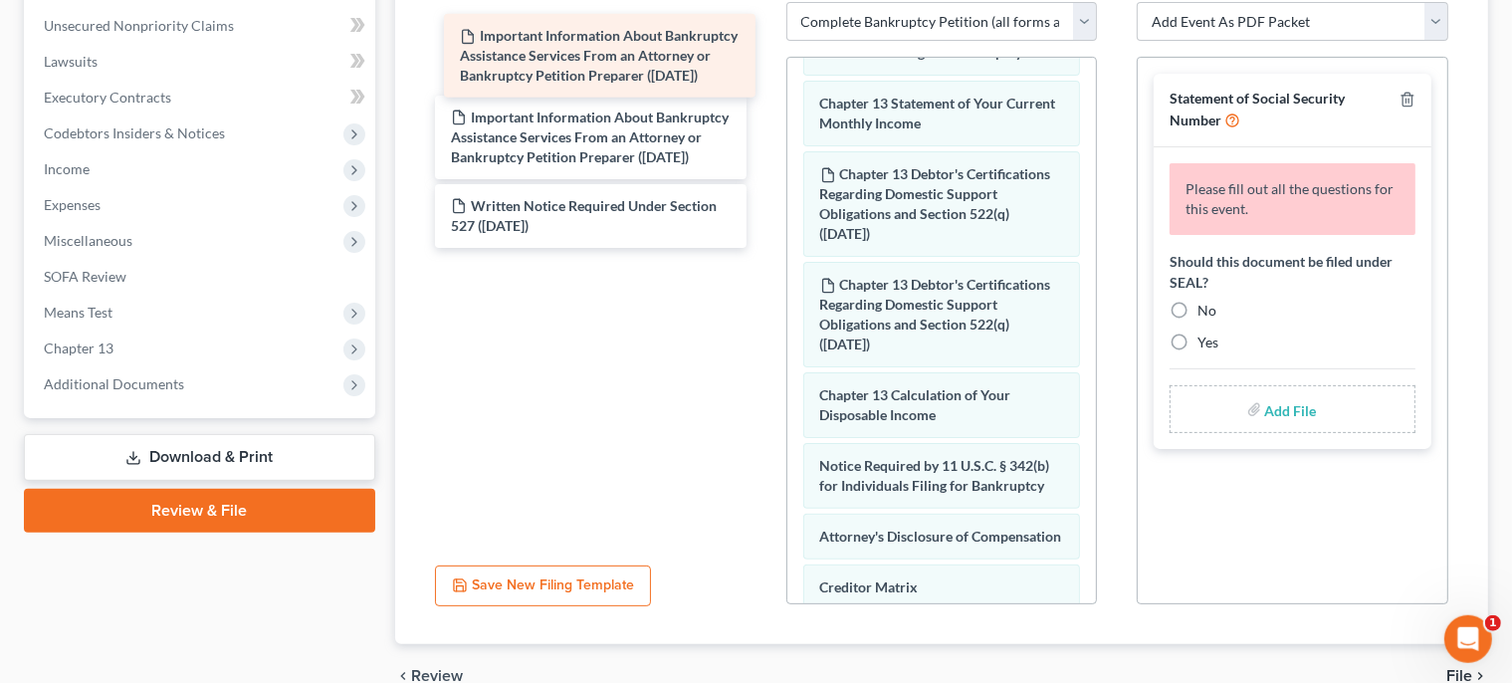
drag, startPoint x: 623, startPoint y: 46, endPoint x: 631, endPoint y: 55, distance: 12.0
click at [631, 55] on div "Important Information About Bankruptcy Assistance Services From an Attorney or …" at bounding box center [590, 127] width 343 height 241
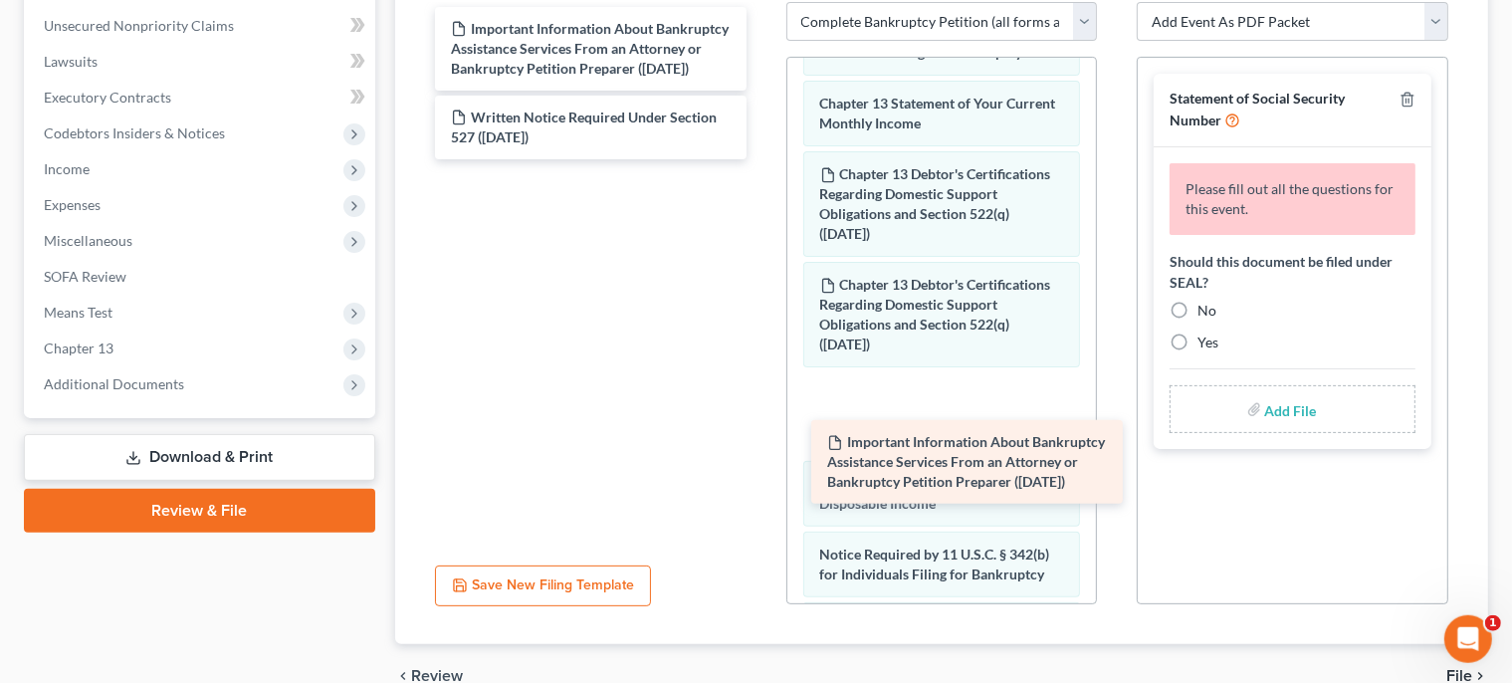
drag, startPoint x: 633, startPoint y: 55, endPoint x: 1009, endPoint y: 456, distance: 550.1
click at [763, 159] on div "Important Information About Bankruptcy Assistance Services From an Attorney or …" at bounding box center [590, 83] width 343 height 152
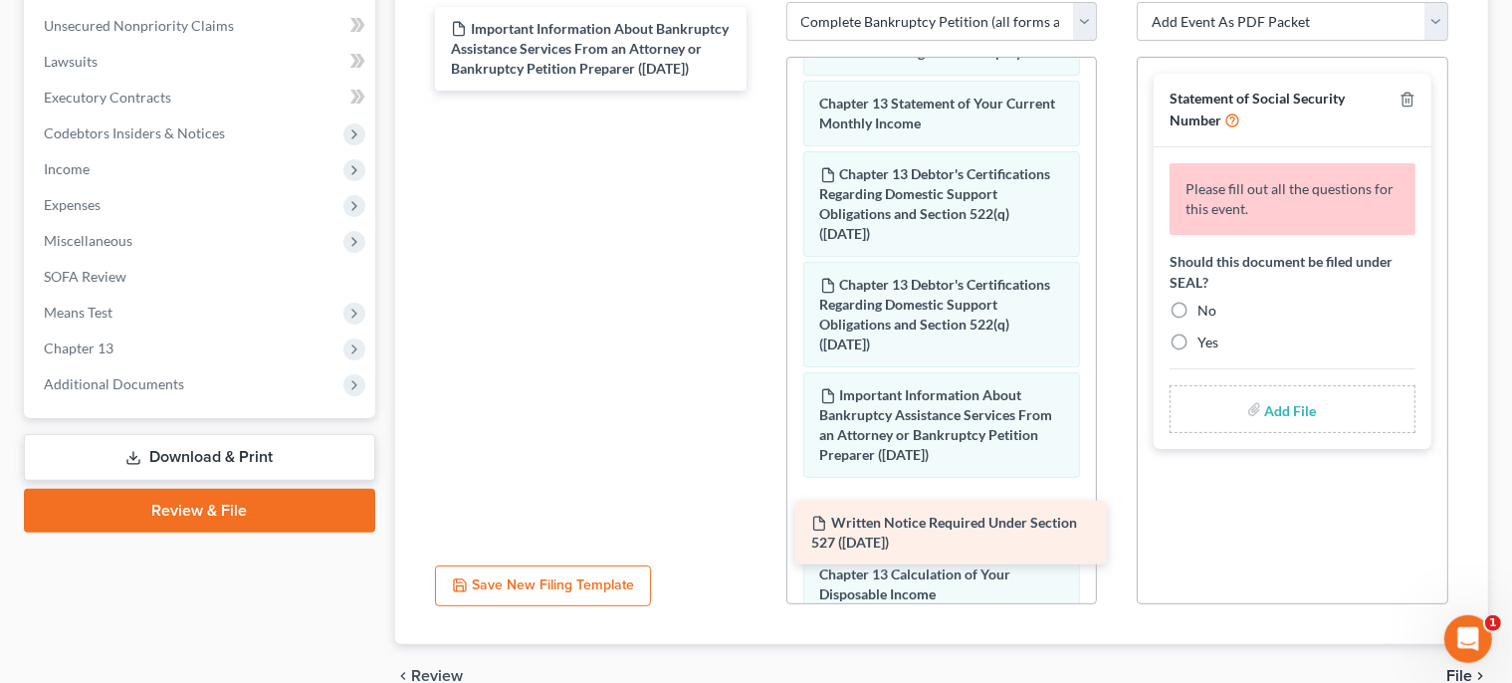
drag, startPoint x: 670, startPoint y: 128, endPoint x: 1027, endPoint y: 516, distance: 527.0
click at [763, 91] on div "Written Notice Required Under Section 527 (09/24/2025) Important Information Ab…" at bounding box center [590, 49] width 343 height 84
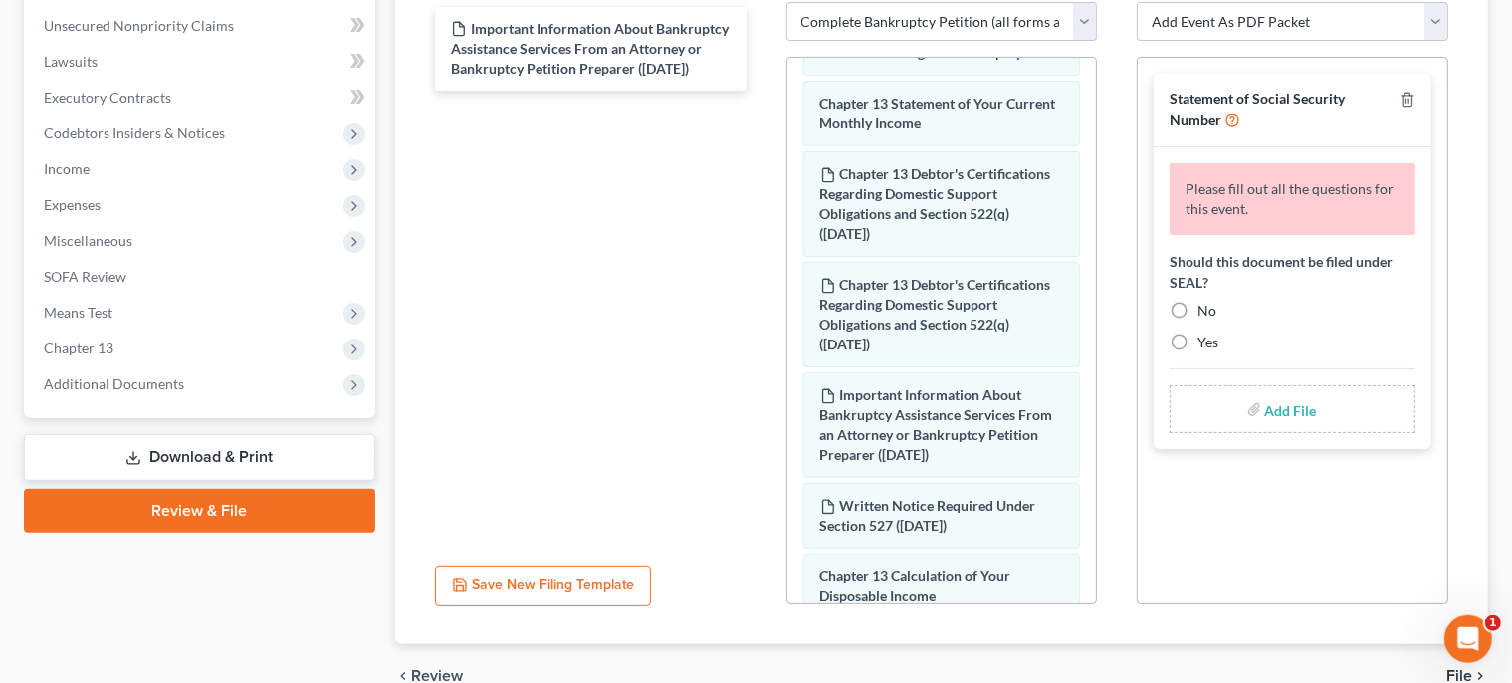
click at [1197, 301] on div "No" at bounding box center [1293, 311] width 246 height 20
click at [1198, 303] on label "No" at bounding box center [1207, 311] width 19 height 20
click at [1206, 303] on input "No" at bounding box center [1212, 307] width 13 height 13
radio input "true"
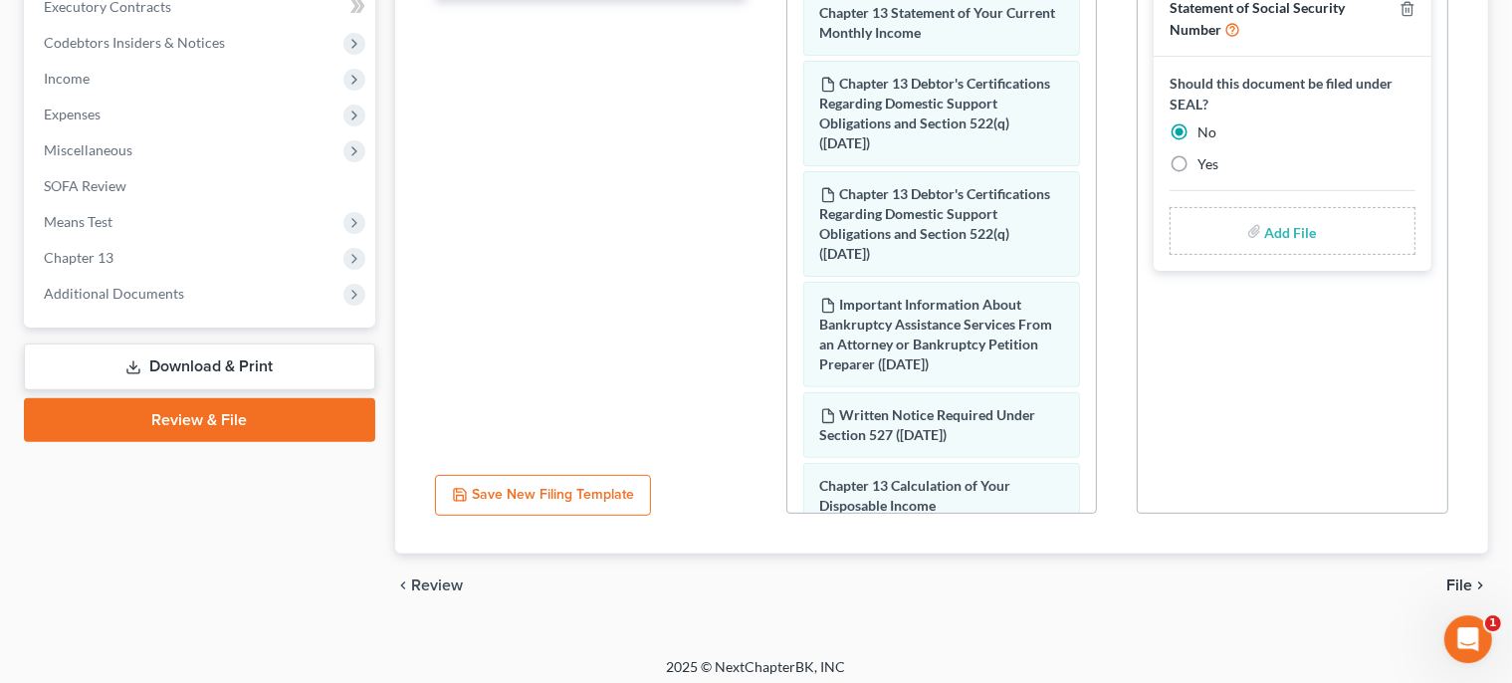
scroll to position [585, 0]
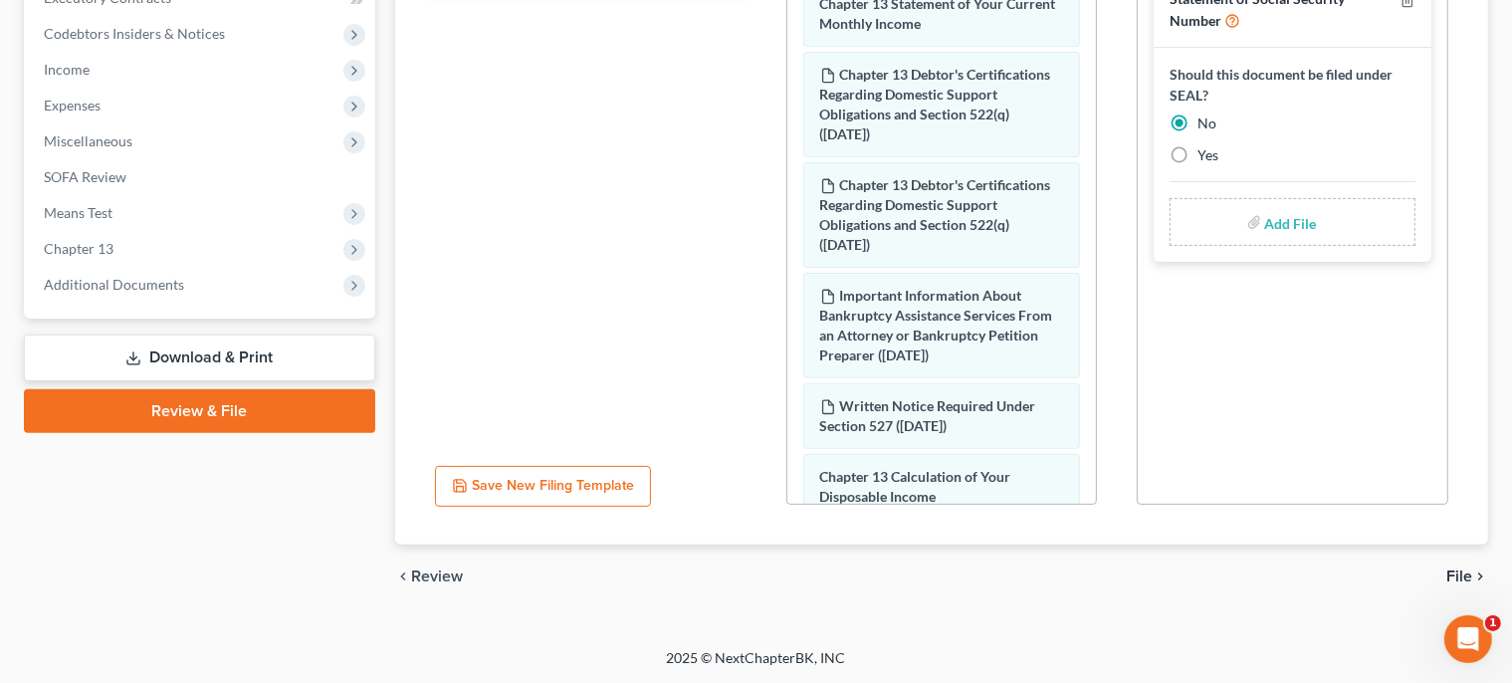
click at [1461, 576] on span "File" at bounding box center [1460, 576] width 26 height 16
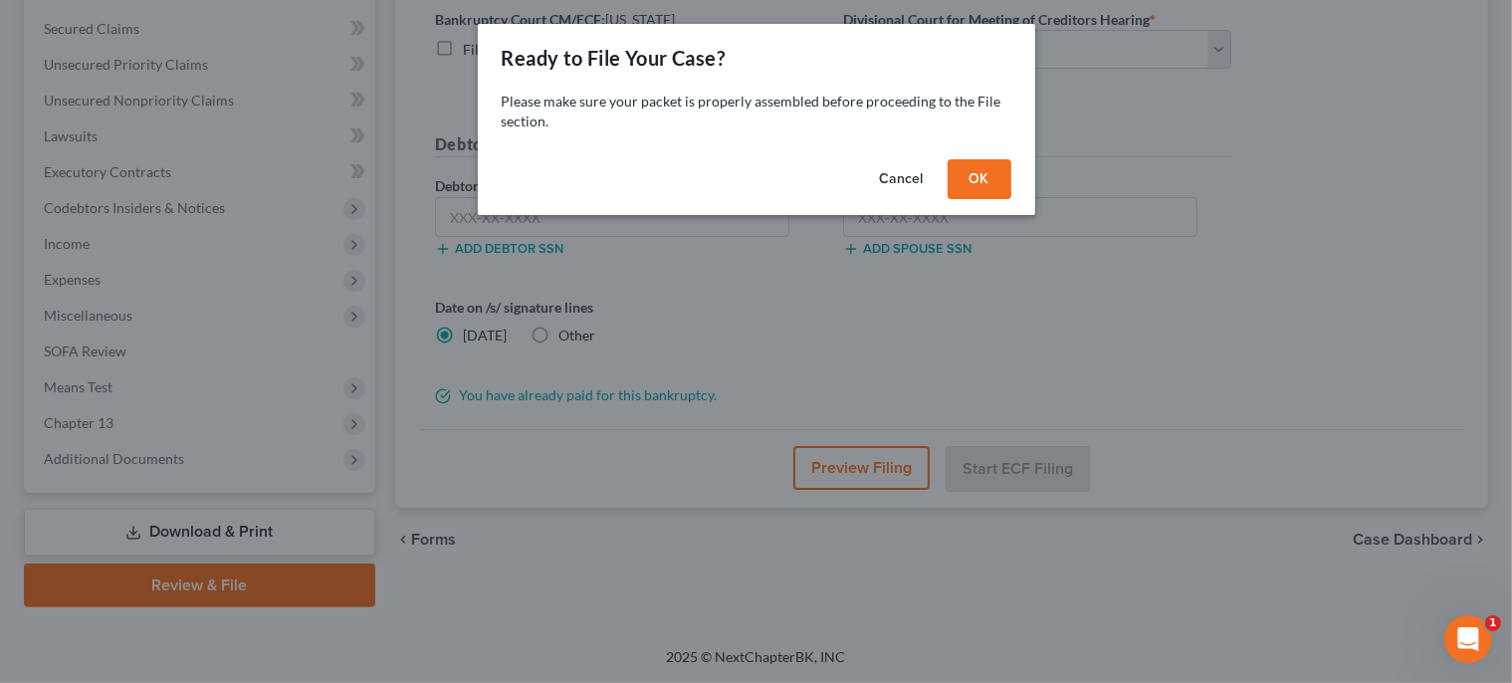
scroll to position [409, 0]
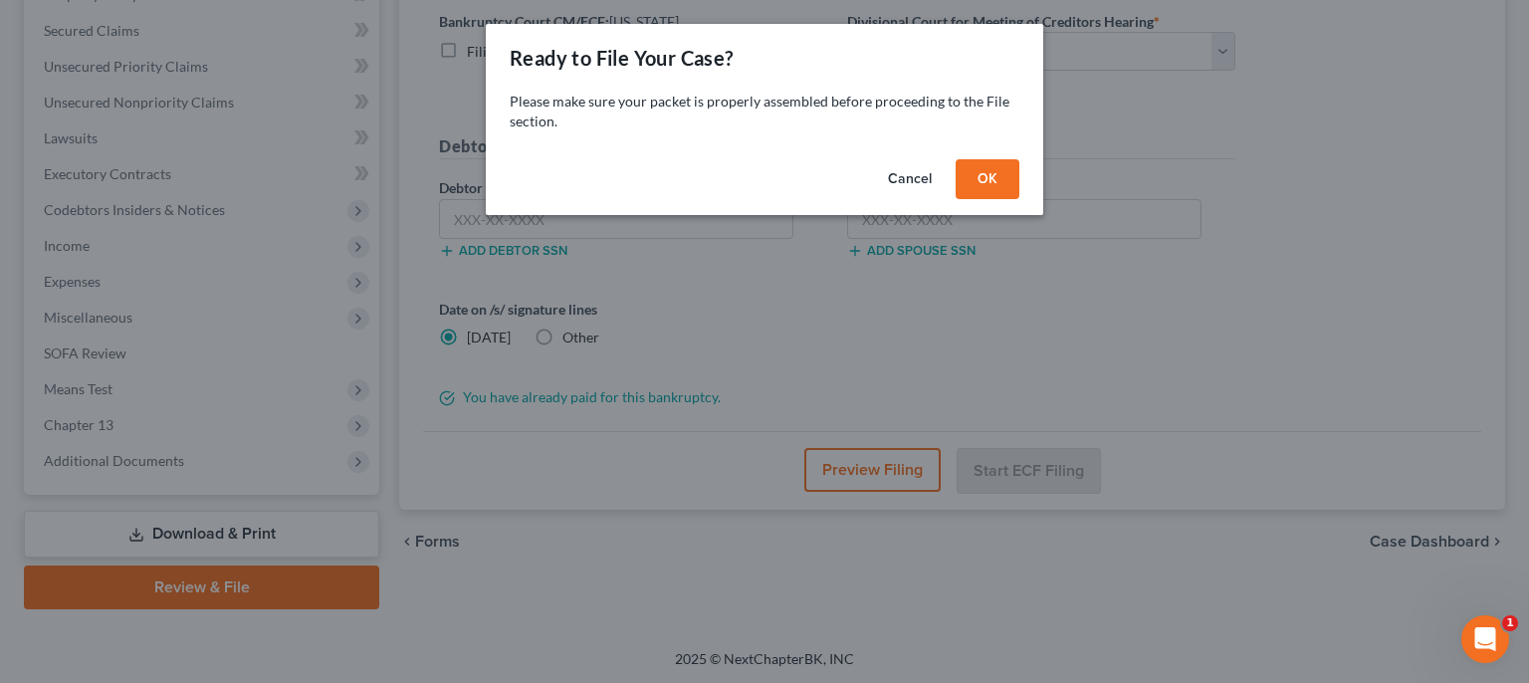
click at [1004, 181] on button "OK" at bounding box center [988, 179] width 64 height 40
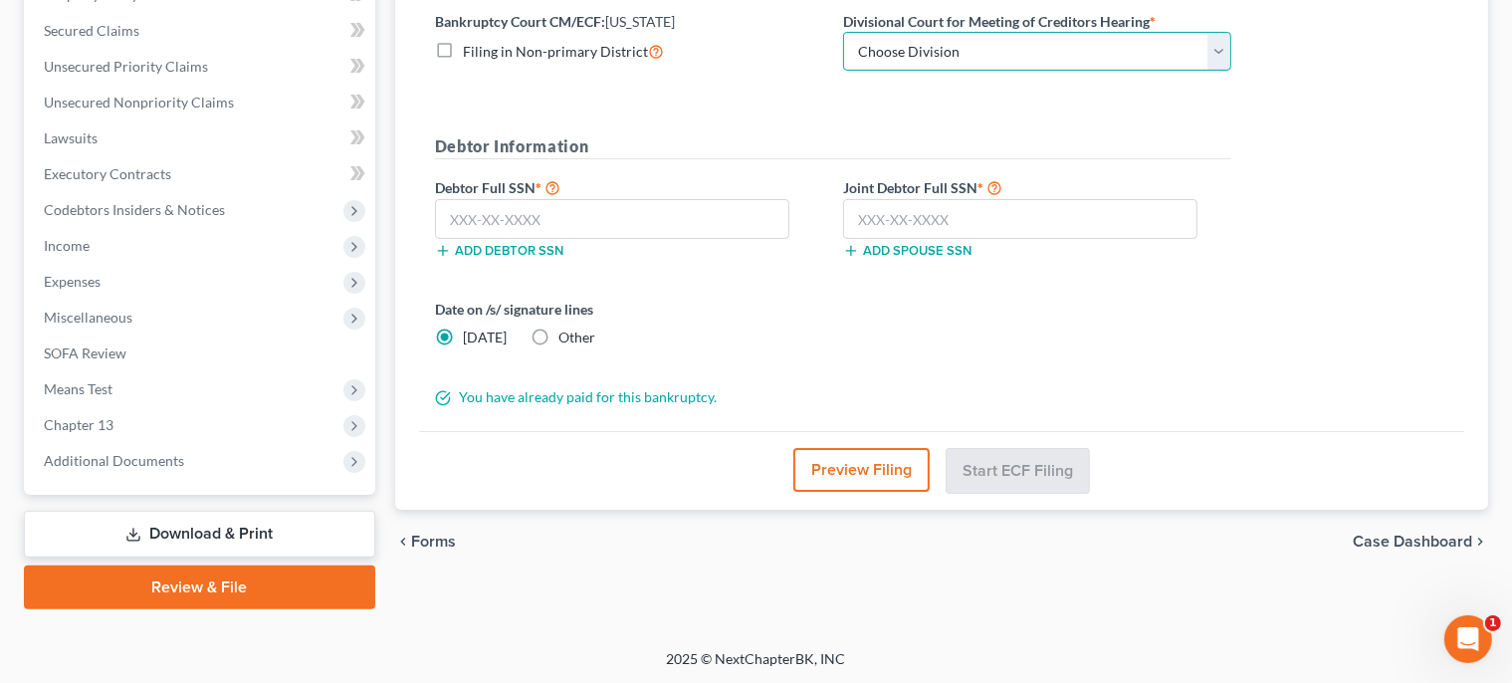
click at [843, 32] on select "Choose Division Wilmington" at bounding box center [1037, 52] width 388 height 40
select select "0"
click option "Wilmington" at bounding box center [0, 0] width 0 height 0
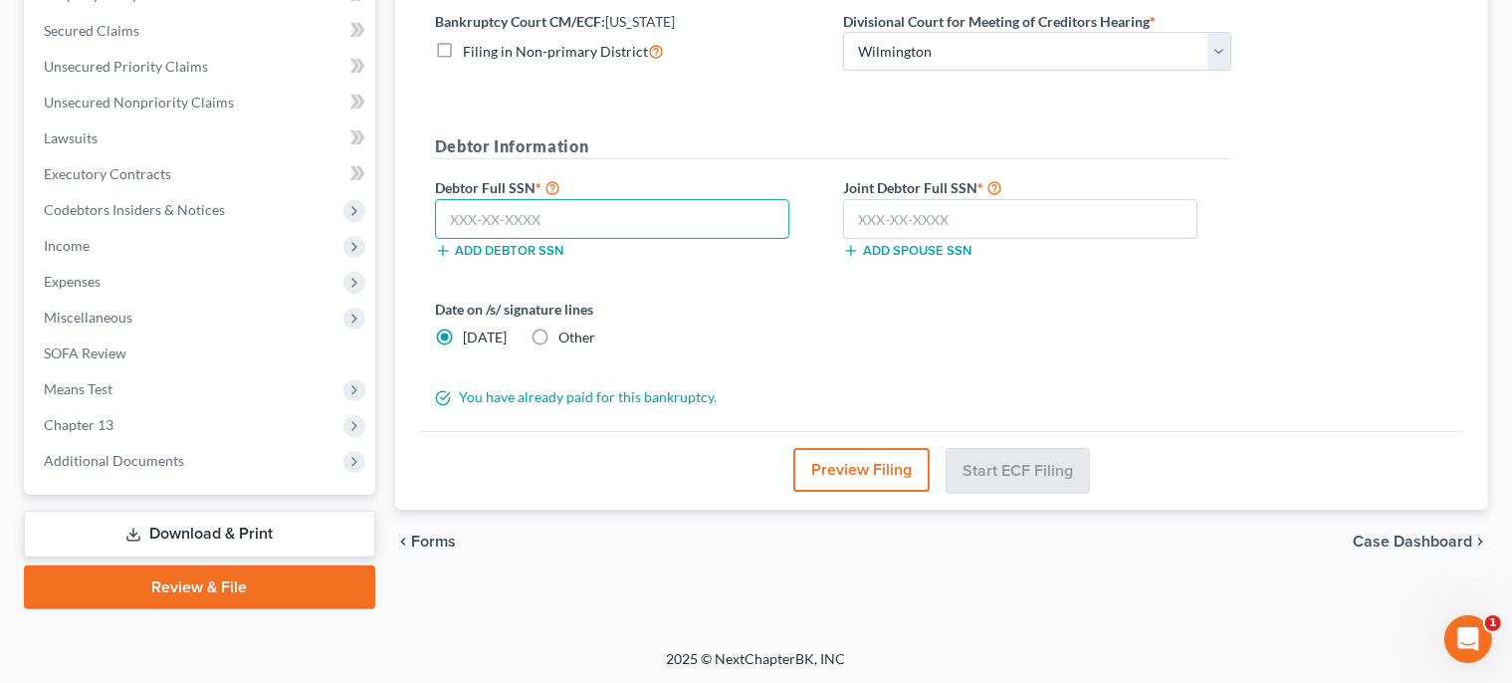
click at [662, 231] on input "text" at bounding box center [612, 219] width 354 height 40
type input "035-46-7288"
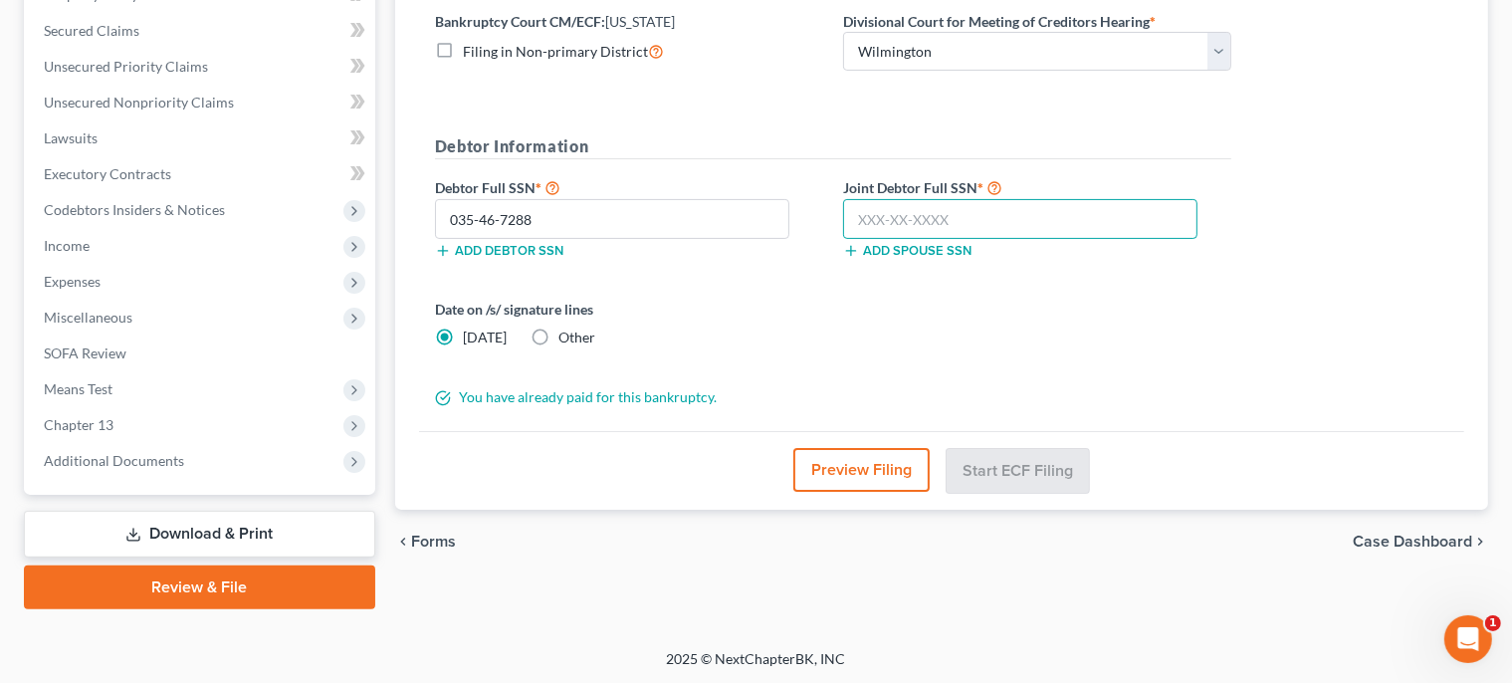
click at [950, 203] on input "text" at bounding box center [1020, 219] width 354 height 40
type input "178-54-5058"
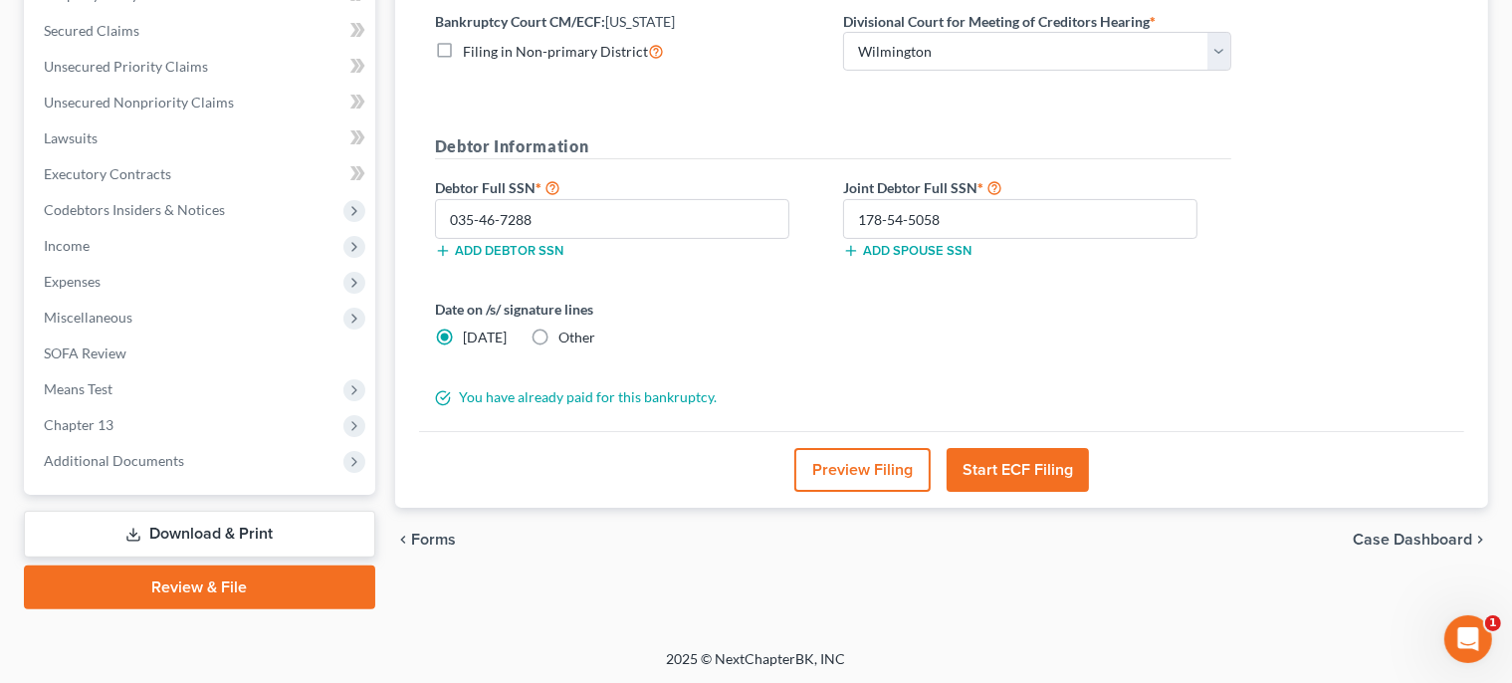
click at [1041, 467] on button "Start ECF Filing" at bounding box center [1018, 470] width 142 height 44
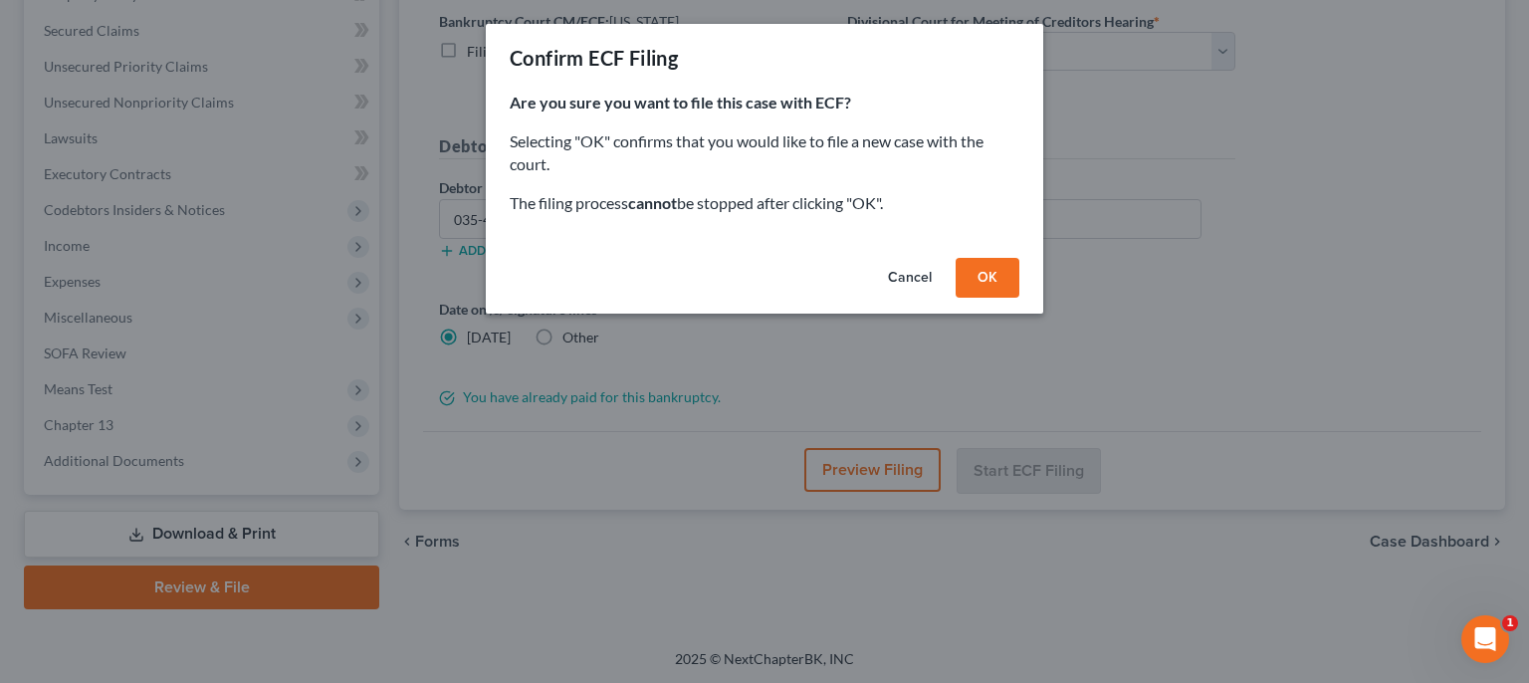
click at [1002, 289] on button "OK" at bounding box center [988, 278] width 64 height 40
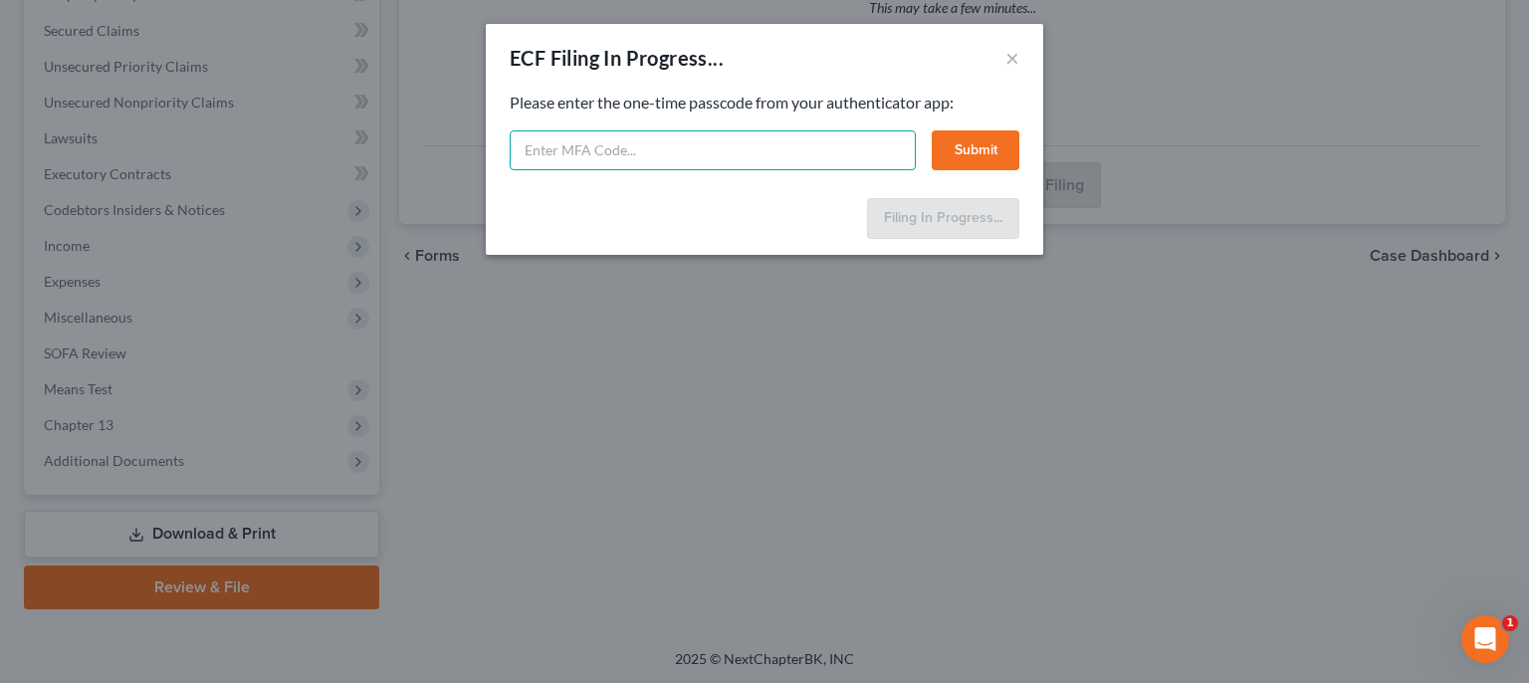
click at [709, 157] on input "text" at bounding box center [713, 150] width 406 height 40
type input "874459"
click at [984, 139] on button "Submit" at bounding box center [976, 150] width 88 height 40
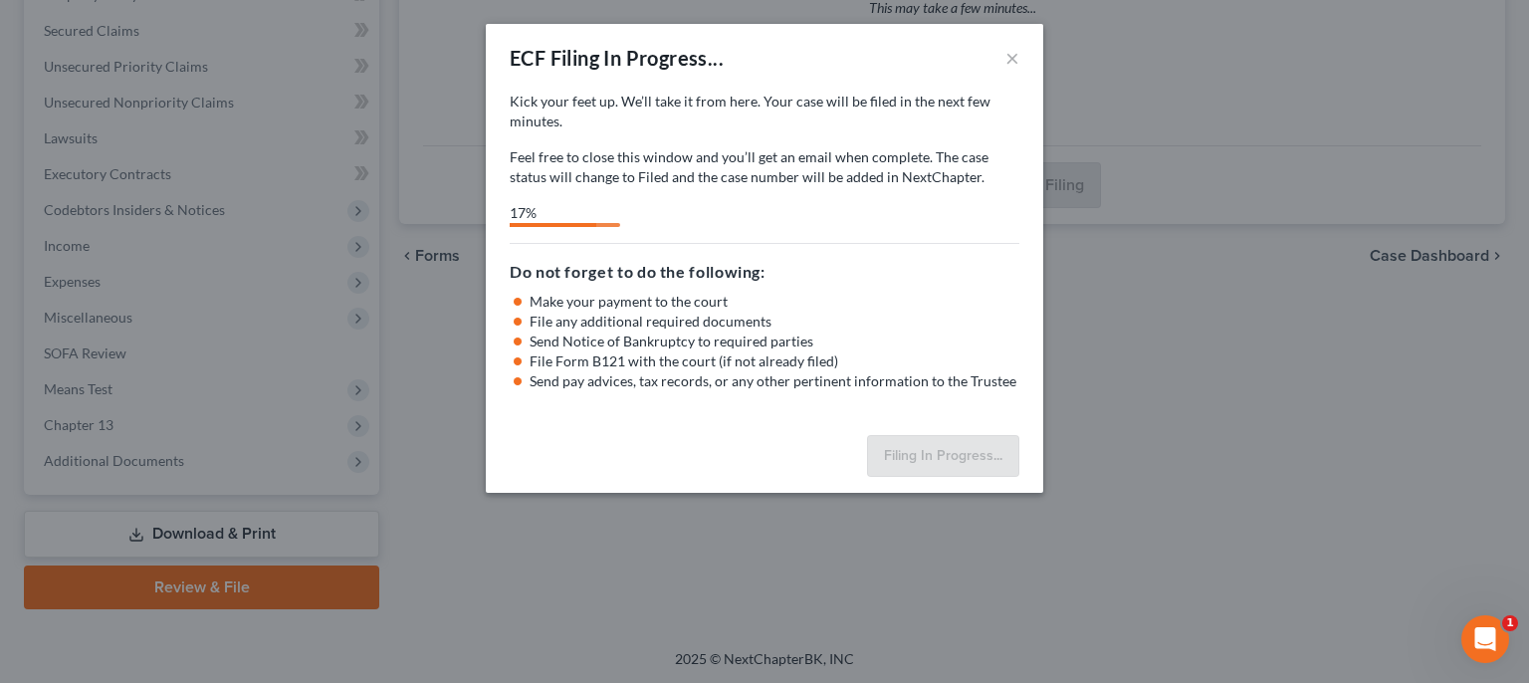
select select "0"
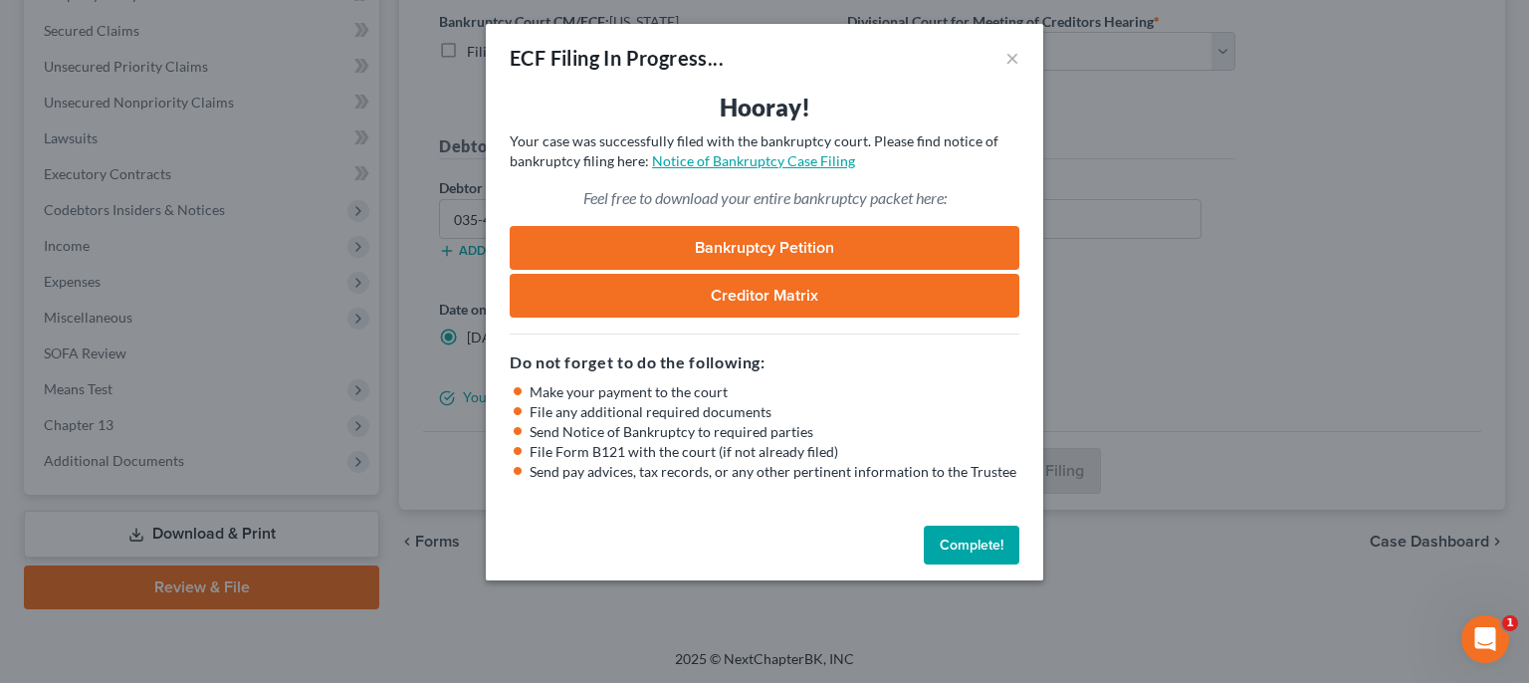
click at [742, 166] on link "Notice of Bankruptcy Case Filing" at bounding box center [753, 160] width 203 height 17
click at [958, 530] on button "Complete!" at bounding box center [972, 546] width 96 height 40
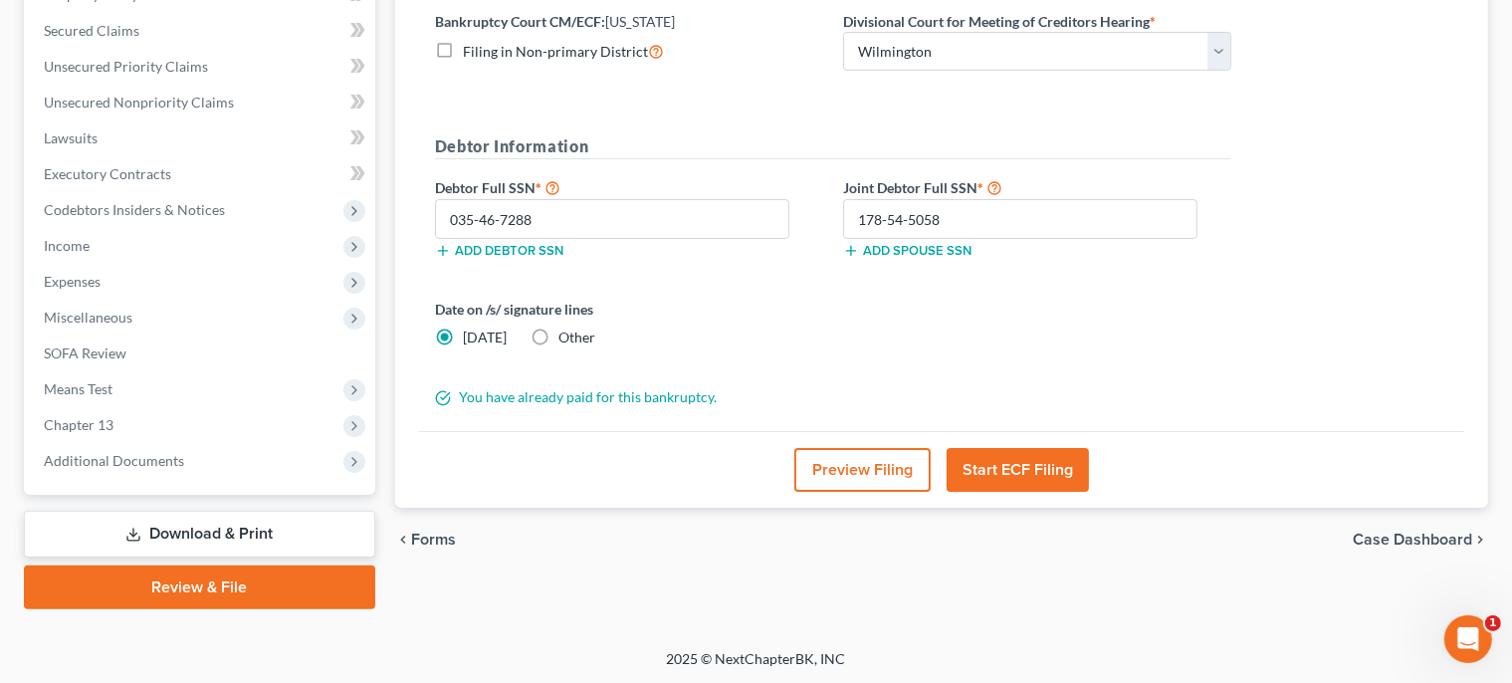
click at [297, 528] on link "Download & Print" at bounding box center [199, 534] width 351 height 47
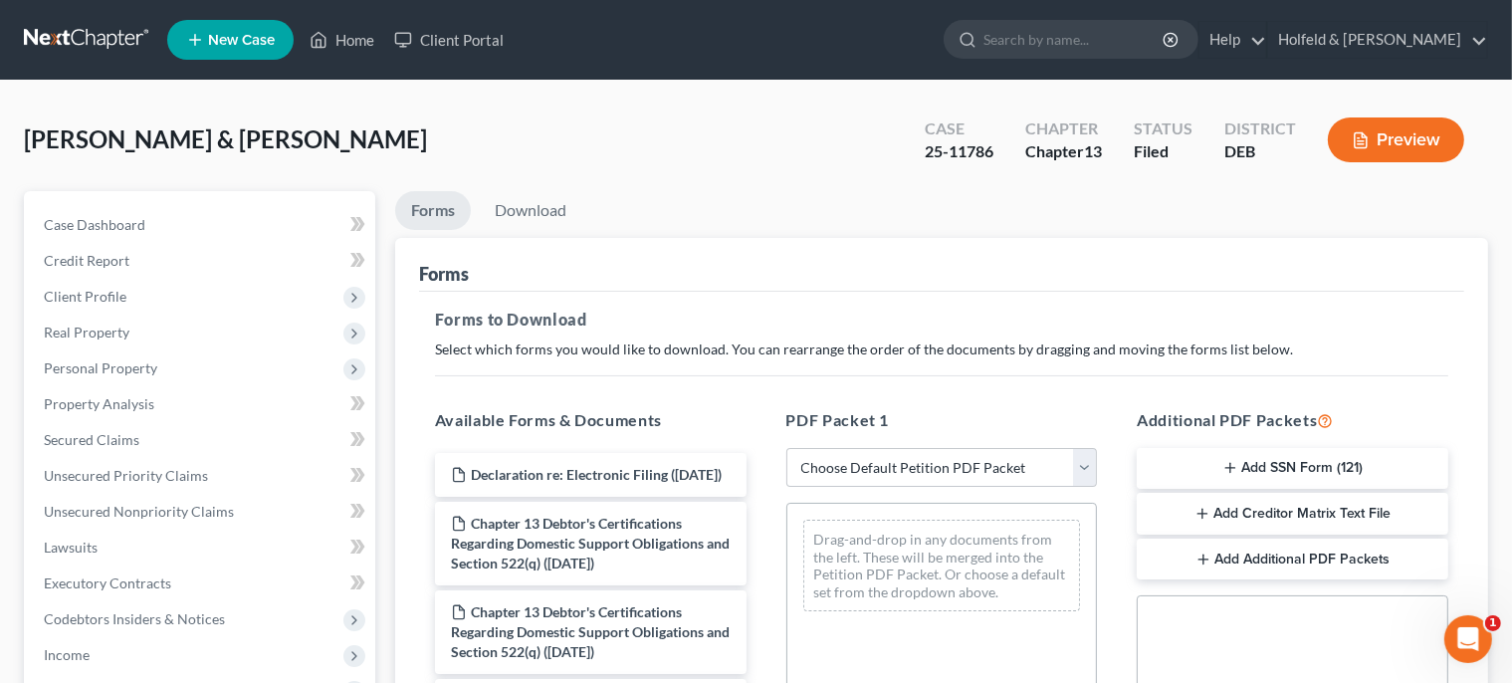
click at [1287, 460] on button "Add SSN Form (121)" at bounding box center [1293, 469] width 312 height 42
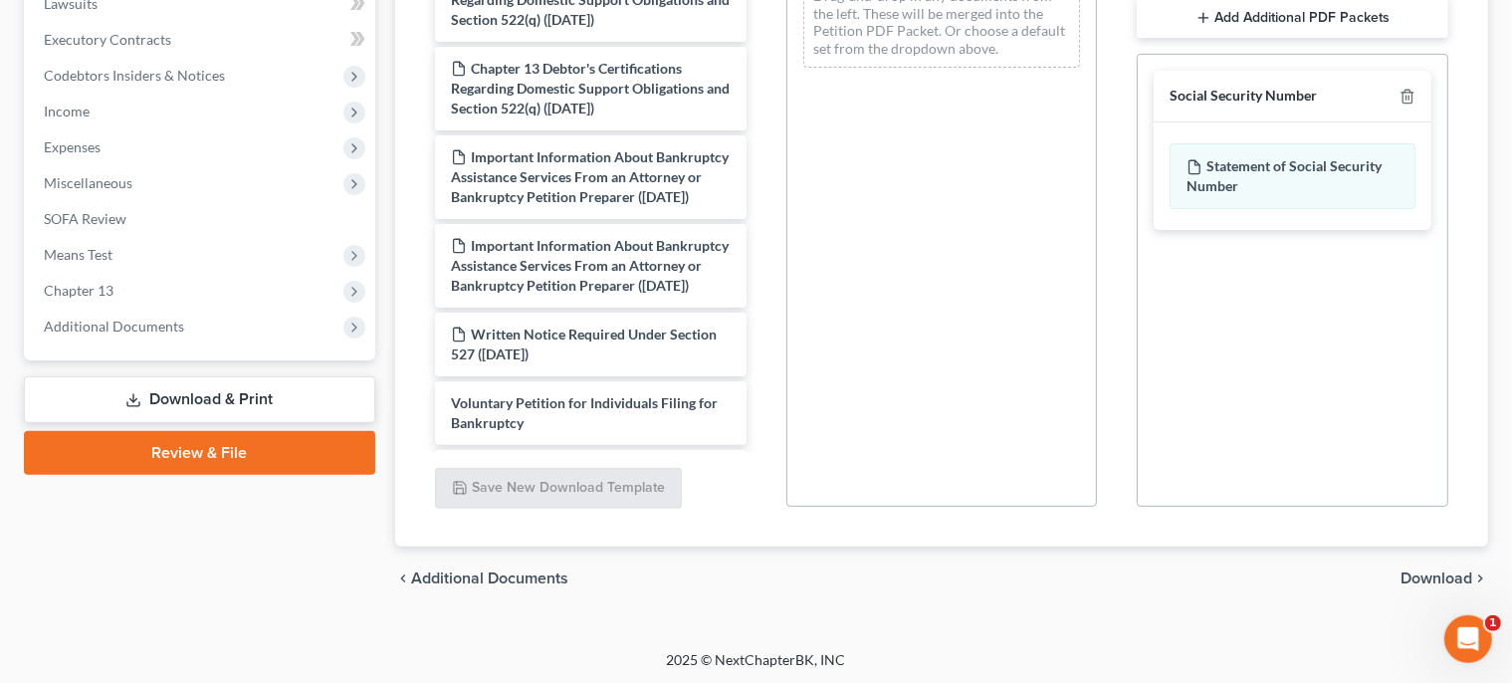
scroll to position [546, 0]
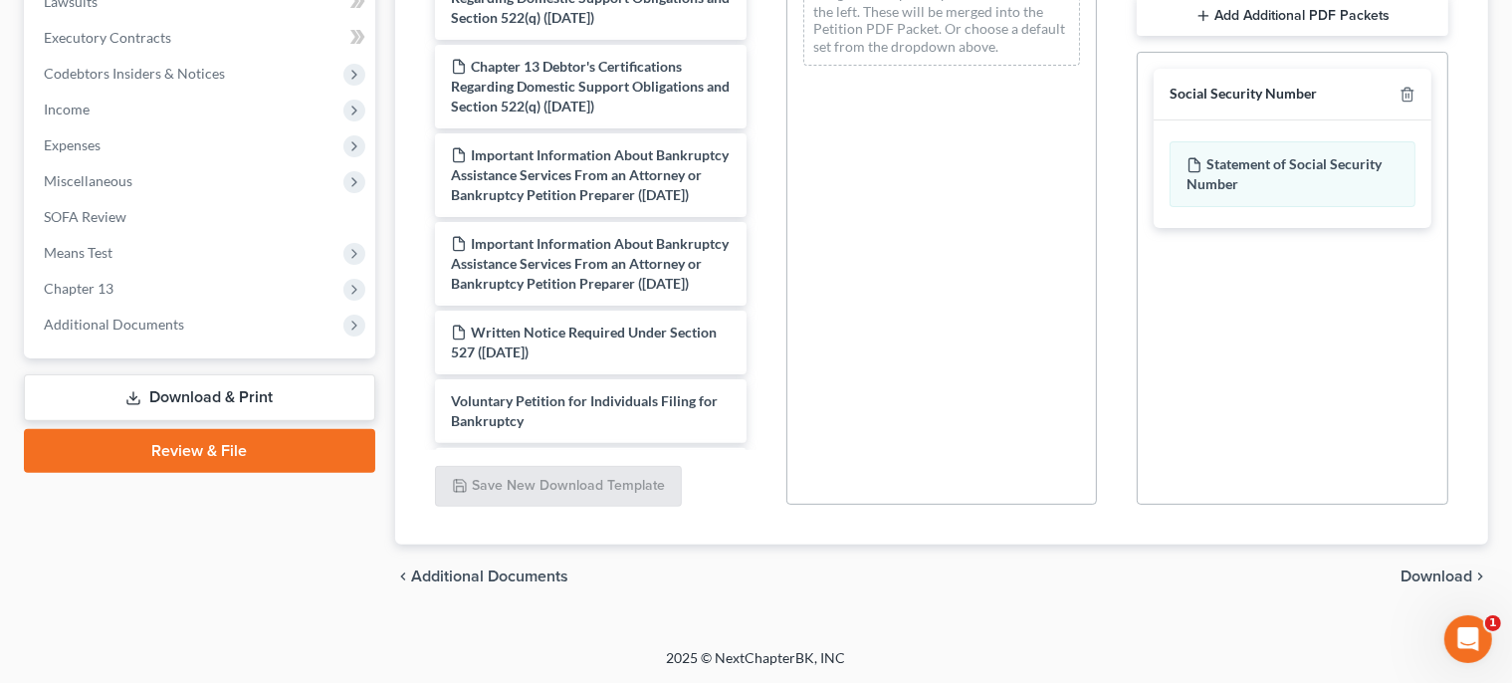
click at [1442, 580] on span "Download" at bounding box center [1437, 576] width 72 height 16
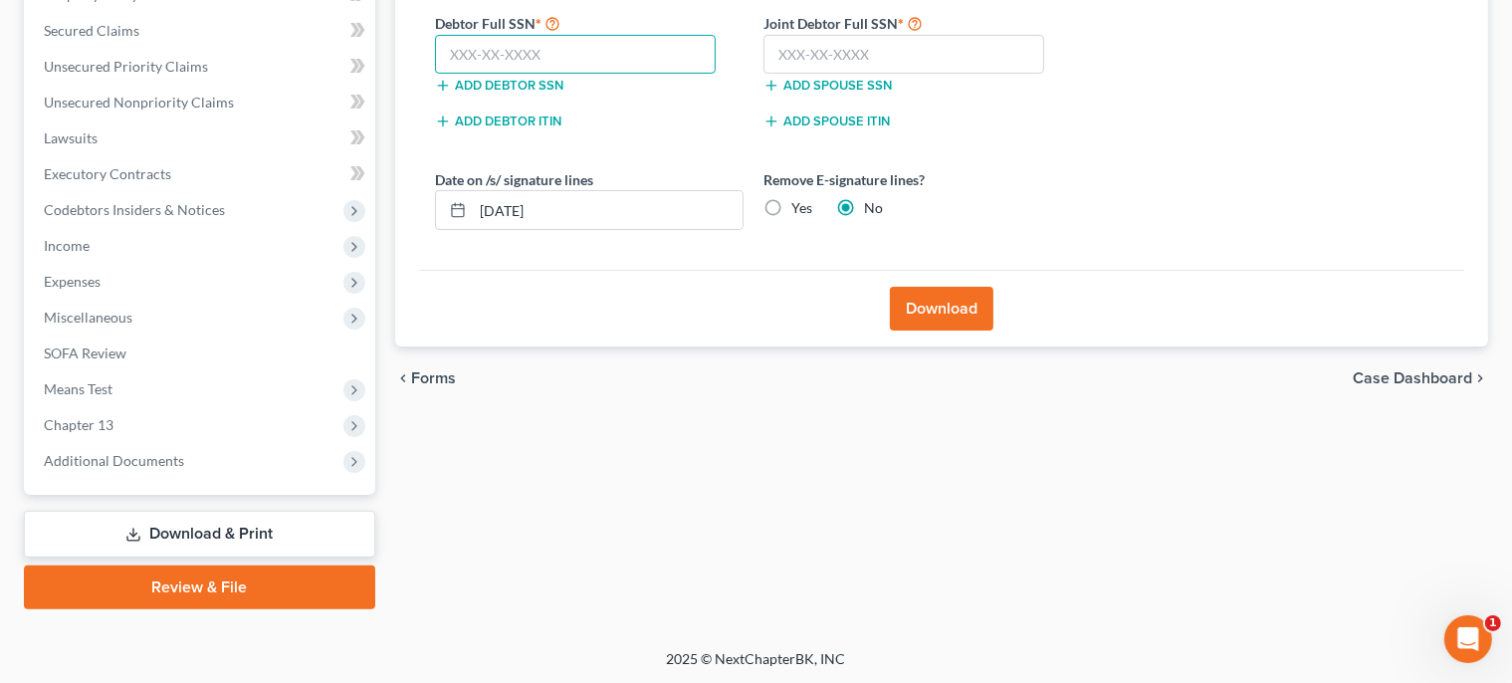
click at [612, 67] on input "text" at bounding box center [576, 55] width 282 height 40
type input "035-46-7288"
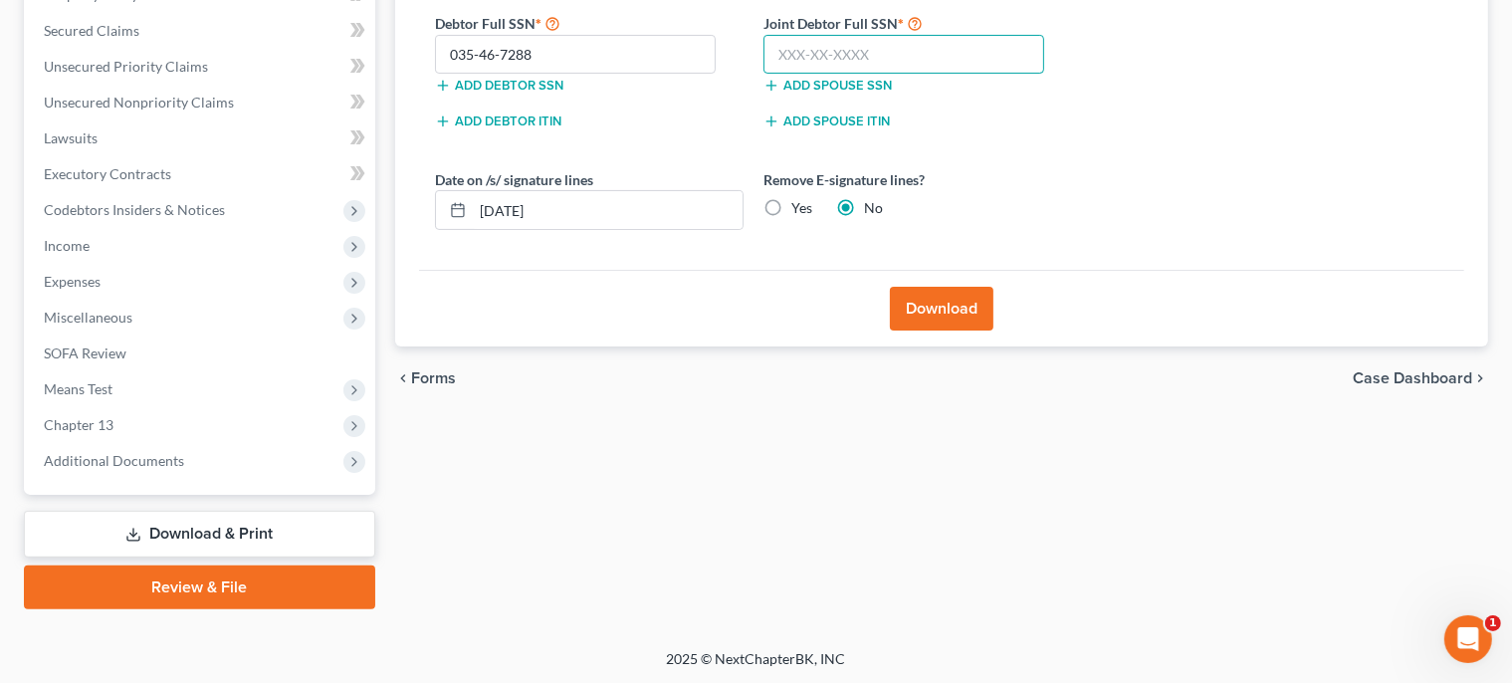
click at [866, 55] on input "text" at bounding box center [905, 55] width 282 height 40
type input "178-54-5058"
click at [942, 291] on button "Download" at bounding box center [942, 309] width 104 height 44
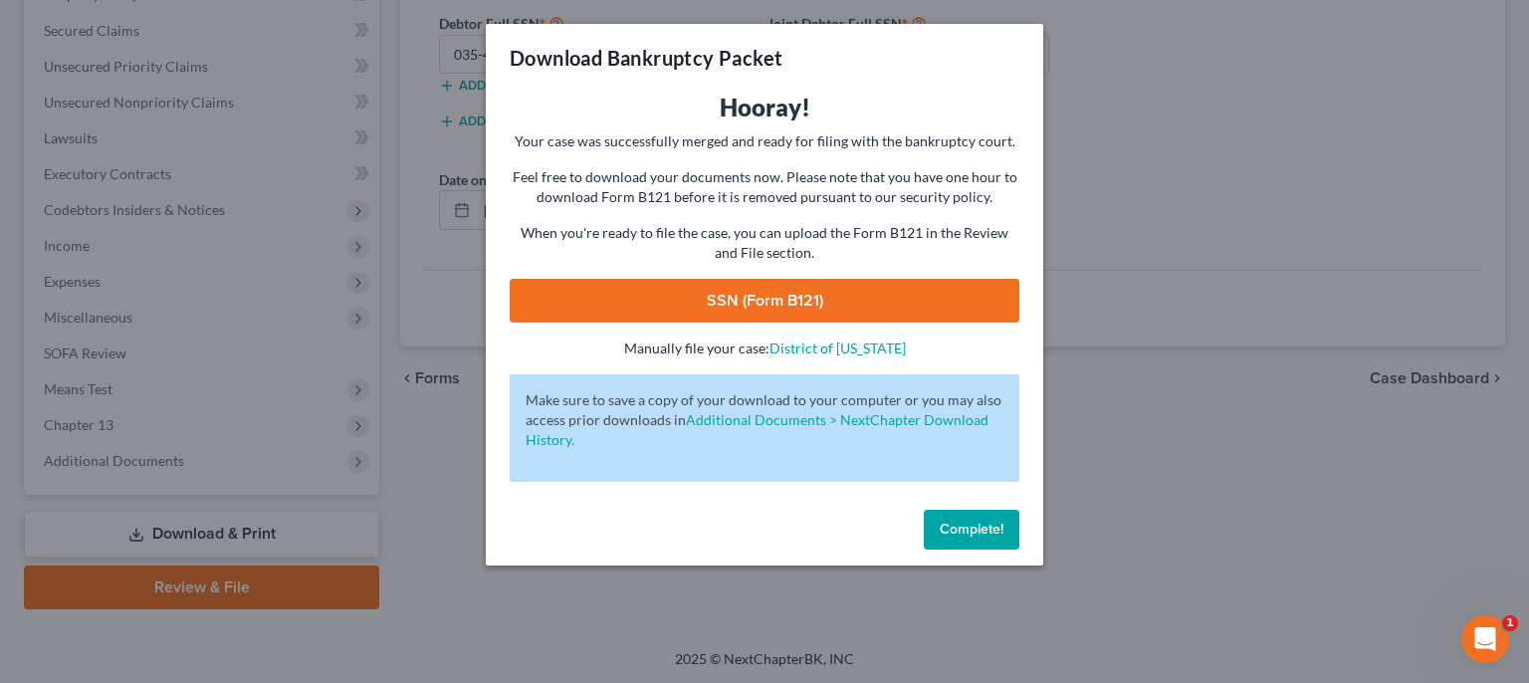
click at [804, 301] on link "SSN (Form B121)" at bounding box center [765, 301] width 510 height 44
click at [968, 537] on span "Complete!" at bounding box center [972, 529] width 64 height 17
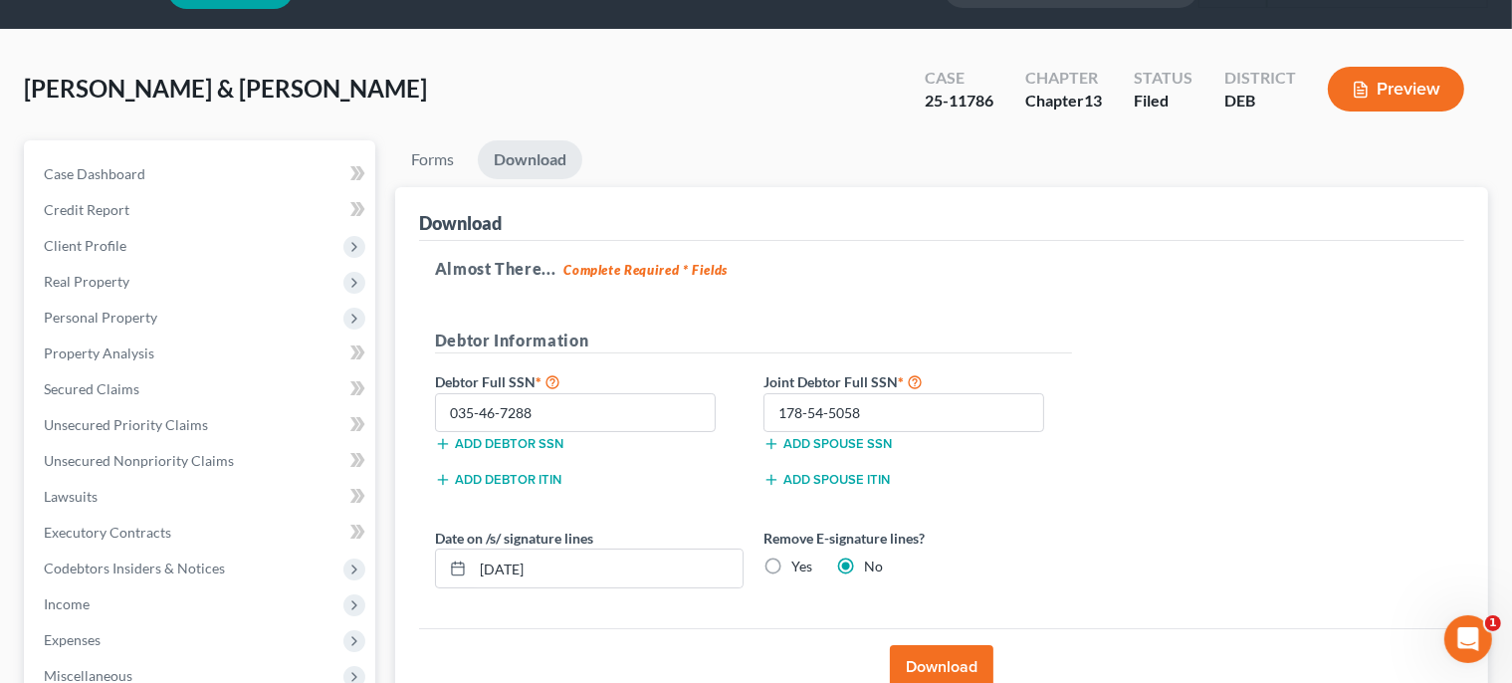
scroll to position [0, 0]
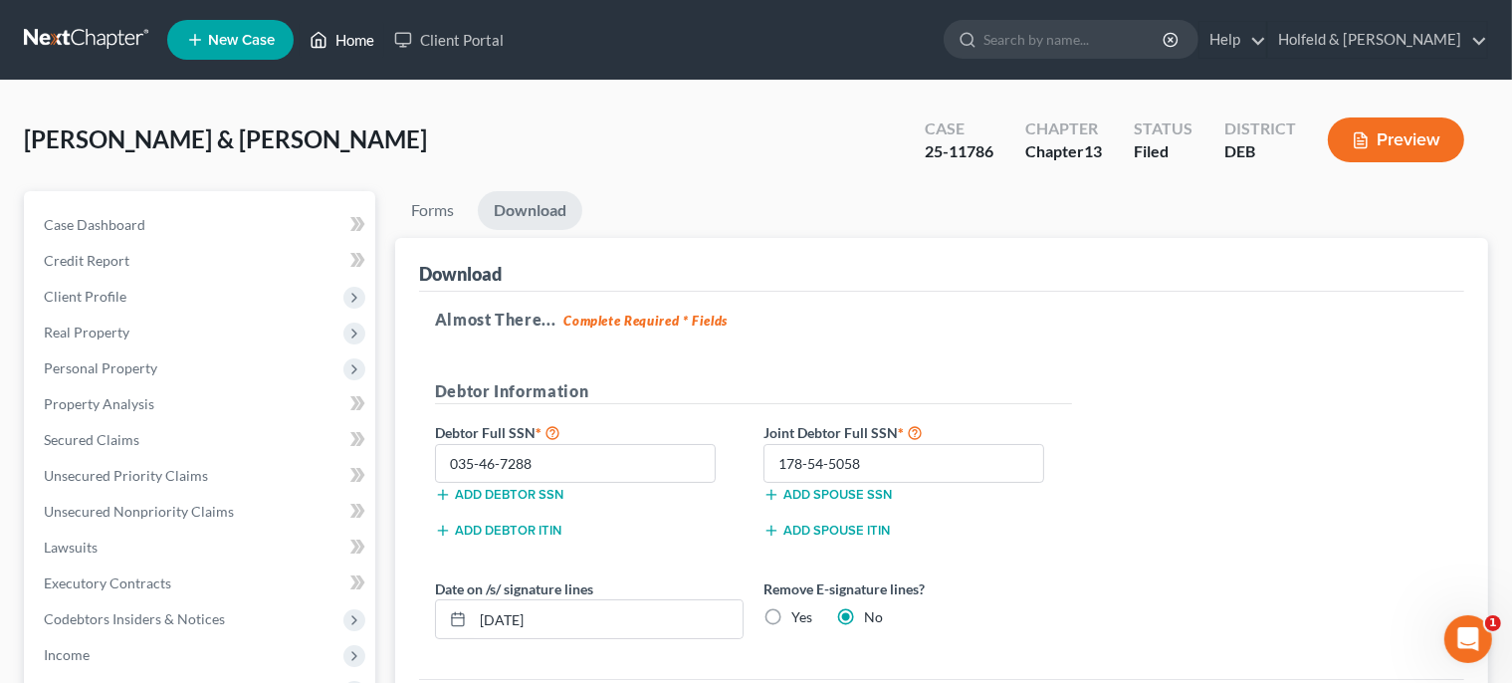
click at [370, 38] on link "Home" at bounding box center [342, 40] width 85 height 36
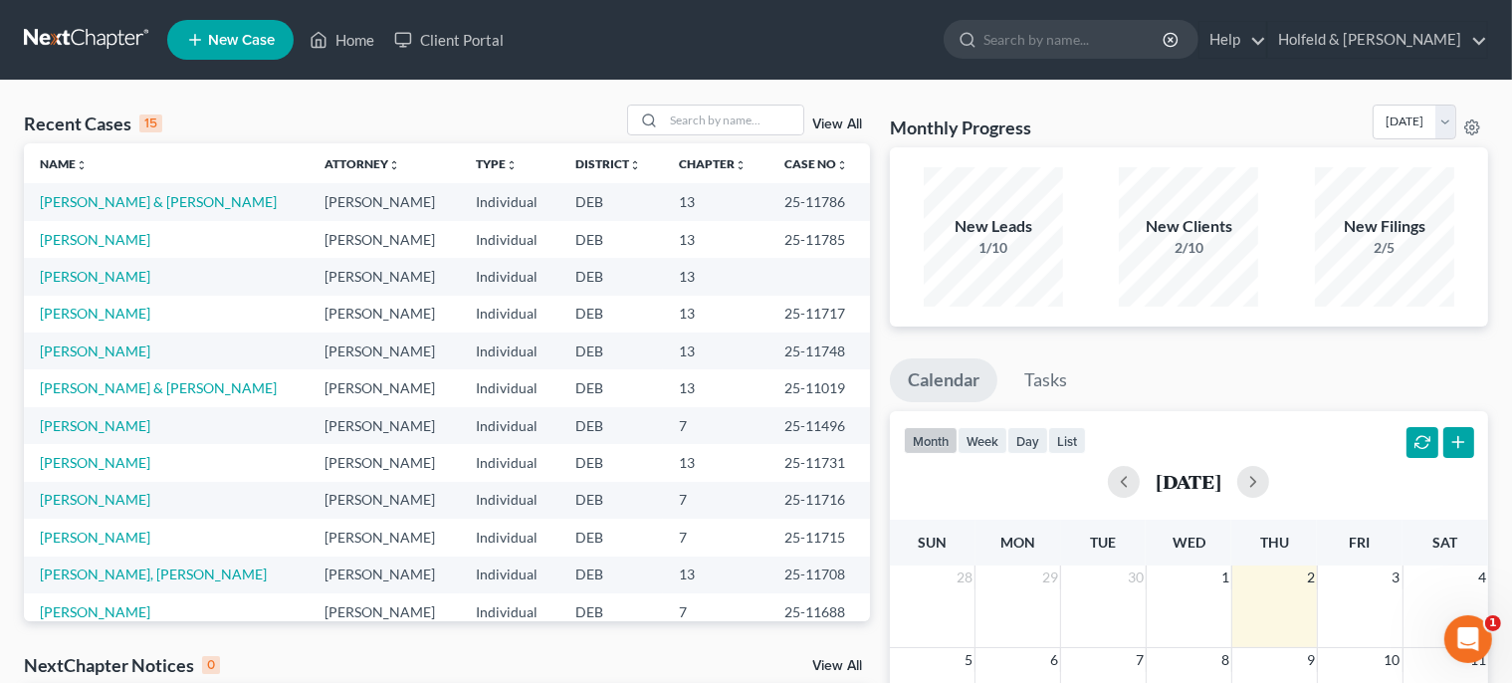
click at [67, 285] on td "[PERSON_NAME]" at bounding box center [166, 276] width 285 height 37
click at [70, 275] on link "[PERSON_NAME]" at bounding box center [95, 276] width 111 height 17
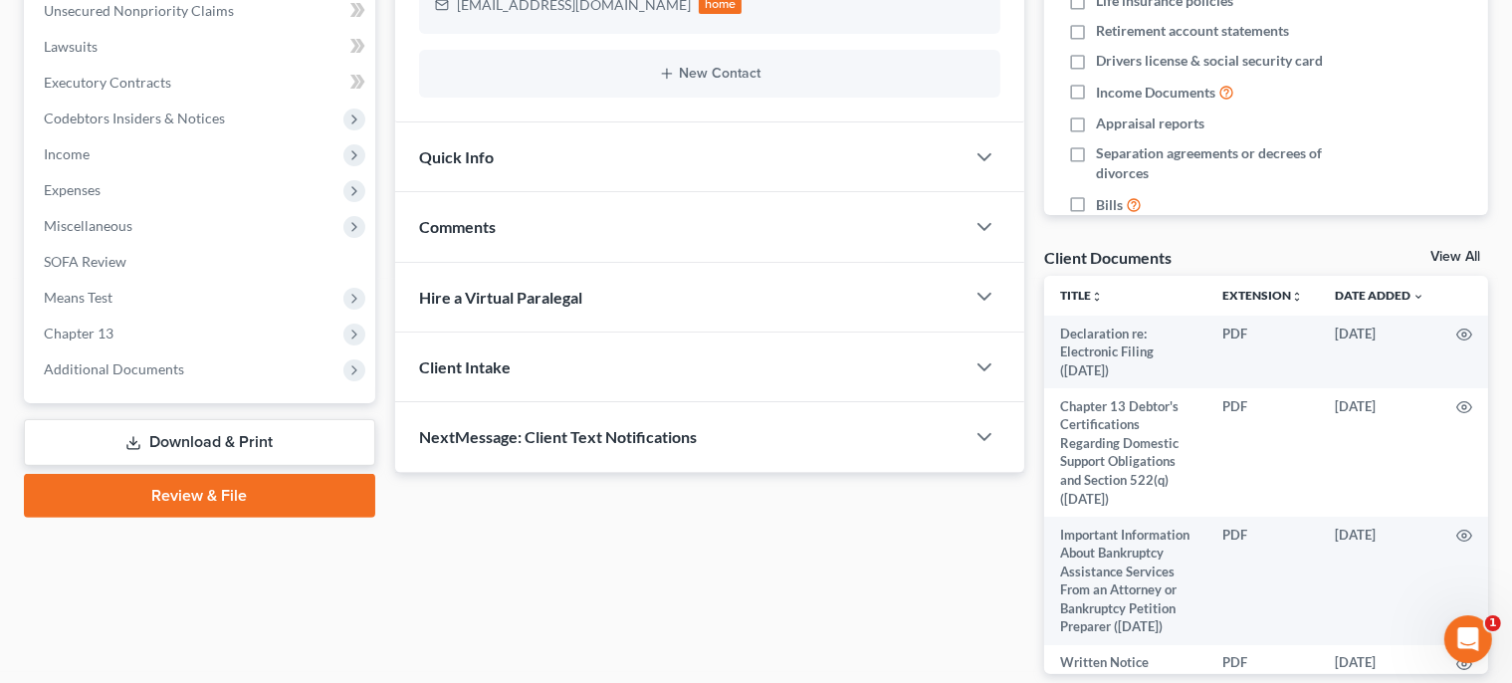
scroll to position [521, 0]
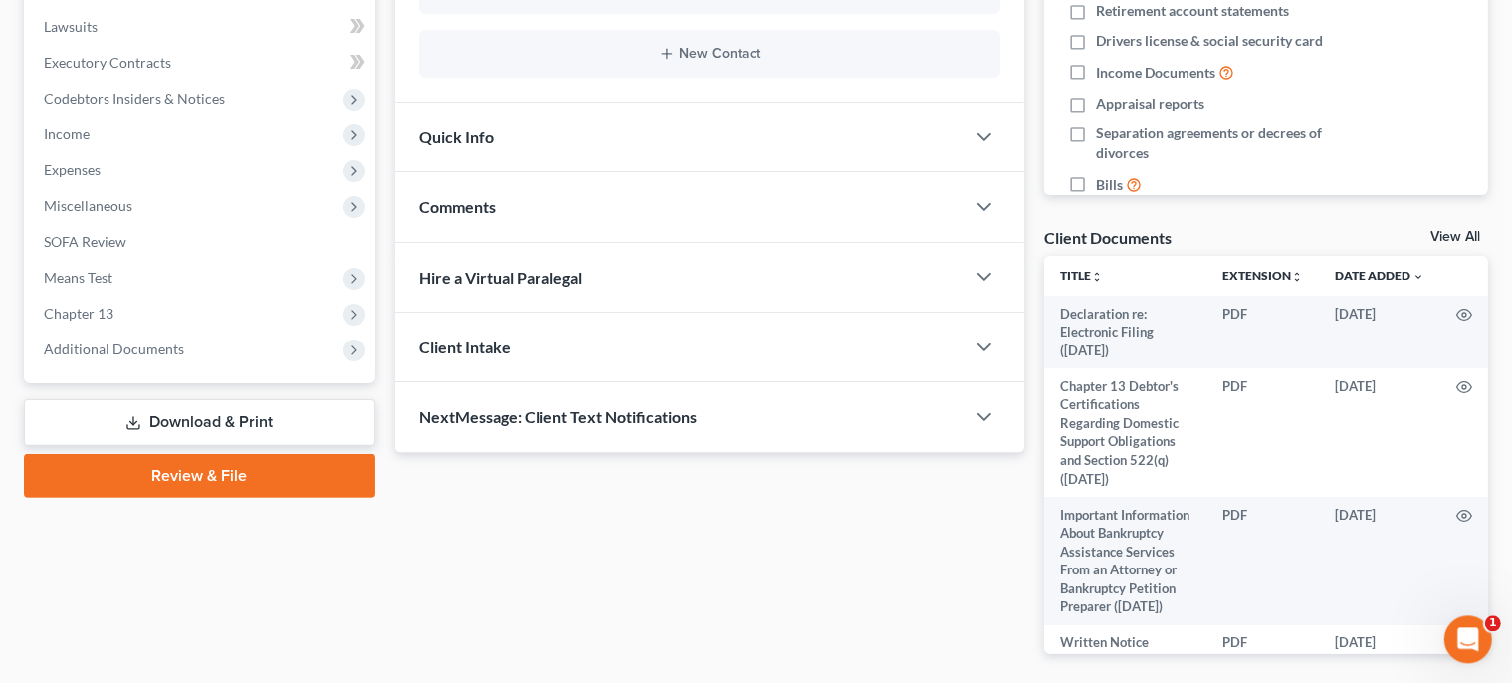
click at [227, 478] on link "Review & File" at bounding box center [199, 476] width 351 height 44
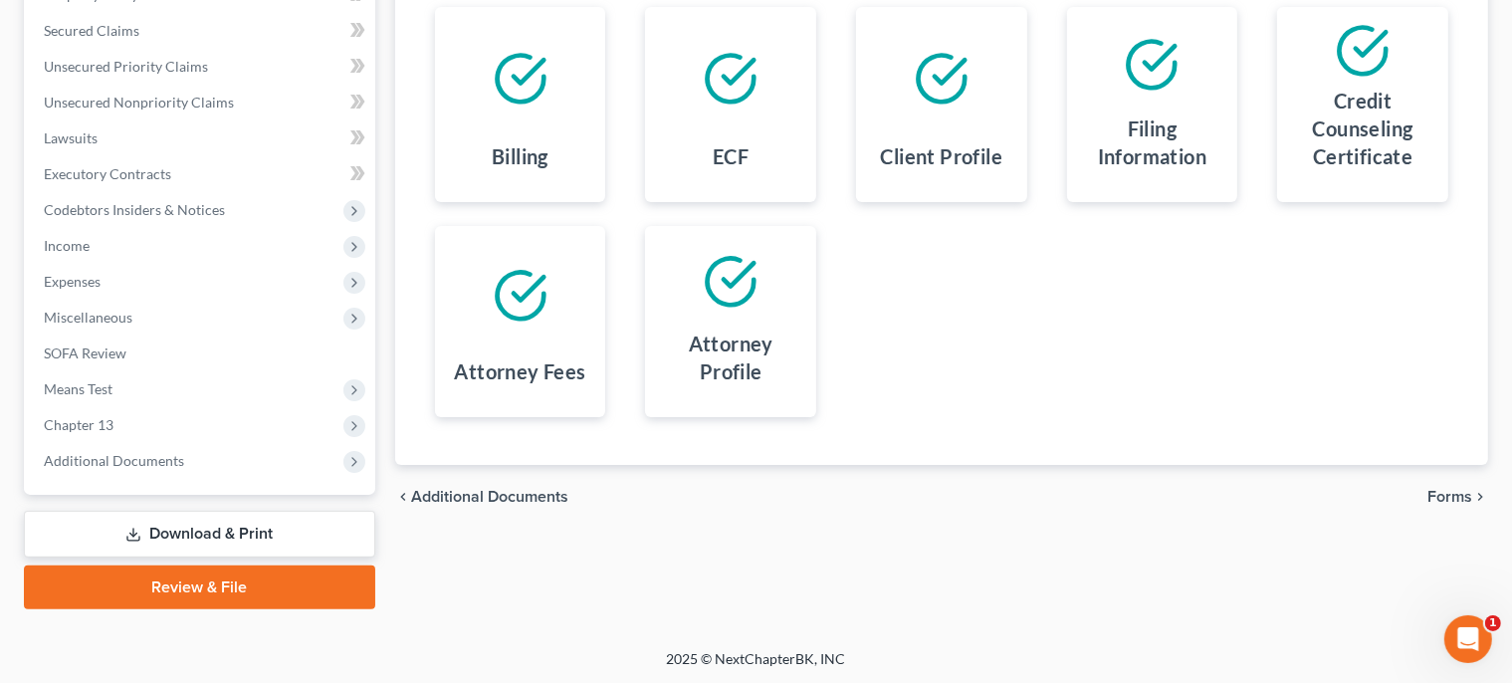
click at [1470, 495] on span "Forms" at bounding box center [1450, 497] width 45 height 16
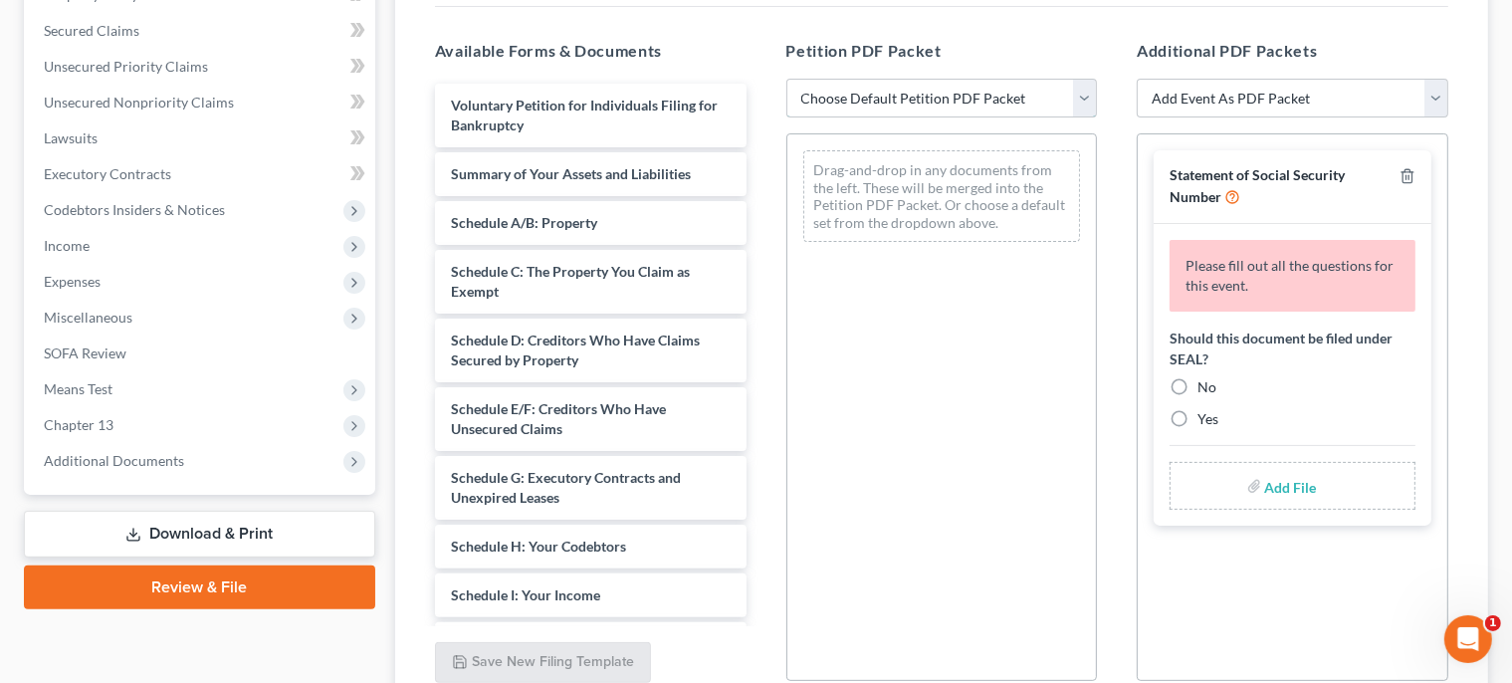
click at [786, 79] on select "Choose Default Petition PDF Packet Complete Bankruptcy Petition (all forms and …" at bounding box center [942, 99] width 312 height 40
select select "0"
click option "Complete Bankruptcy Petition (all forms and schedules)" at bounding box center [0, 0] width 0 height 0
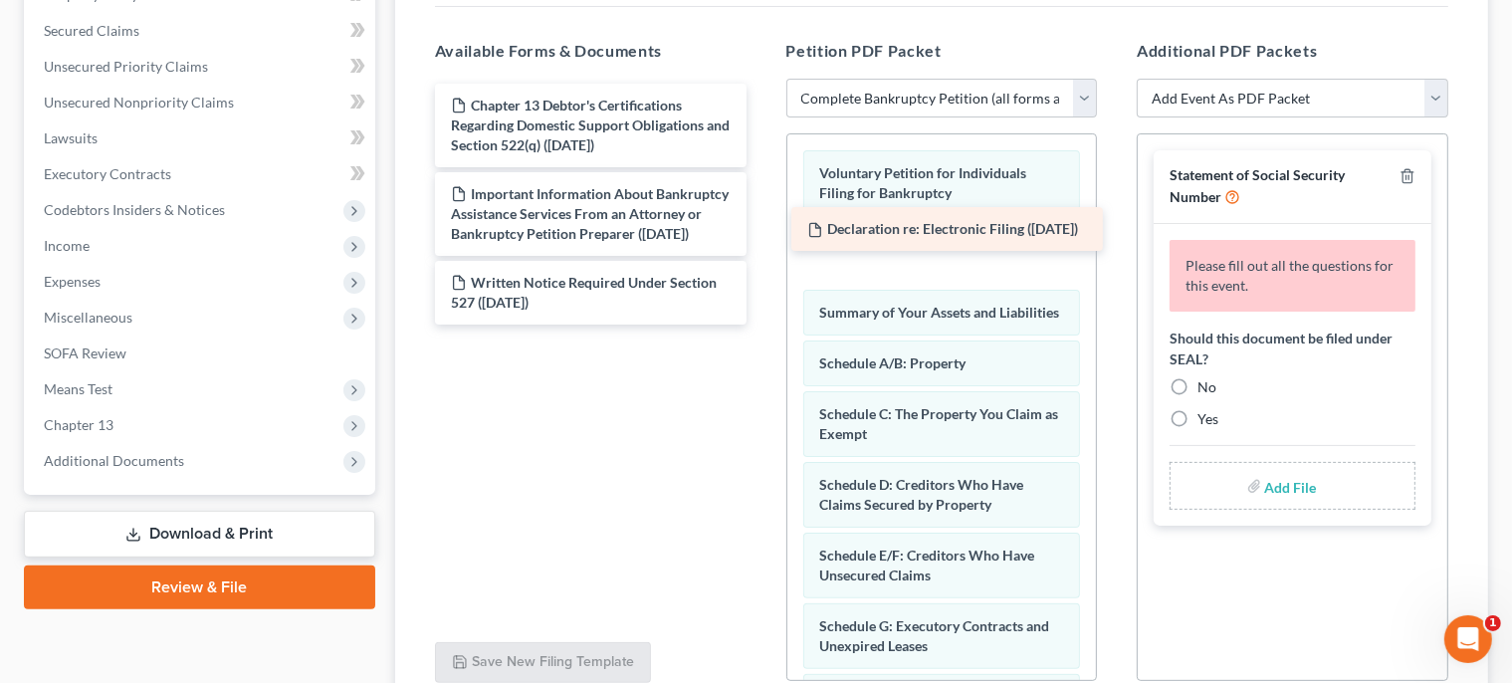
drag, startPoint x: 654, startPoint y: 123, endPoint x: 1013, endPoint y: 249, distance: 380.7
click at [763, 249] on div "Declaration re: Electronic Filing (10/01/2025) Declaration re: Electronic Filin…" at bounding box center [590, 204] width 343 height 241
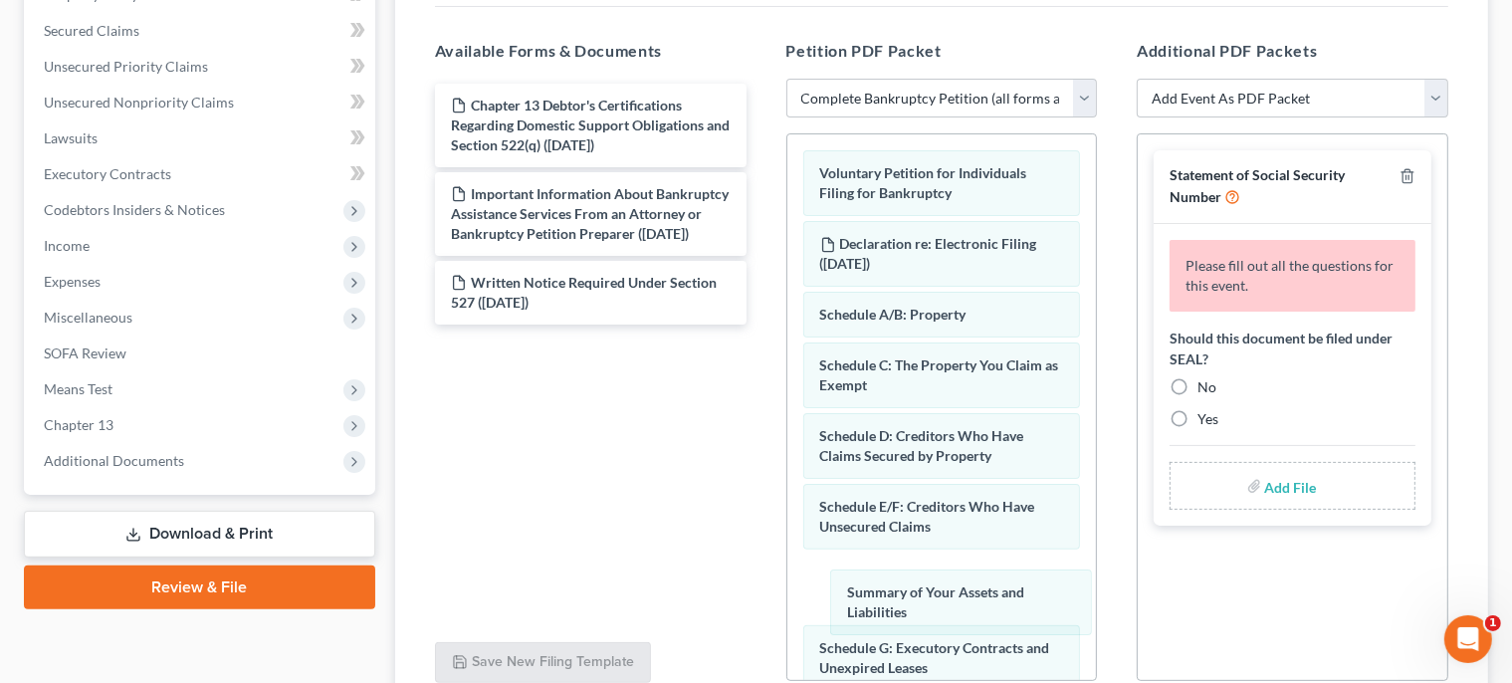
drag, startPoint x: 960, startPoint y: 323, endPoint x: 952, endPoint y: 598, distance: 275.9
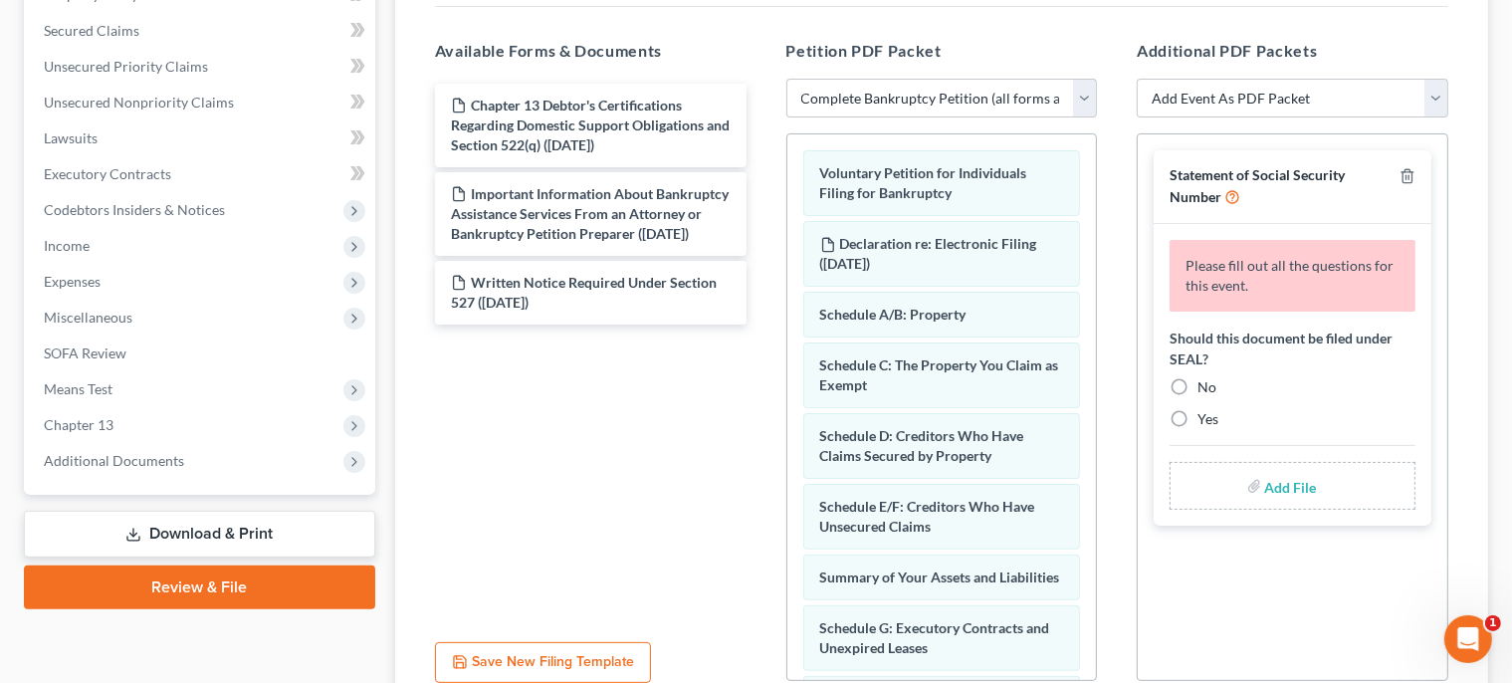
drag, startPoint x: 1098, startPoint y: 273, endPoint x: 1111, endPoint y: 380, distance: 108.3
click at [1111, 380] on div "Petition PDF Packet Choose Default Petition PDF Packet Complete Bankruptcy Peti…" at bounding box center [942, 360] width 351 height 675
click at [1098, 301] on div "Petition PDF Packet Choose Default Petition PDF Packet Complete Bankruptcy Peti…" at bounding box center [942, 360] width 351 height 675
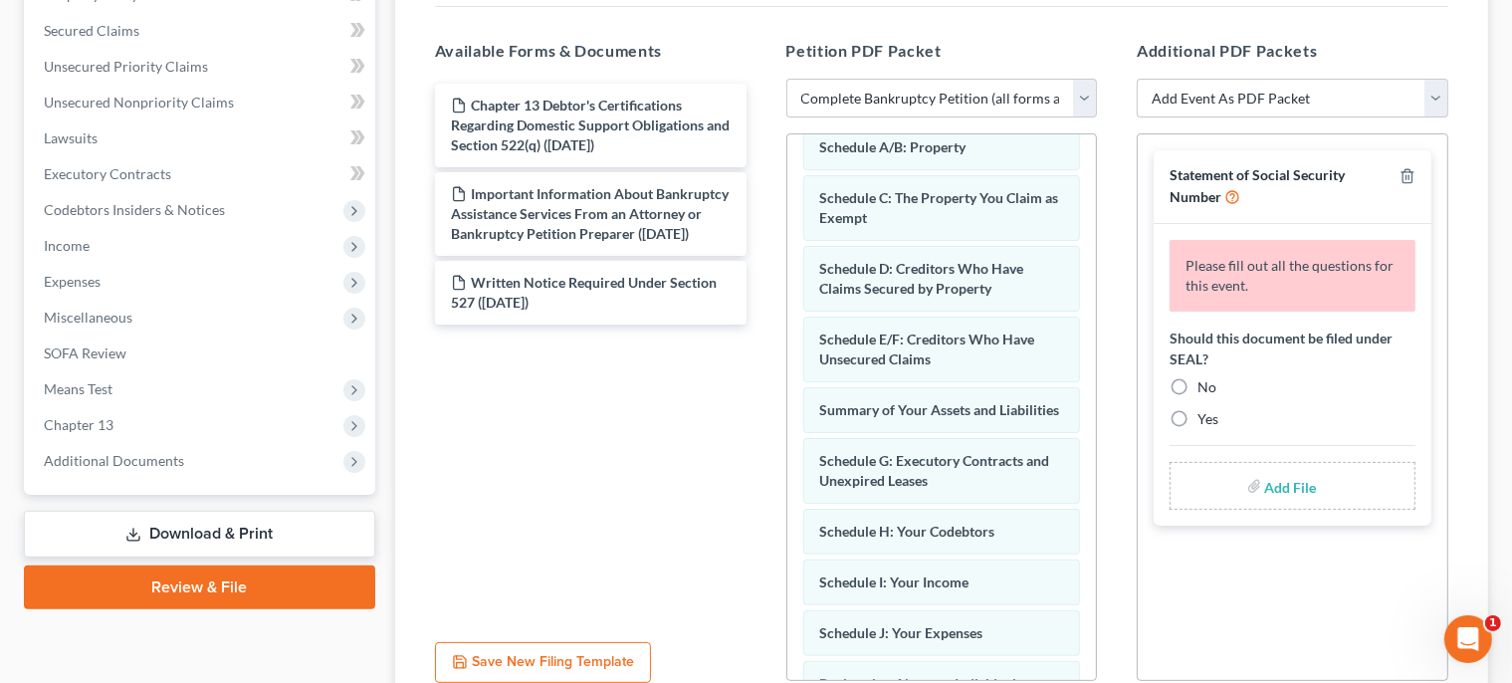
scroll to position [169, 0]
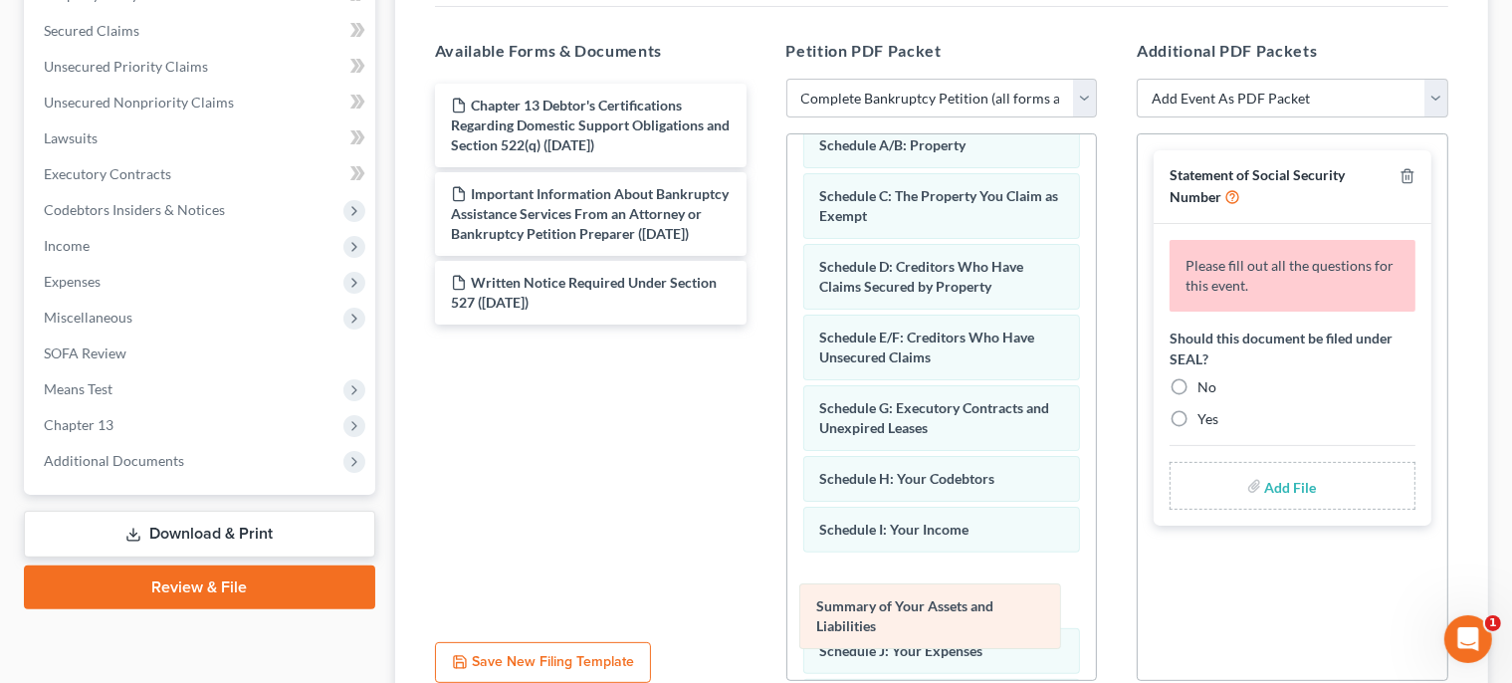
drag, startPoint x: 953, startPoint y: 407, endPoint x: 955, endPoint y: 594, distance: 187.2
click at [955, 595] on div "Summary of Your Assets and Liabilities Voluntary Petition for Individuals Filin…" at bounding box center [942, 593] width 310 height 1256
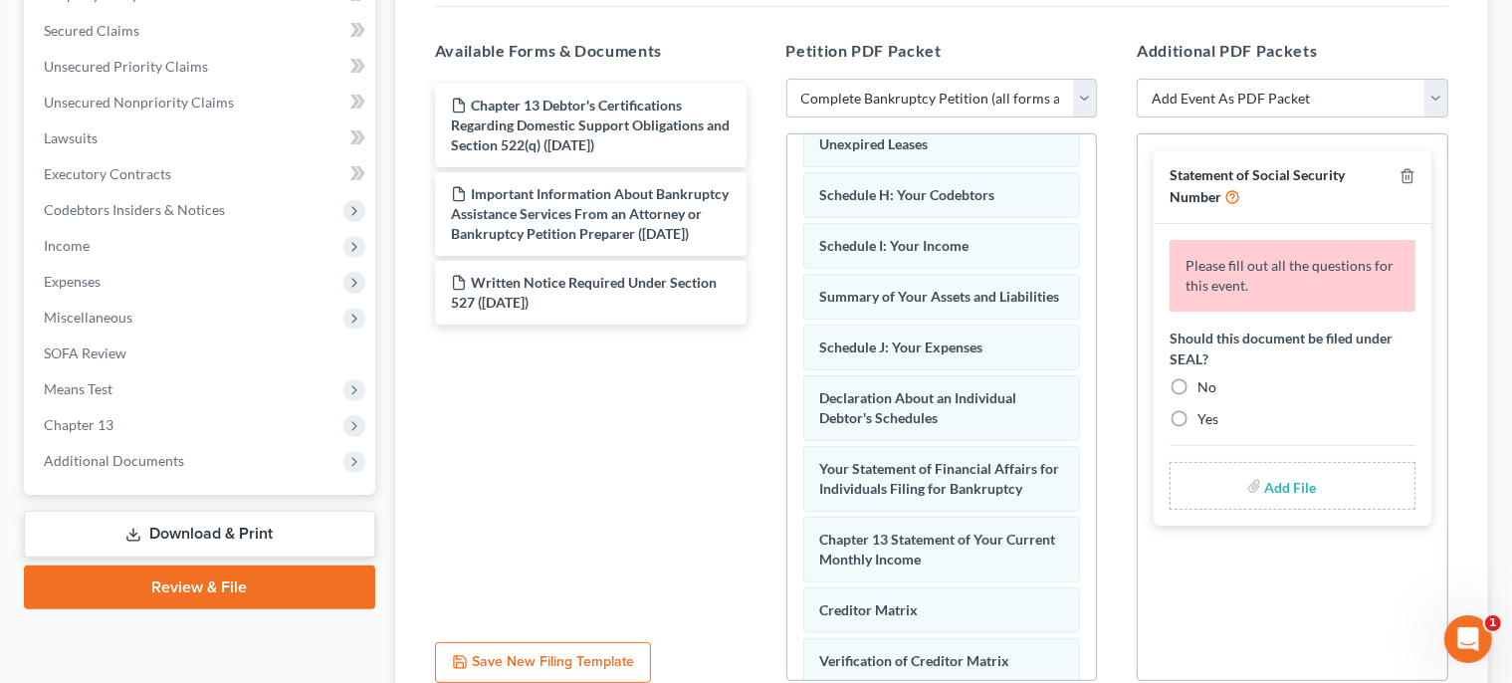
scroll to position [480, 0]
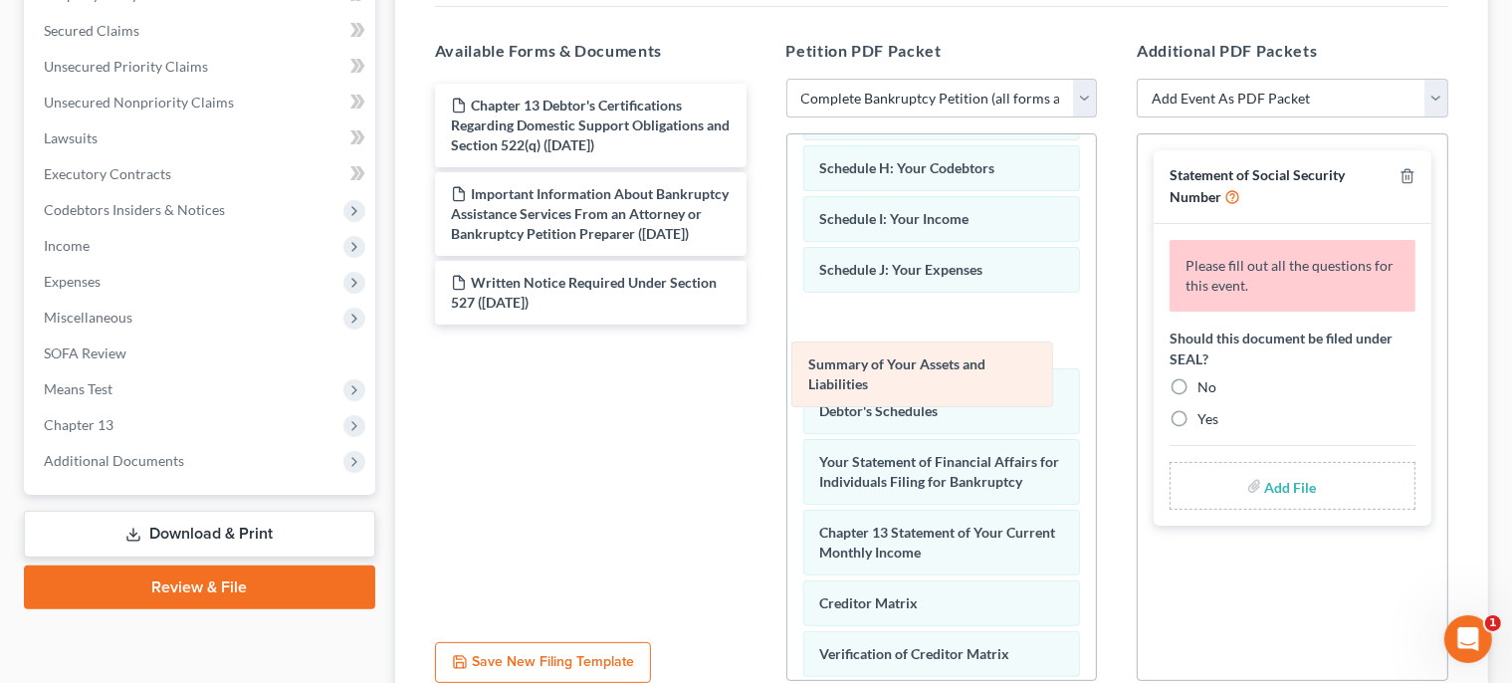
drag, startPoint x: 968, startPoint y: 275, endPoint x: 969, endPoint y: 344, distance: 69.7
click at [969, 344] on div "Summary of Your Assets and Liabilities Voluntary Petition for Individuals Filin…" at bounding box center [942, 283] width 310 height 1256
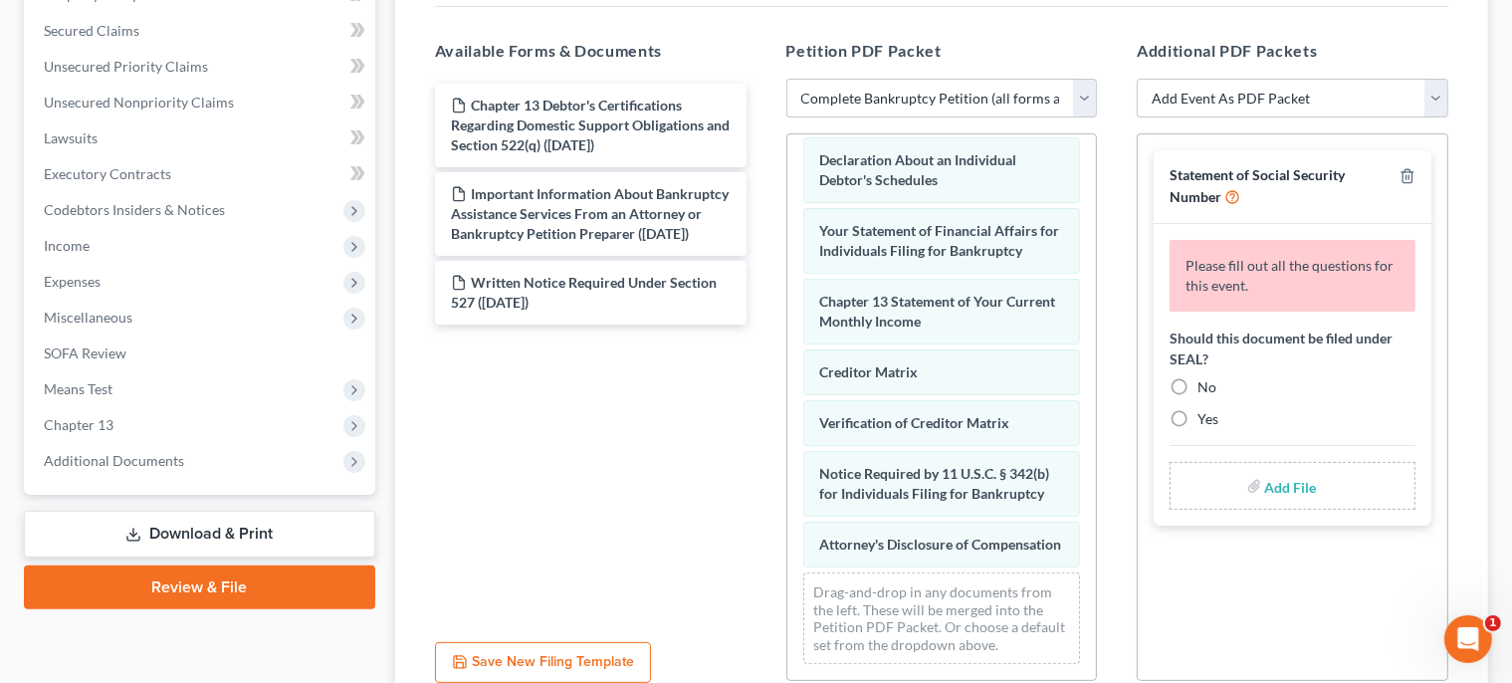
scroll to position [743, 0]
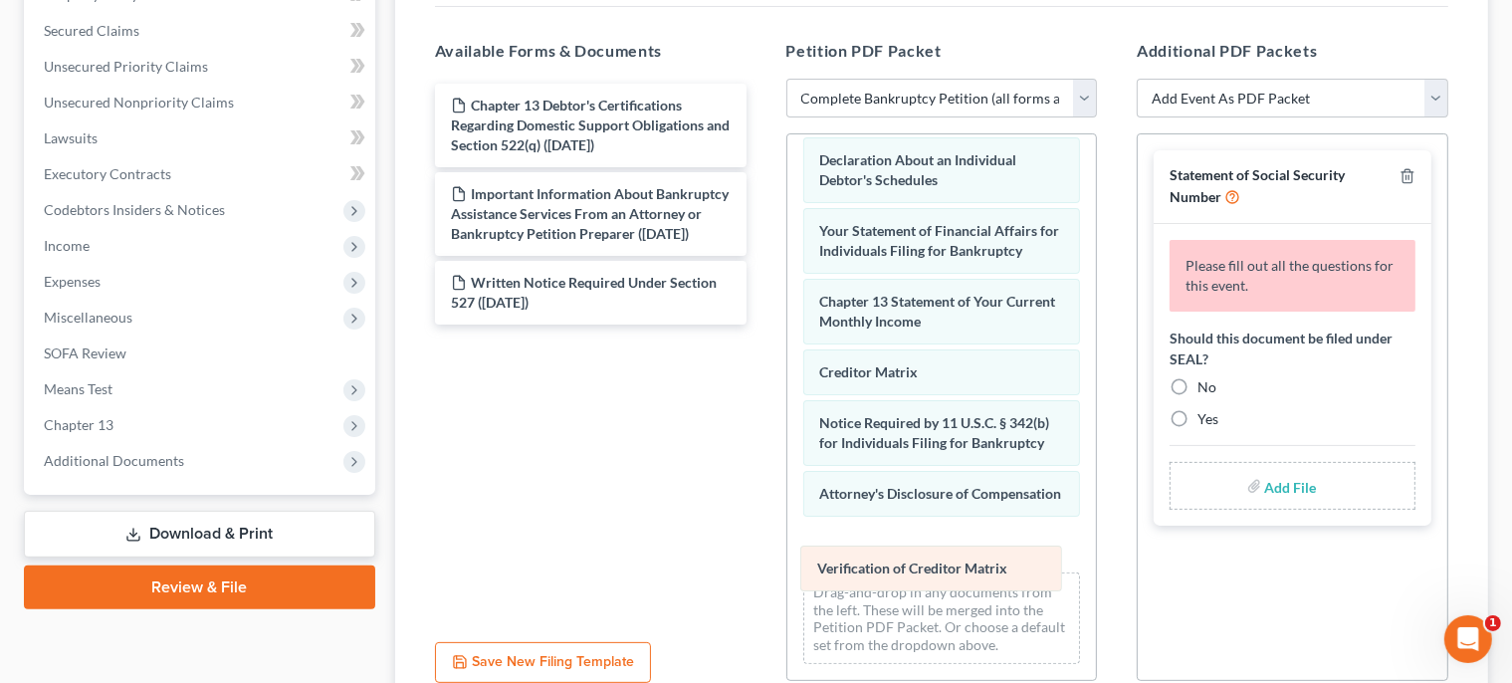
drag, startPoint x: 977, startPoint y: 378, endPoint x: 975, endPoint y: 563, distance: 185.2
click at [975, 563] on div "Verification of Creditor Matrix Voluntary Petition for Individuals Filing for B…" at bounding box center [942, 61] width 310 height 1236
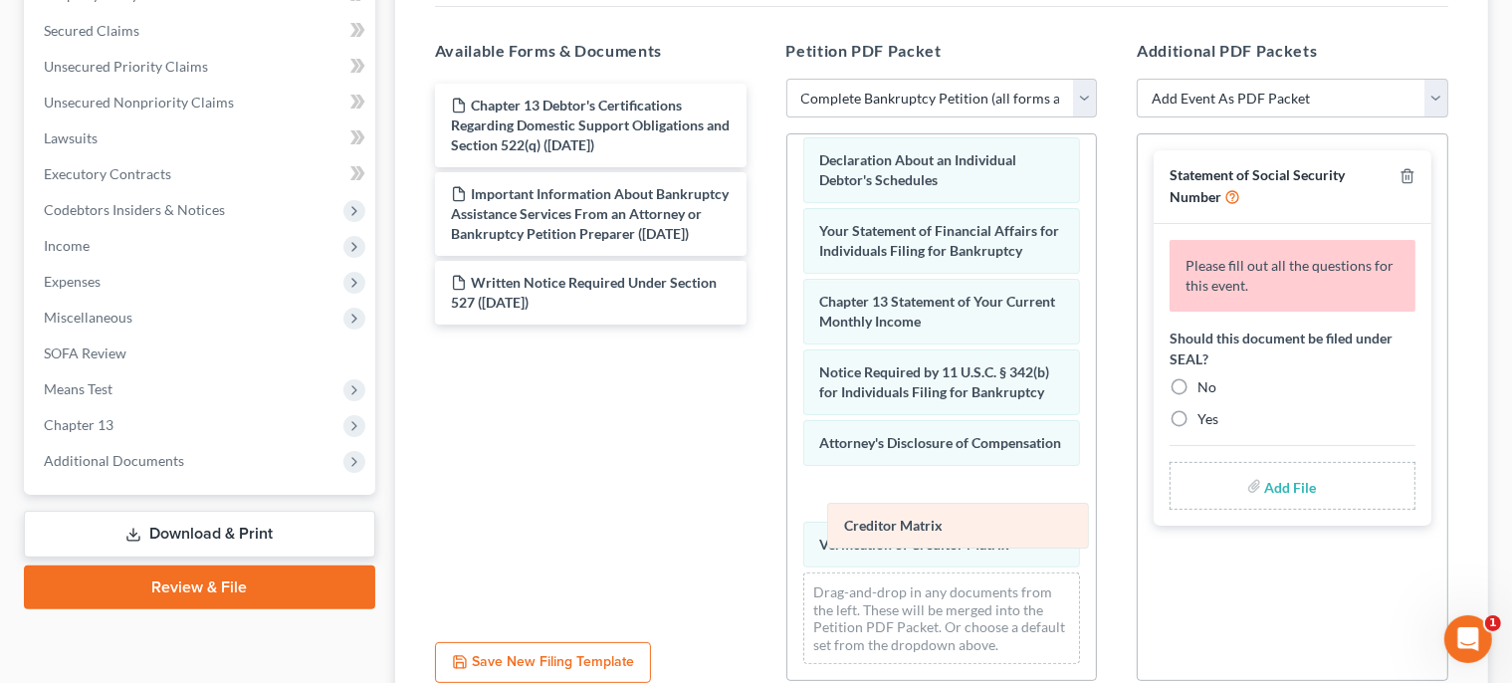
drag, startPoint x: 894, startPoint y: 330, endPoint x: 920, endPoint y: 519, distance: 190.9
click at [920, 519] on div "Creditor Matrix Voluntary Petition for Individuals Filing for Bankruptcy Declar…" at bounding box center [942, 61] width 310 height 1236
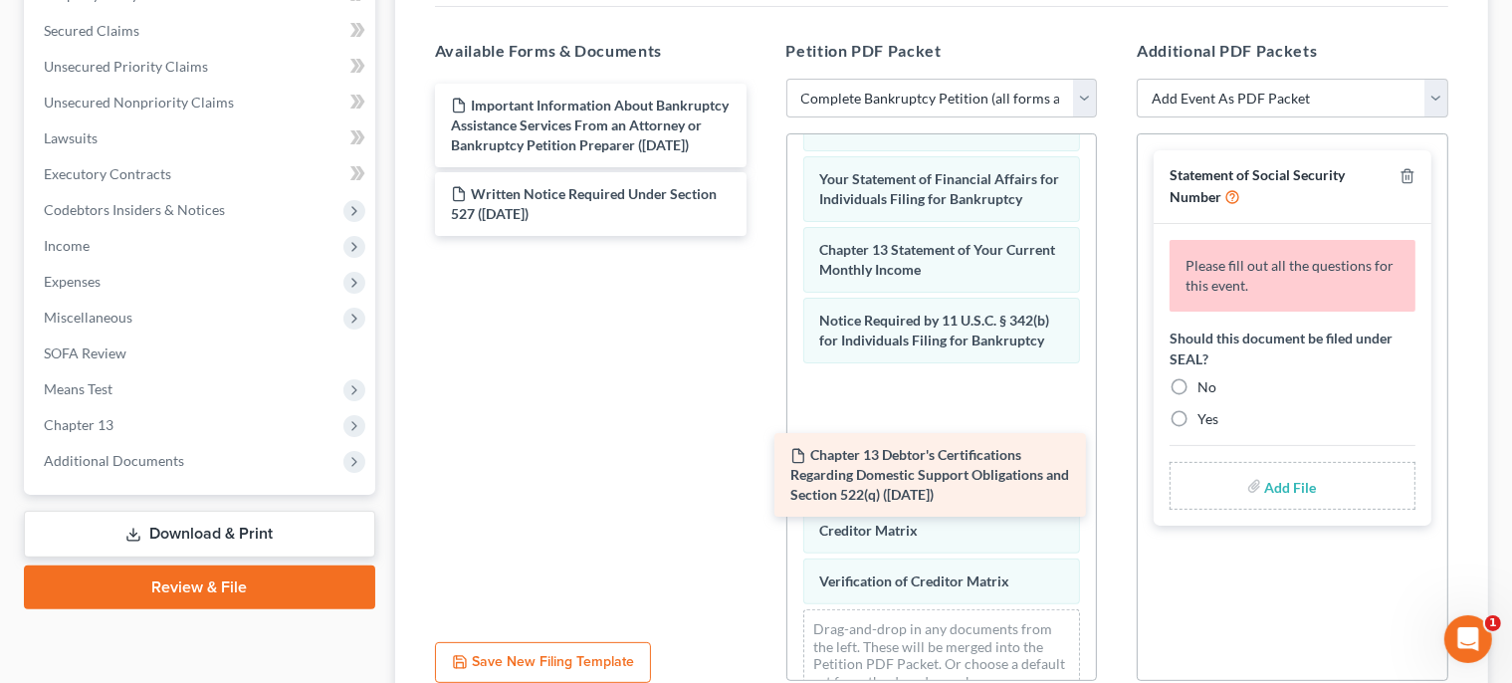
drag, startPoint x: 662, startPoint y: 107, endPoint x: 1002, endPoint y: 447, distance: 480.8
click at [763, 236] on div "Chapter 13 Debtor's Certifications Regarding Domestic Support Obligations and S…" at bounding box center [590, 160] width 343 height 152
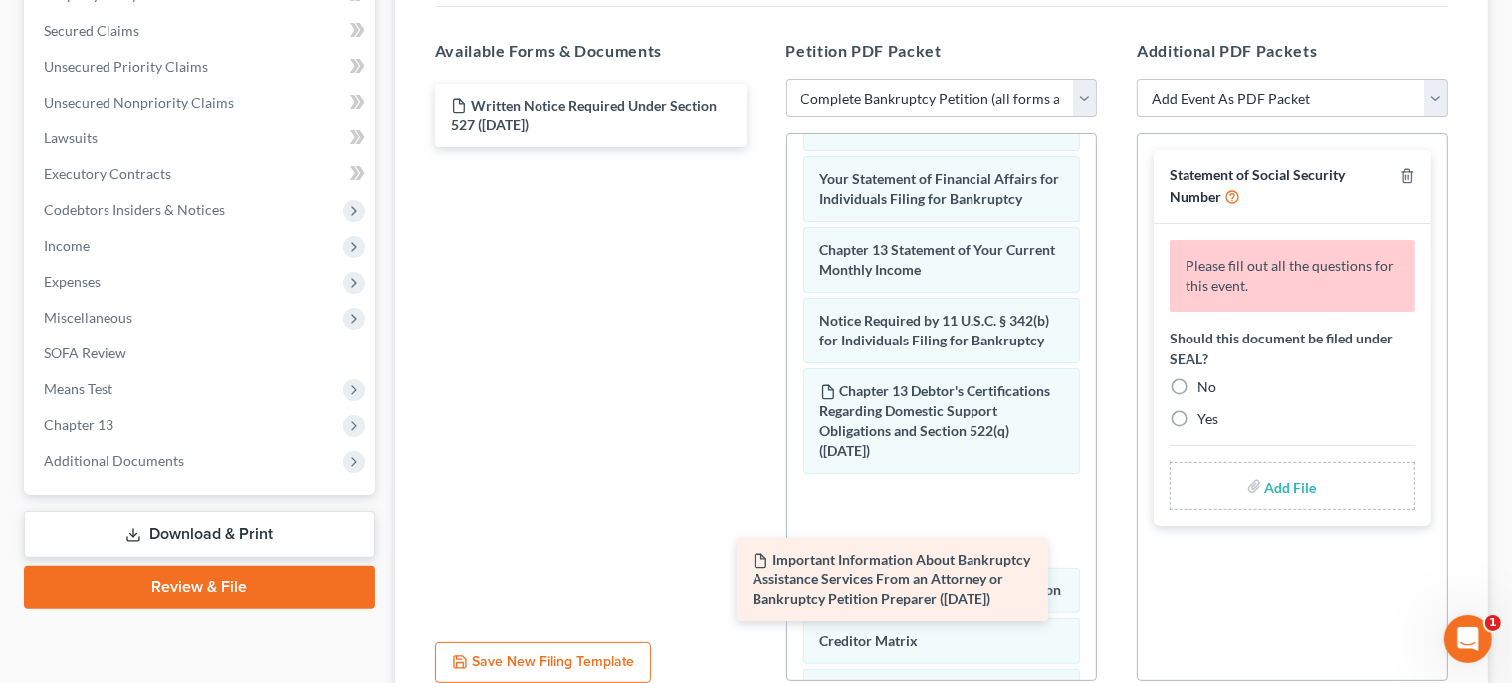
drag, startPoint x: 659, startPoint y: 113, endPoint x: 961, endPoint y: 569, distance: 546.7
click at [763, 147] on div "Important Information About Bankruptcy Assistance Services From an Attorney or …" at bounding box center [590, 116] width 343 height 64
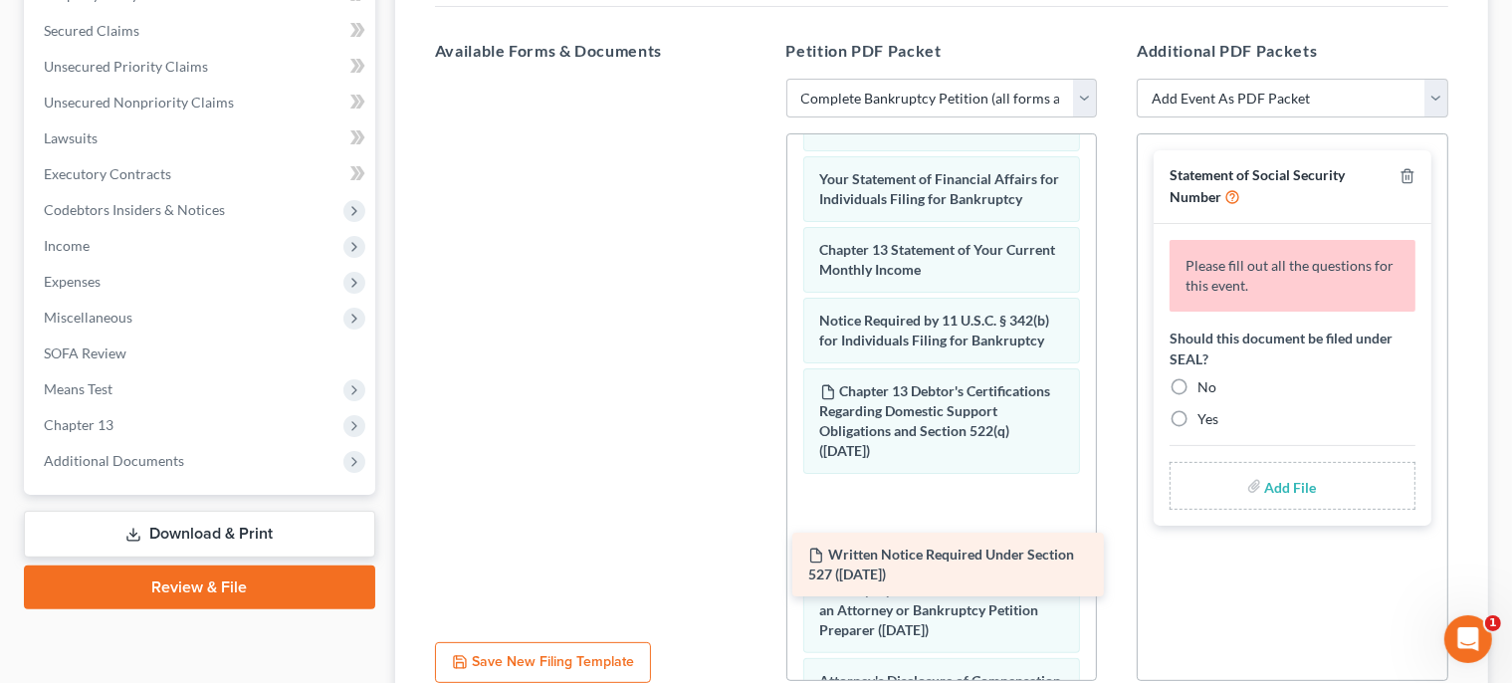
drag, startPoint x: 588, startPoint y: 107, endPoint x: 944, endPoint y: 549, distance: 567.2
click at [763, 79] on div "Written Notice Required Under Section 527 (10/01/2025) Written Notice Required …" at bounding box center [590, 79] width 343 height 0
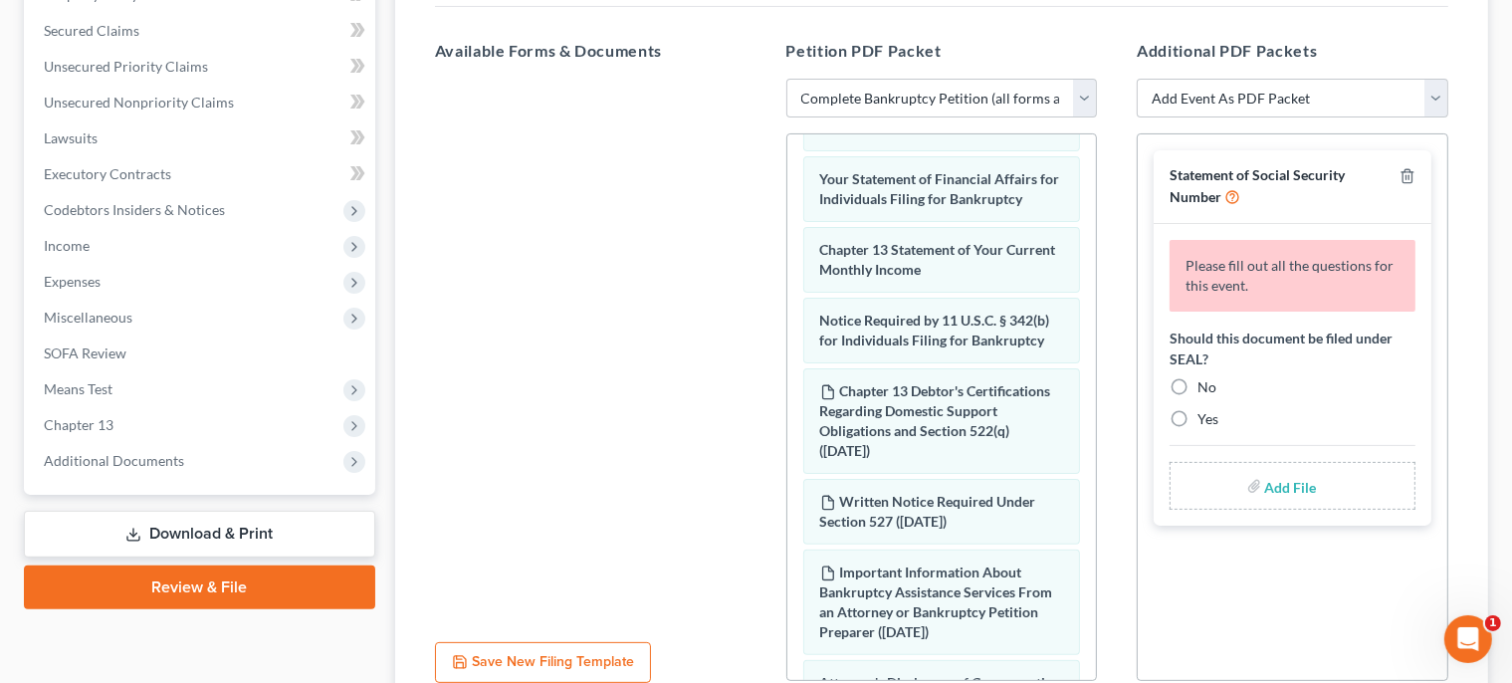
click at [1198, 388] on label "No" at bounding box center [1207, 387] width 19 height 20
click at [1206, 388] on input "No" at bounding box center [1212, 383] width 13 height 13
radio input "true"
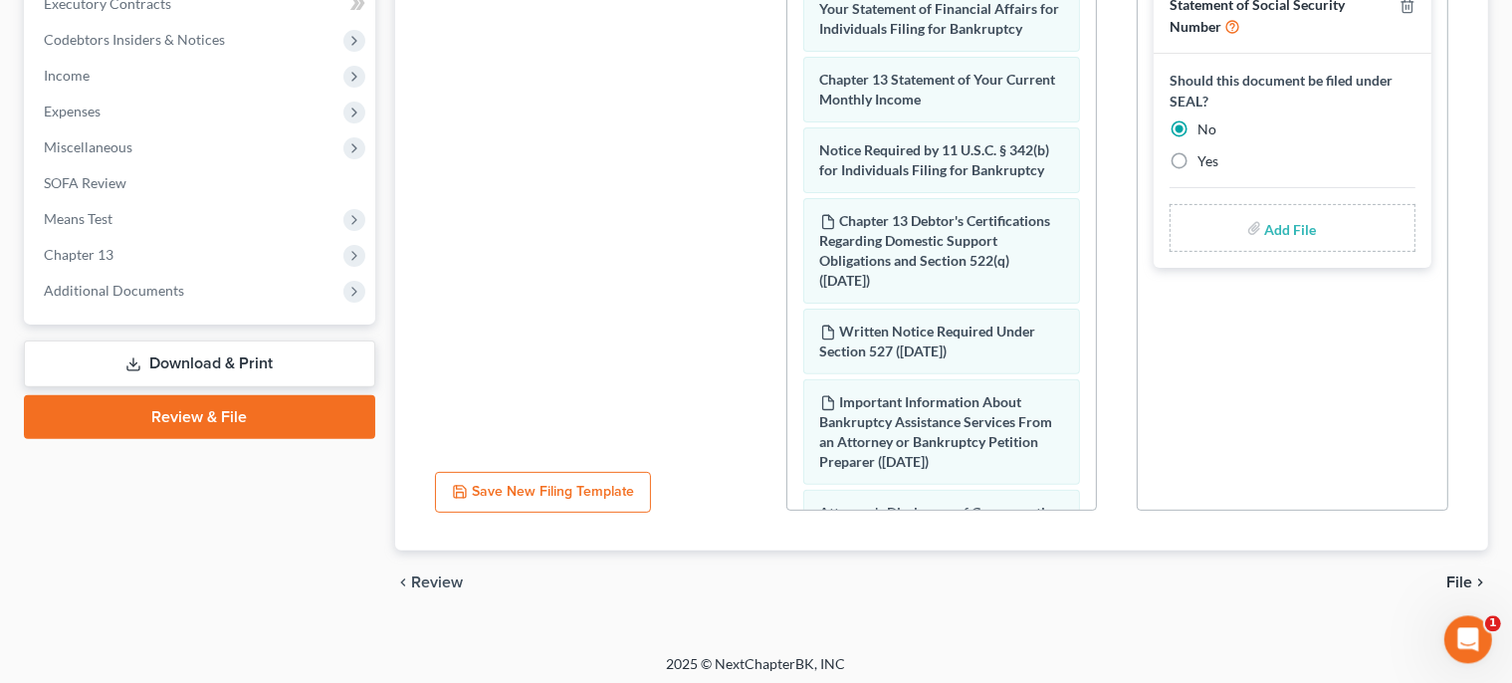
scroll to position [585, 0]
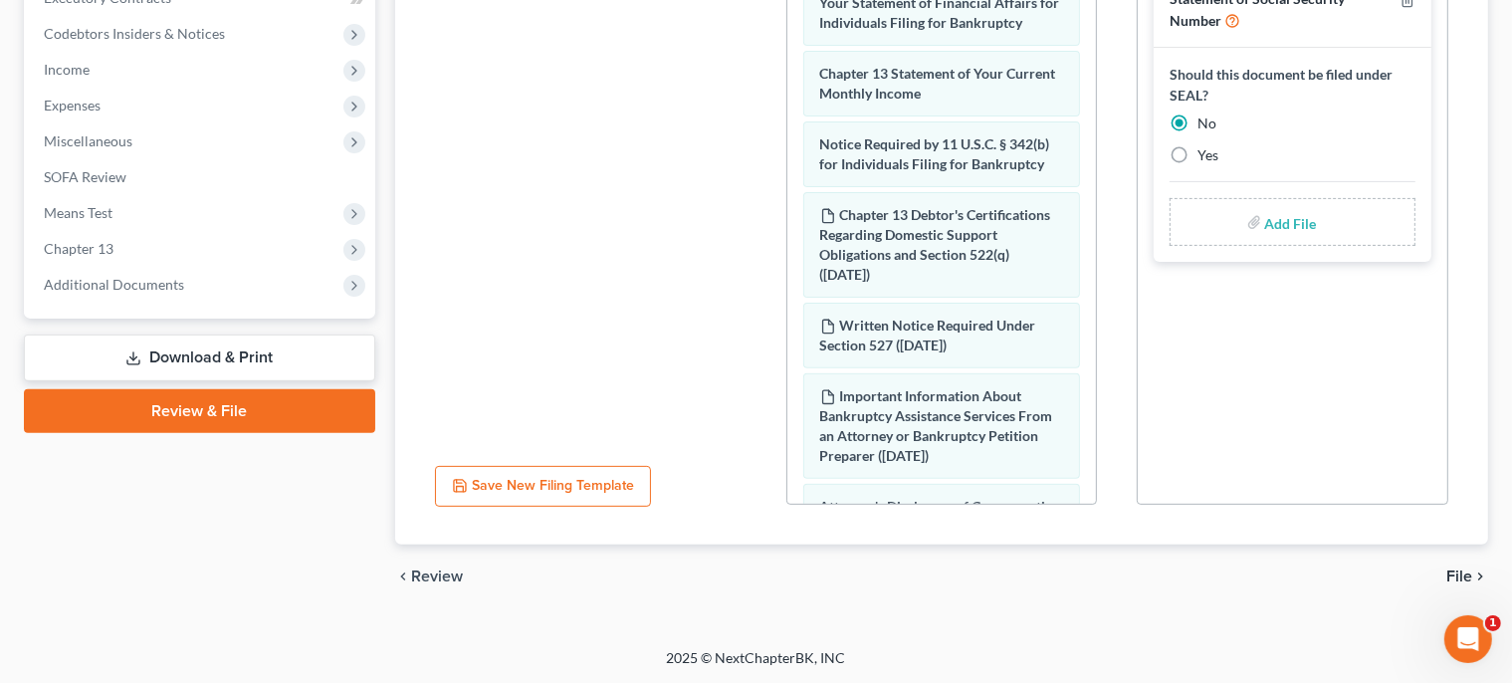
click at [1460, 570] on span "File" at bounding box center [1460, 576] width 26 height 16
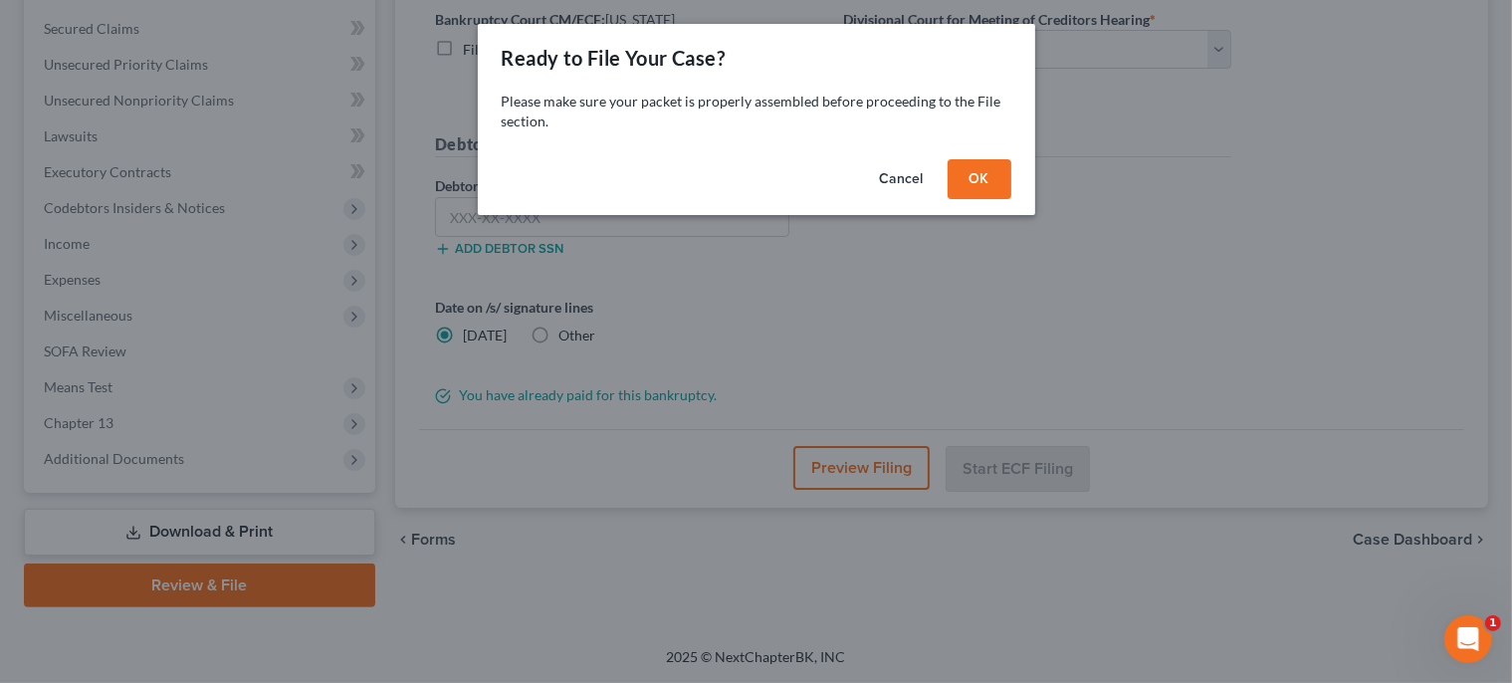
scroll to position [409, 0]
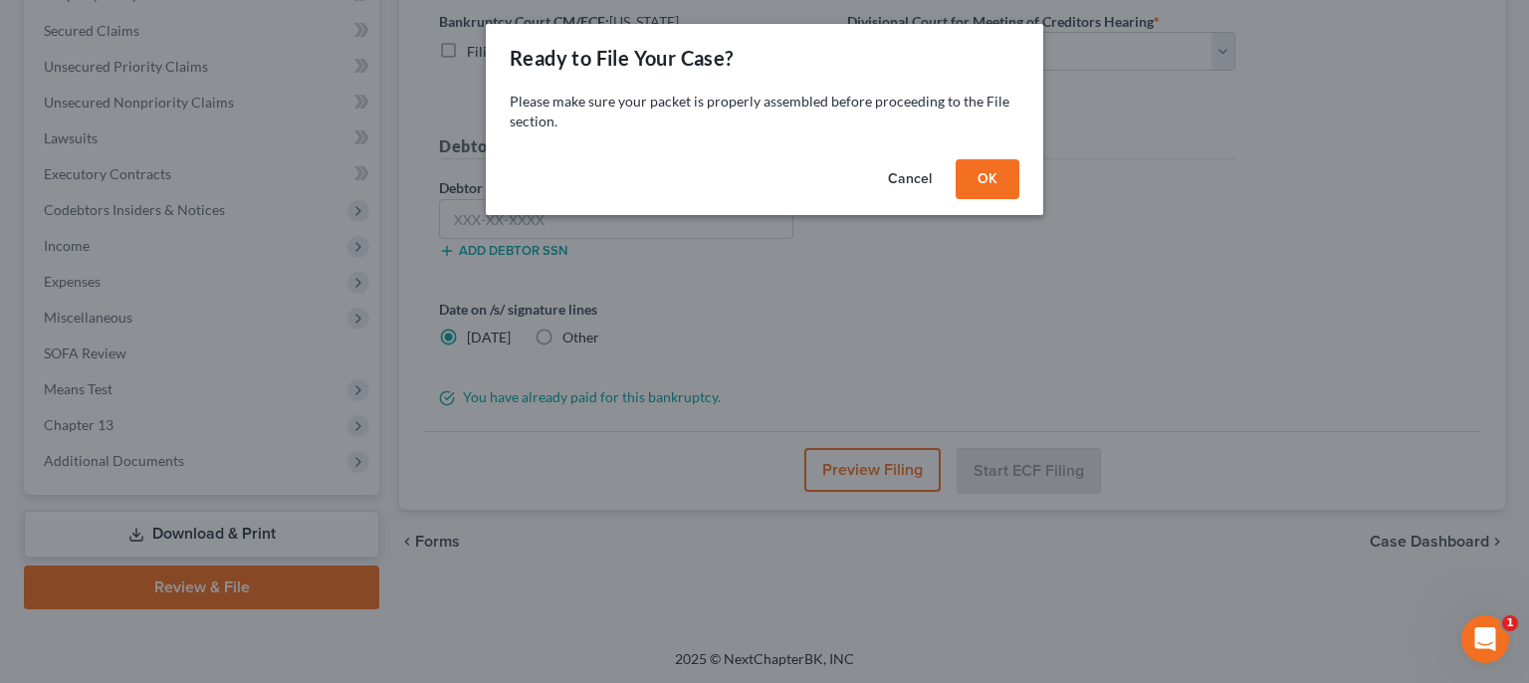
click at [986, 176] on button "OK" at bounding box center [988, 179] width 64 height 40
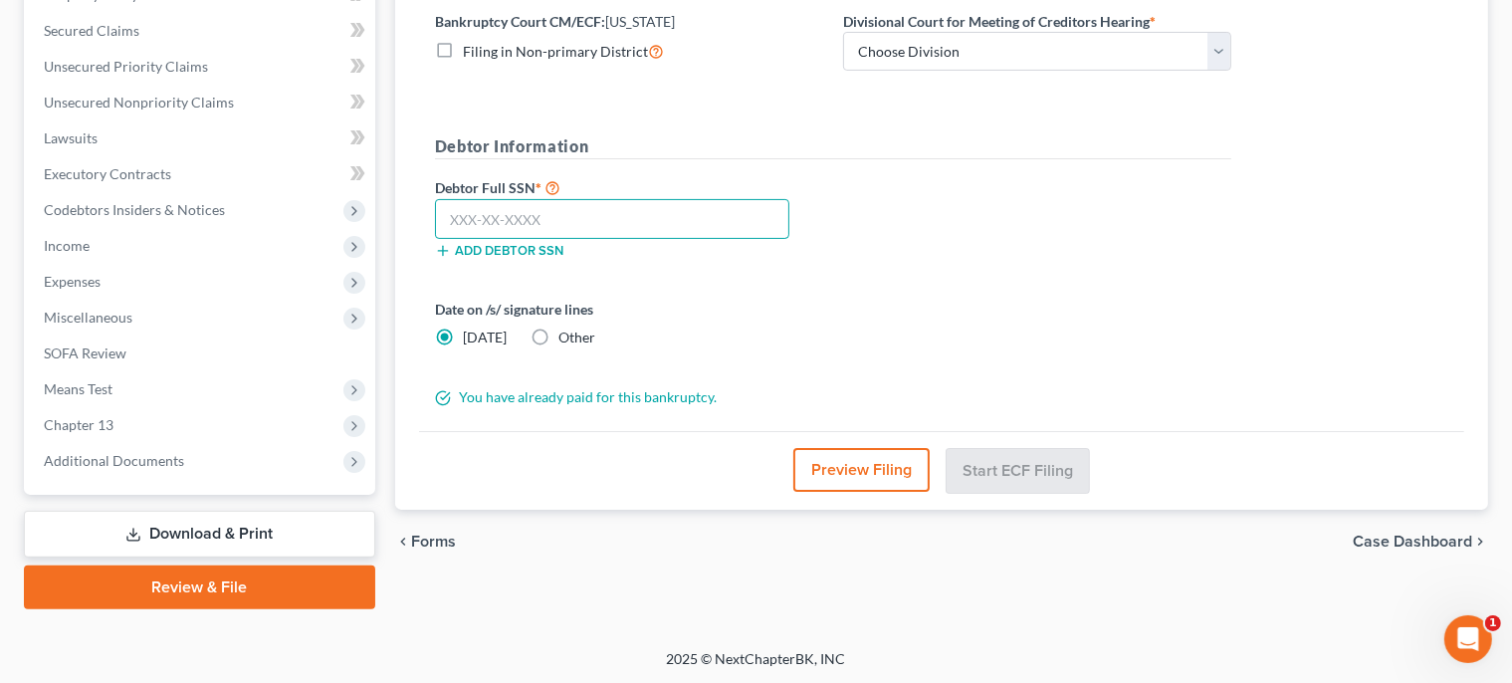
click at [595, 214] on input "text" at bounding box center [612, 219] width 354 height 40
type input "222-64-4251"
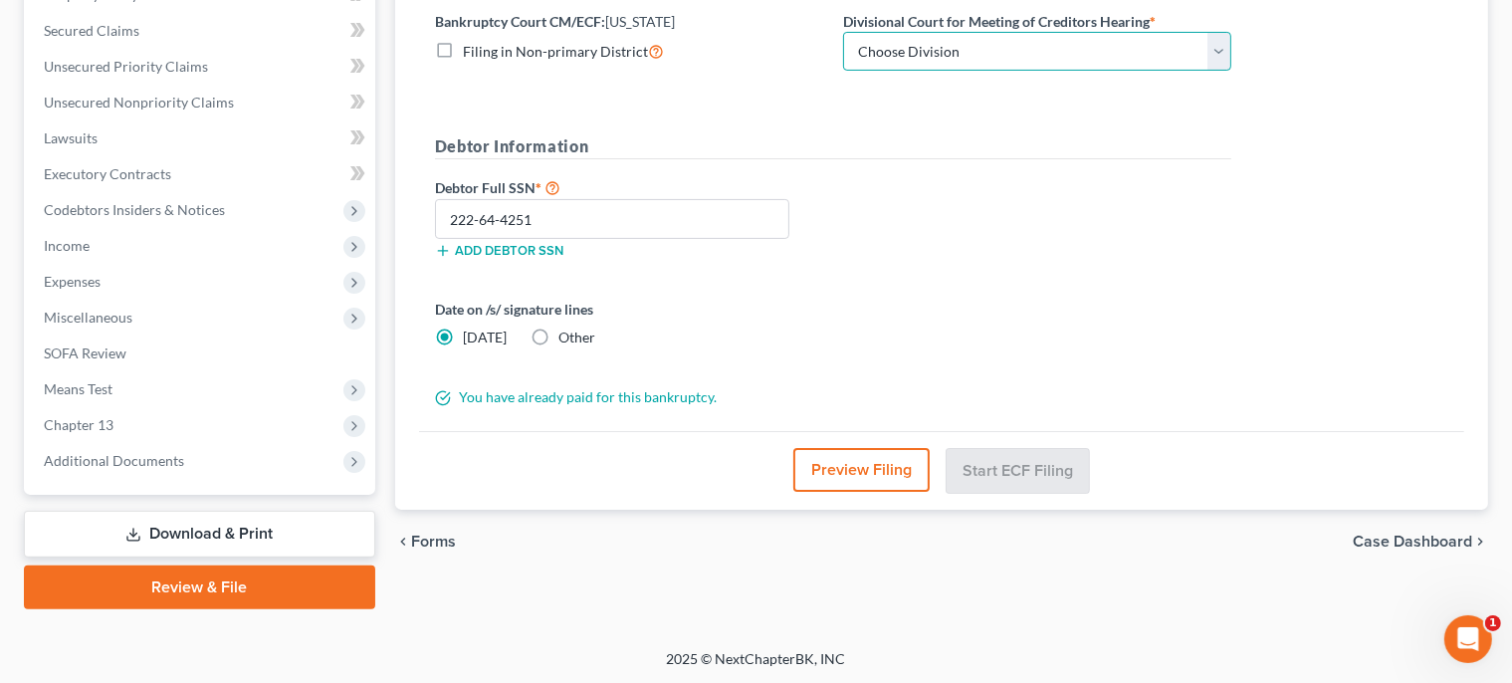
click at [843, 32] on select "Choose Division Wilmington" at bounding box center [1037, 52] width 388 height 40
select select "0"
click option "Wilmington" at bounding box center [0, 0] width 0 height 0
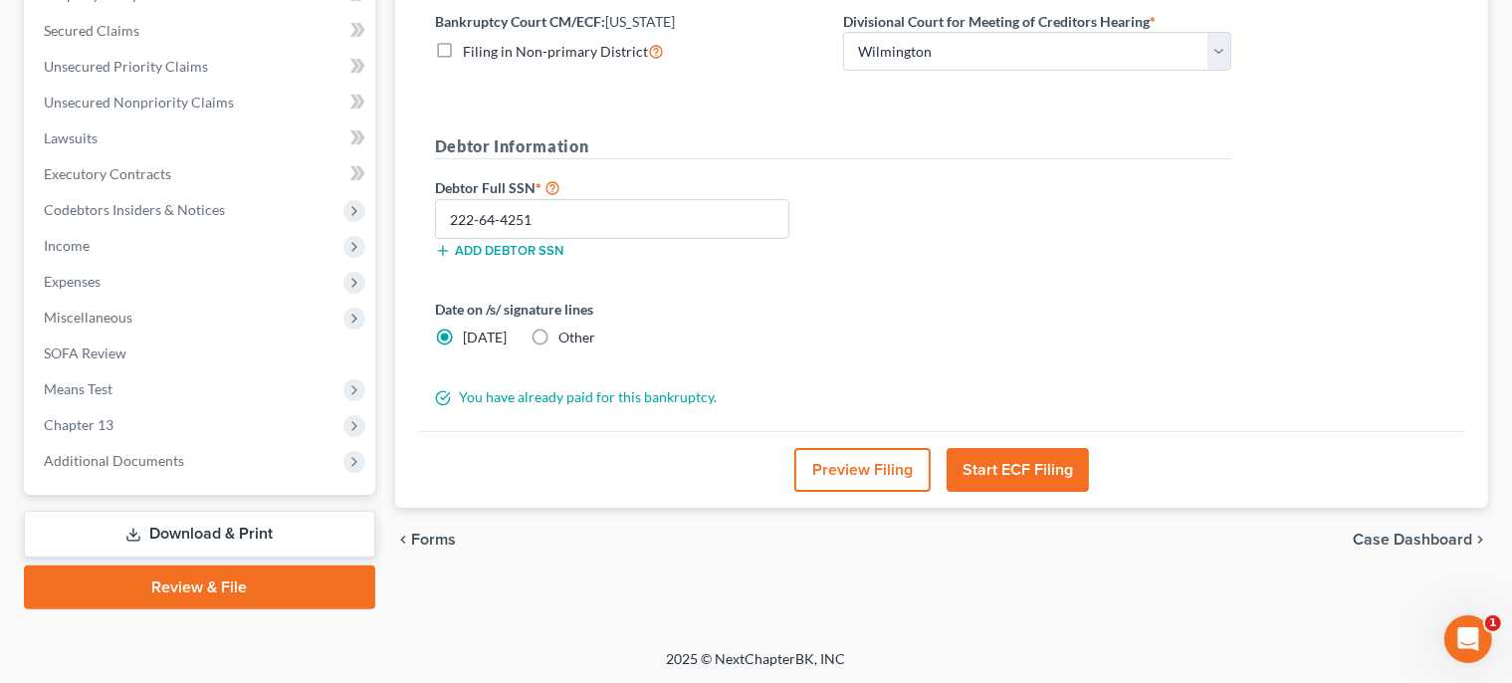
click at [968, 476] on button "Start ECF Filing" at bounding box center [1018, 470] width 142 height 44
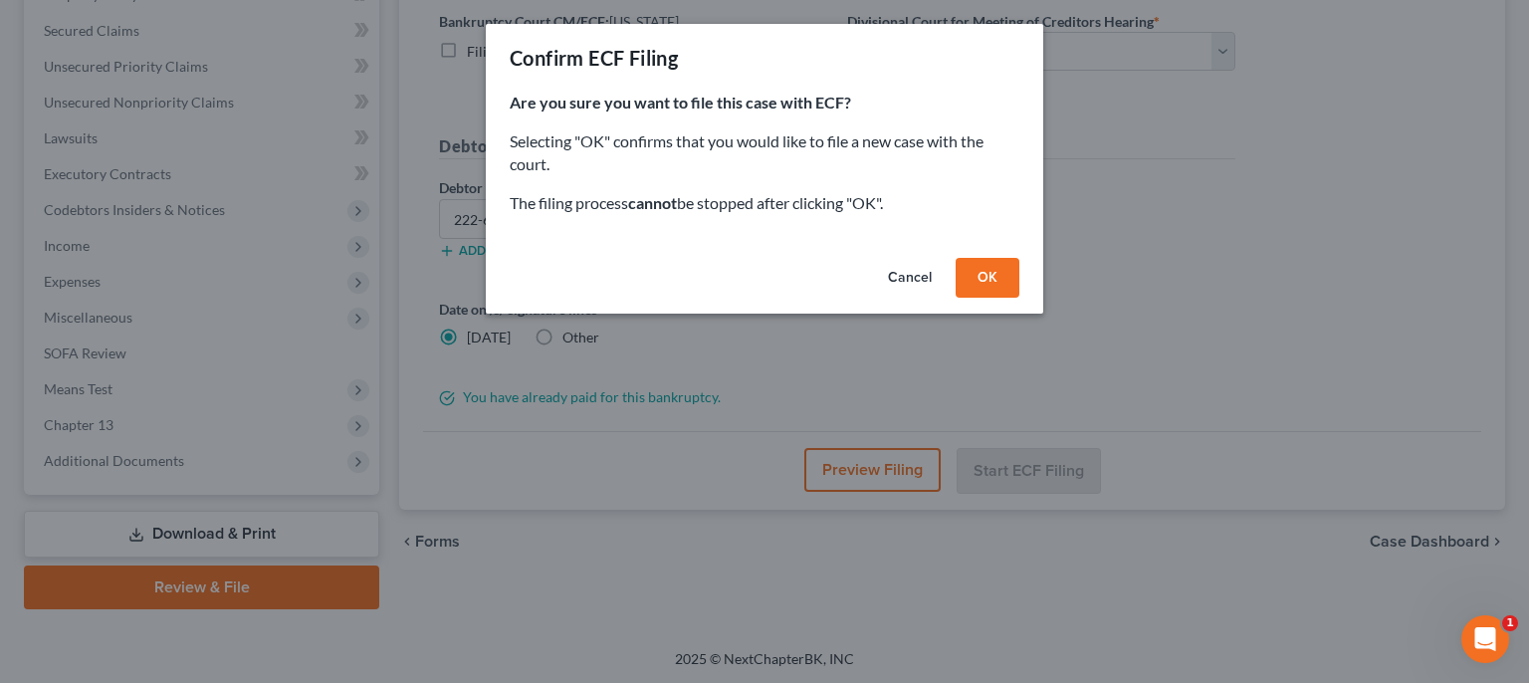
click at [996, 262] on button "OK" at bounding box center [988, 278] width 64 height 40
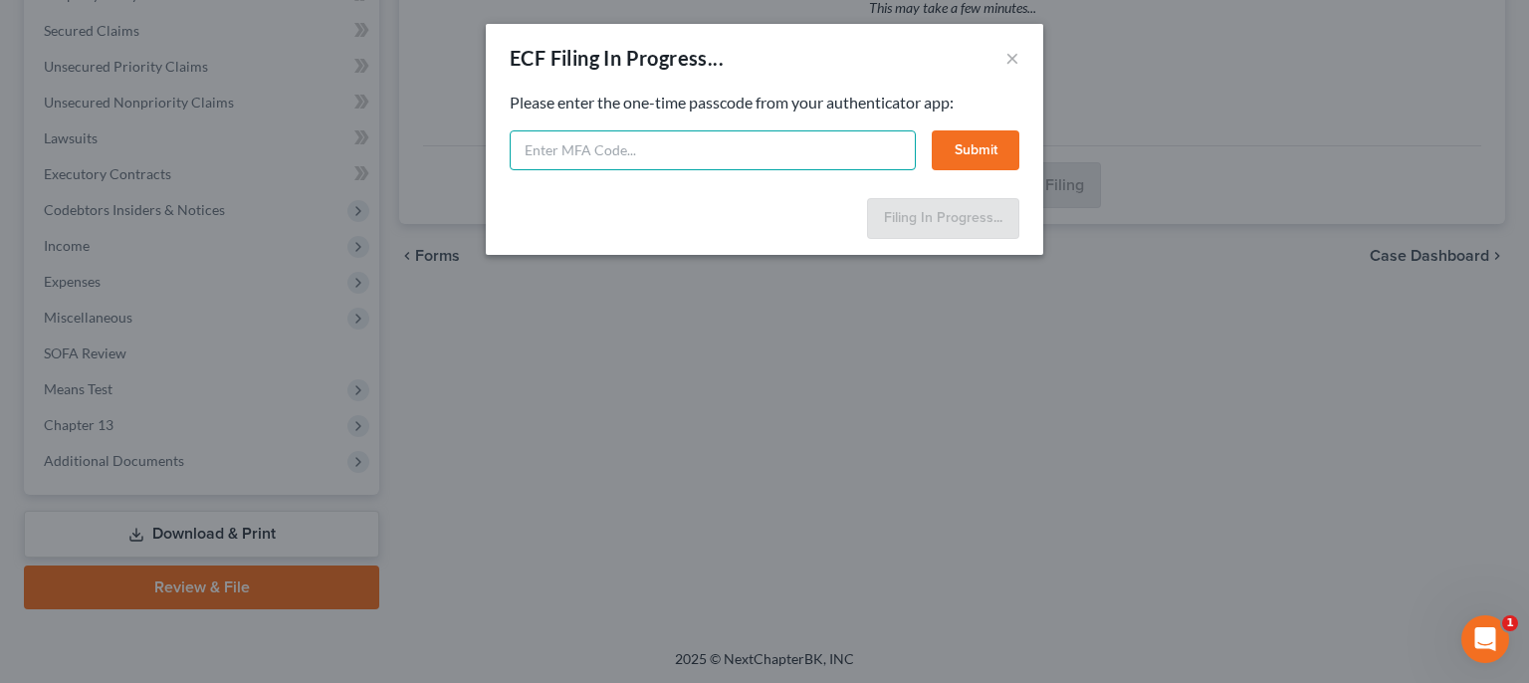
click at [647, 154] on input "text" at bounding box center [713, 150] width 406 height 40
type input "110482"
click at [1003, 146] on button "Submit" at bounding box center [976, 150] width 88 height 40
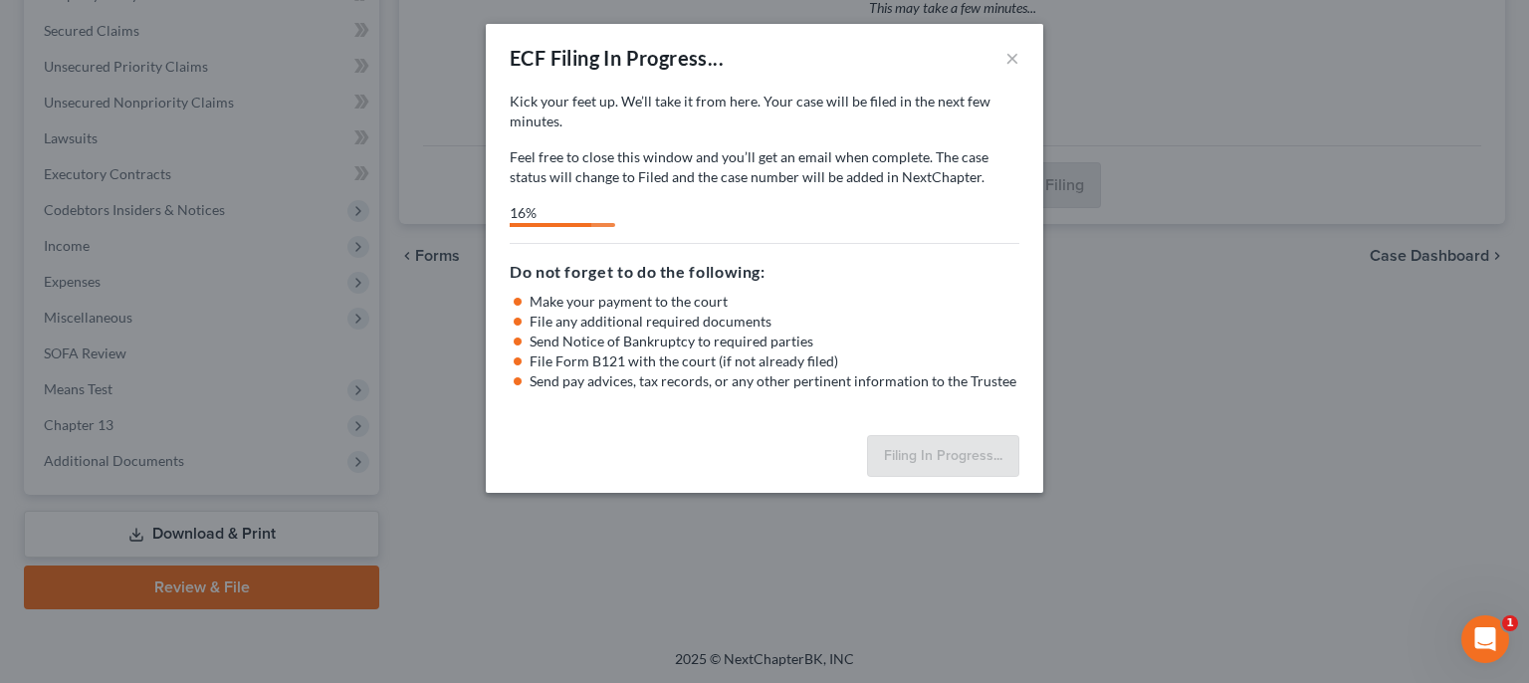
select select "0"
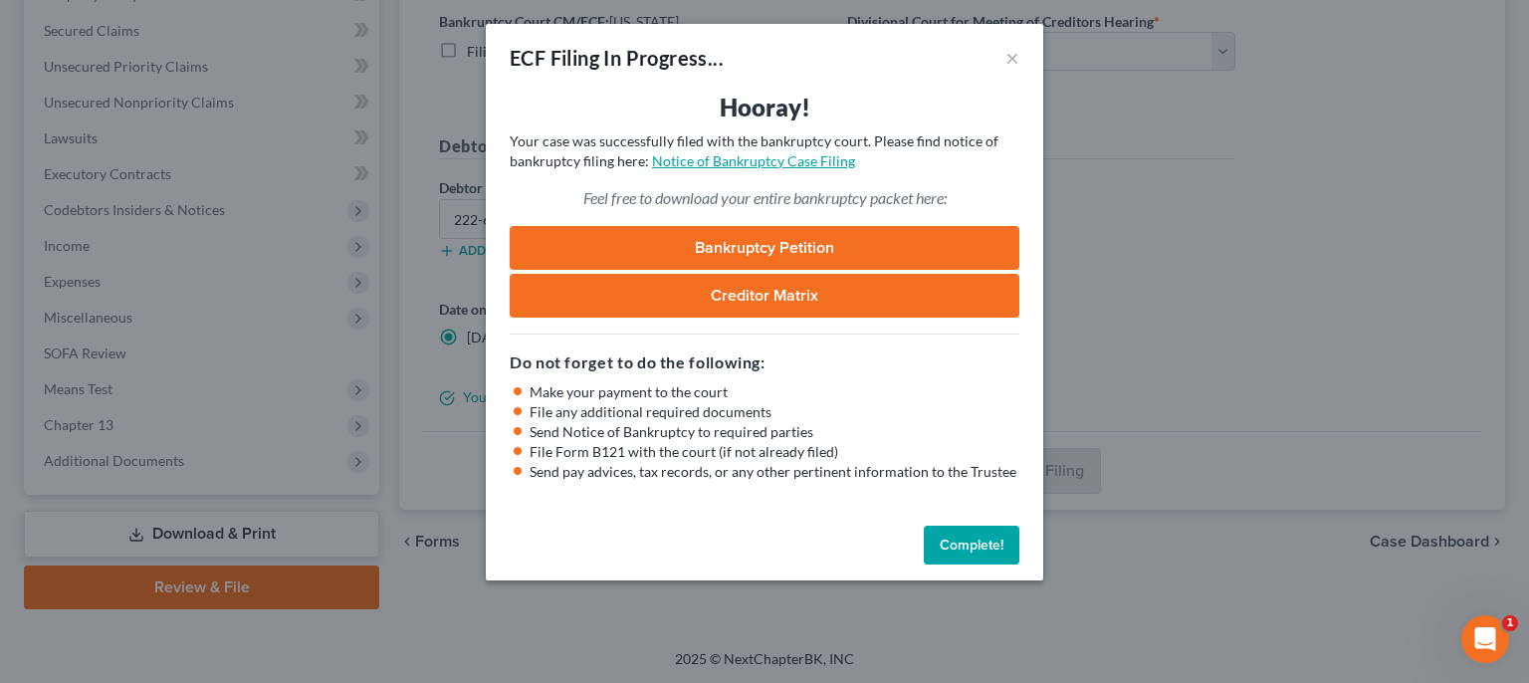
click at [713, 161] on link "Notice of Bankruptcy Case Filing" at bounding box center [753, 160] width 203 height 17
click at [996, 559] on button "Complete!" at bounding box center [972, 546] width 96 height 40
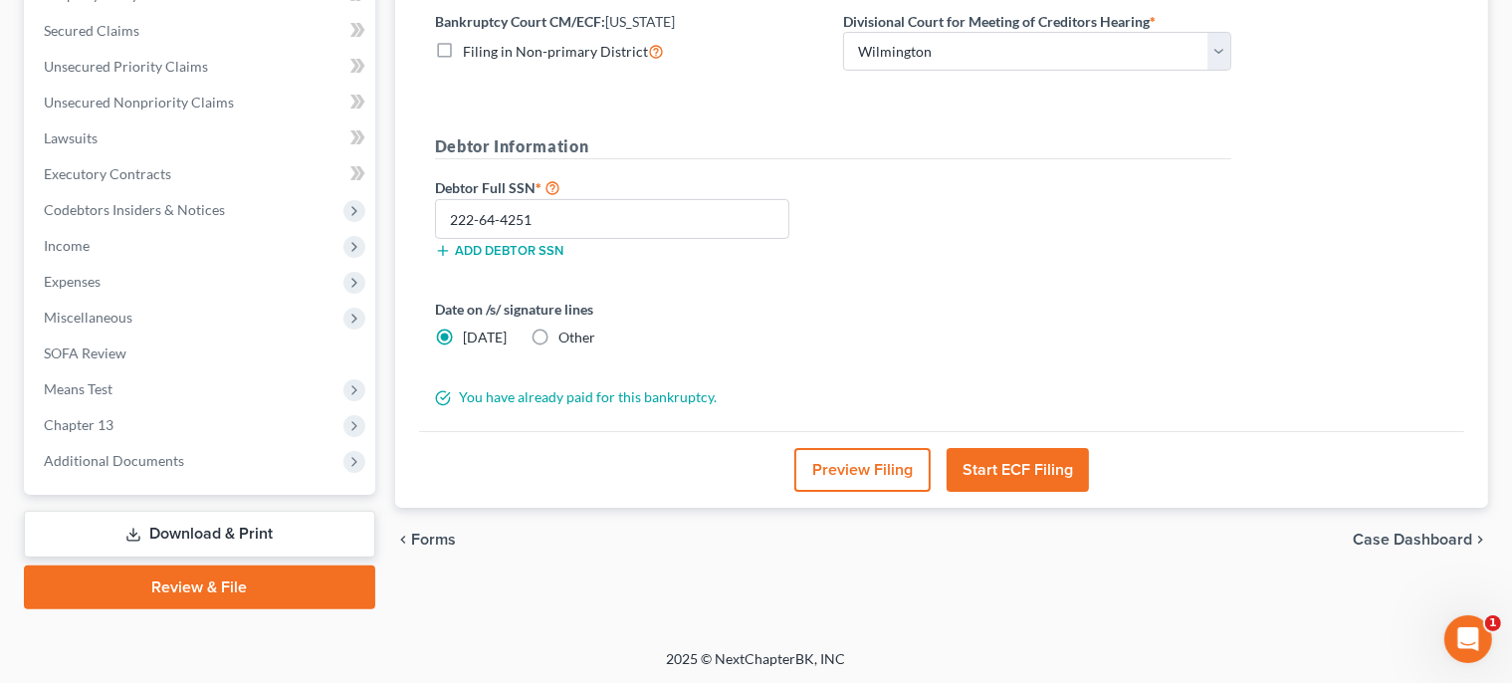
click at [233, 526] on link "Download & Print" at bounding box center [199, 534] width 351 height 47
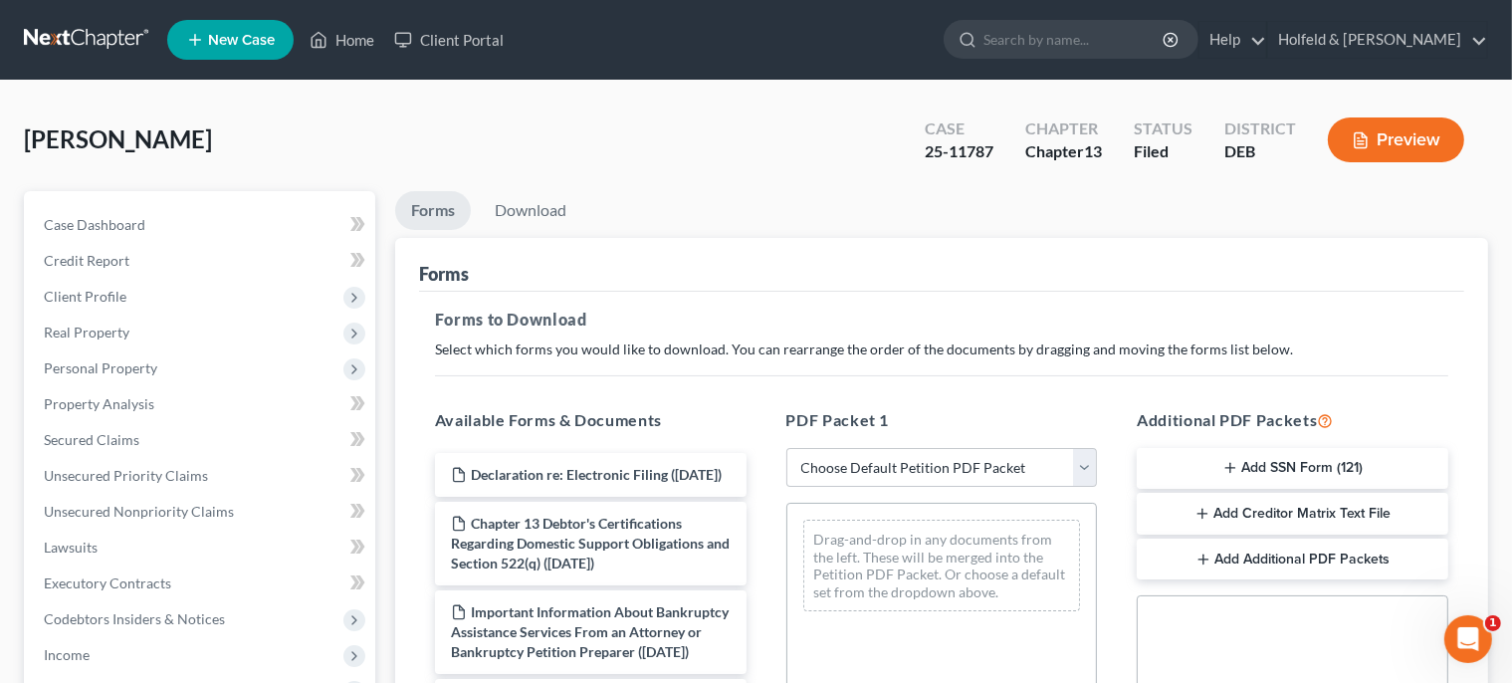
click at [1216, 472] on button "Add SSN Form (121)" at bounding box center [1293, 469] width 312 height 42
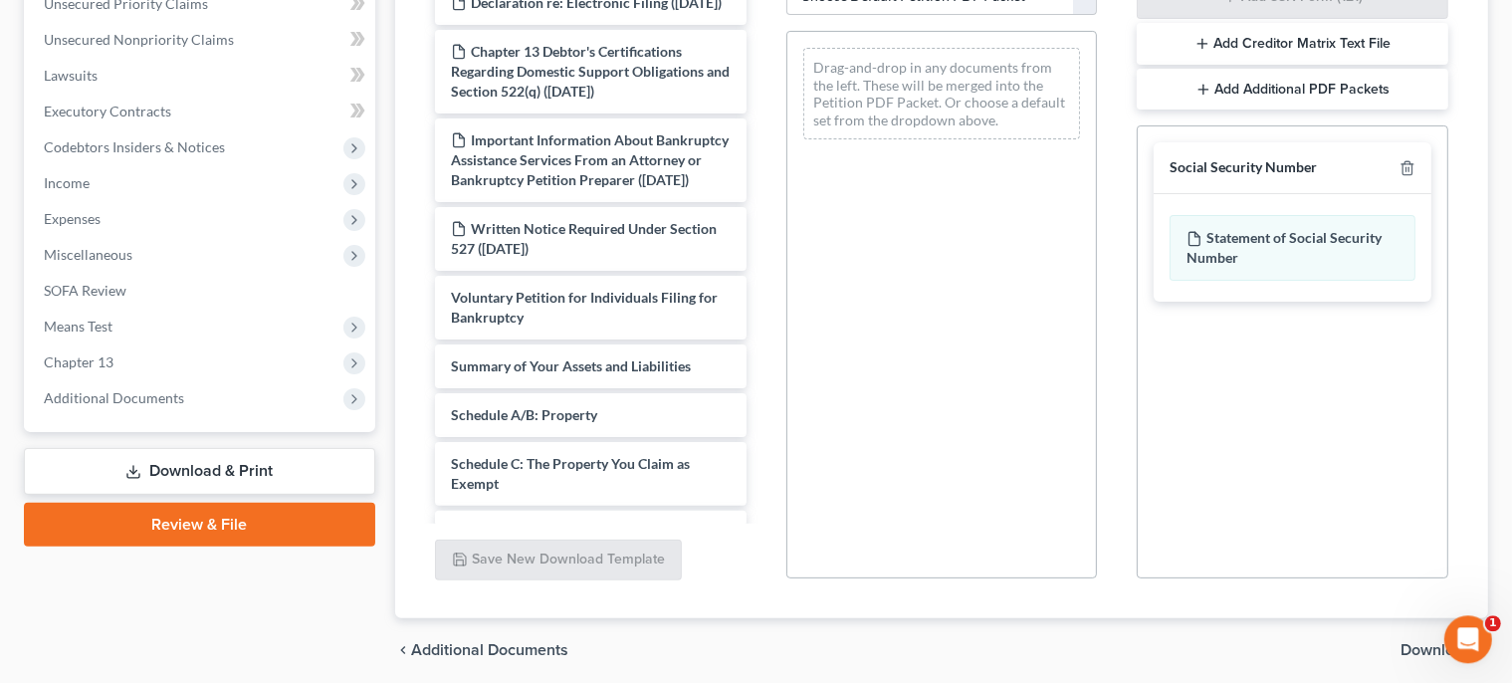
scroll to position [546, 0]
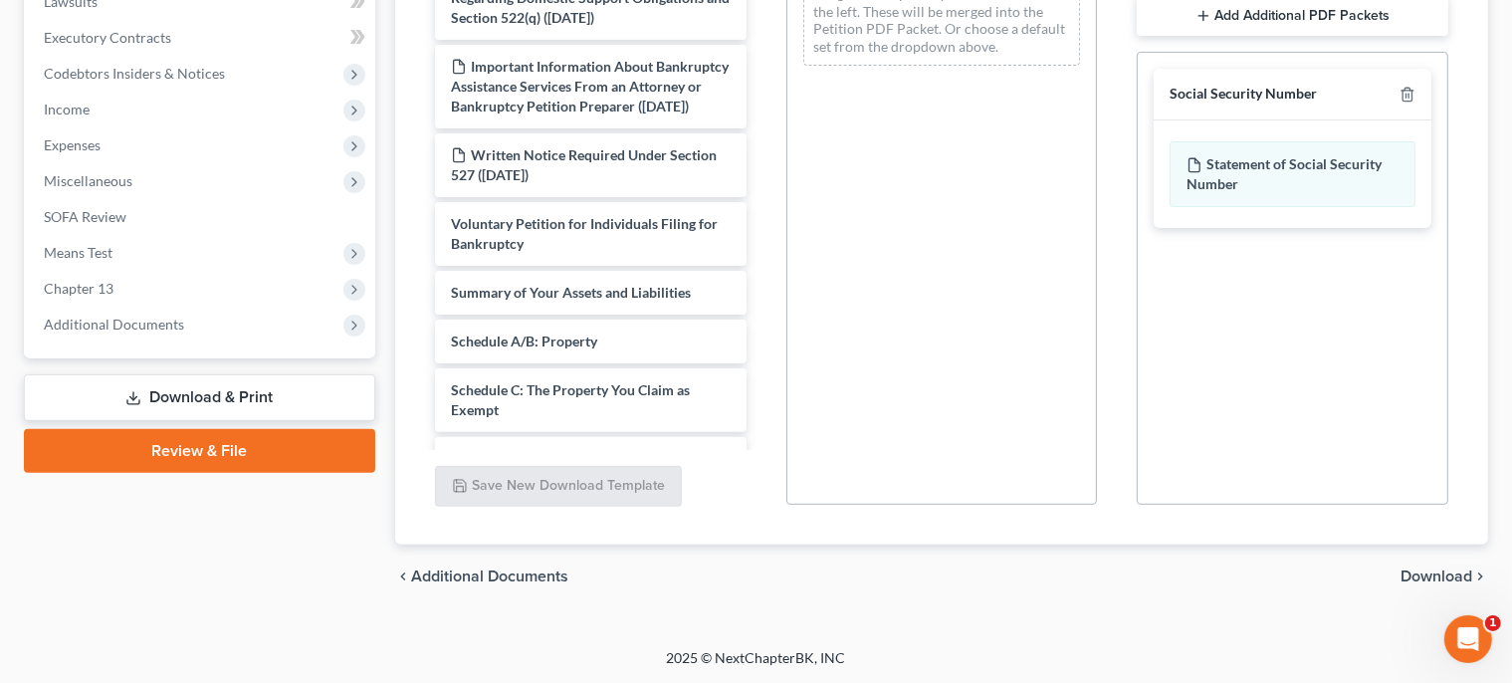
click at [1451, 574] on span "Download" at bounding box center [1437, 576] width 72 height 16
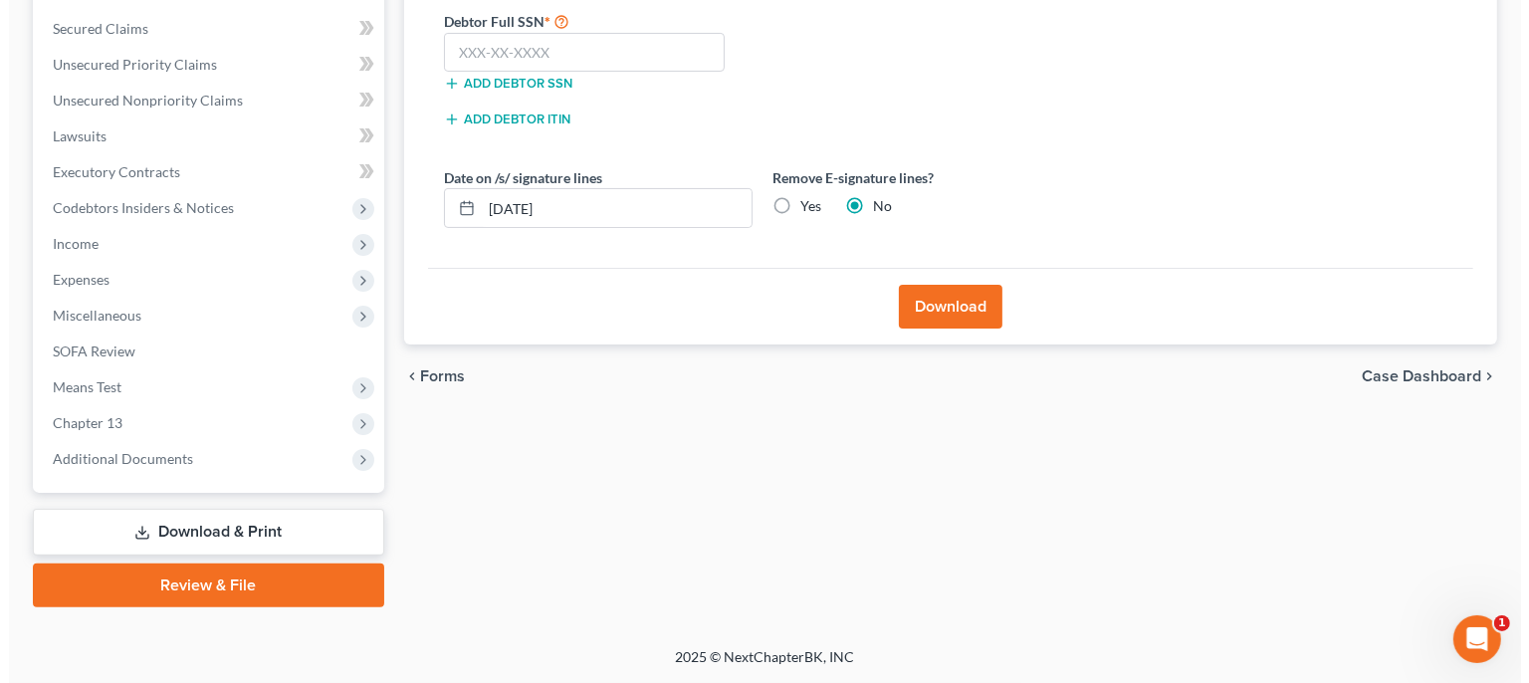
scroll to position [409, 0]
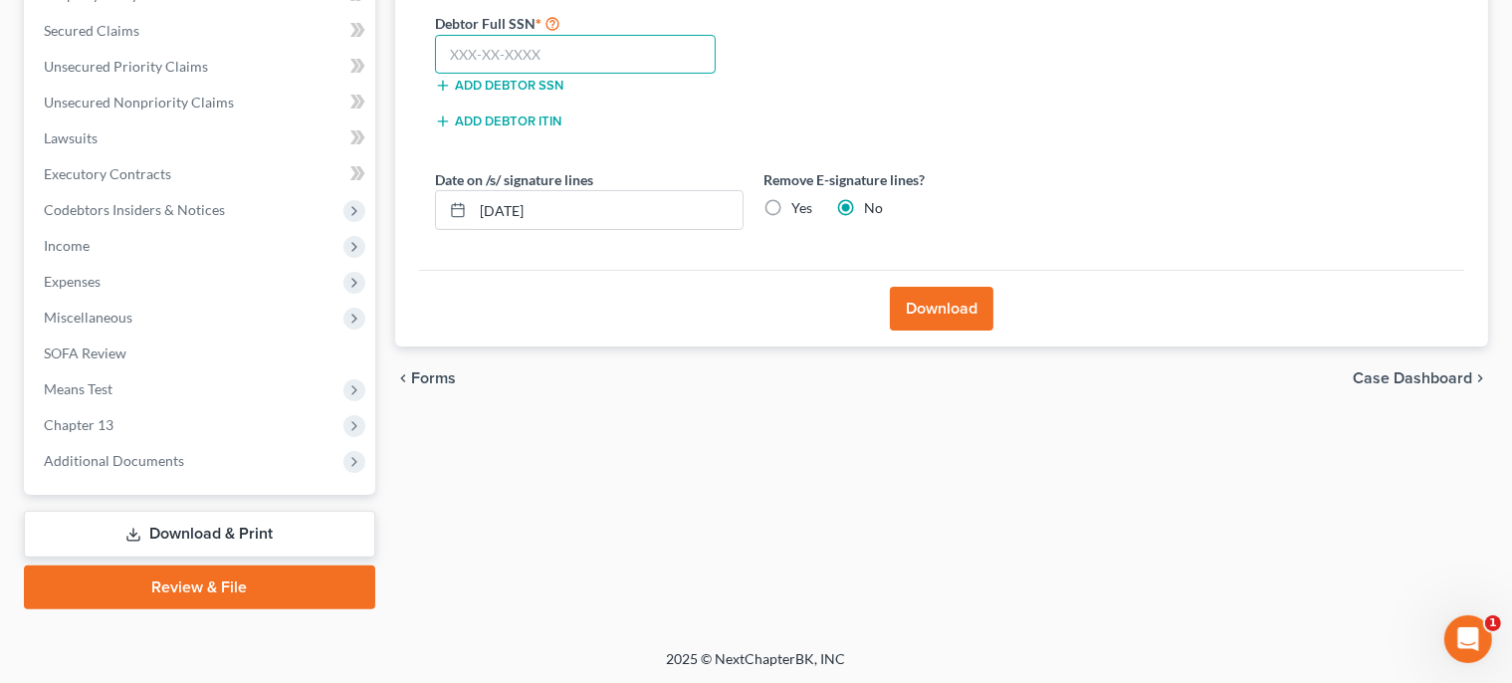
click at [633, 49] on input "text" at bounding box center [576, 55] width 282 height 40
type input "222-64-4251"
click at [978, 292] on button "Download" at bounding box center [942, 309] width 104 height 44
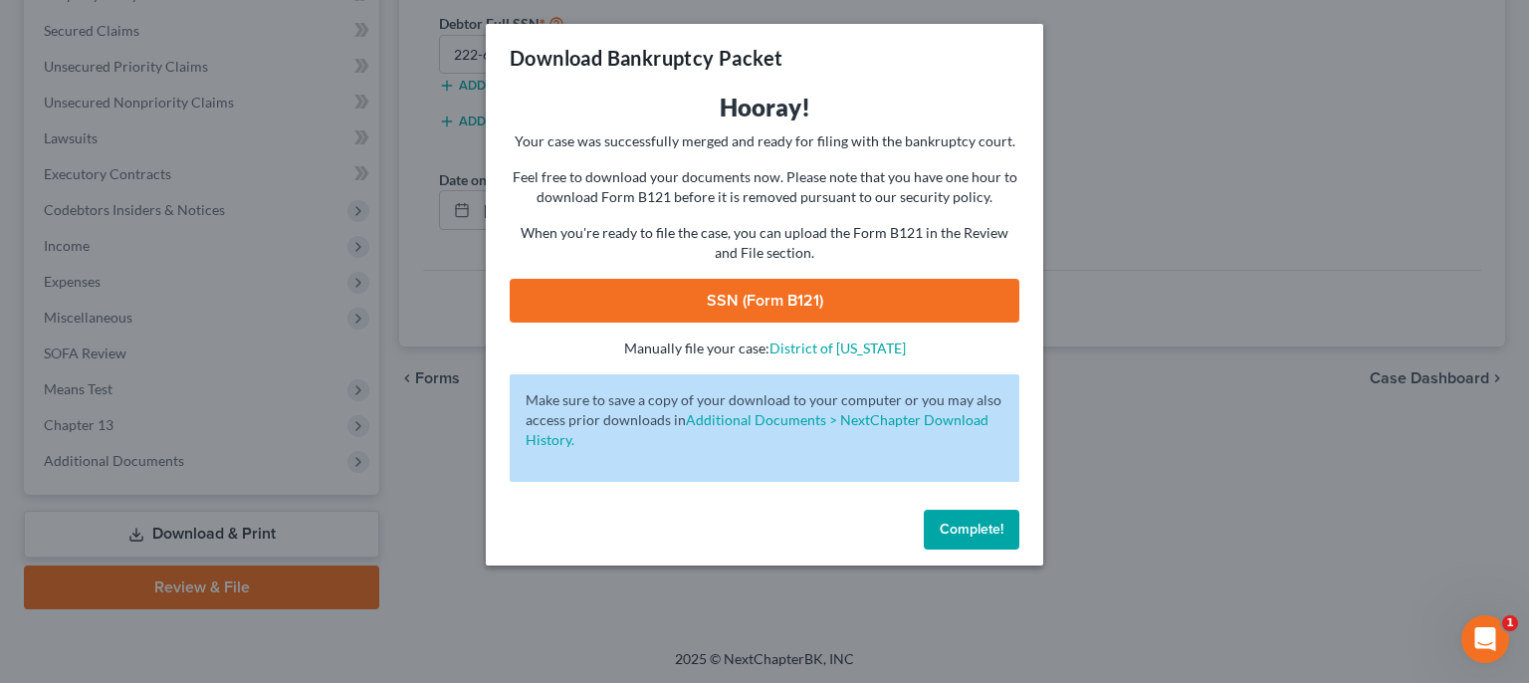
click at [763, 283] on link "SSN (Form B121)" at bounding box center [765, 301] width 510 height 44
